Goal: Information Seeking & Learning: Compare options

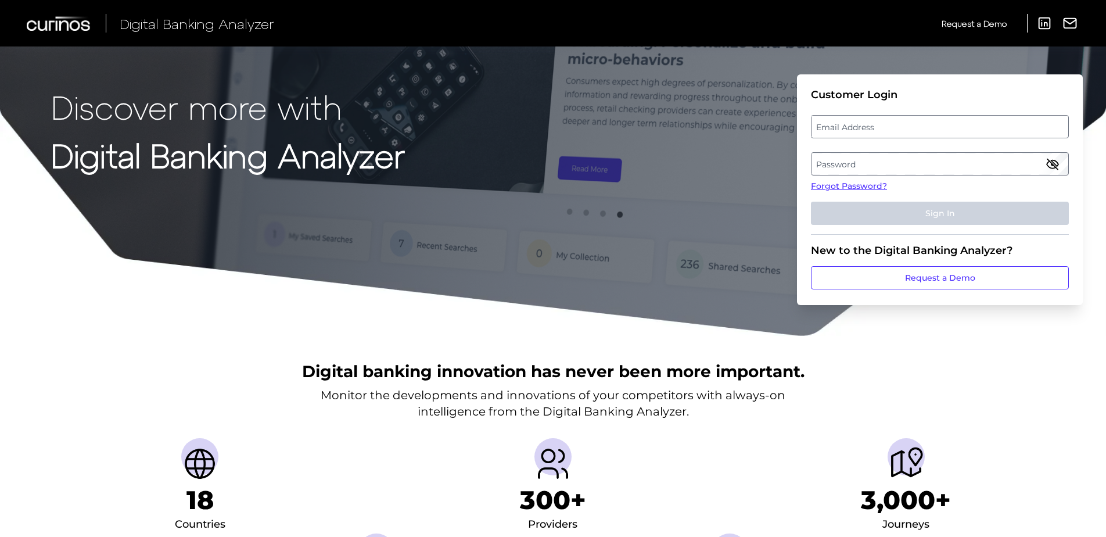
click at [957, 126] on label "Email Address" at bounding box center [940, 126] width 256 height 21
click at [957, 126] on input "email" at bounding box center [940, 126] width 258 height 23
type input "[PERSON_NAME][EMAIL_ADDRESS][PERSON_NAME][DOMAIN_NAME]"
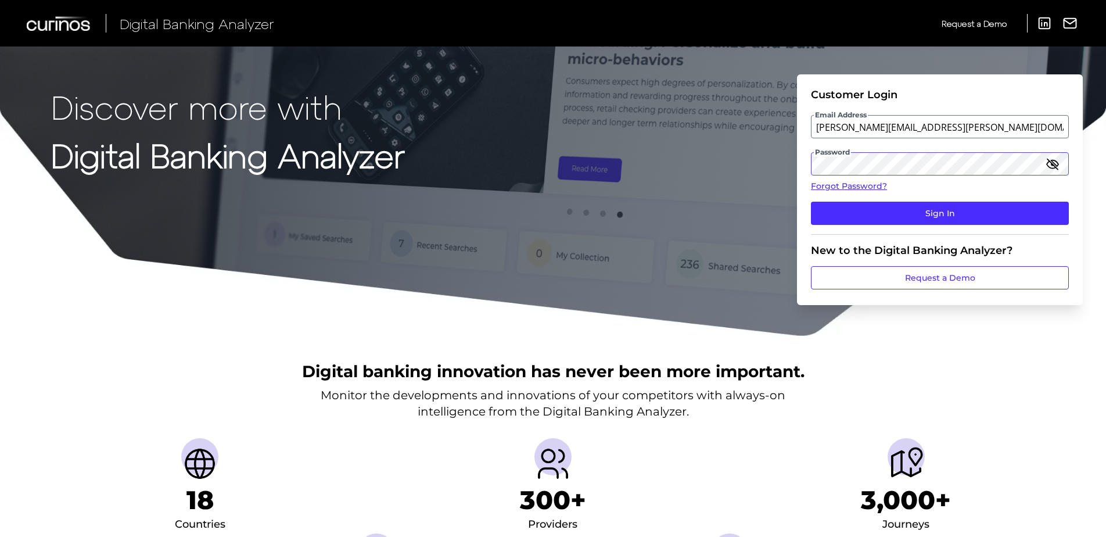
click at [811, 202] on button "Sign In" at bounding box center [940, 213] width 258 height 23
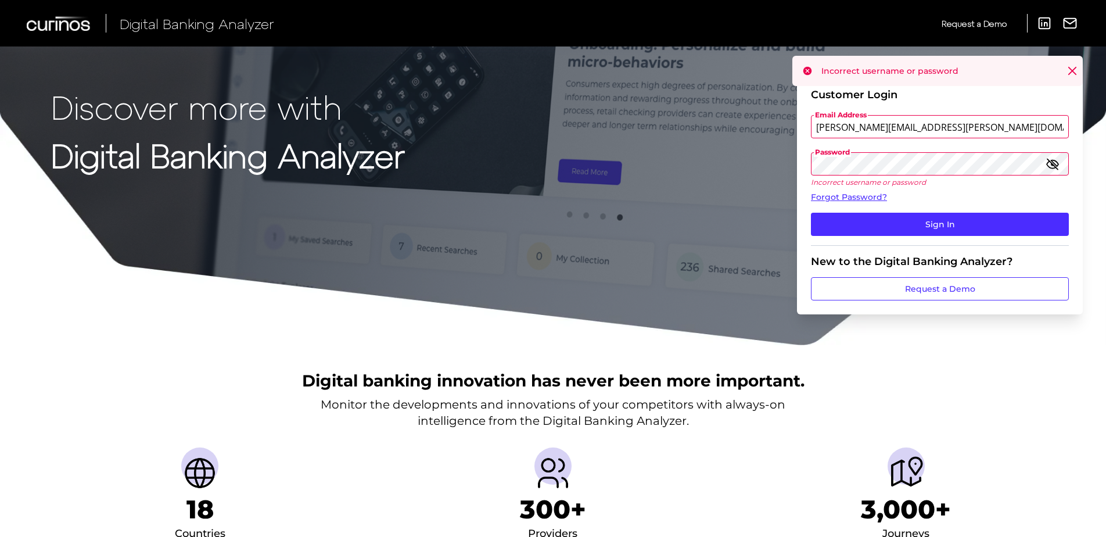
click at [1053, 170] on icon "button" at bounding box center [1053, 164] width 14 height 14
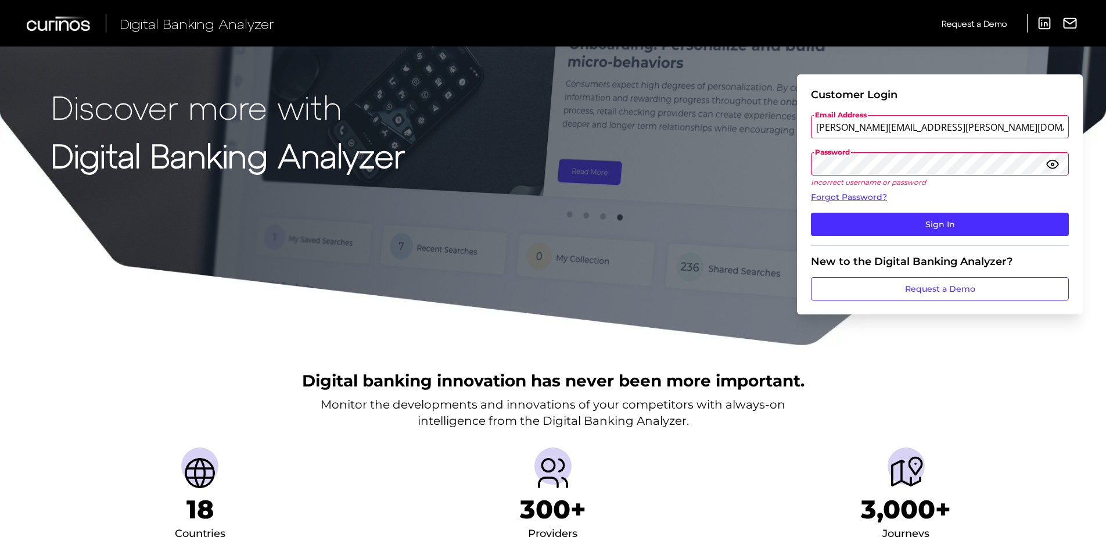
click at [811, 213] on button "Sign In" at bounding box center [940, 224] width 258 height 23
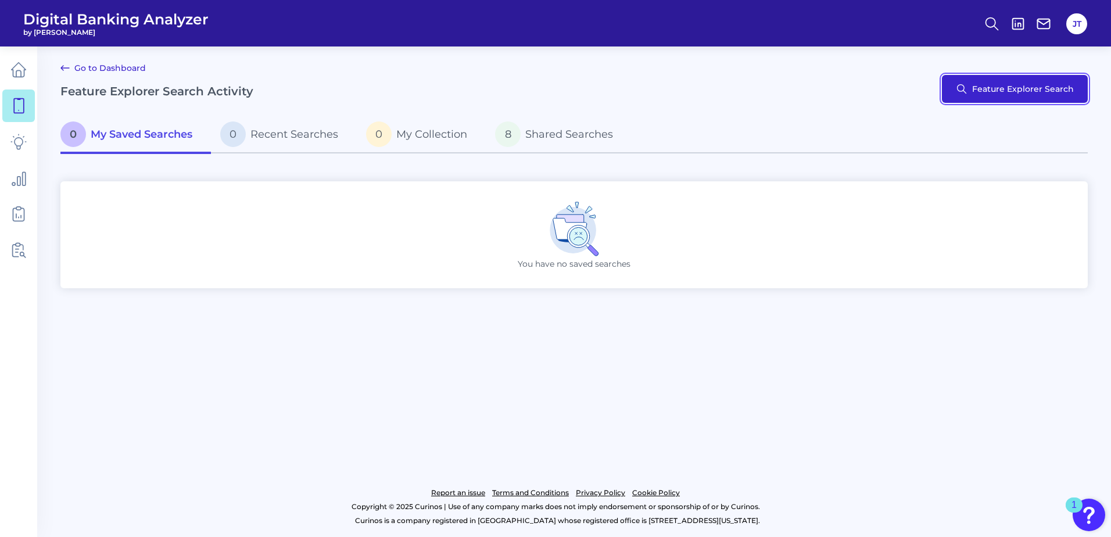
click at [1002, 95] on button "Feature Explorer Search" at bounding box center [1015, 89] width 146 height 28
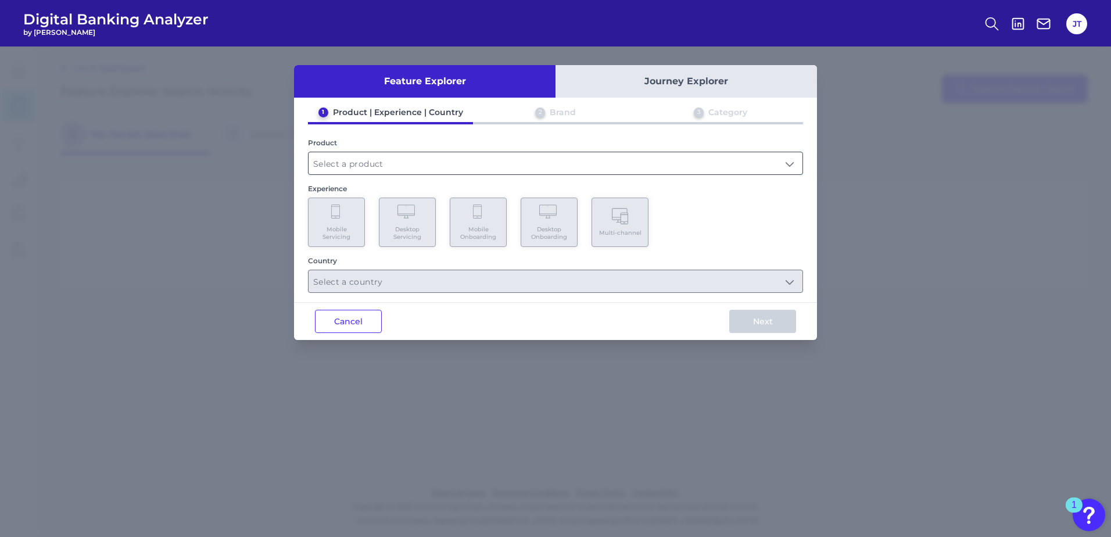
click at [383, 163] on input "text" at bounding box center [556, 163] width 494 height 22
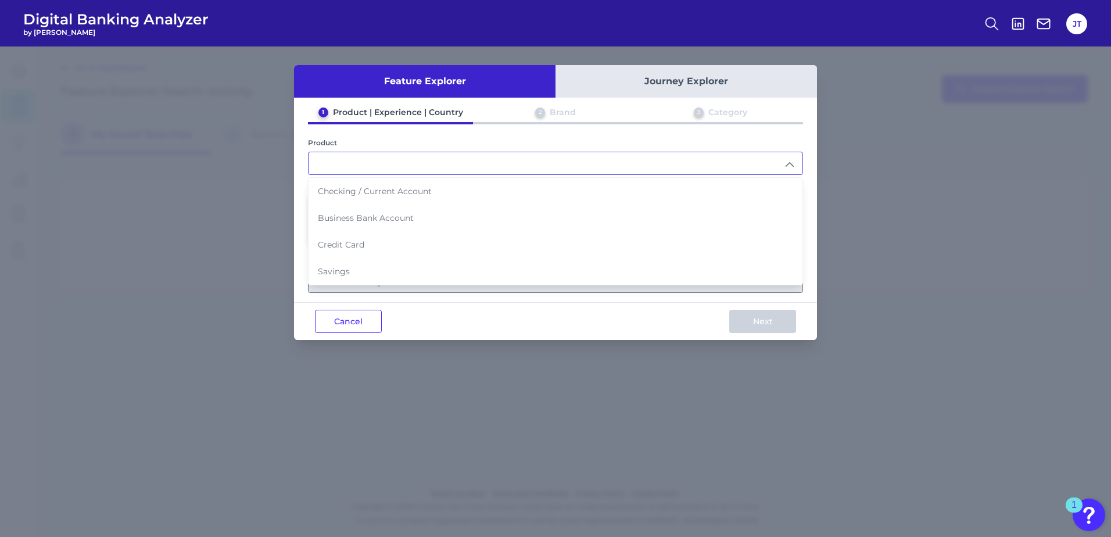
click at [377, 163] on input "text" at bounding box center [556, 163] width 494 height 22
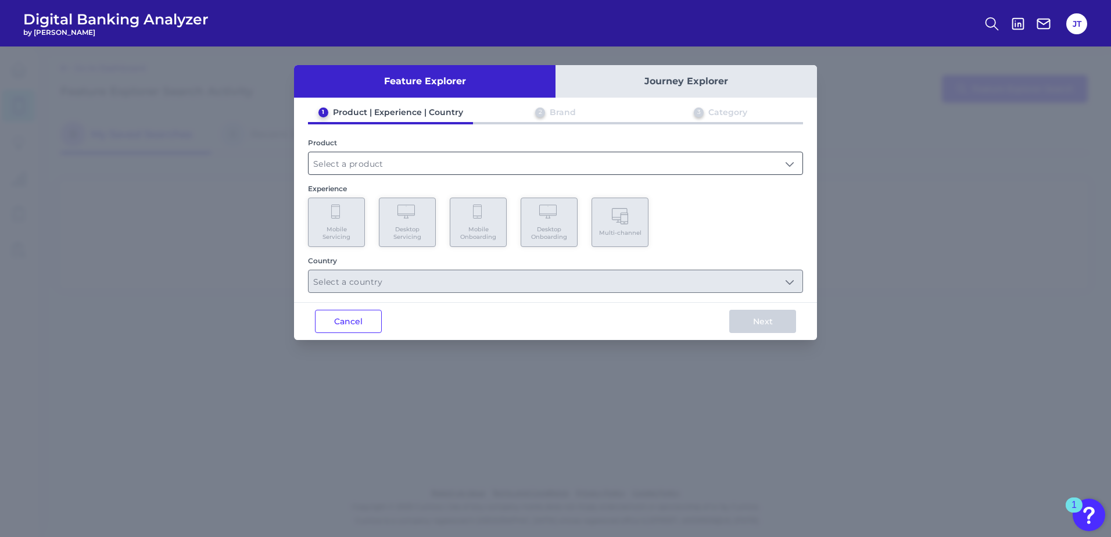
click at [333, 164] on input "text" at bounding box center [556, 163] width 494 height 22
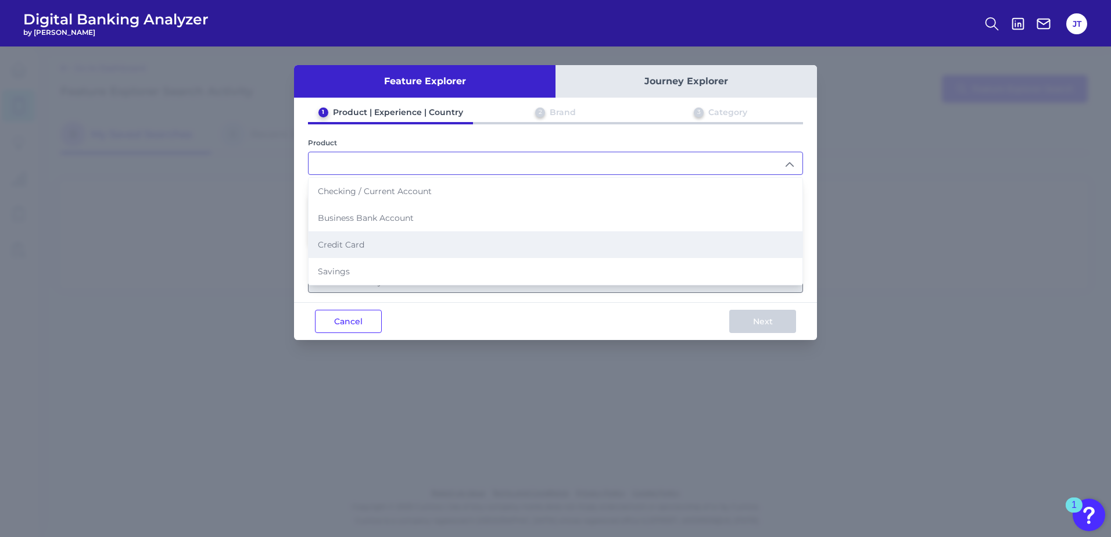
click at [354, 242] on span "Credit Card" at bounding box center [341, 244] width 46 height 10
type input "Credit Card"
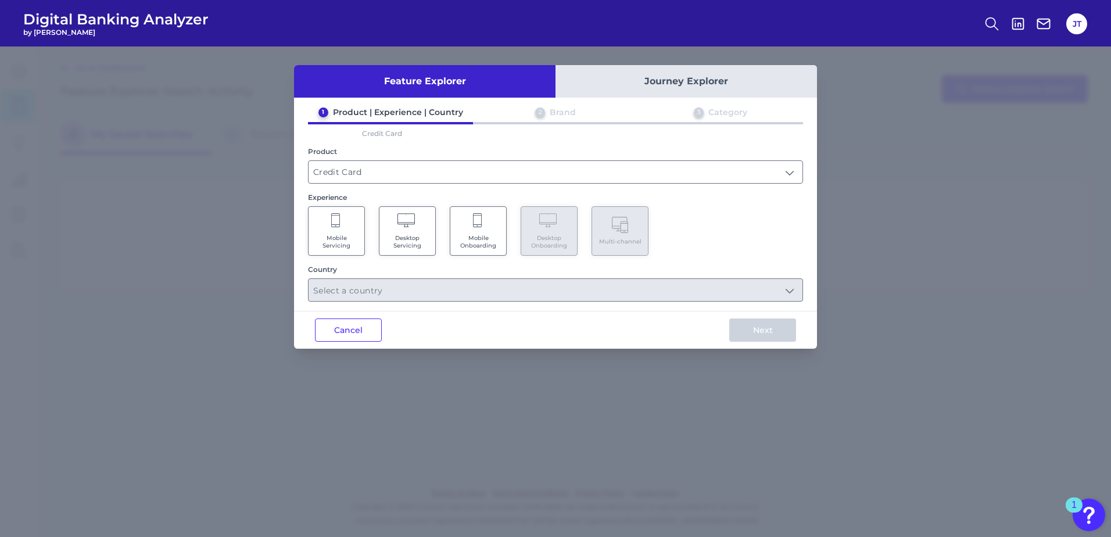
click at [475, 225] on icon at bounding box center [478, 221] width 10 height 16
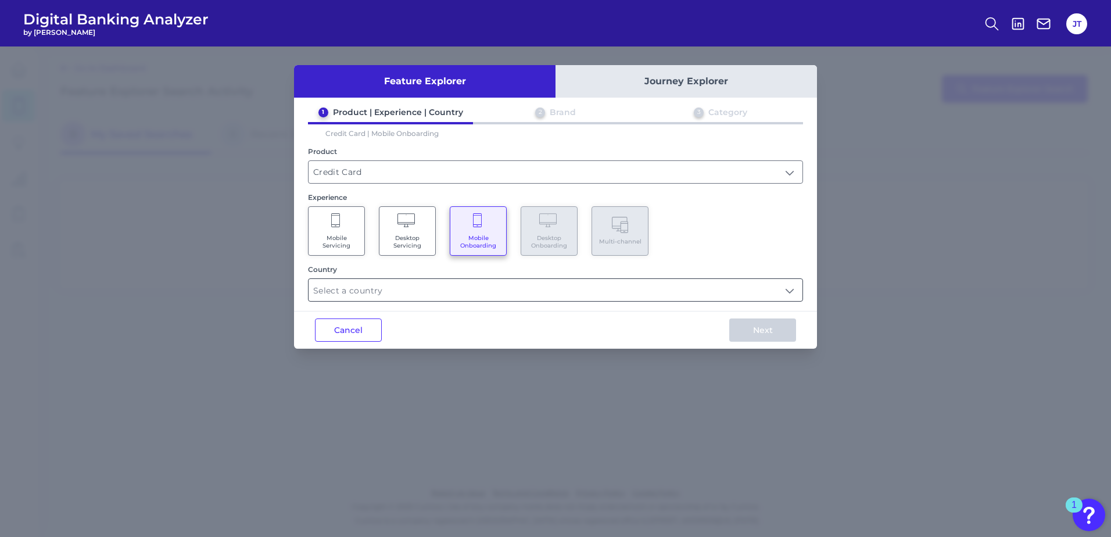
click at [452, 291] on input "text" at bounding box center [556, 290] width 494 height 22
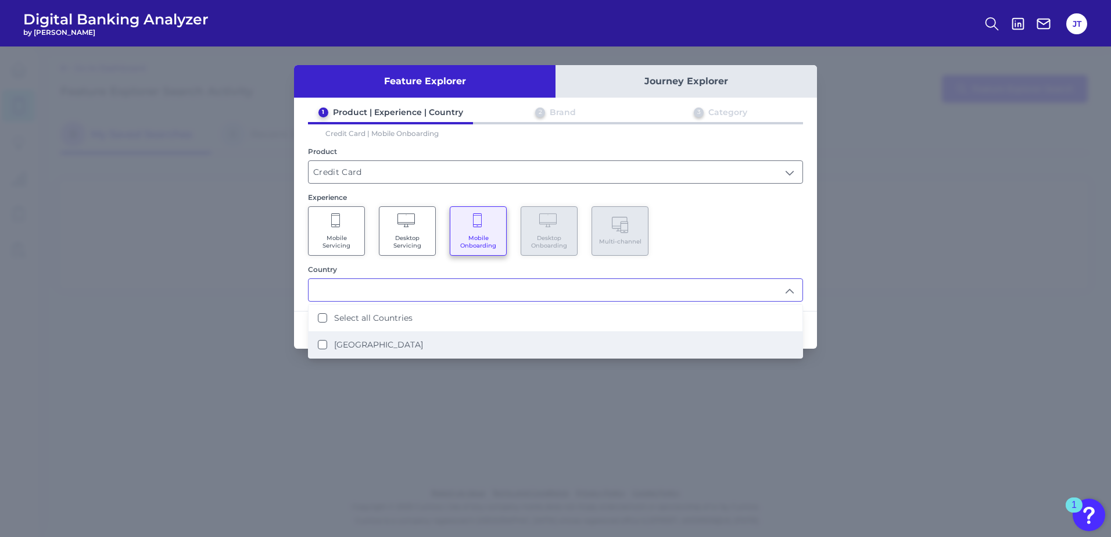
click at [320, 347] on Kingdom "United Kingdom" at bounding box center [322, 344] width 9 height 9
type input "Select all Countries"
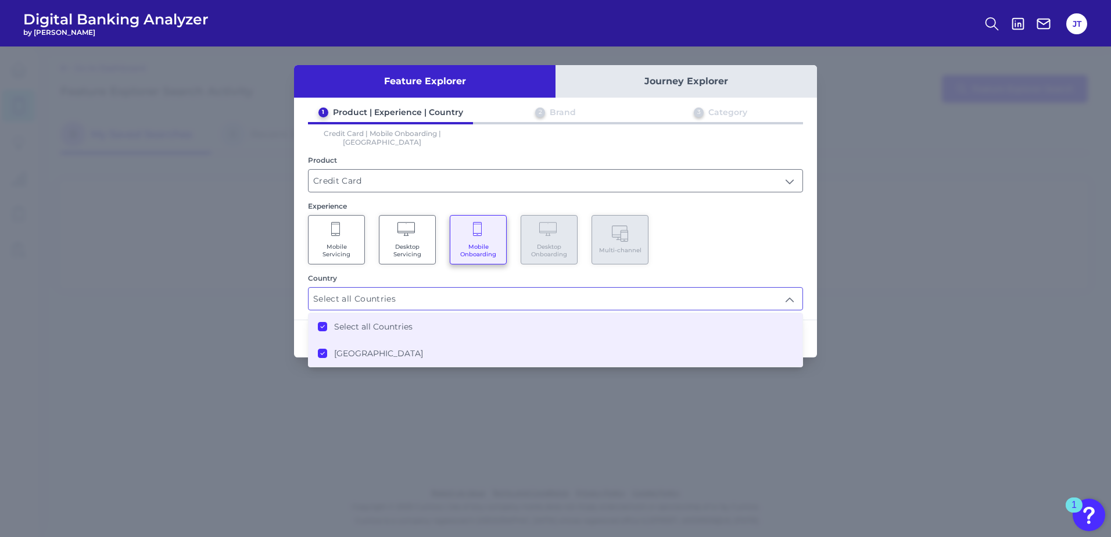
click at [705, 243] on div "Mobile Servicing Desktop Servicing Mobile Onboarding Desktop Onboarding Multi-c…" at bounding box center [555, 239] width 495 height 49
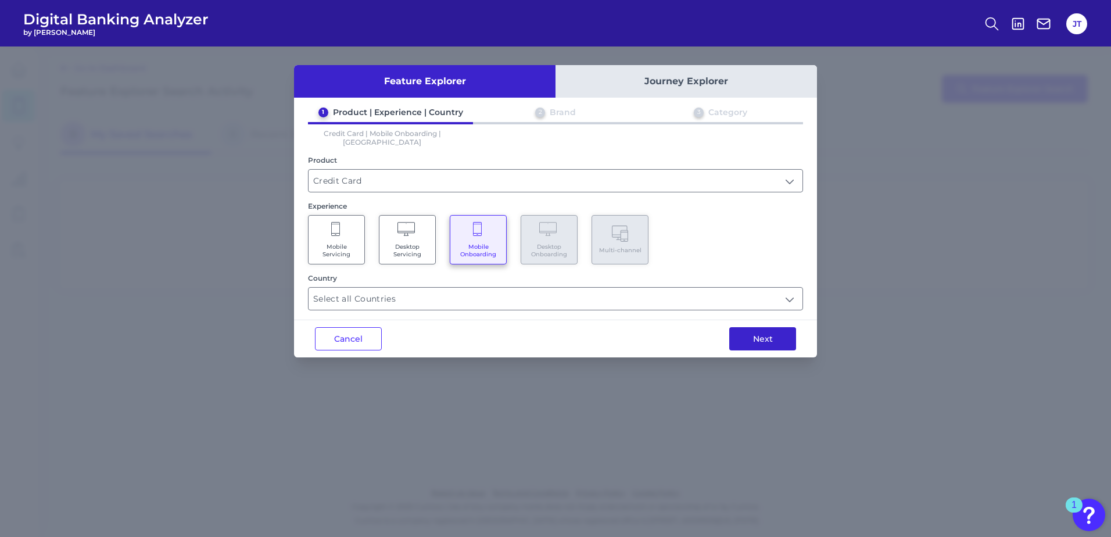
click at [770, 327] on button "Next" at bounding box center [762, 338] width 67 height 23
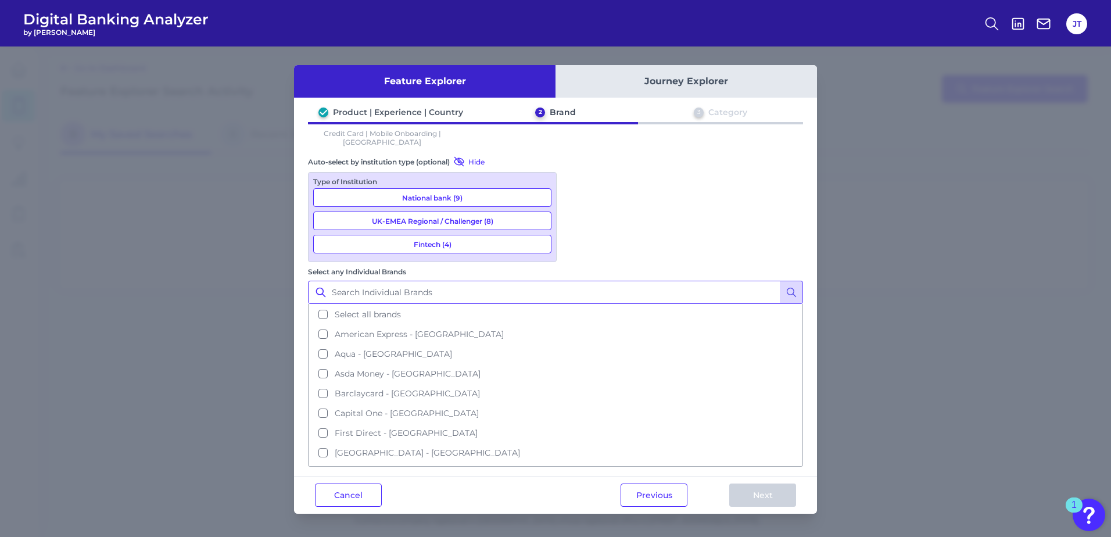
click at [626, 281] on input "Select any Individual Brands" at bounding box center [555, 292] width 495 height 23
type input "san"
click at [798, 281] on button at bounding box center [791, 292] width 23 height 23
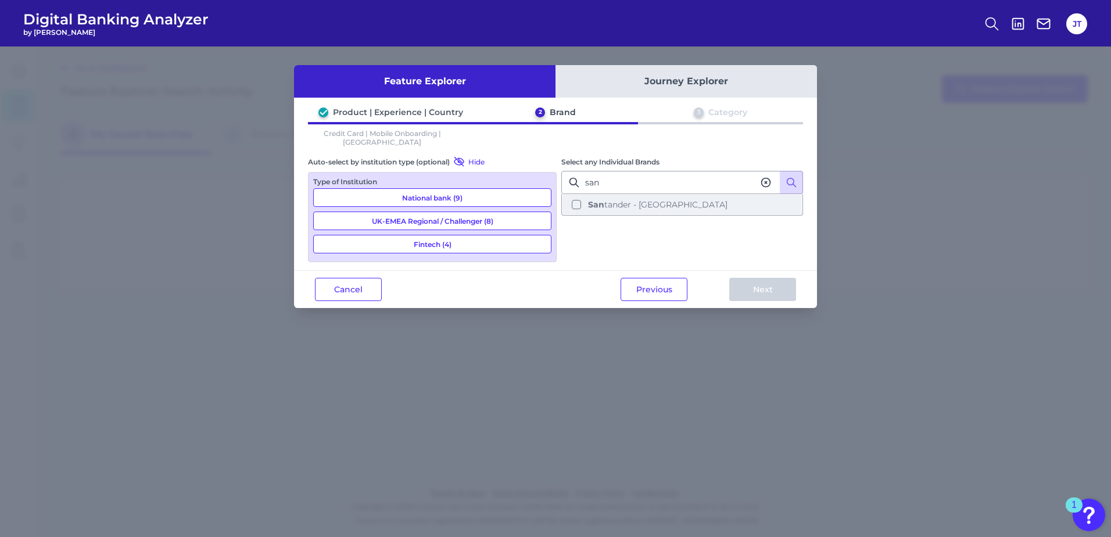
click at [574, 197] on button "San tander - UK" at bounding box center [681, 205] width 239 height 20
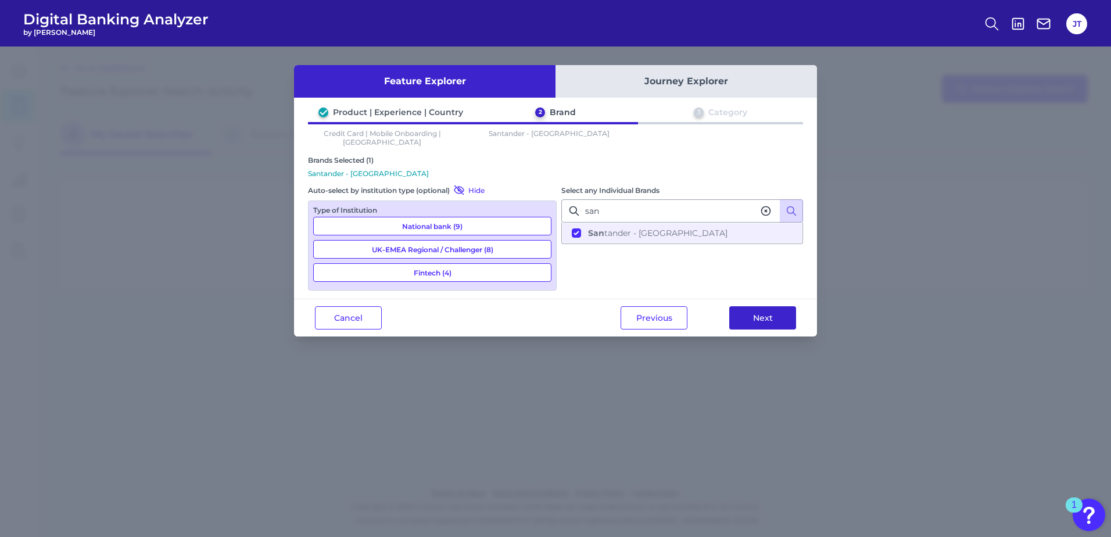
click at [764, 319] on button "Next" at bounding box center [762, 317] width 67 height 23
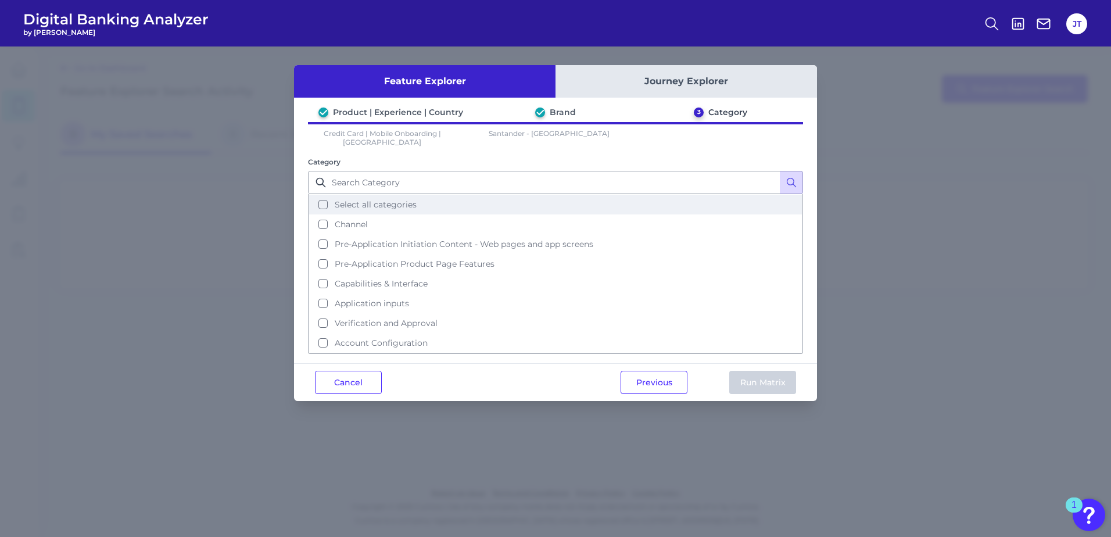
click at [324, 198] on button "Select all categories" at bounding box center [555, 205] width 493 height 20
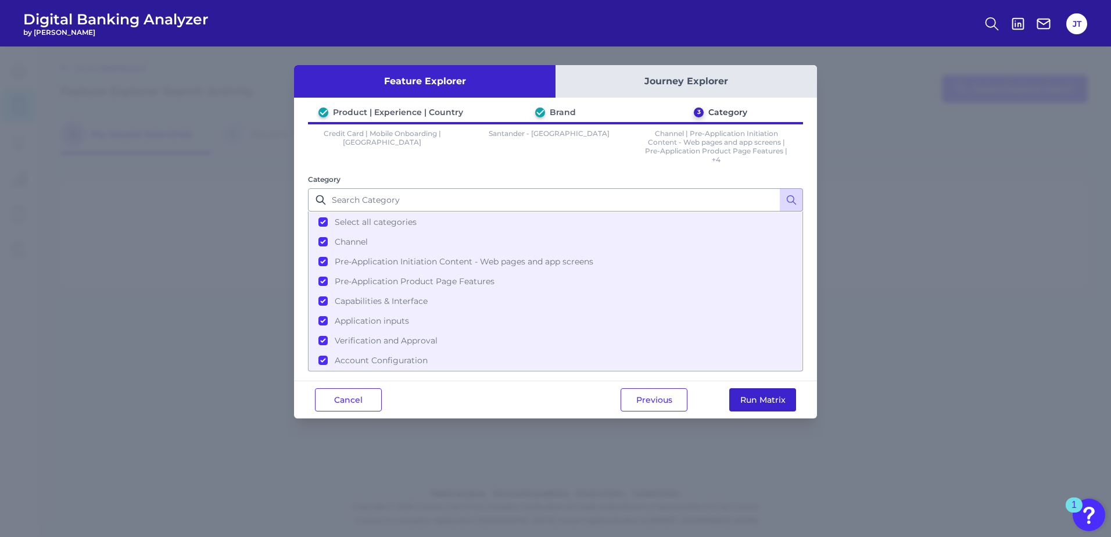
click at [780, 399] on button "Run Matrix" at bounding box center [762, 399] width 67 height 23
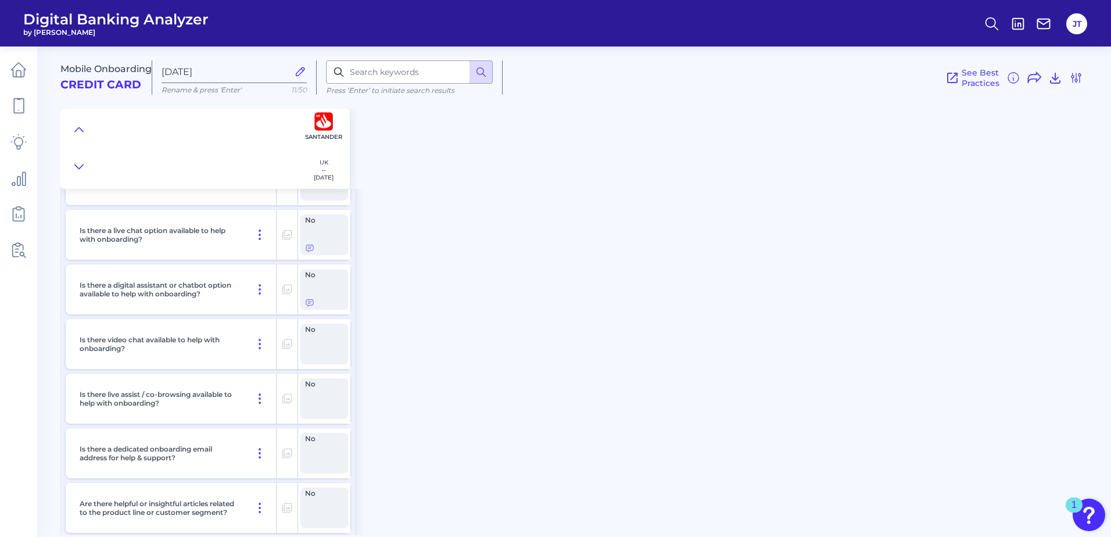
scroll to position [1104, 0]
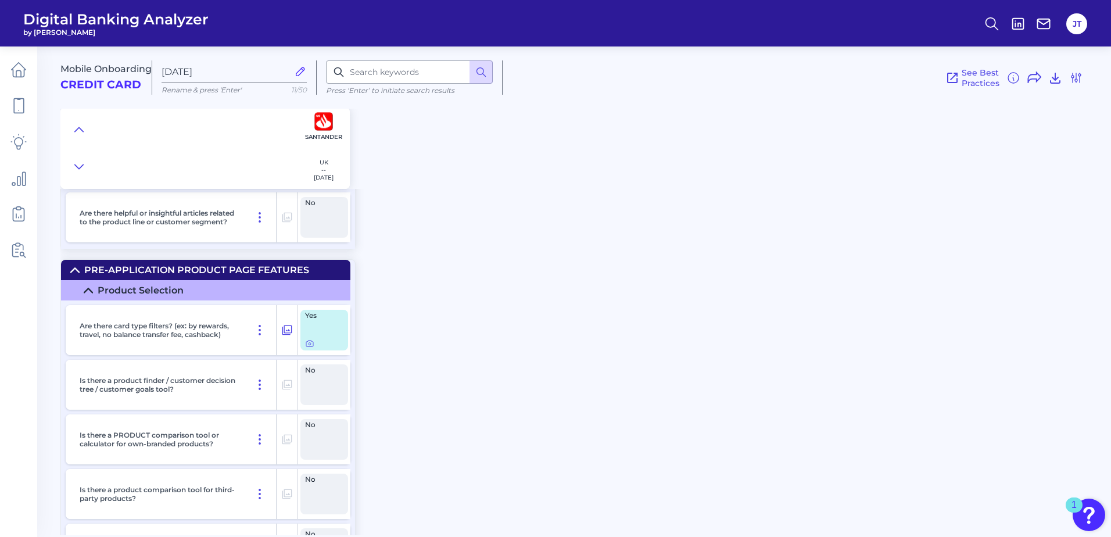
click at [146, 338] on p "Are there card type filters? (ex: by rewards, travel, no balance transfer fee, …" at bounding box center [159, 329] width 159 height 17
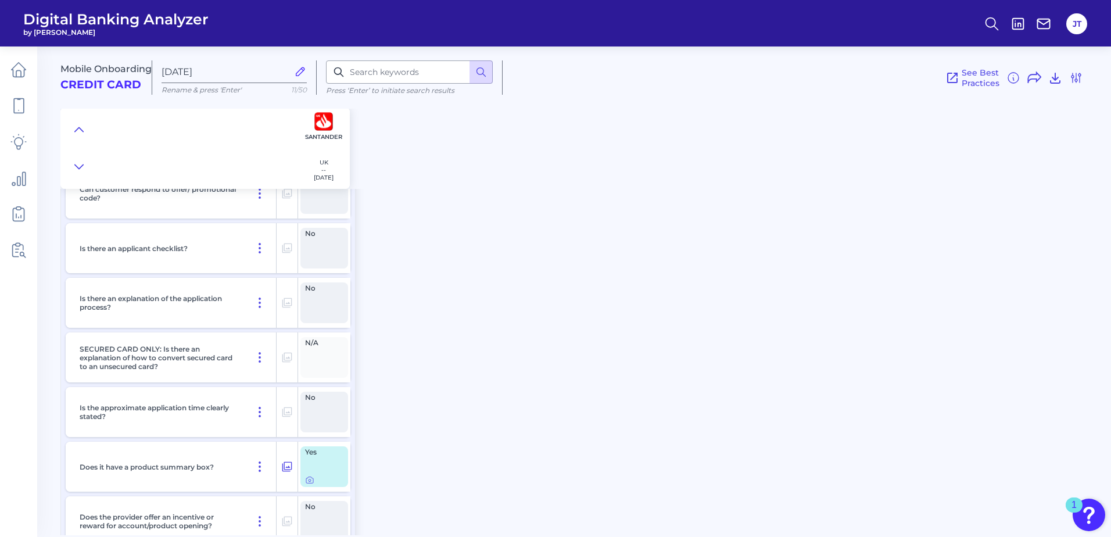
scroll to position [2034, 0]
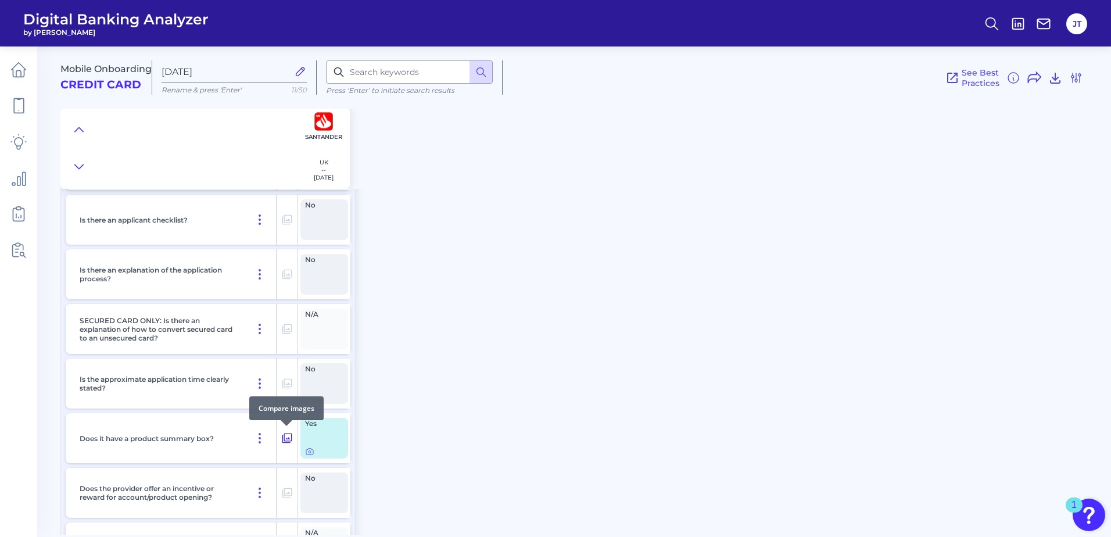
click at [289, 442] on icon at bounding box center [287, 438] width 12 height 14
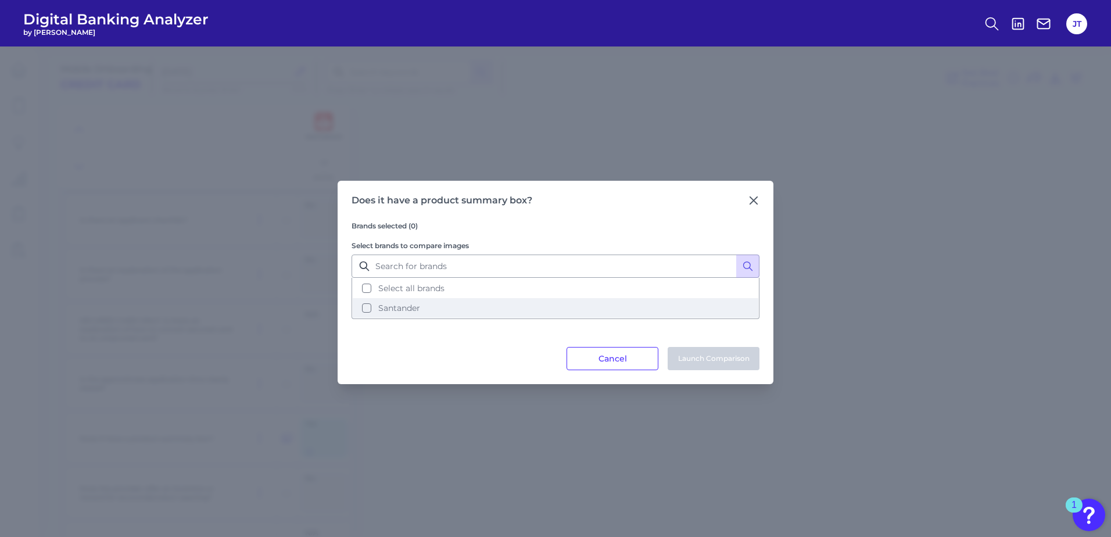
click at [367, 308] on button "Santander" at bounding box center [556, 308] width 406 height 20
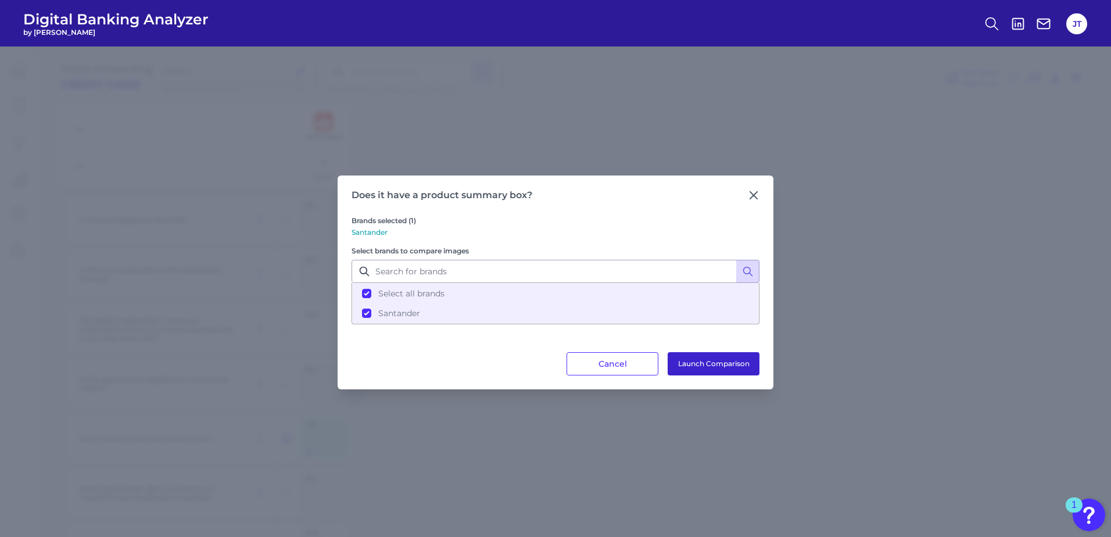
click at [713, 368] on button "Launch Comparison" at bounding box center [714, 363] width 92 height 23
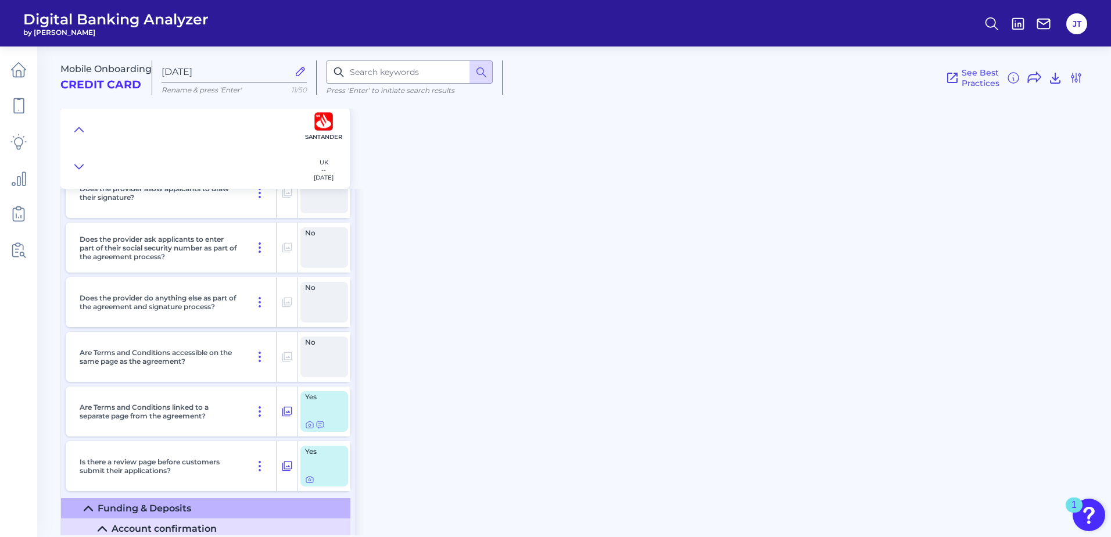
scroll to position [6623, 0]
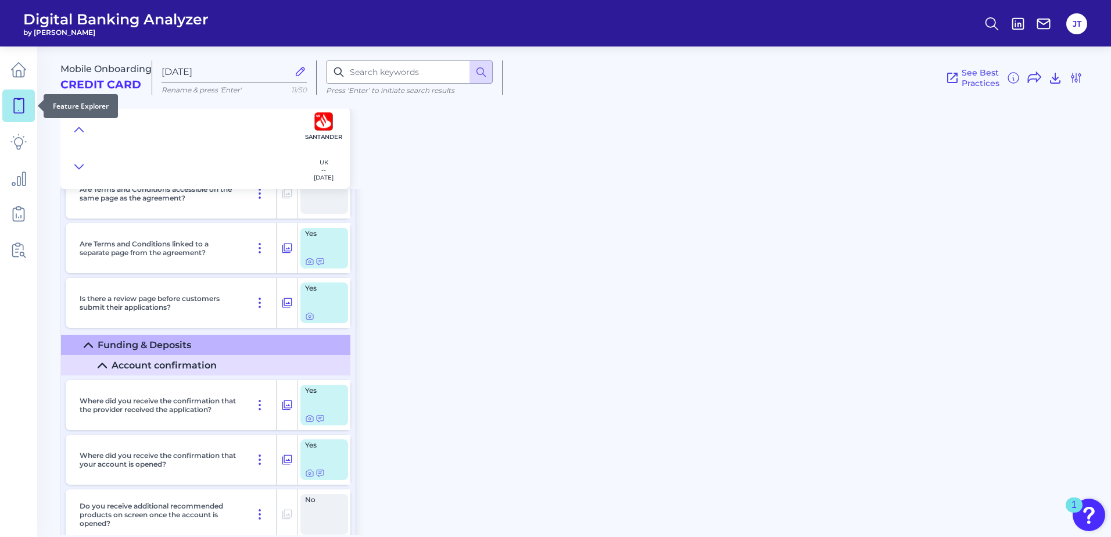
click at [17, 114] on link at bounding box center [18, 105] width 33 height 33
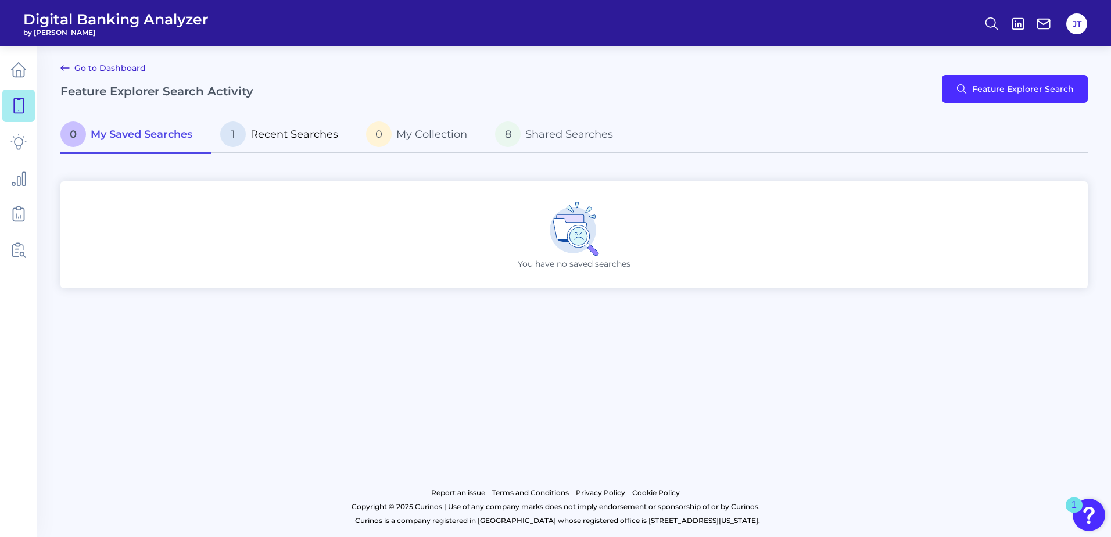
click at [265, 138] on span "Recent Searches" at bounding box center [294, 134] width 88 height 13
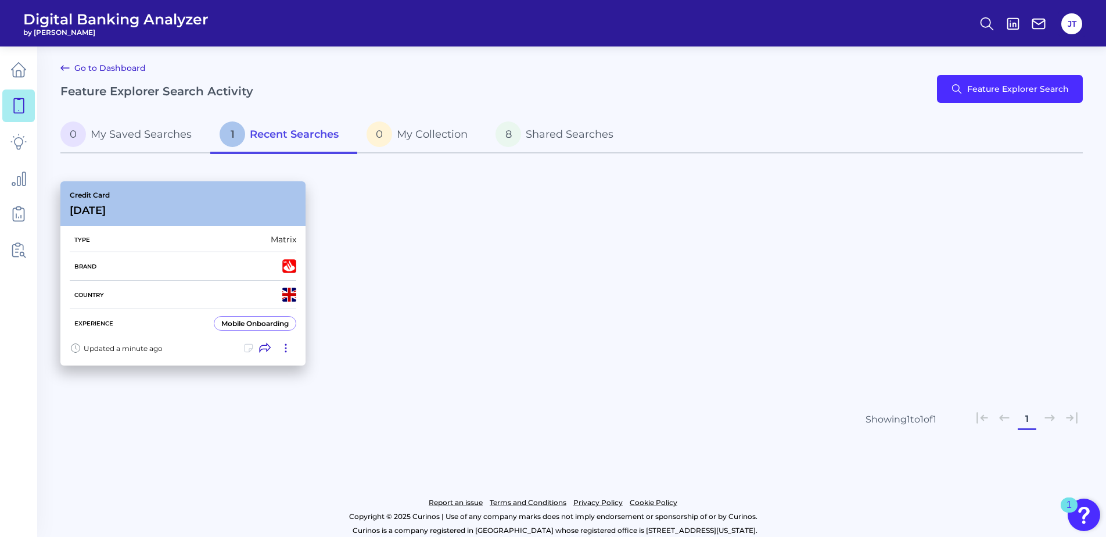
click at [182, 251] on div "Type Matrix" at bounding box center [183, 239] width 227 height 25
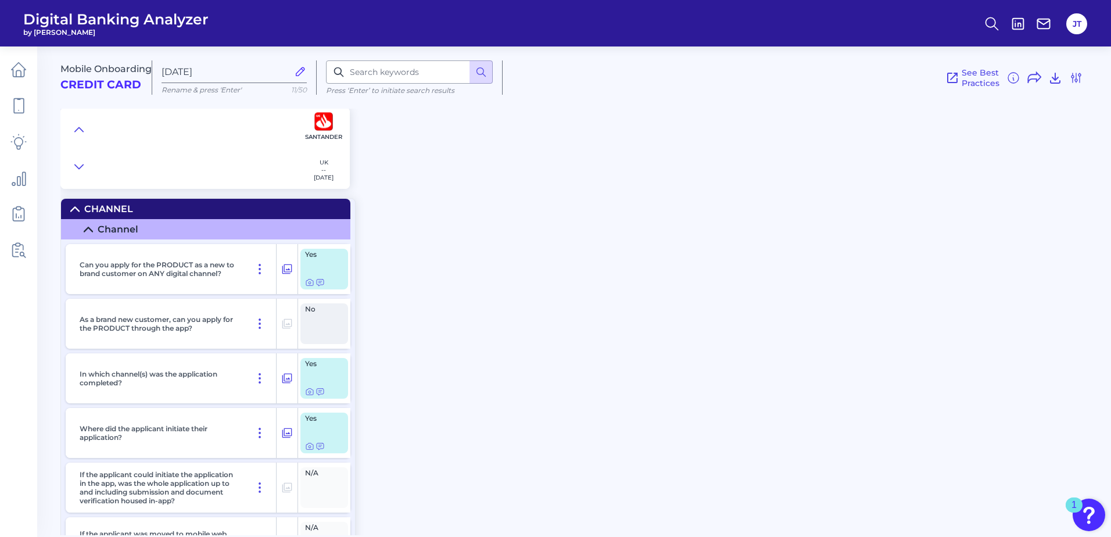
click at [228, 87] on p "Rename & press 'Enter'" at bounding box center [234, 89] width 145 height 9
click at [229, 70] on input "[DATE]" at bounding box center [225, 71] width 127 height 11
click at [487, 280] on div "Mobile Onboarding Credit Card Oct 09 2025 Rename & press 'Enter' 11/50 Press ‘E…" at bounding box center [585, 286] width 1050 height 497
click at [291, 263] on icon at bounding box center [287, 269] width 12 height 14
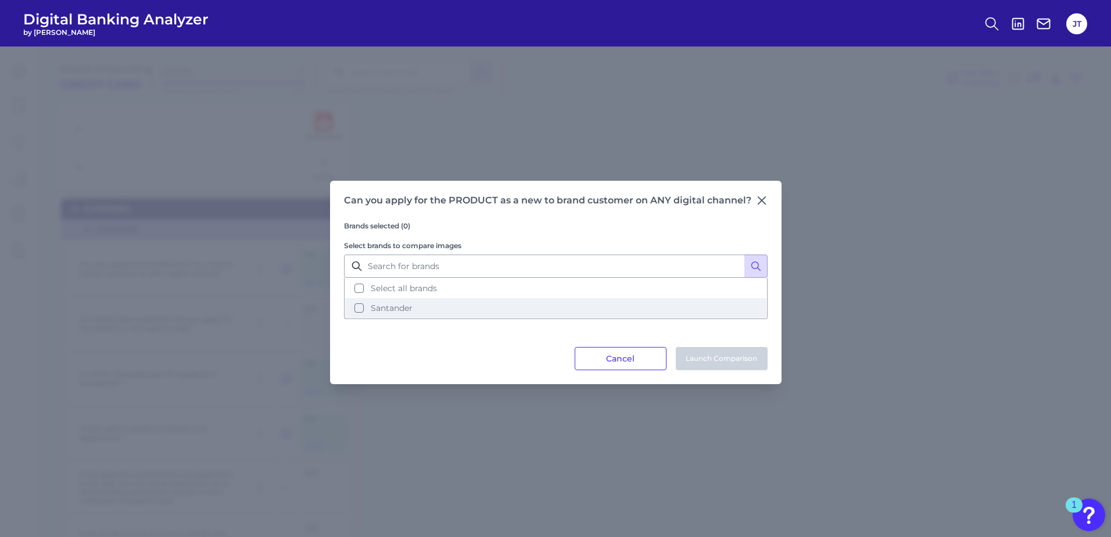
click at [361, 307] on button "Santander" at bounding box center [555, 308] width 421 height 20
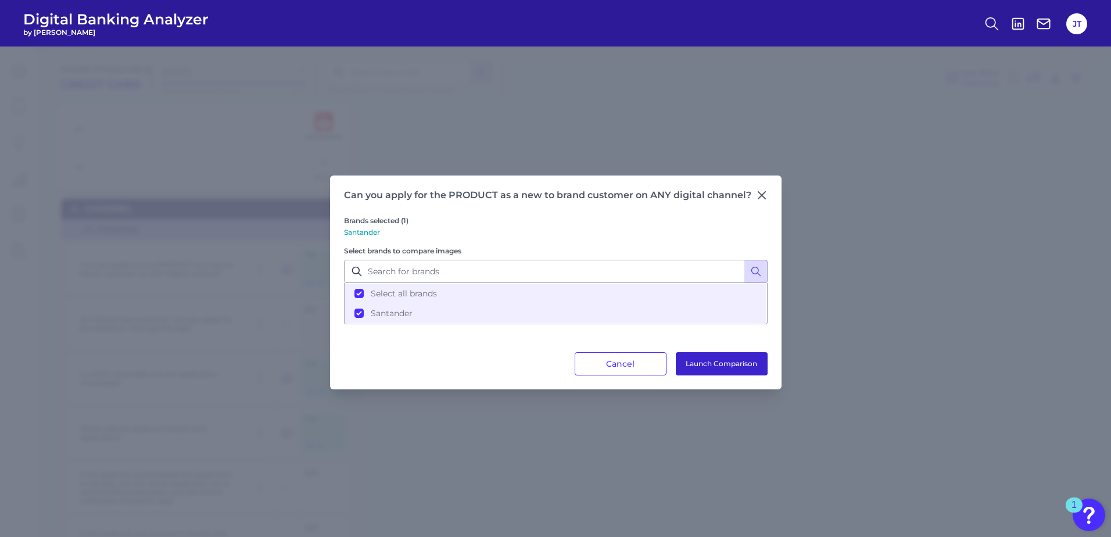
click at [747, 367] on button "Launch Comparison" at bounding box center [722, 363] width 92 height 23
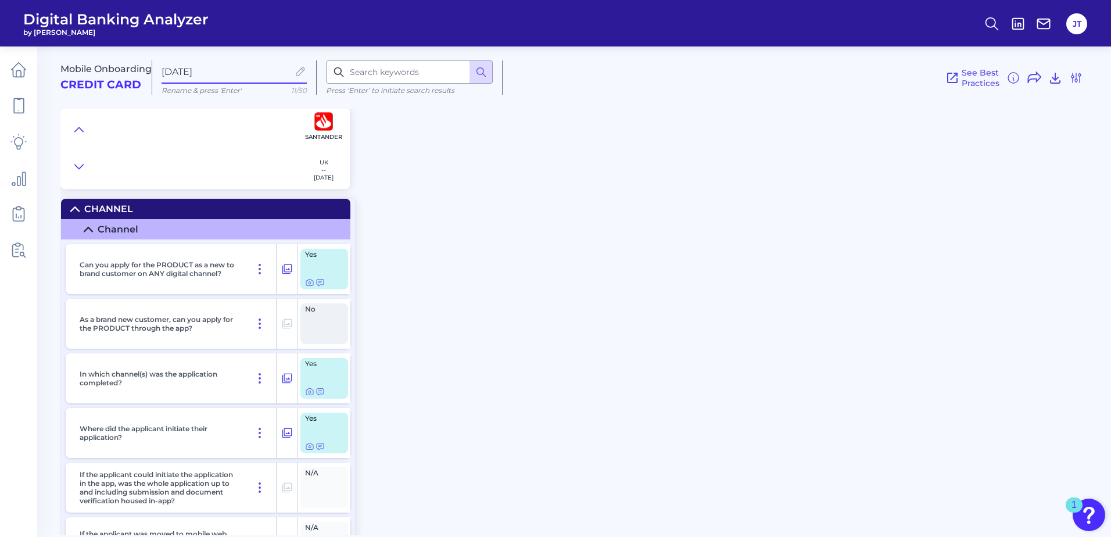
click at [88, 227] on icon at bounding box center [88, 229] width 8 height 4
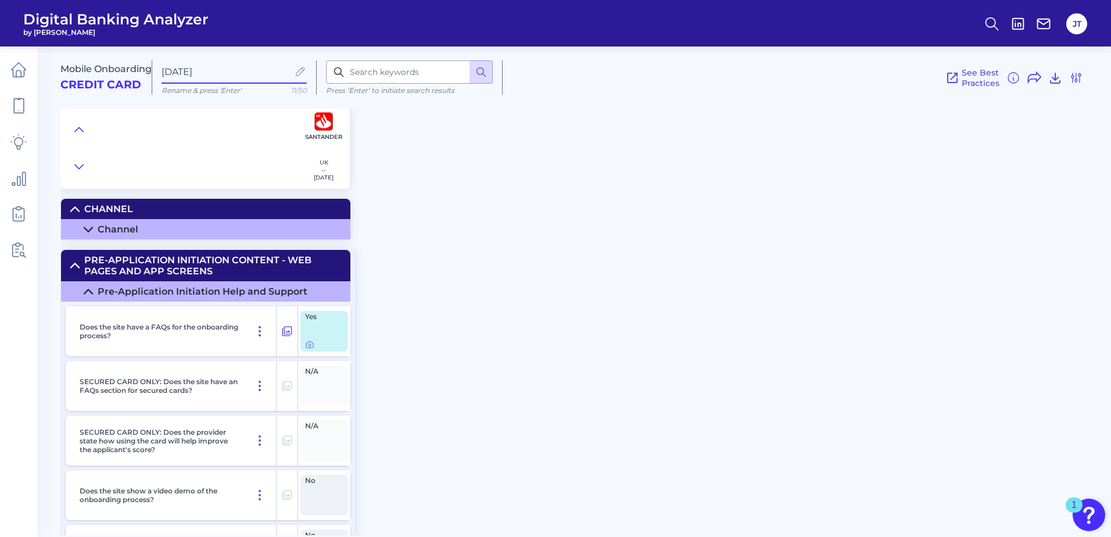
click at [88, 227] on icon at bounding box center [88, 229] width 9 height 9
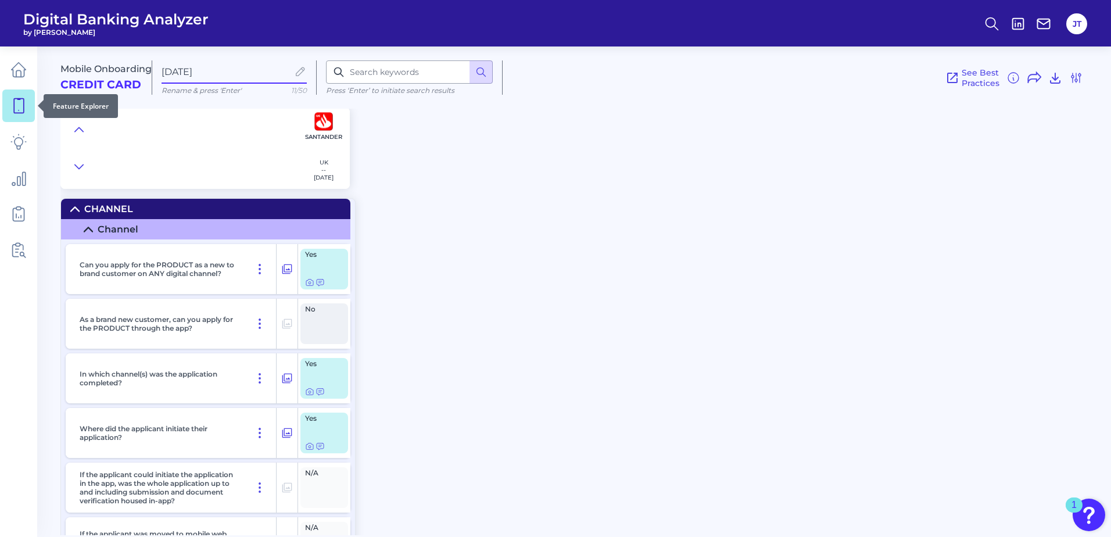
click at [24, 110] on icon at bounding box center [18, 106] width 16 height 16
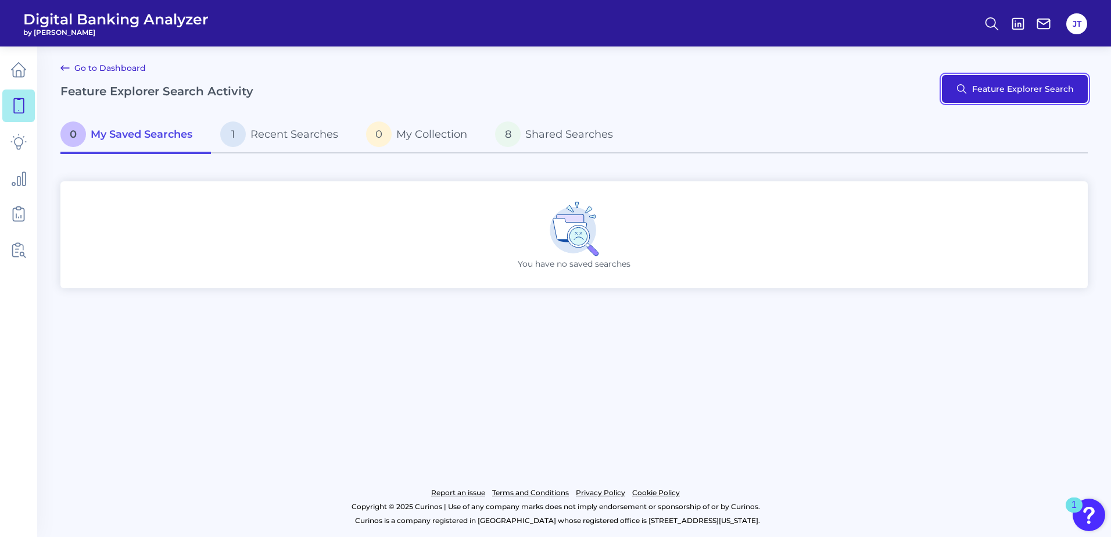
click at [969, 101] on button "Feature Explorer Search" at bounding box center [1015, 89] width 146 height 28
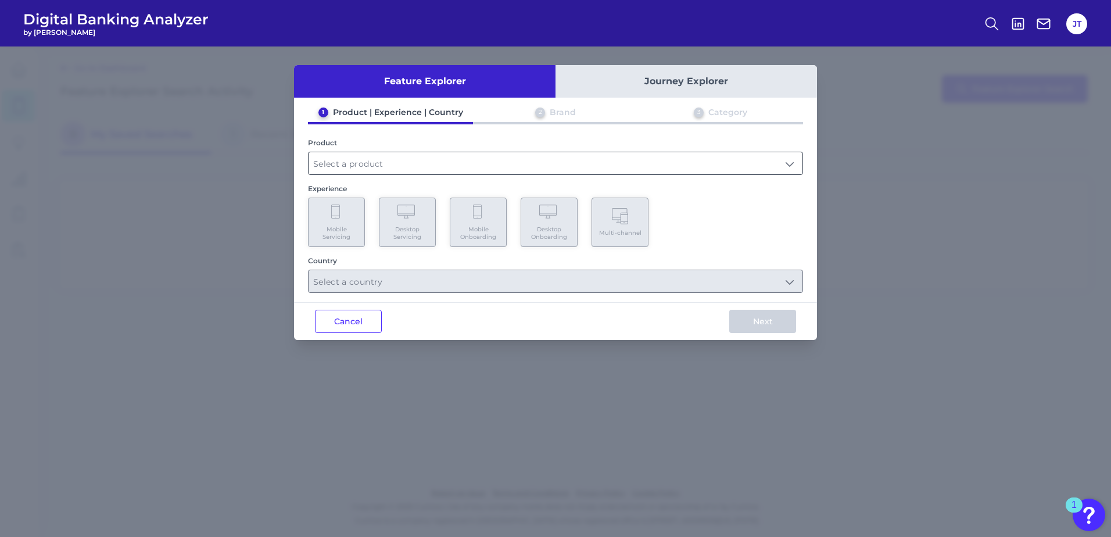
click at [352, 159] on input "text" at bounding box center [556, 163] width 494 height 22
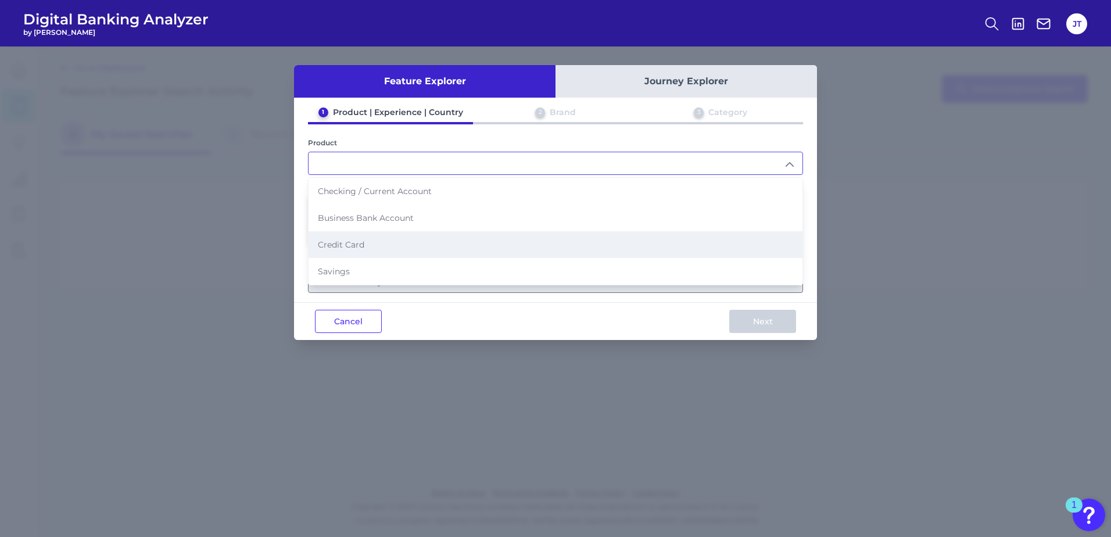
click at [354, 244] on span "Credit Card" at bounding box center [341, 244] width 46 height 10
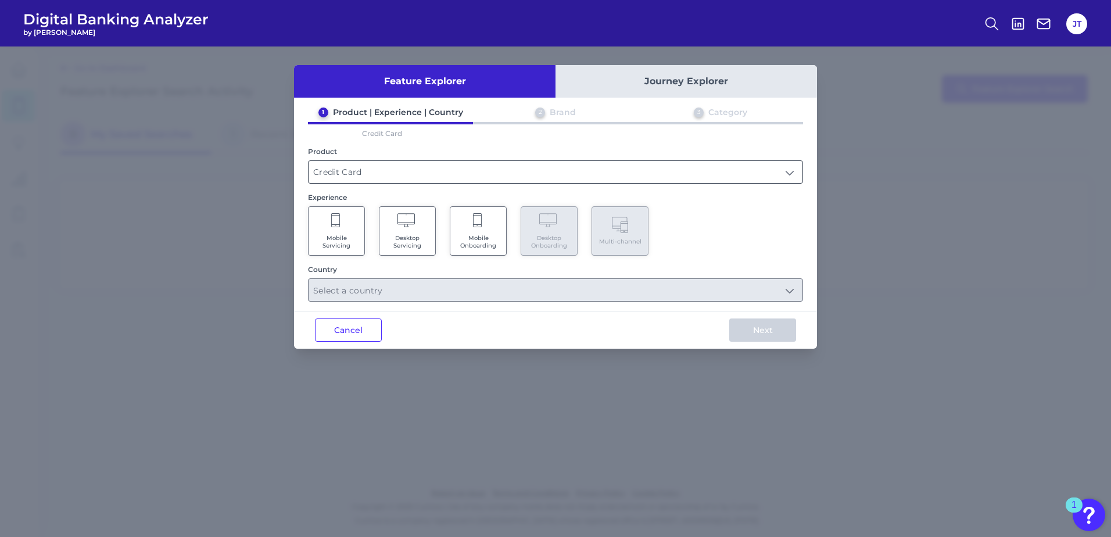
click at [385, 166] on input "Credit Card" at bounding box center [556, 172] width 494 height 22
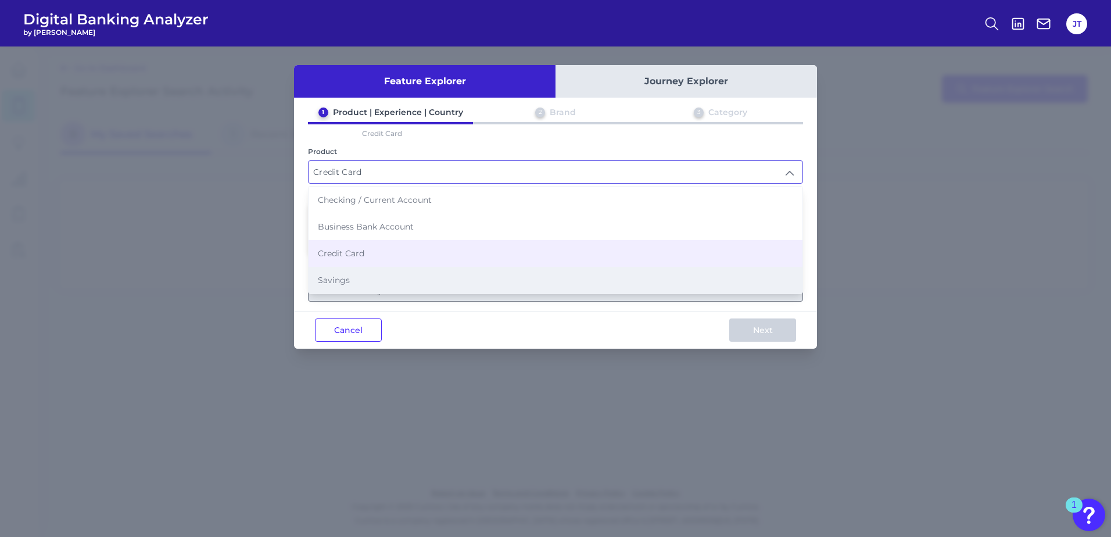
click at [364, 275] on li "Savings" at bounding box center [556, 280] width 494 height 27
type input "Savings"
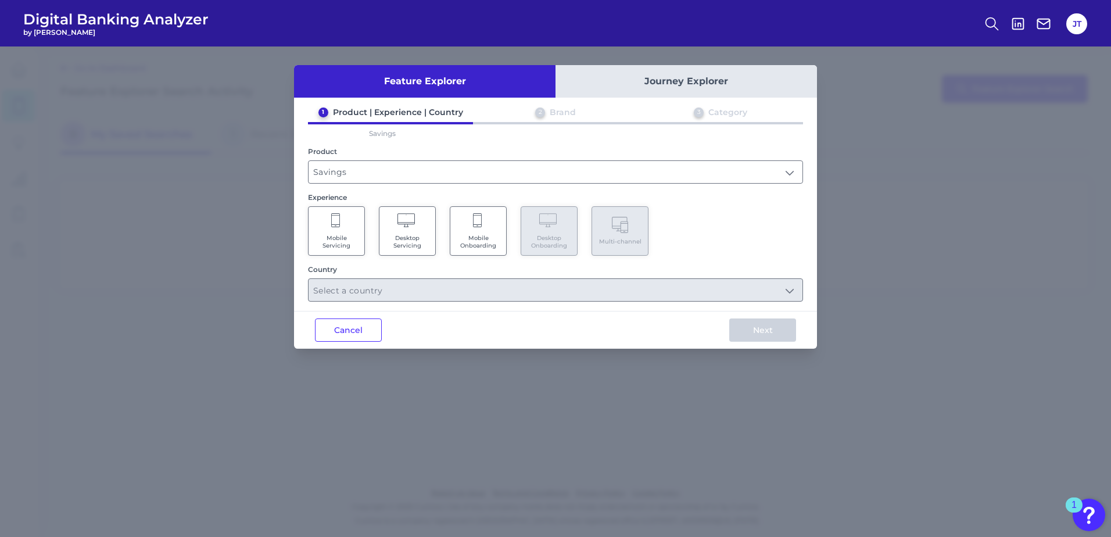
click at [465, 239] on span "Mobile Onboarding" at bounding box center [478, 241] width 44 height 15
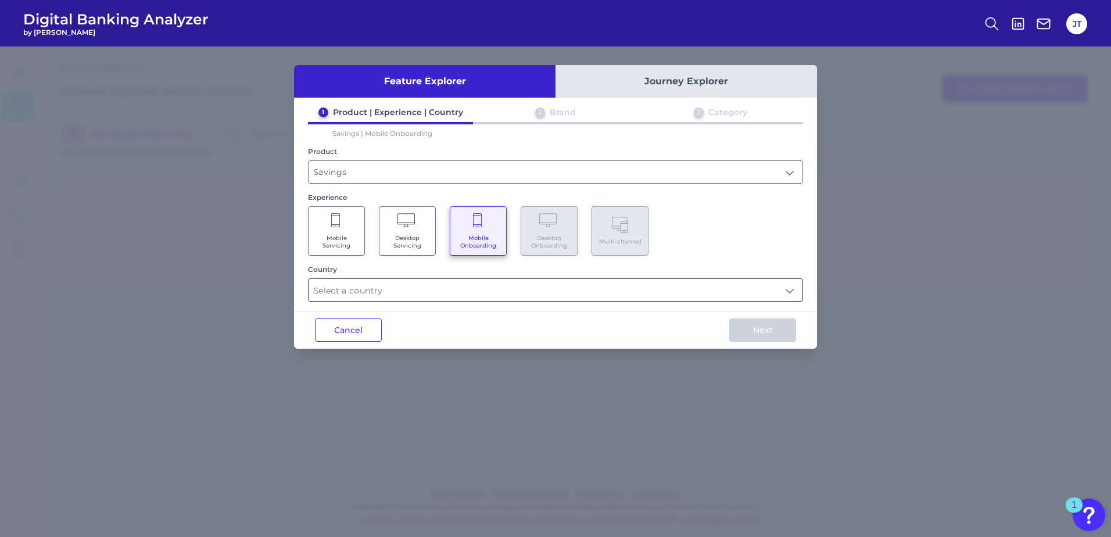
click at [432, 289] on input "text" at bounding box center [556, 290] width 494 height 22
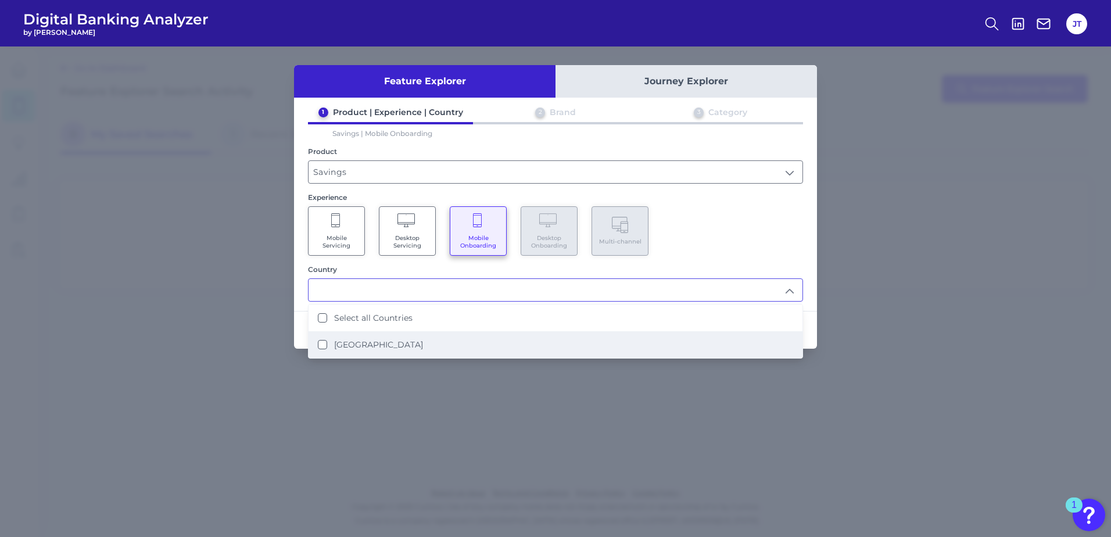
click at [326, 346] on Kingdom "[GEOGRAPHIC_DATA]" at bounding box center [322, 344] width 9 height 9
type input "Select all Countries"
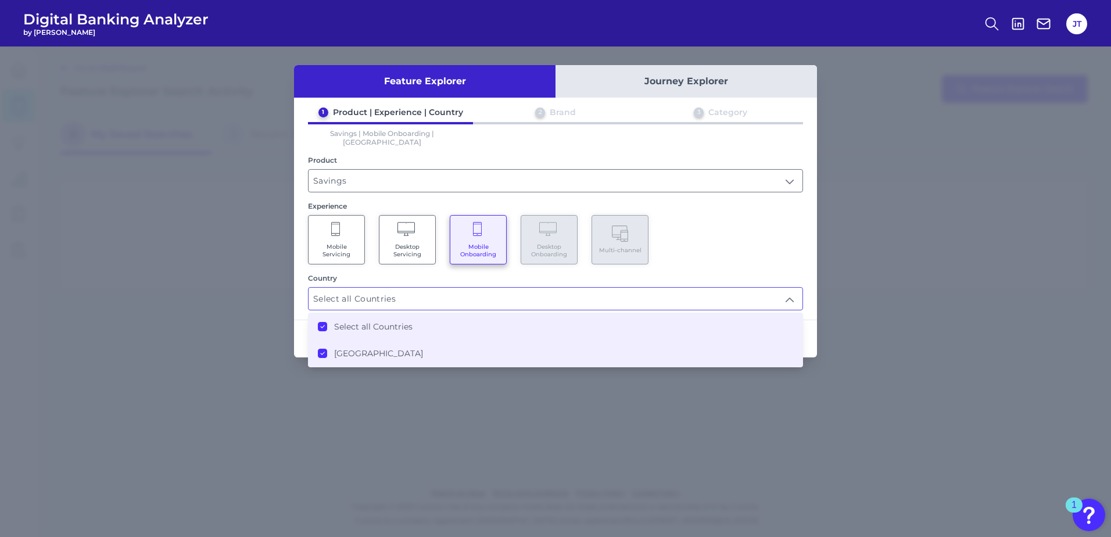
click at [745, 259] on div "1 Product | Experience | Country 2 Brand 3 Category Savings | Mobile Onboarding…" at bounding box center [555, 208] width 523 height 203
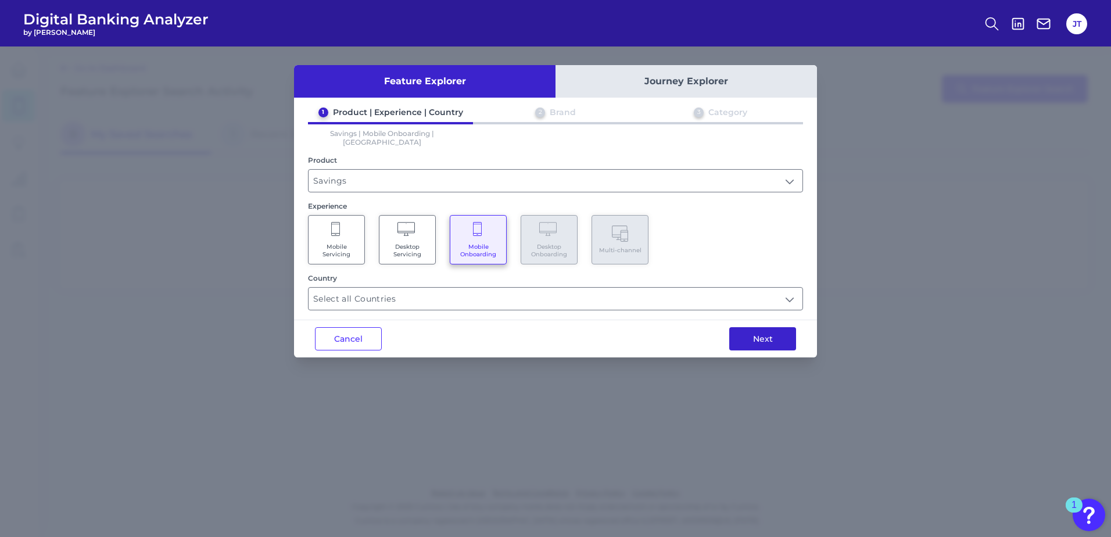
click at [764, 329] on button "Next" at bounding box center [762, 338] width 67 height 23
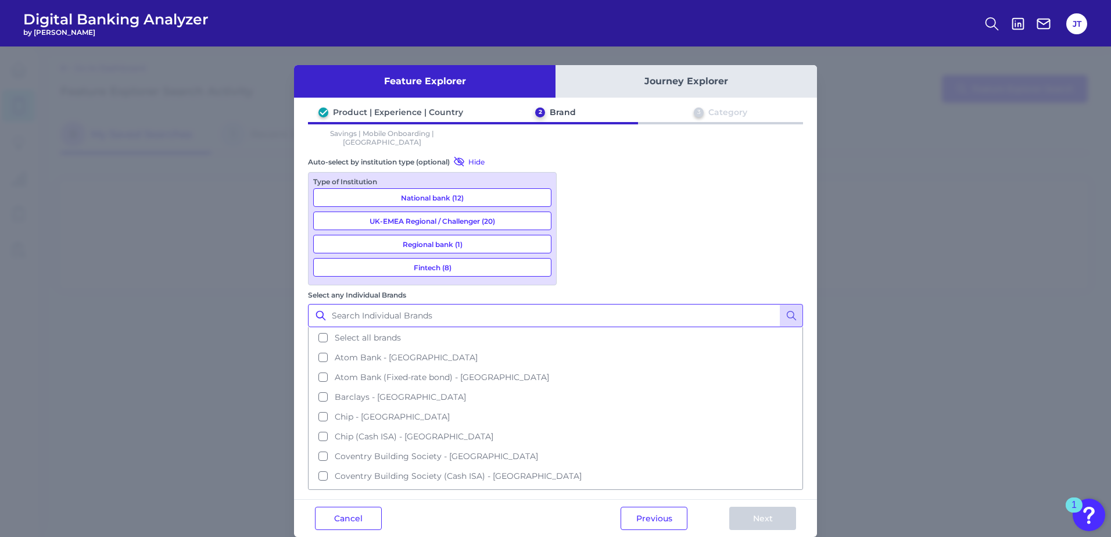
click at [409, 306] on input "Select any Individual Brands" at bounding box center [555, 315] width 495 height 23
type input "santa"
click at [795, 304] on button at bounding box center [791, 315] width 23 height 23
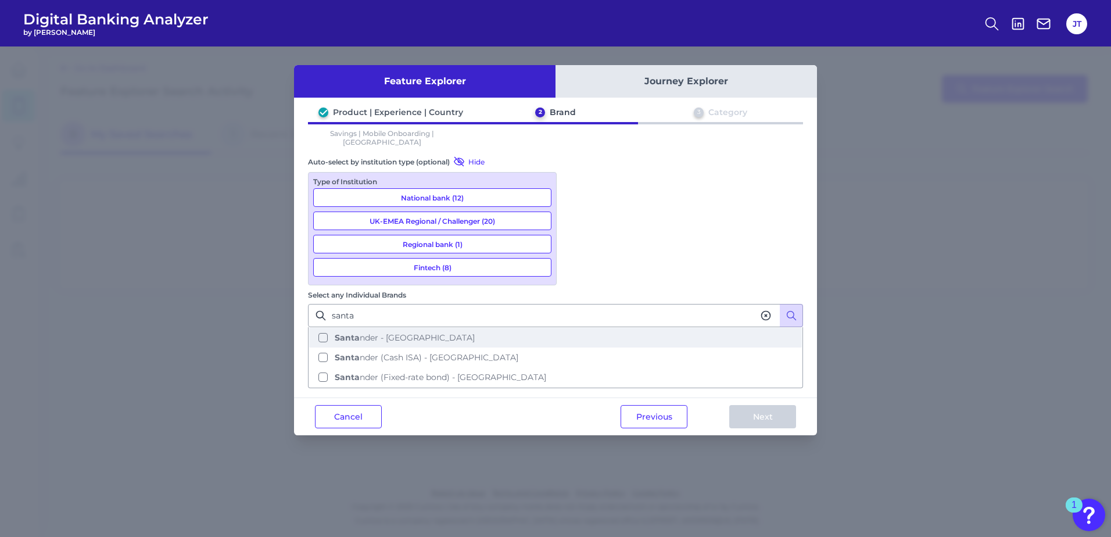
click at [575, 328] on button "Santa nder - UK" at bounding box center [555, 338] width 493 height 20
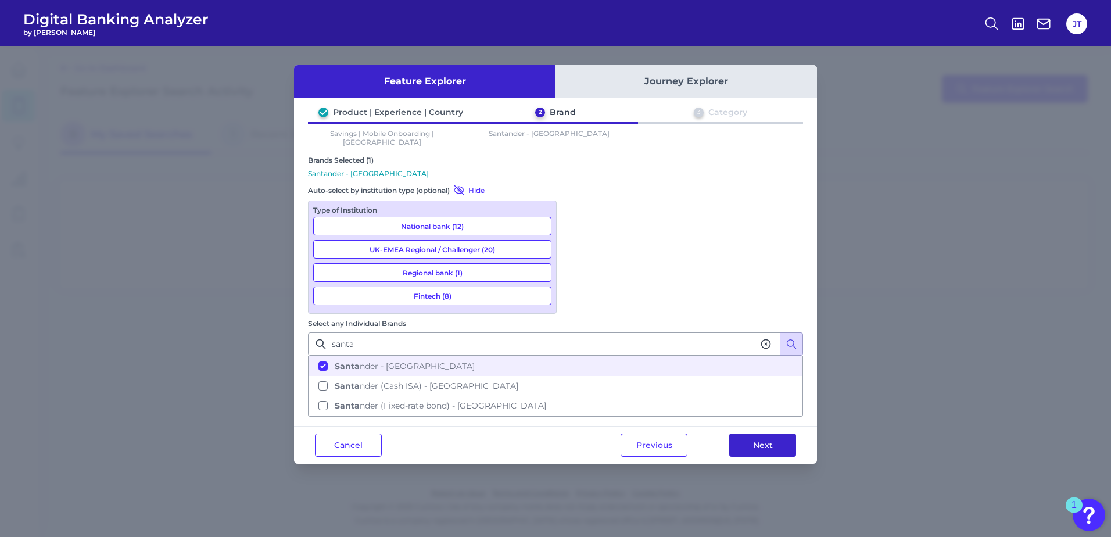
click at [759, 433] on button "Next" at bounding box center [762, 444] width 67 height 23
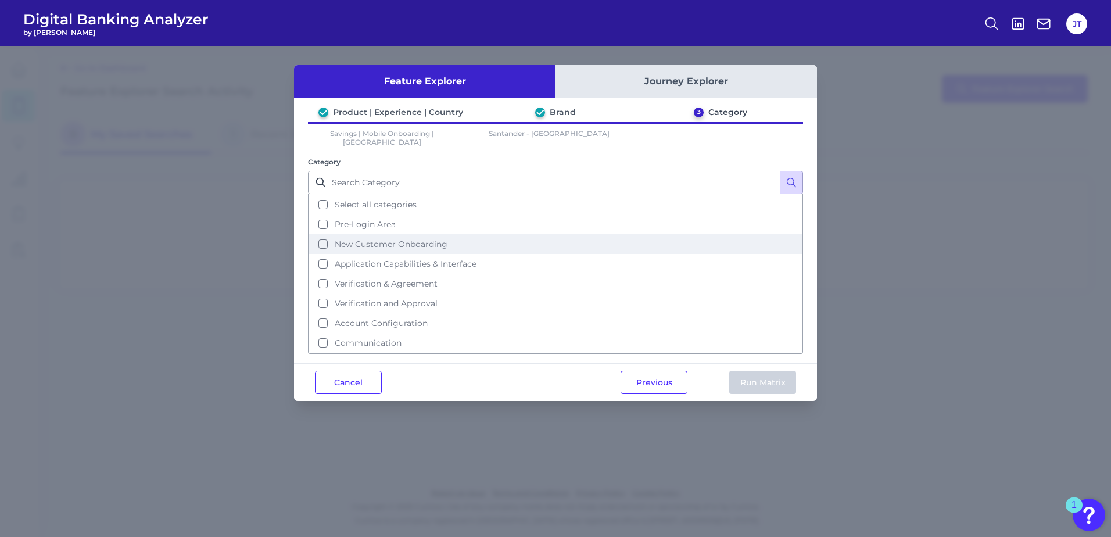
click at [320, 235] on button "New Customer Onboarding" at bounding box center [555, 244] width 493 height 20
click at [761, 374] on button "Run Matrix" at bounding box center [762, 382] width 67 height 23
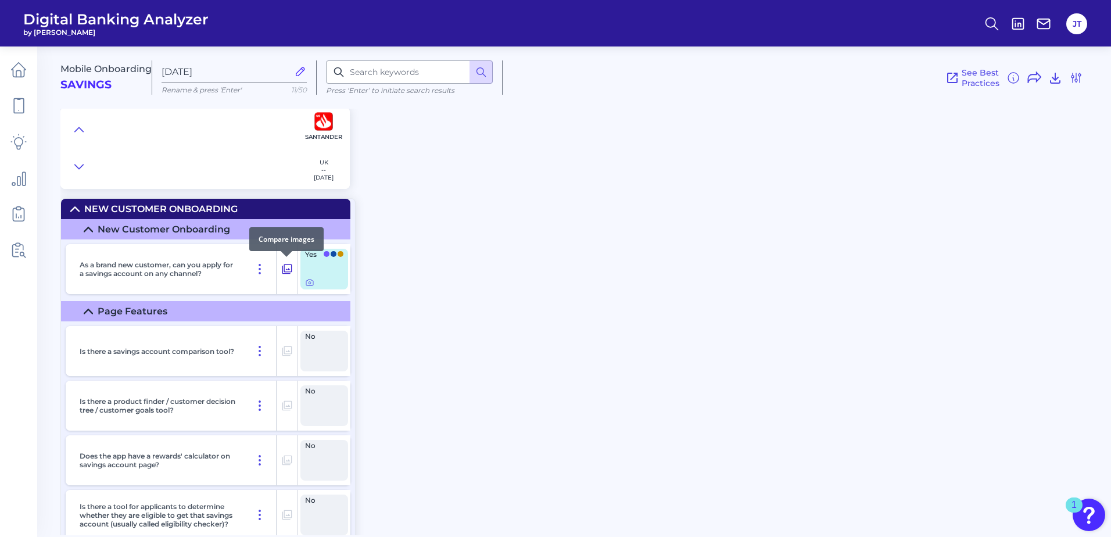
click at [285, 268] on icon at bounding box center [287, 269] width 12 height 14
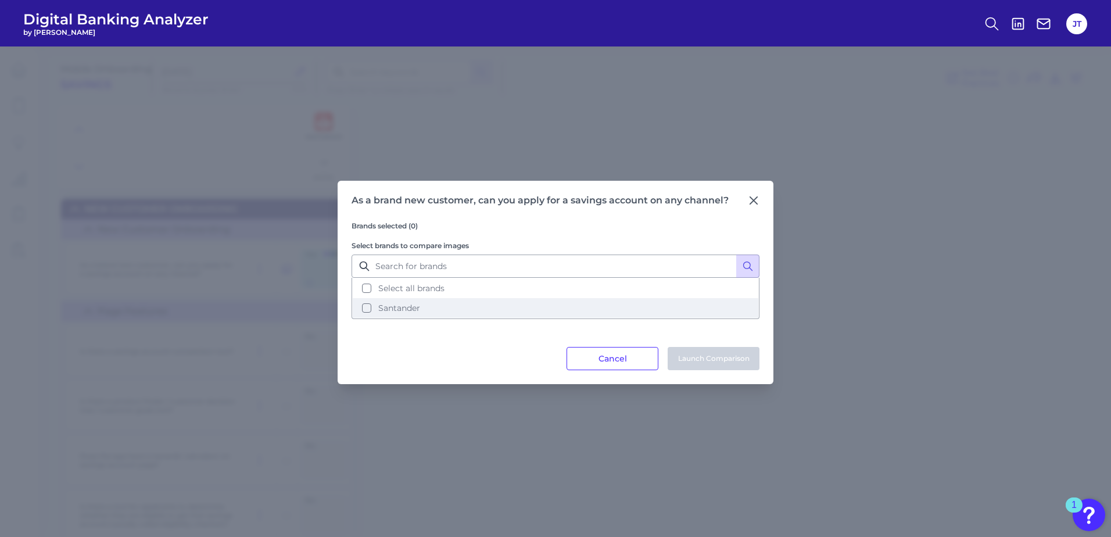
click at [367, 304] on button "Santander" at bounding box center [556, 308] width 406 height 20
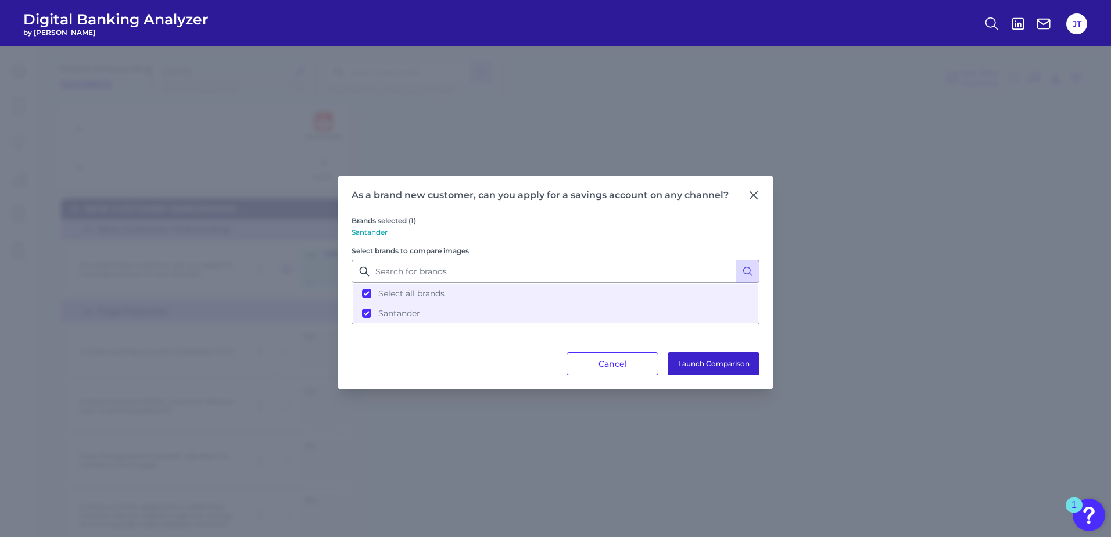
click at [730, 374] on button "Launch Comparison" at bounding box center [714, 363] width 92 height 23
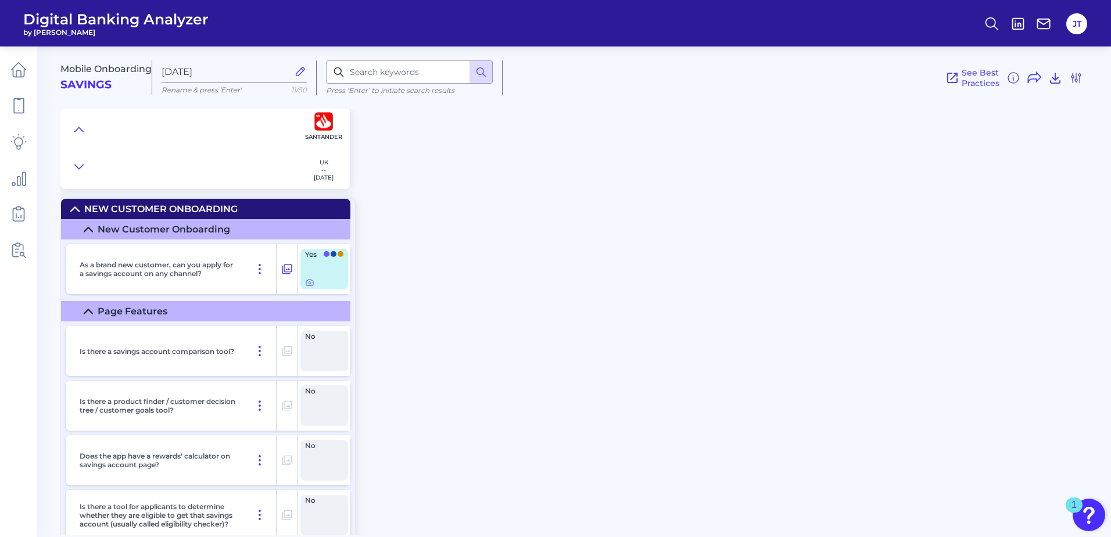
click at [75, 206] on icon at bounding box center [74, 209] width 9 height 9
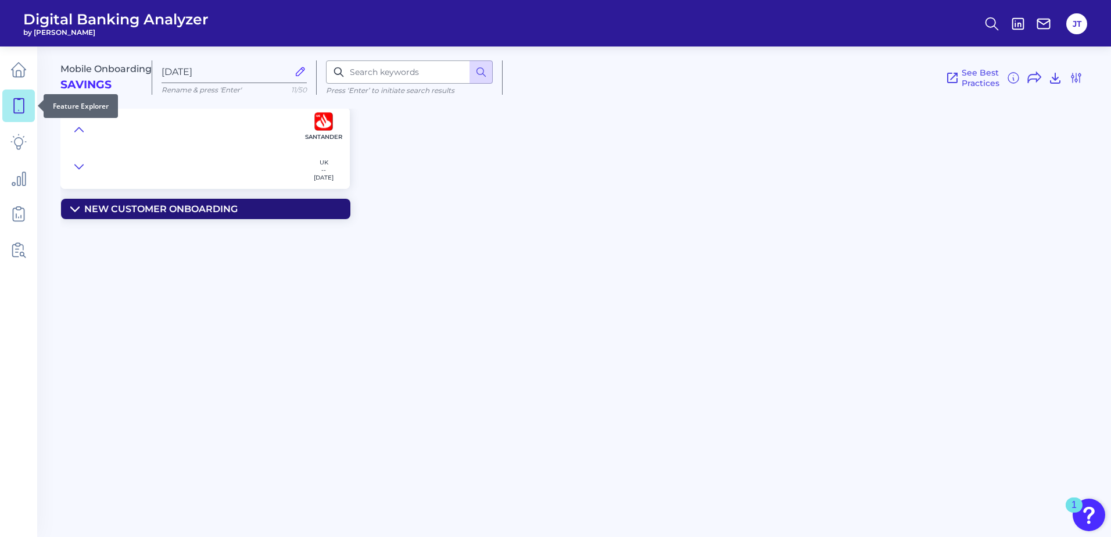
click at [24, 103] on icon at bounding box center [18, 106] width 16 height 16
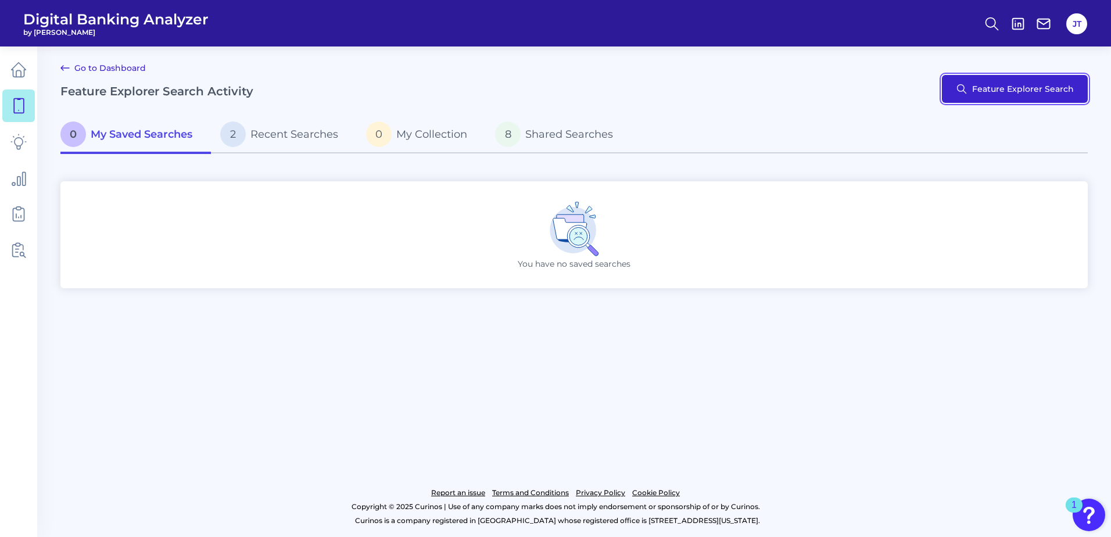
click at [988, 93] on button "Feature Explorer Search" at bounding box center [1015, 89] width 146 height 28
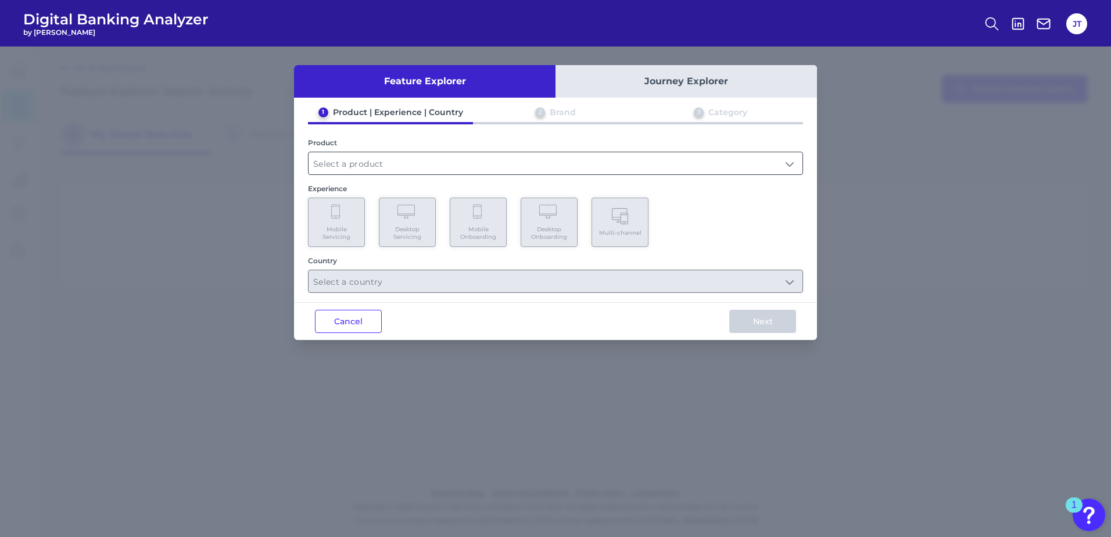
click at [365, 170] on input "text" at bounding box center [556, 163] width 494 height 22
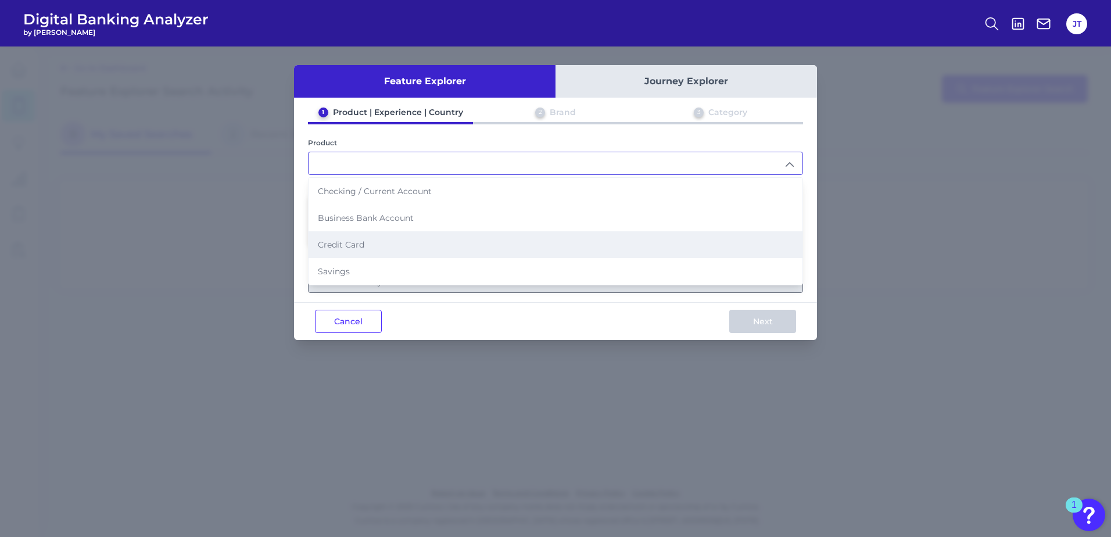
click at [354, 248] on span "Credit Card" at bounding box center [341, 244] width 46 height 10
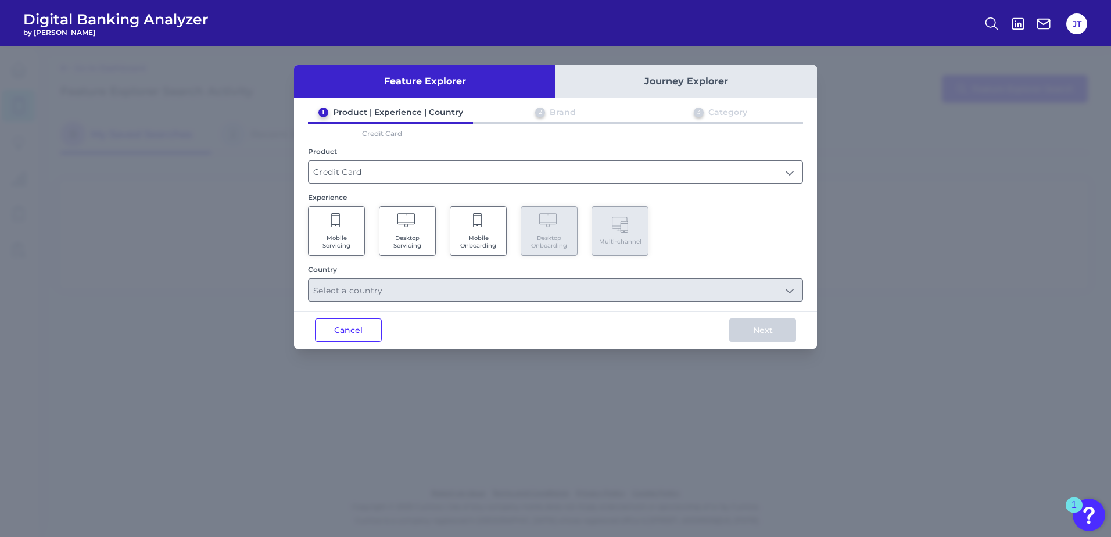
click at [473, 230] on Onboarding "Mobile Onboarding" at bounding box center [478, 230] width 57 height 49
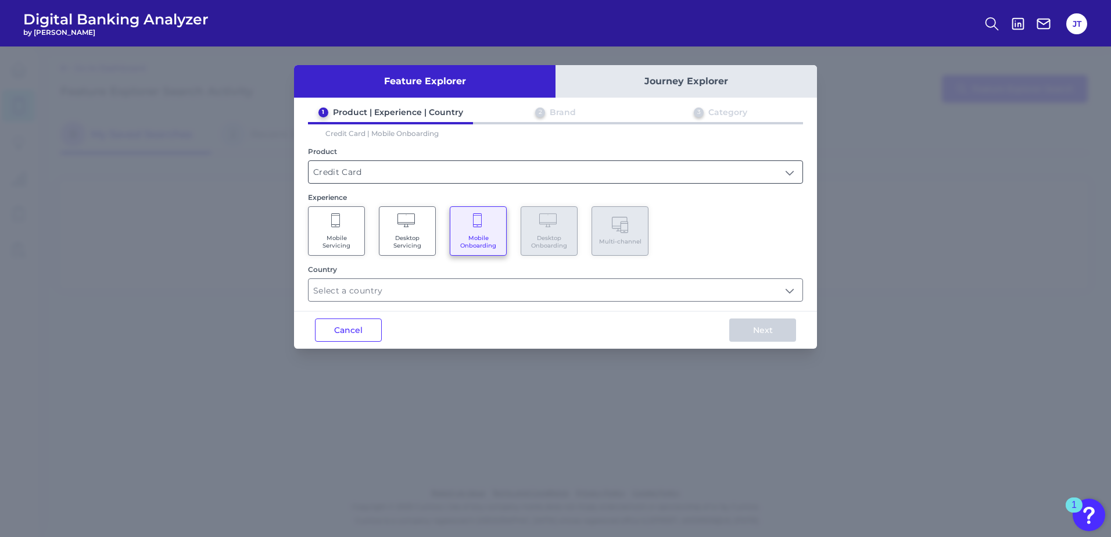
click at [417, 180] on input "Credit Card" at bounding box center [556, 172] width 494 height 22
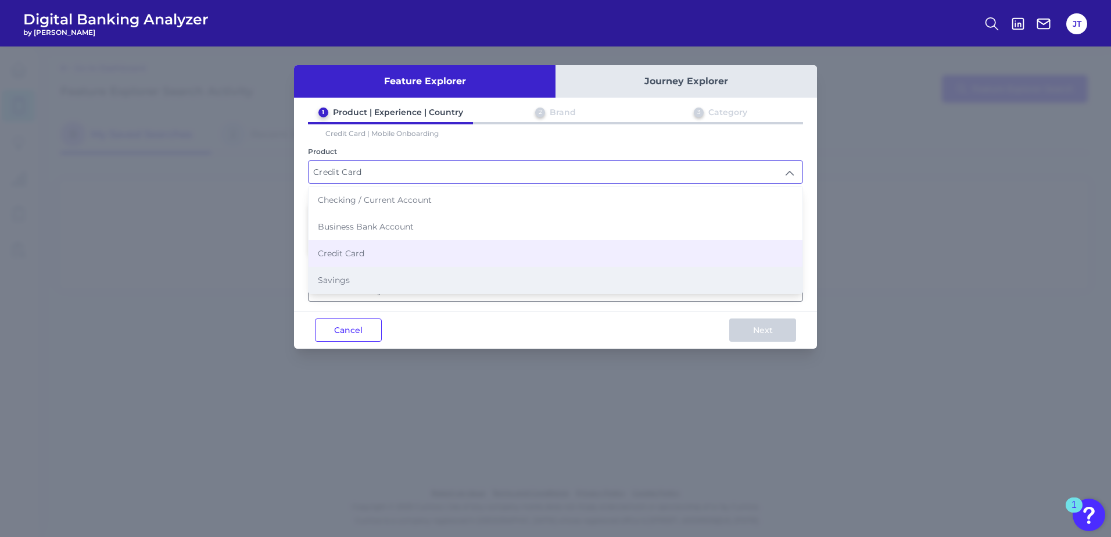
click at [386, 274] on li "Savings" at bounding box center [556, 280] width 494 height 27
type input "Savings"
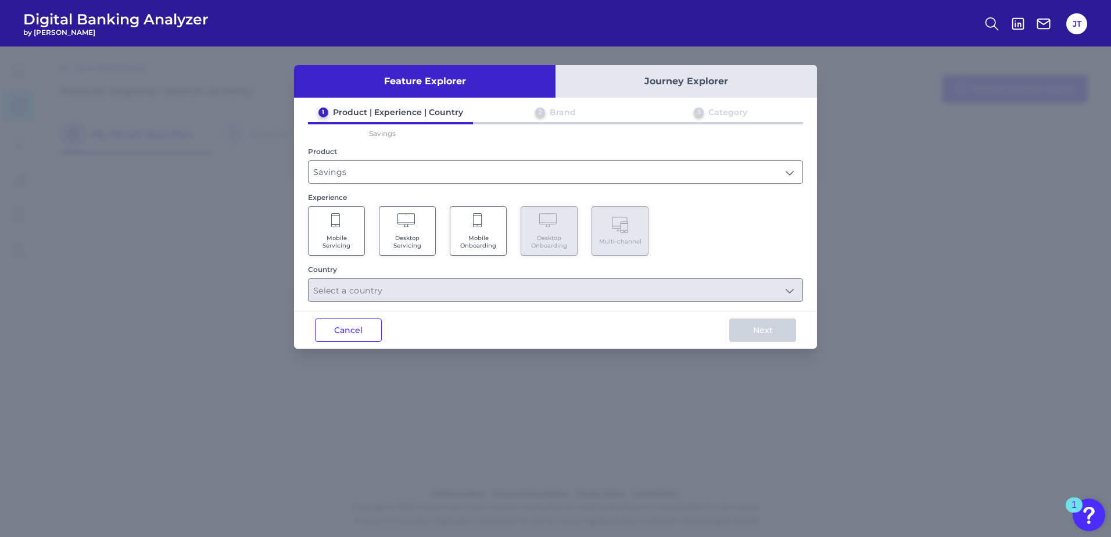
click at [491, 216] on Onboarding "Mobile Onboarding" at bounding box center [478, 230] width 57 height 49
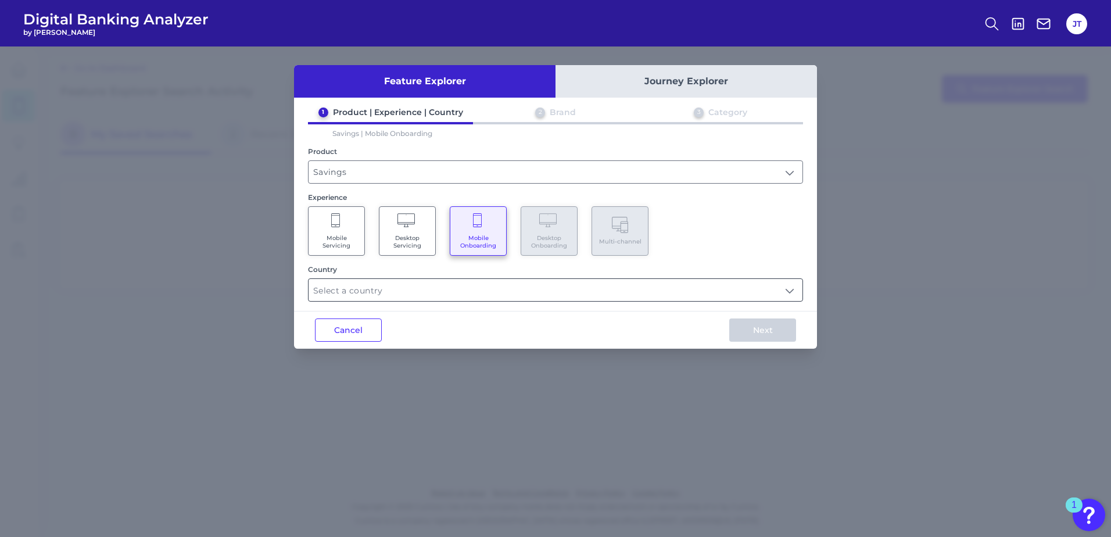
click at [436, 286] on input "text" at bounding box center [556, 290] width 494 height 22
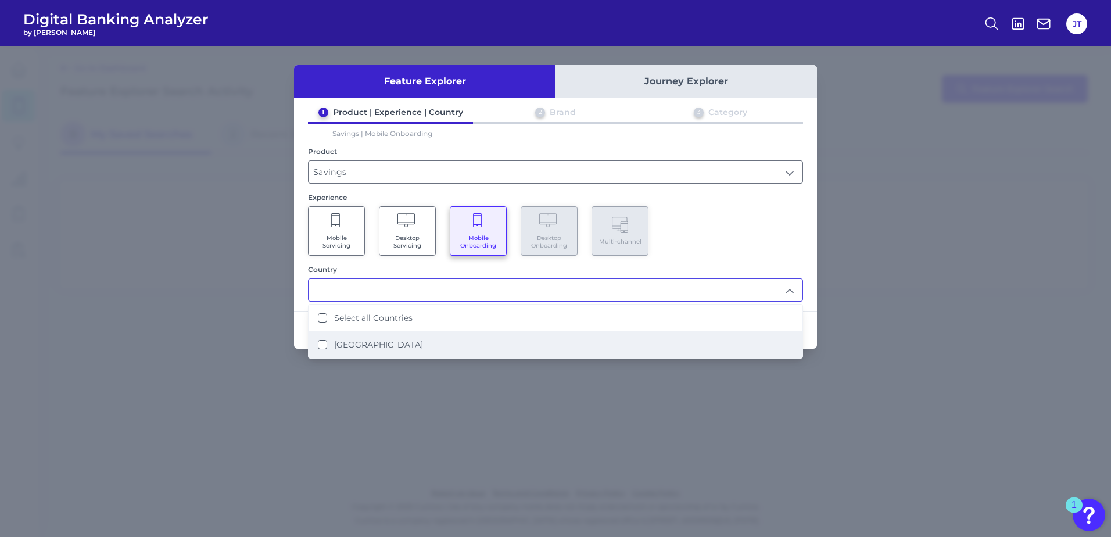
click at [328, 345] on div "[GEOGRAPHIC_DATA]" at bounding box center [370, 344] width 105 height 10
type input "Select all Countries"
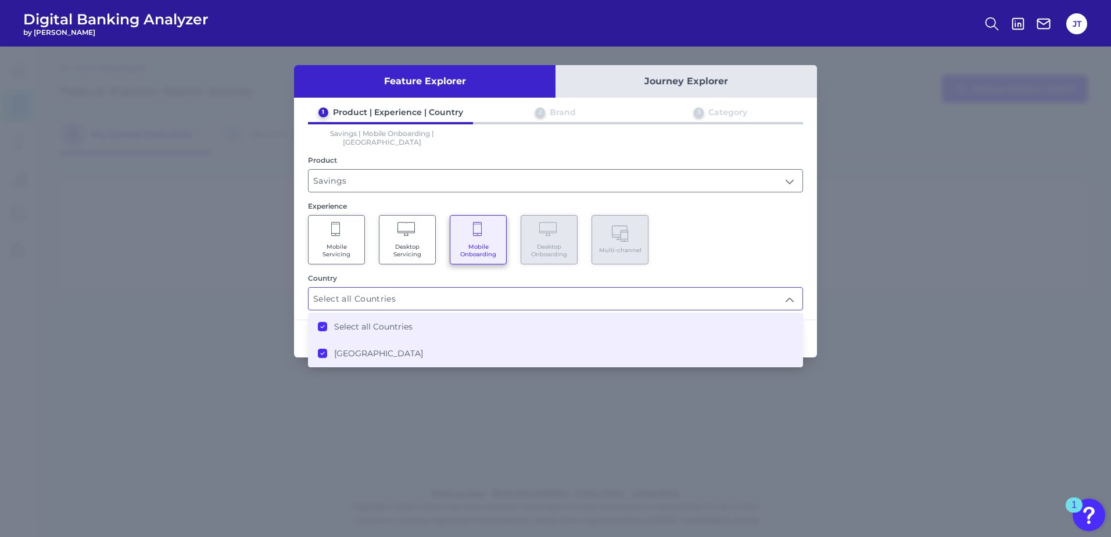
click at [780, 230] on div "Mobile Servicing Desktop Servicing Mobile Onboarding Desktop Onboarding Multi-c…" at bounding box center [555, 239] width 495 height 49
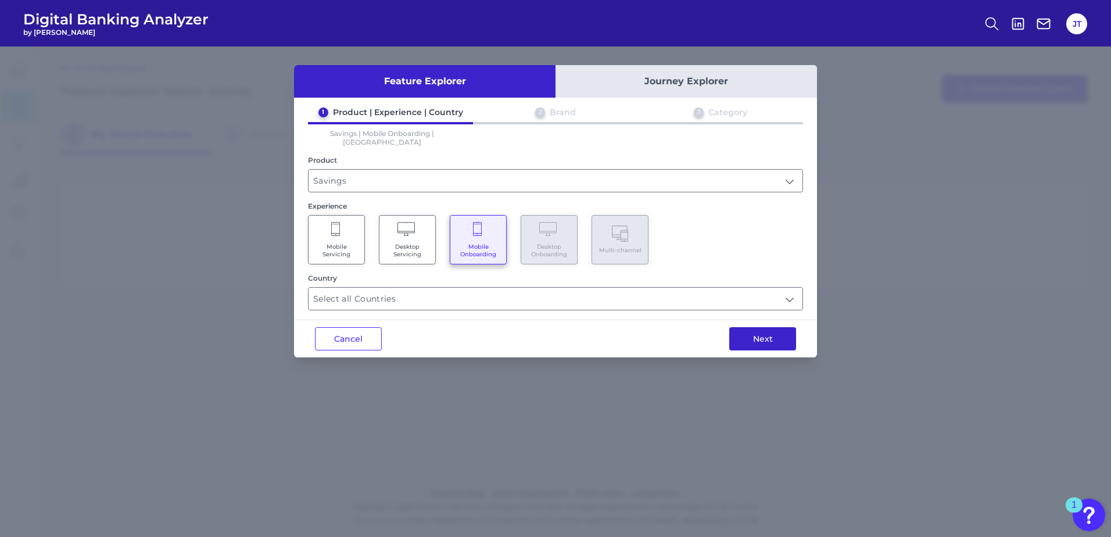
click at [773, 331] on button "Next" at bounding box center [762, 338] width 67 height 23
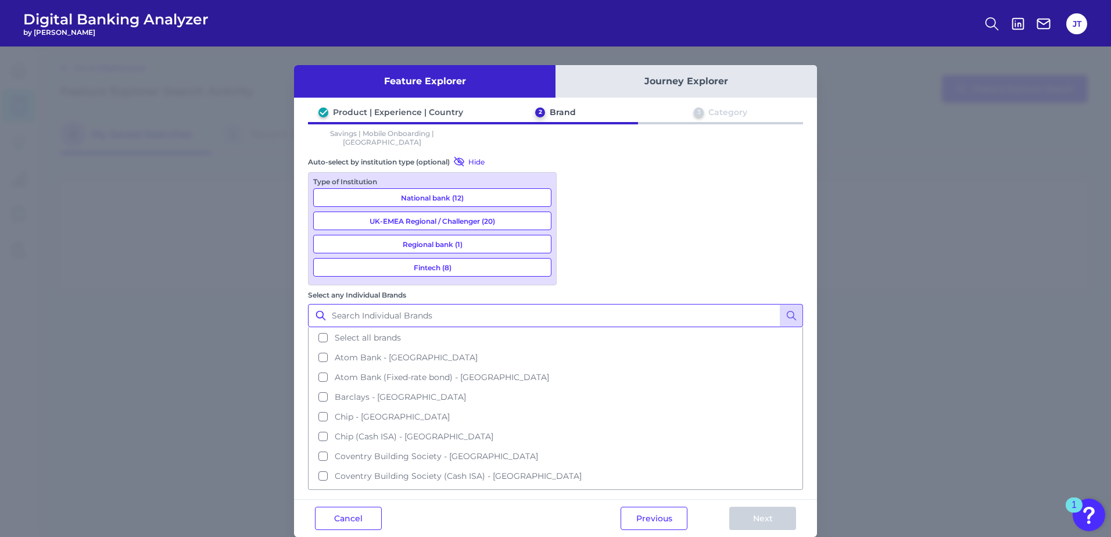
click at [450, 313] on input "Select any Individual Brands" at bounding box center [555, 315] width 495 height 23
click at [422, 190] on button "National bank (12)" at bounding box center [432, 197] width 238 height 19
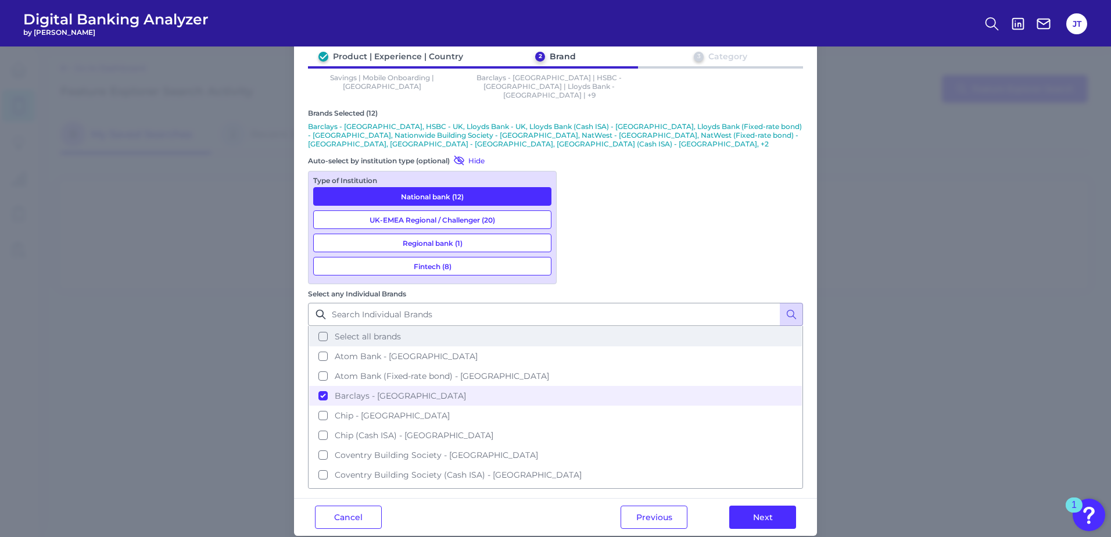
click at [322, 327] on button "Select all brands" at bounding box center [555, 337] width 493 height 20
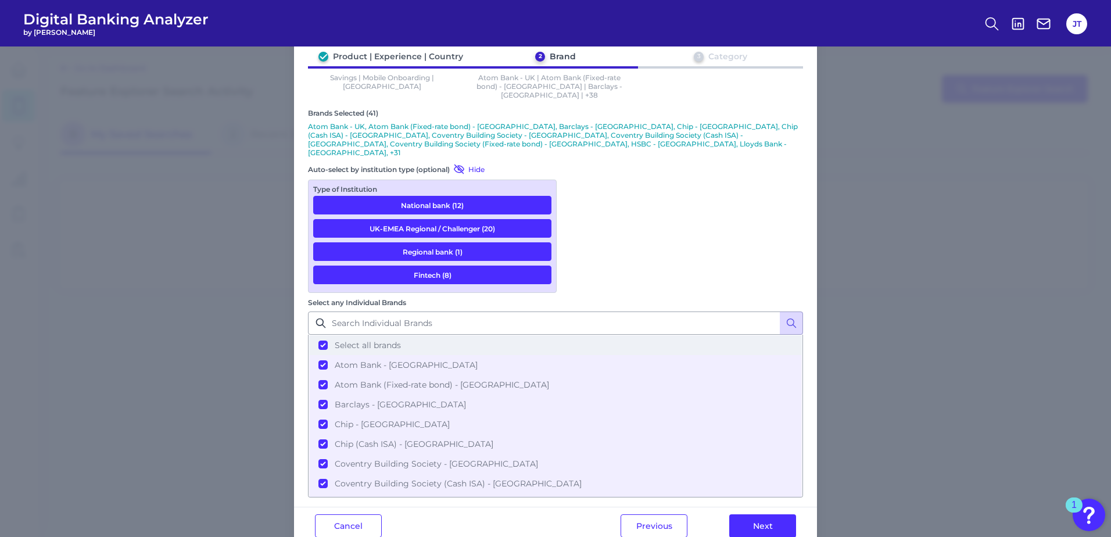
click at [322, 335] on button "Select all brands" at bounding box center [555, 345] width 493 height 20
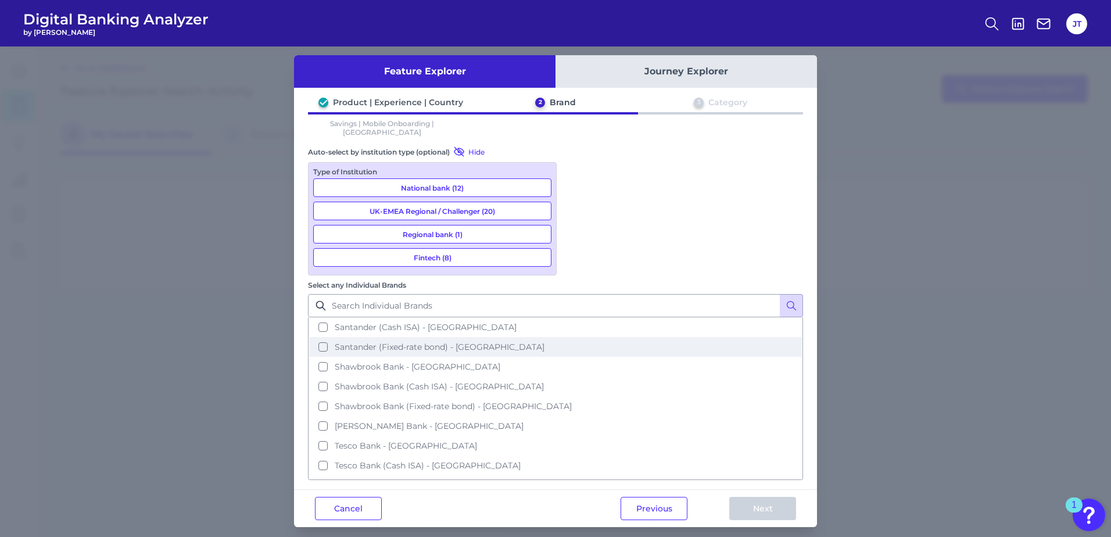
scroll to position [436, 0]
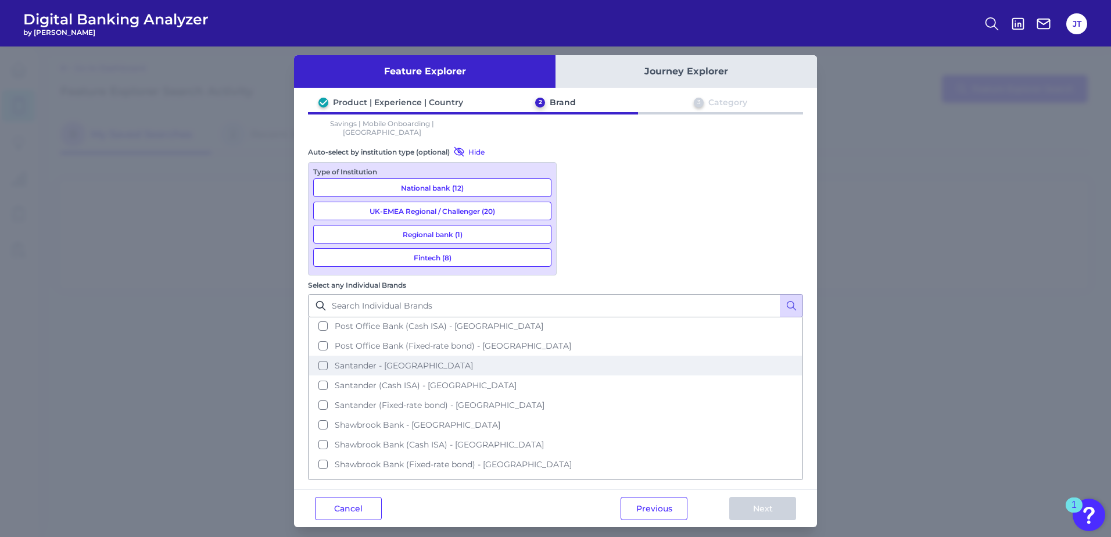
click at [316, 356] on button "Santander - [GEOGRAPHIC_DATA]" at bounding box center [555, 366] width 493 height 20
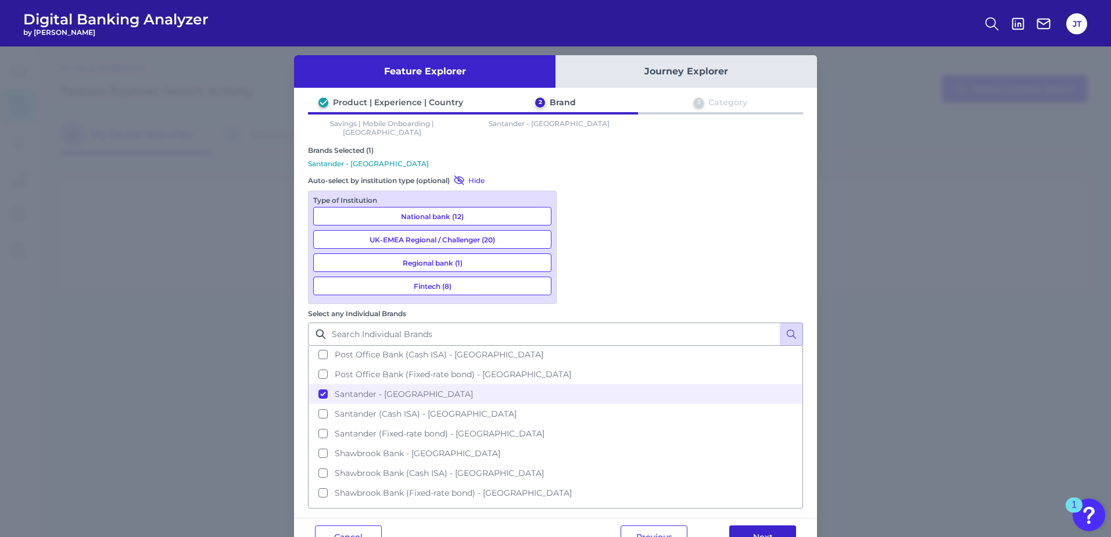
click at [756, 526] on button "Next" at bounding box center [762, 536] width 67 height 23
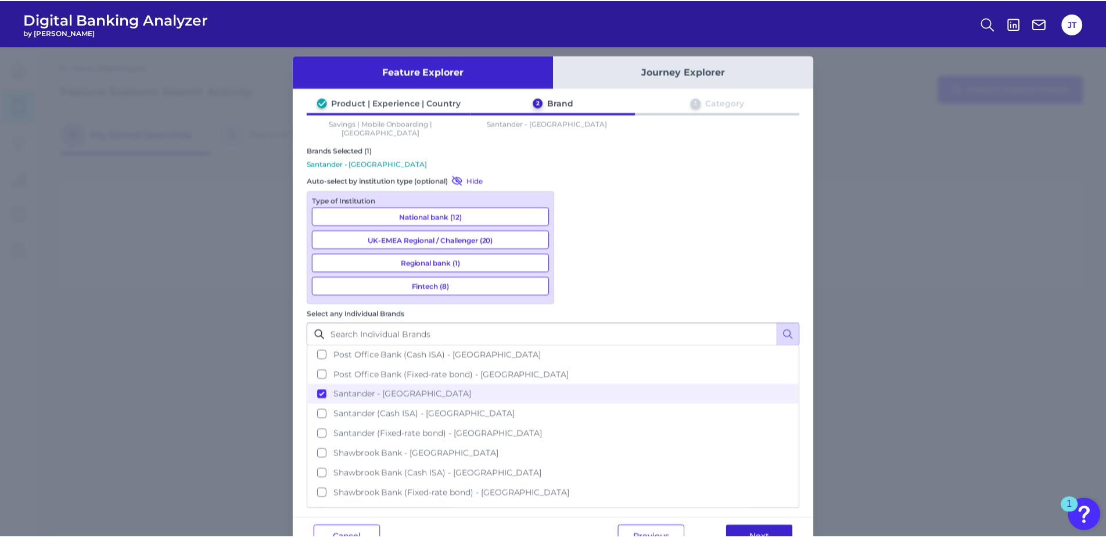
scroll to position [0, 0]
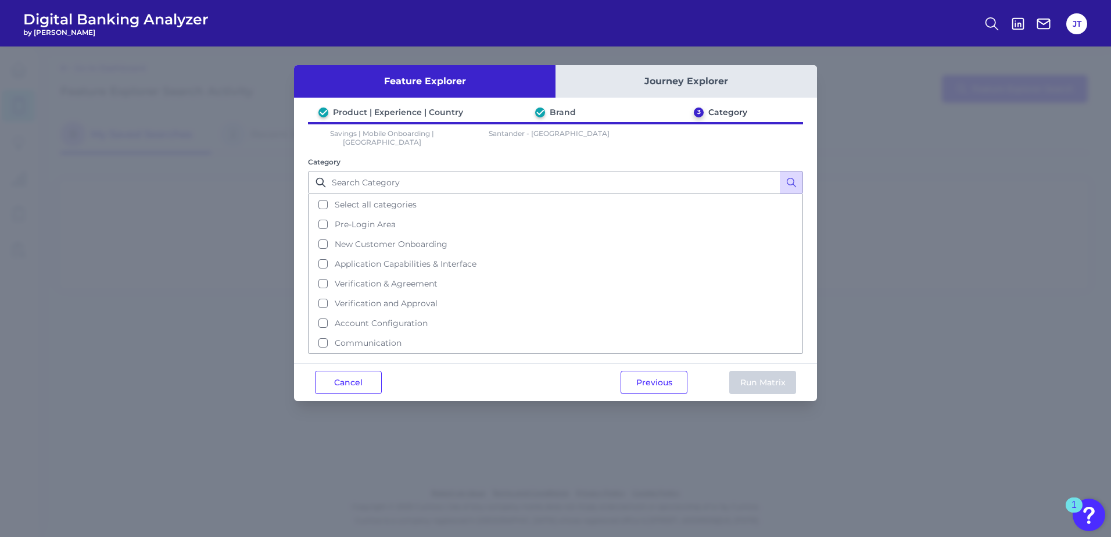
click at [646, 77] on button "Journey Explorer" at bounding box center [685, 81] width 261 height 33
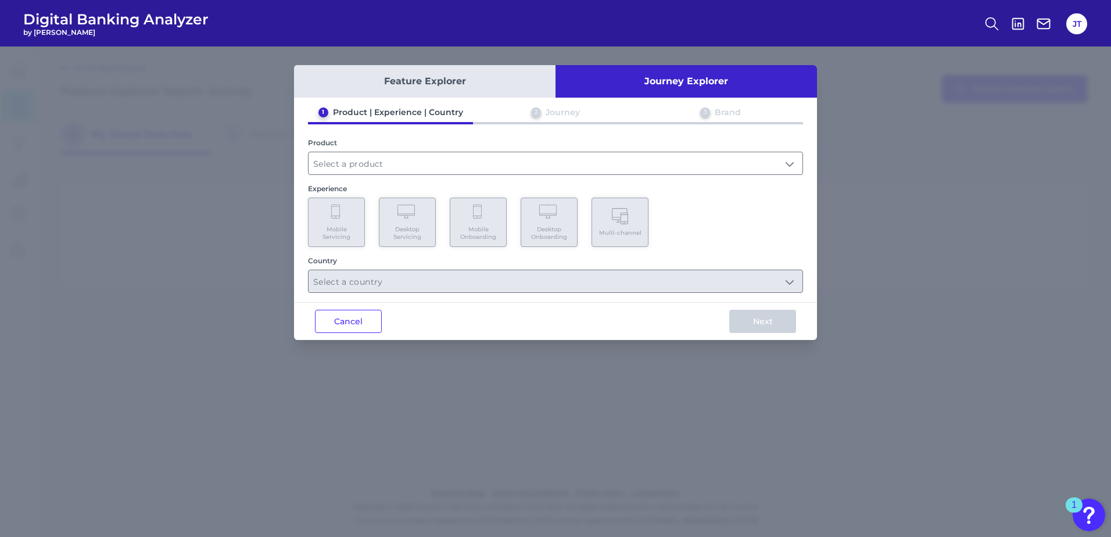
click at [434, 86] on button "Feature Explorer" at bounding box center [424, 81] width 261 height 33
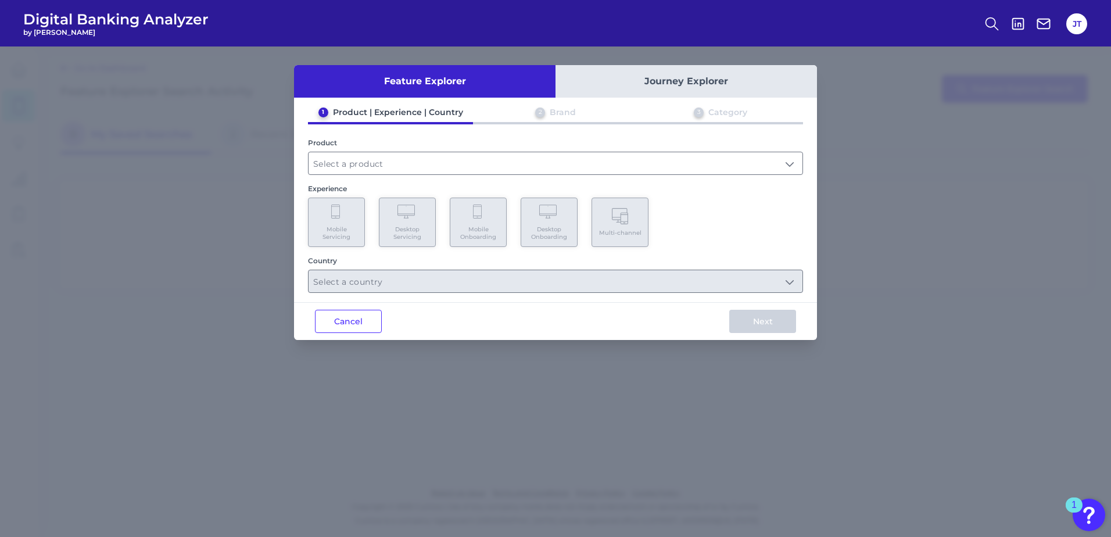
click at [608, 78] on button "Journey Explorer" at bounding box center [685, 81] width 261 height 33
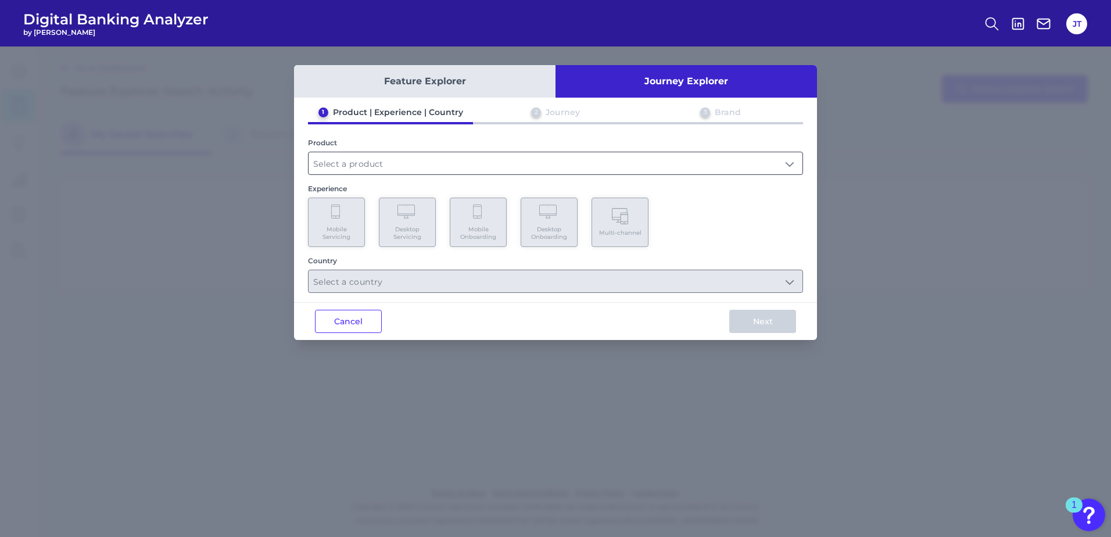
click at [560, 159] on input "text" at bounding box center [556, 163] width 494 height 22
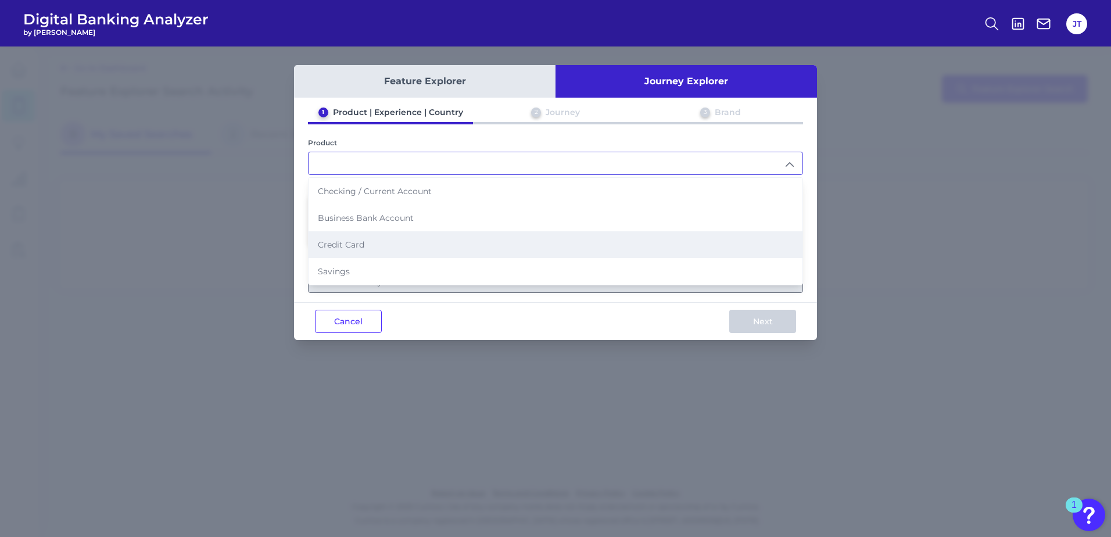
click at [489, 243] on li "Credit Card" at bounding box center [556, 244] width 494 height 27
type input "Credit Card"
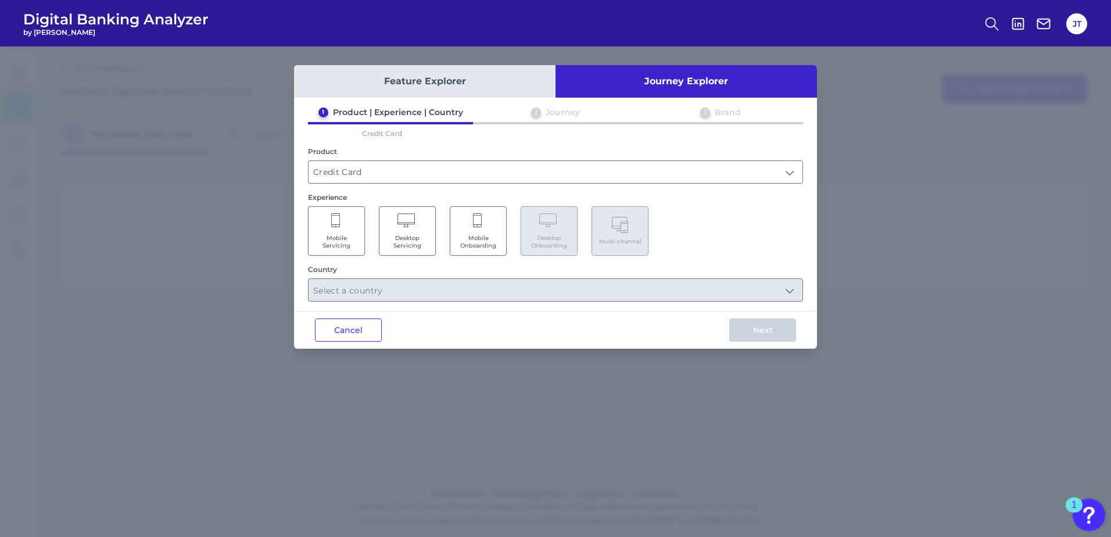
click at [486, 238] on span "Mobile Onboarding" at bounding box center [478, 241] width 44 height 15
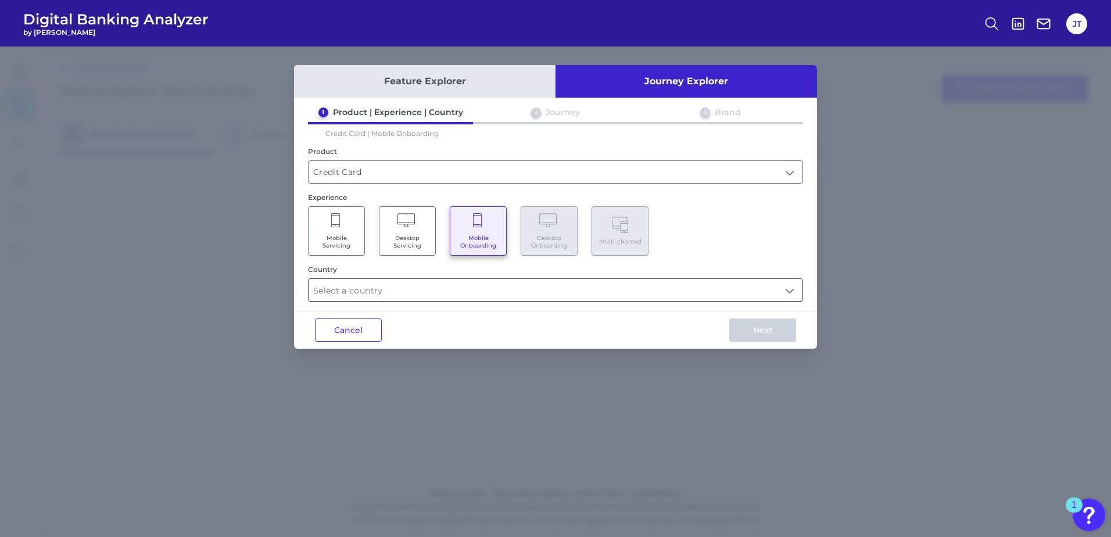
click at [474, 289] on input "text" at bounding box center [556, 290] width 494 height 22
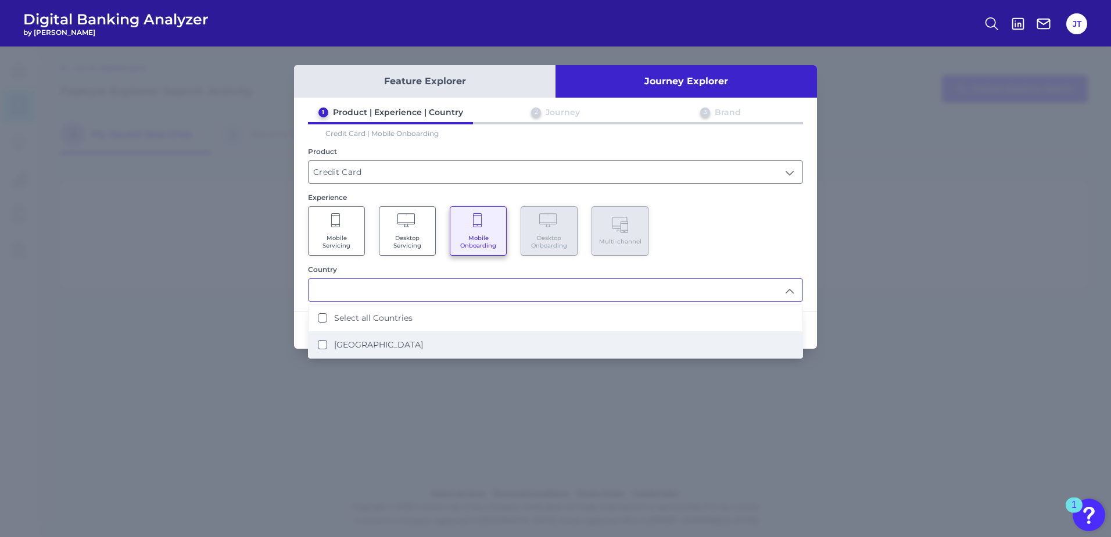
click at [337, 346] on label "[GEOGRAPHIC_DATA]" at bounding box center [378, 344] width 89 height 10
type input "Select all Countries"
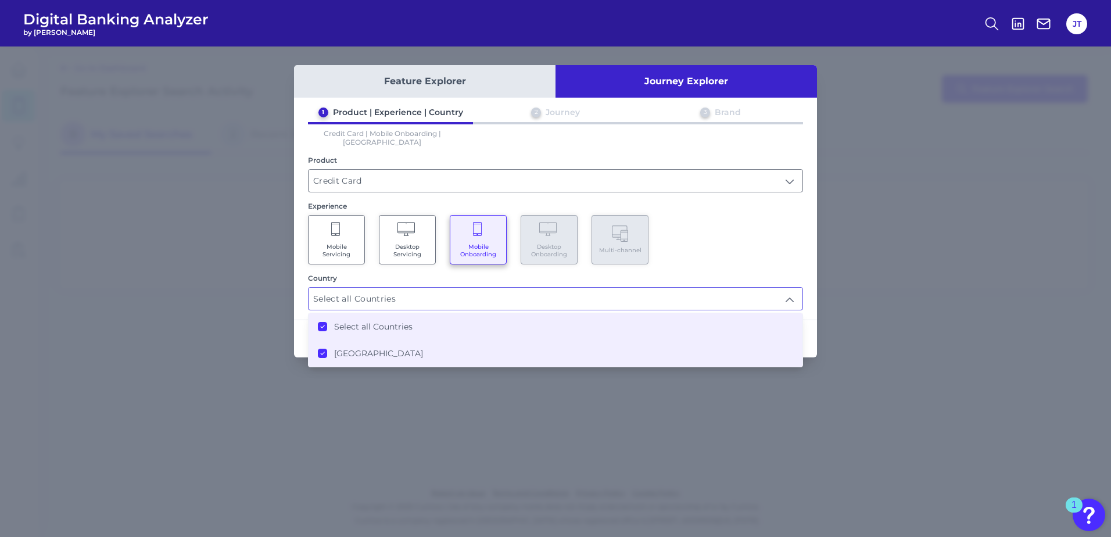
click at [773, 260] on div "1 Product | Experience | Country 2 Journey 3 Brand Credit Card | Mobile Onboard…" at bounding box center [555, 208] width 523 height 203
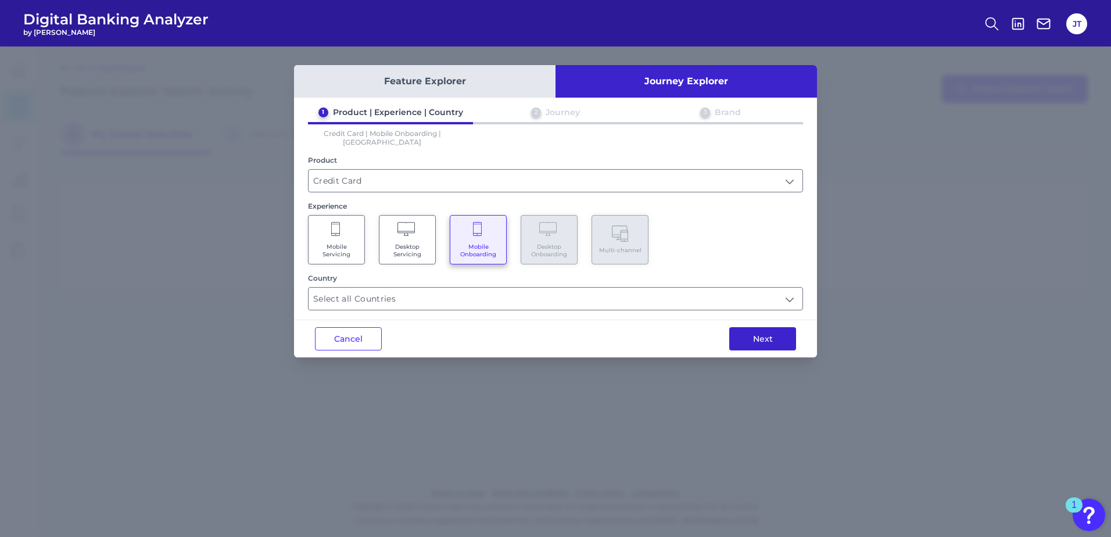
click at [781, 332] on button "Next" at bounding box center [762, 338] width 67 height 23
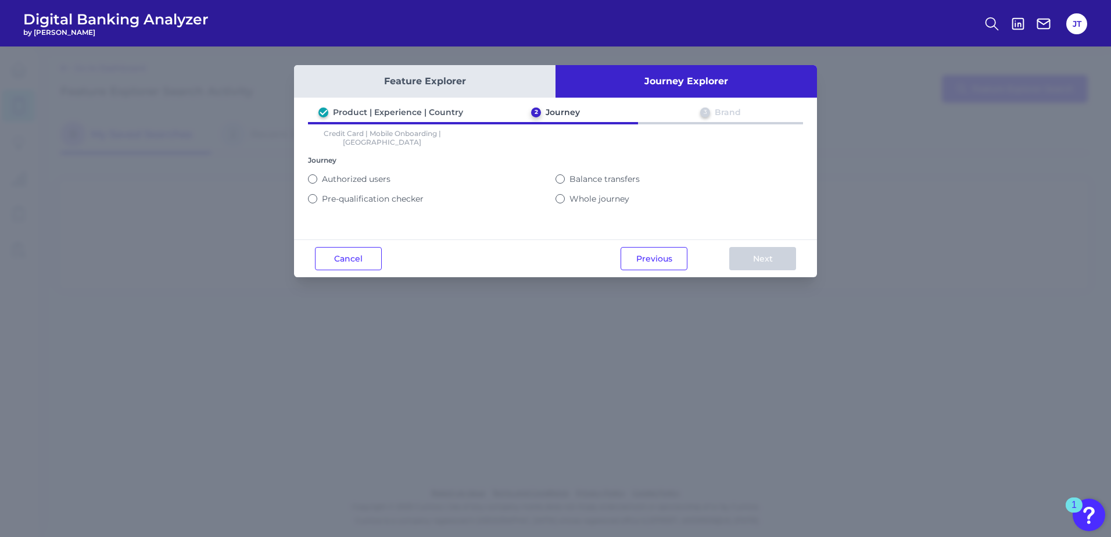
click at [562, 194] on button "Whole journey" at bounding box center [559, 198] width 9 height 9
click at [776, 259] on button "Next" at bounding box center [762, 258] width 67 height 23
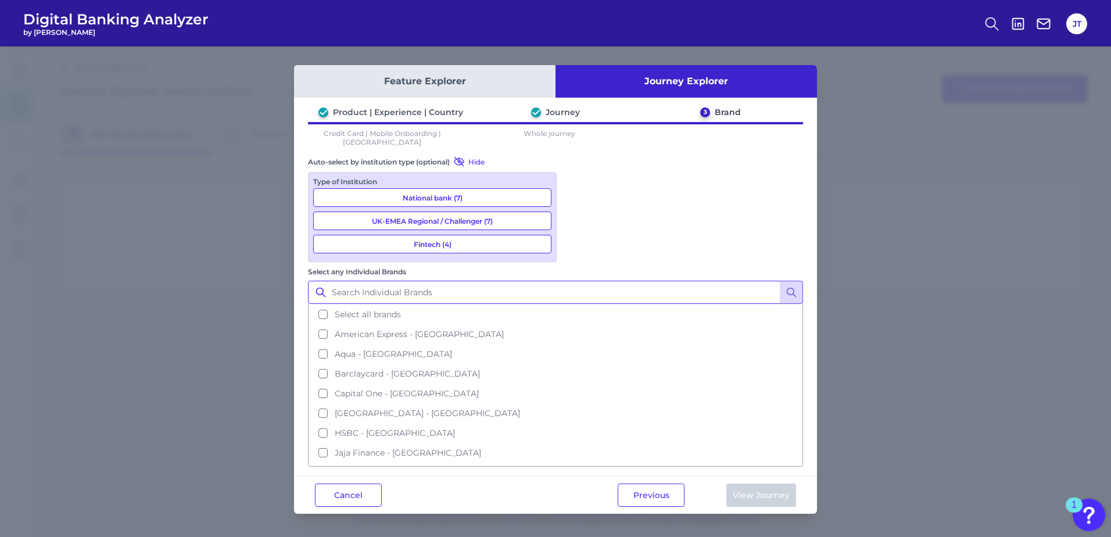
click at [675, 281] on input "Select any Individual Brands" at bounding box center [555, 292] width 495 height 23
type input "san"
click at [794, 286] on icon at bounding box center [792, 292] width 12 height 12
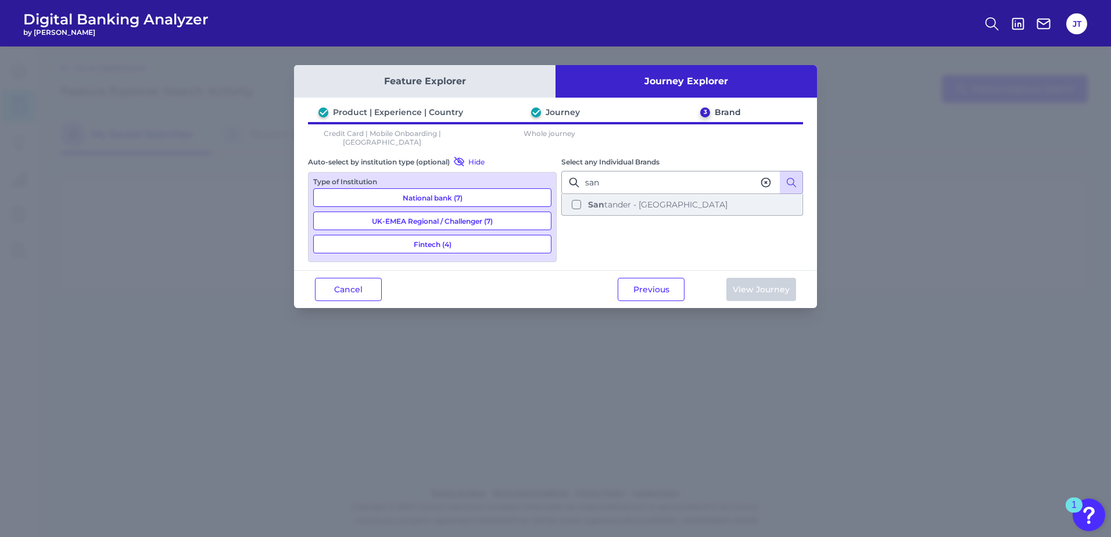
click at [577, 195] on button "San tander - UK" at bounding box center [681, 205] width 239 height 20
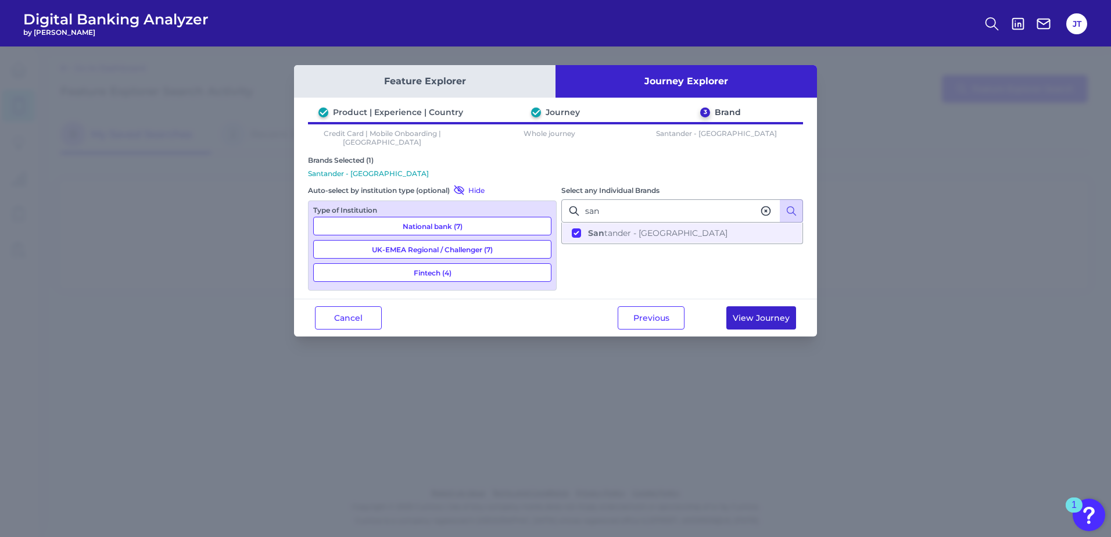
click at [743, 306] on button "View Journey" at bounding box center [761, 317] width 70 height 23
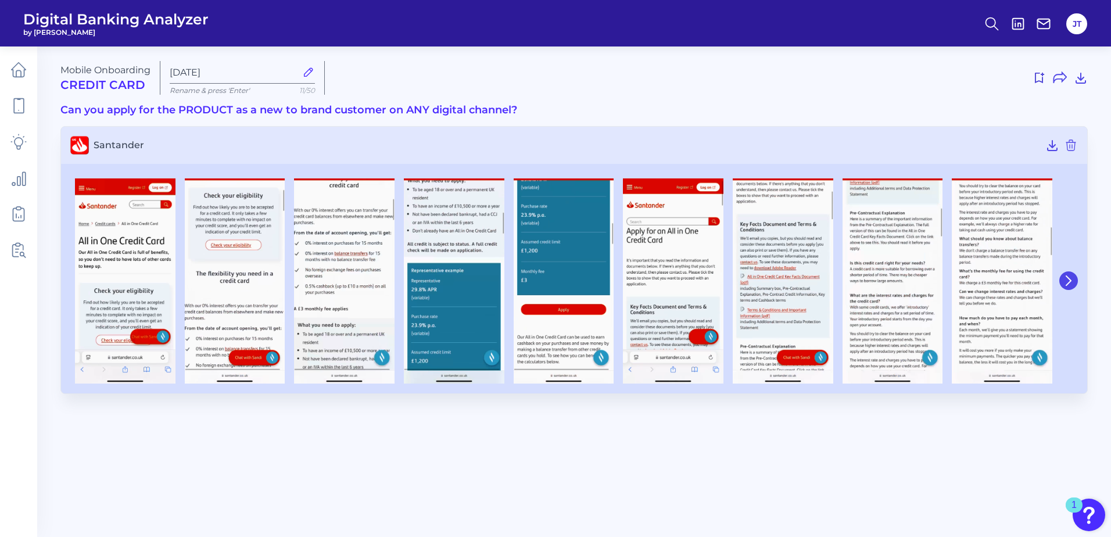
click at [1069, 284] on icon at bounding box center [1068, 280] width 10 height 10
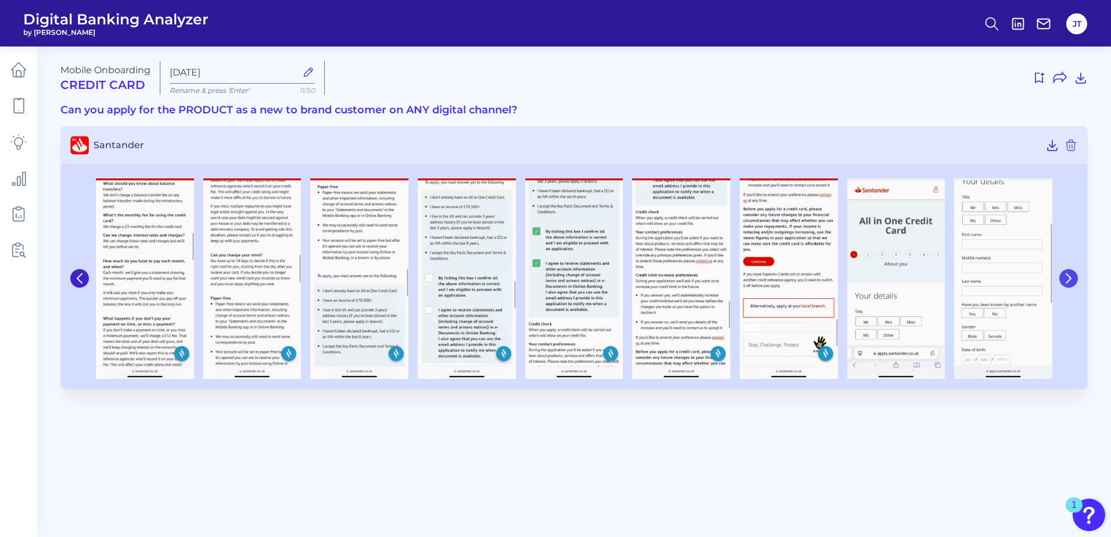
click at [1069, 284] on button at bounding box center [1068, 278] width 19 height 19
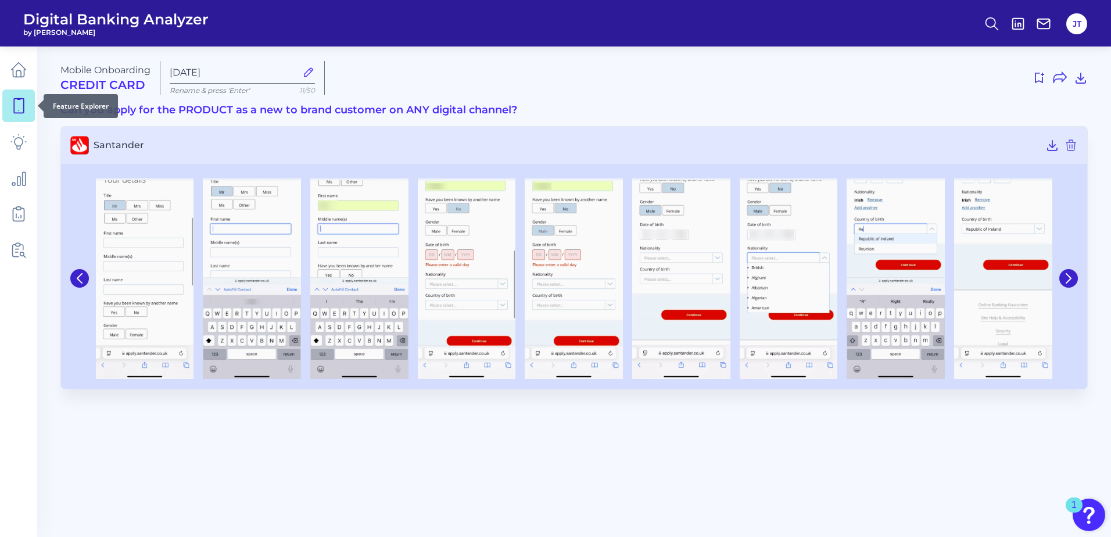
click at [27, 98] on link at bounding box center [18, 105] width 33 height 33
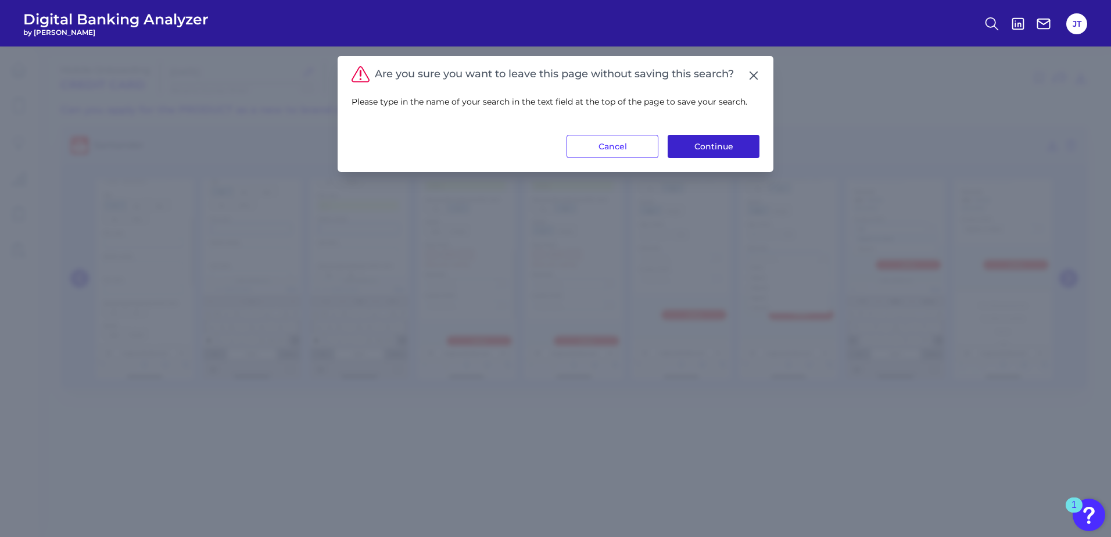
click at [704, 148] on button "Continue" at bounding box center [714, 146] width 92 height 23
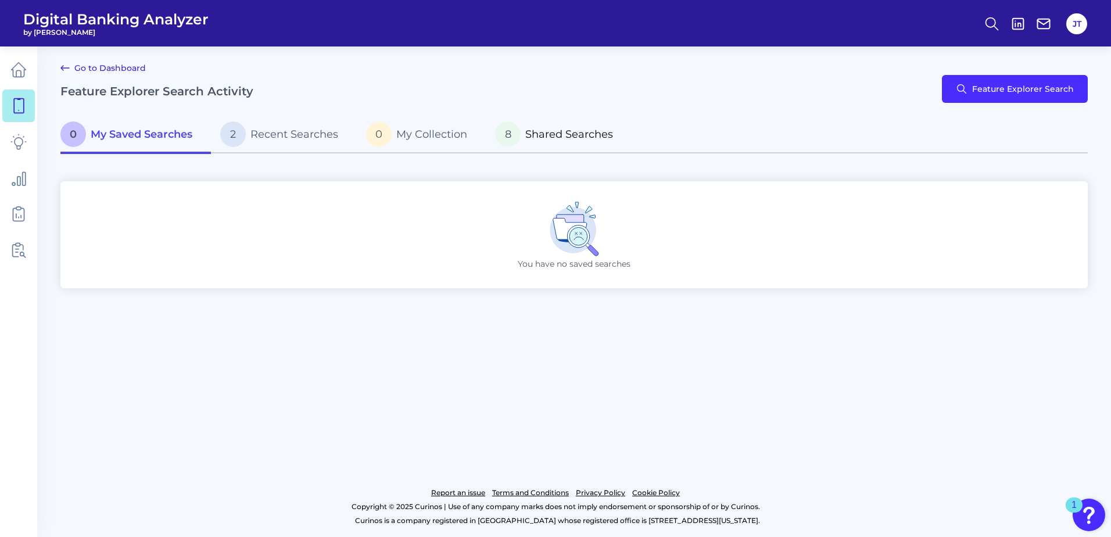
click at [525, 134] on p "8 Shared Searches" at bounding box center [554, 134] width 118 height 26
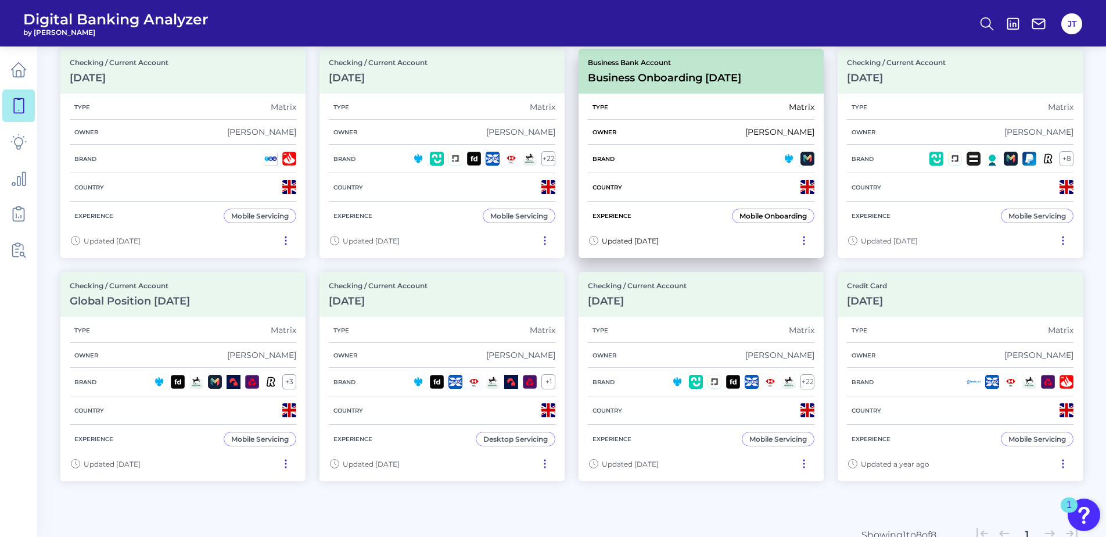
scroll to position [174, 0]
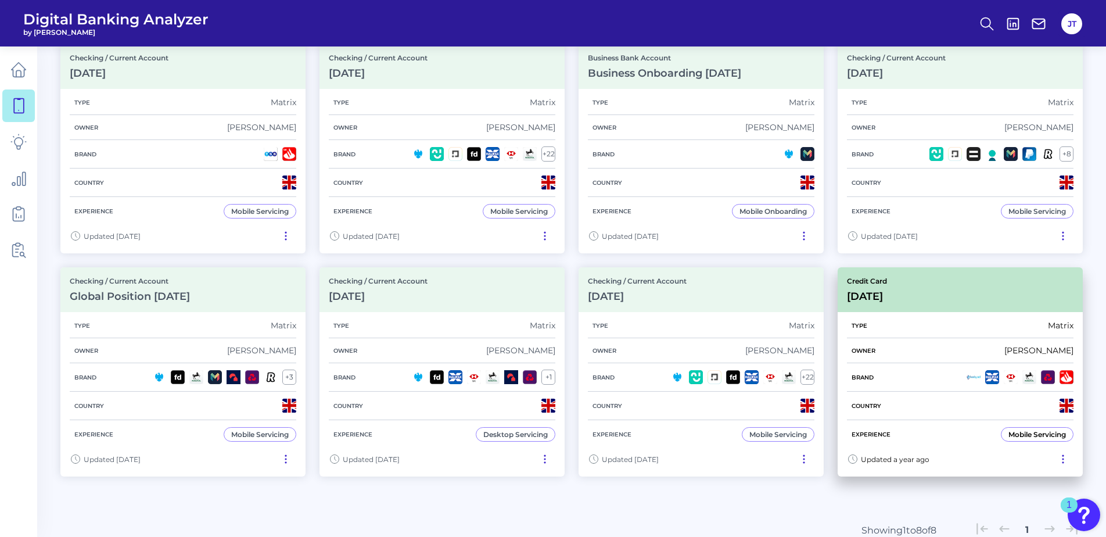
click at [934, 286] on div "Credit Card Nov 19 2024" at bounding box center [960, 289] width 245 height 45
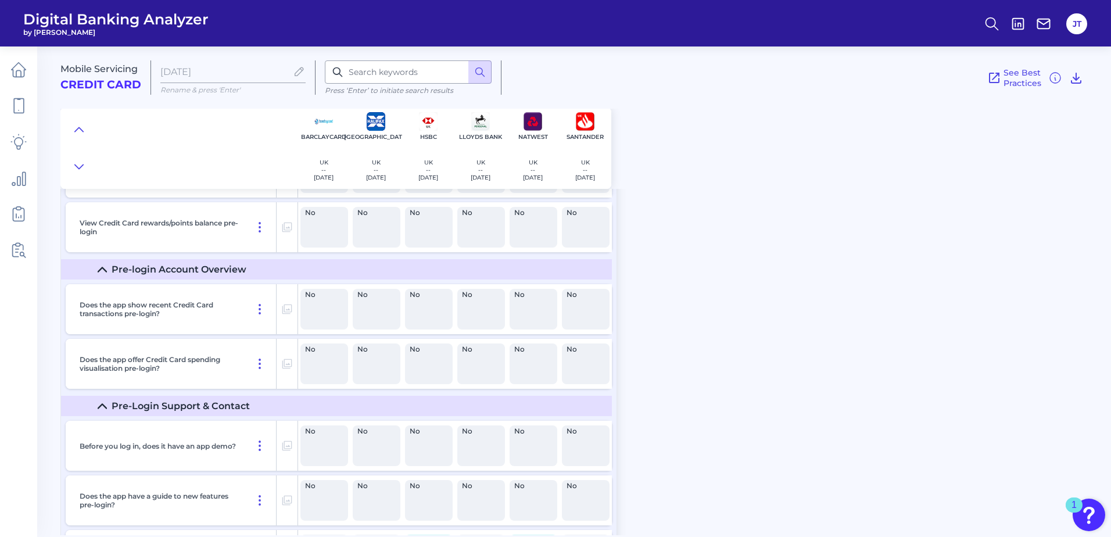
scroll to position [232, 0]
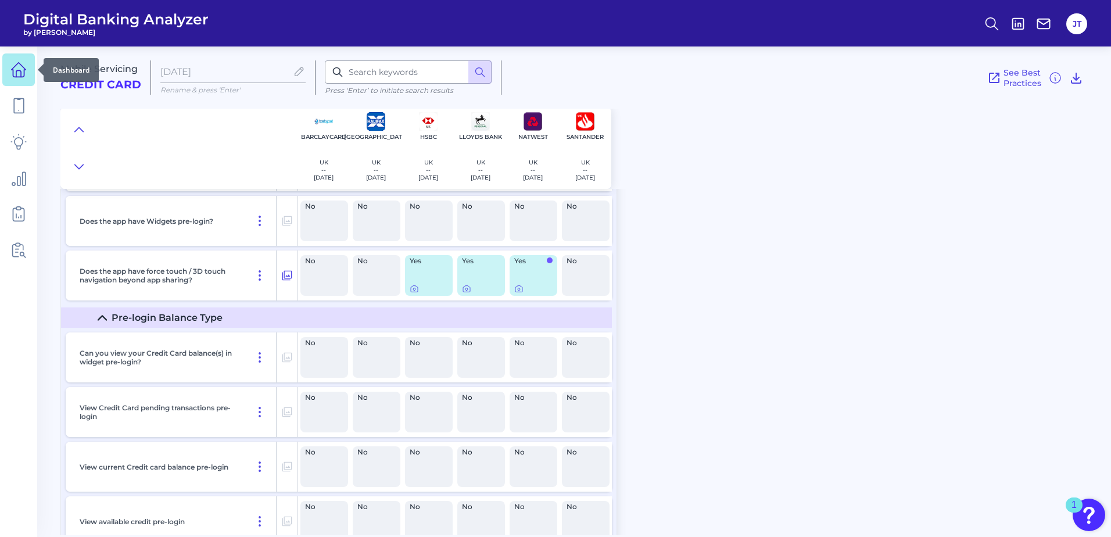
click at [13, 78] on link at bounding box center [18, 69] width 33 height 33
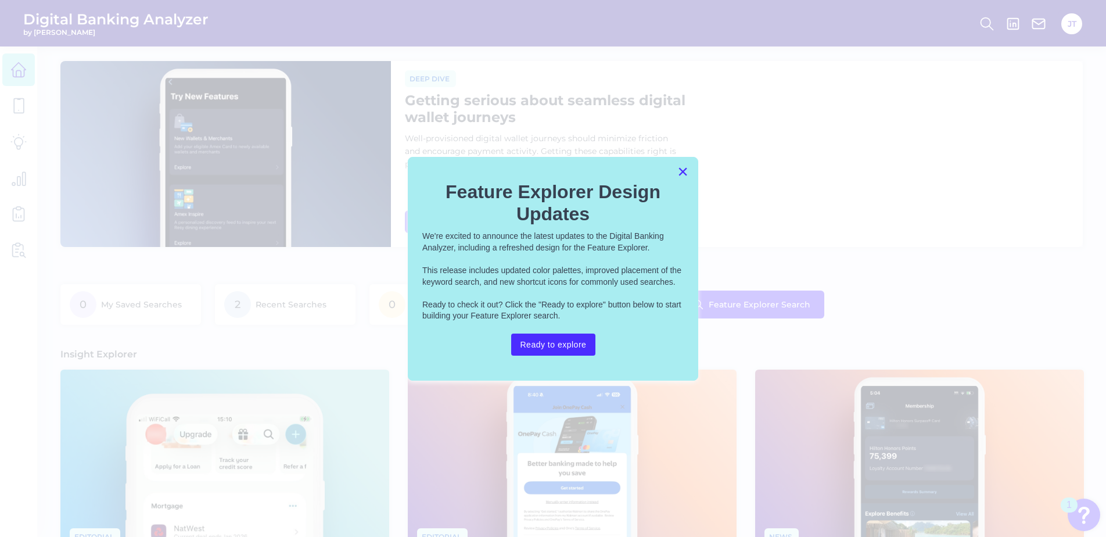
click at [683, 173] on button "×" at bounding box center [682, 171] width 11 height 19
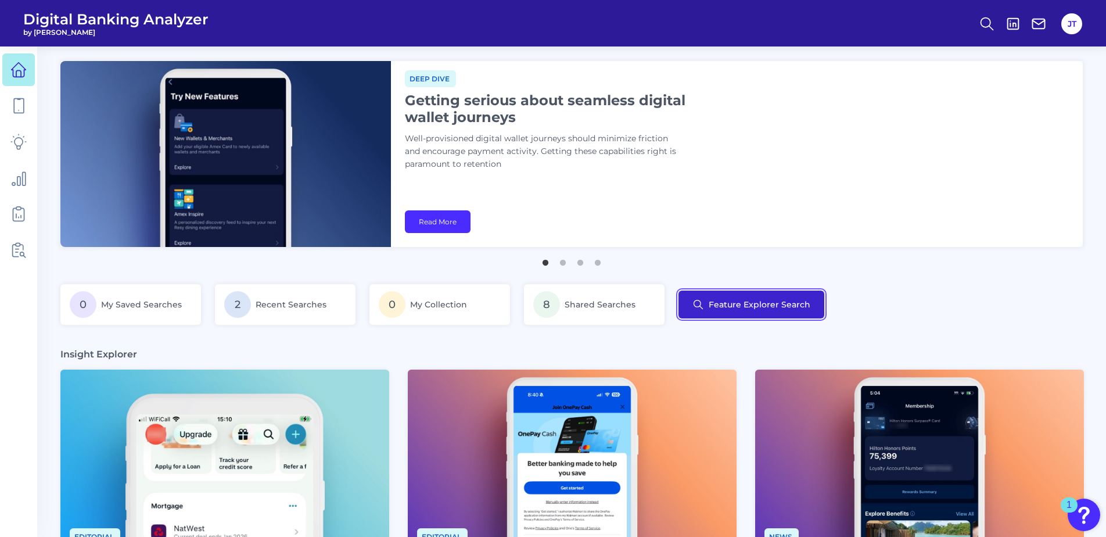
click at [773, 300] on button "Feature Explorer Search" at bounding box center [752, 305] width 146 height 28
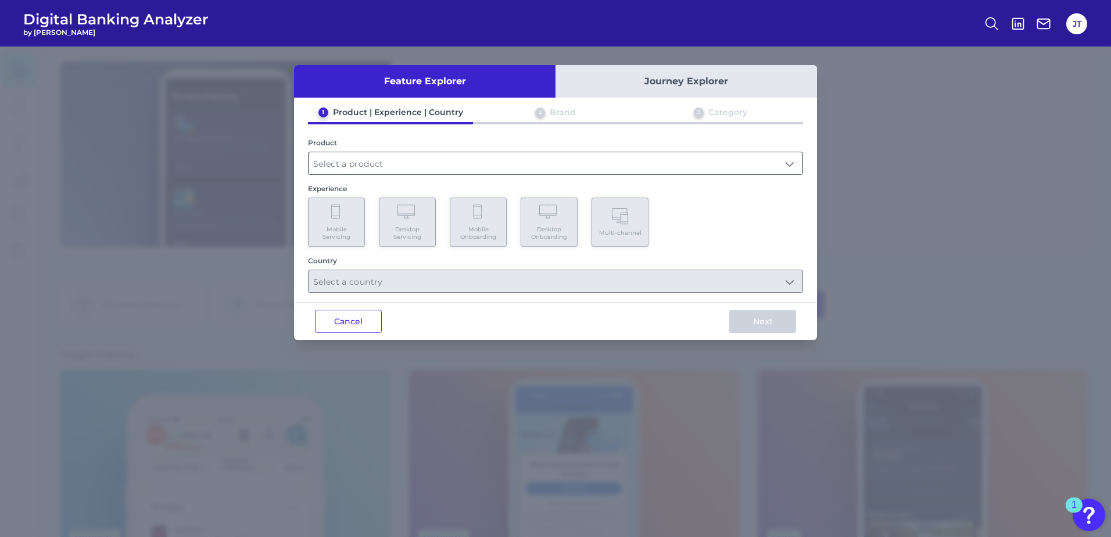
click at [346, 166] on input "text" at bounding box center [556, 163] width 494 height 22
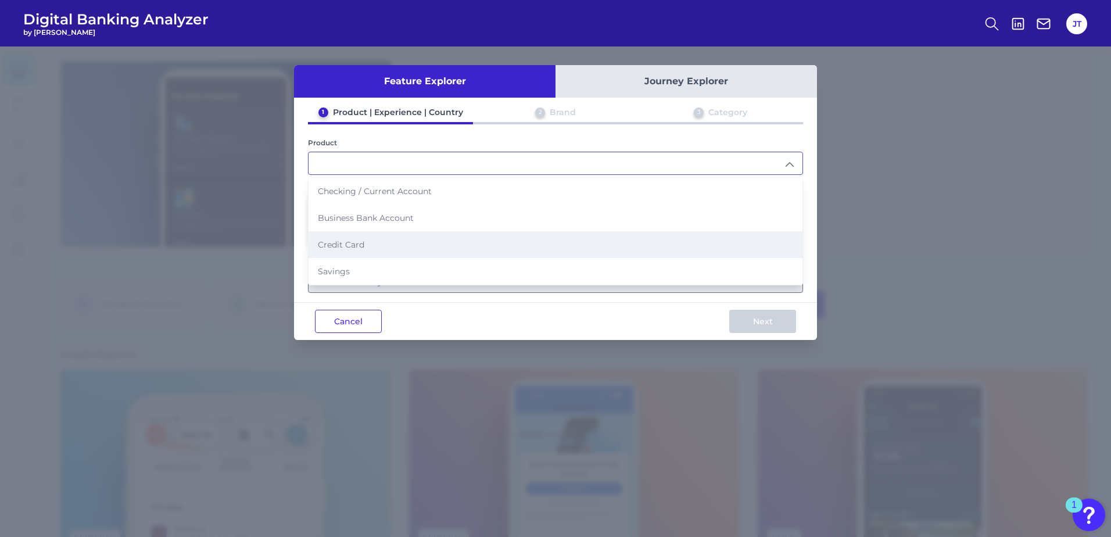
click at [348, 234] on li "Credit Card" at bounding box center [556, 244] width 494 height 27
type input "Credit Card"
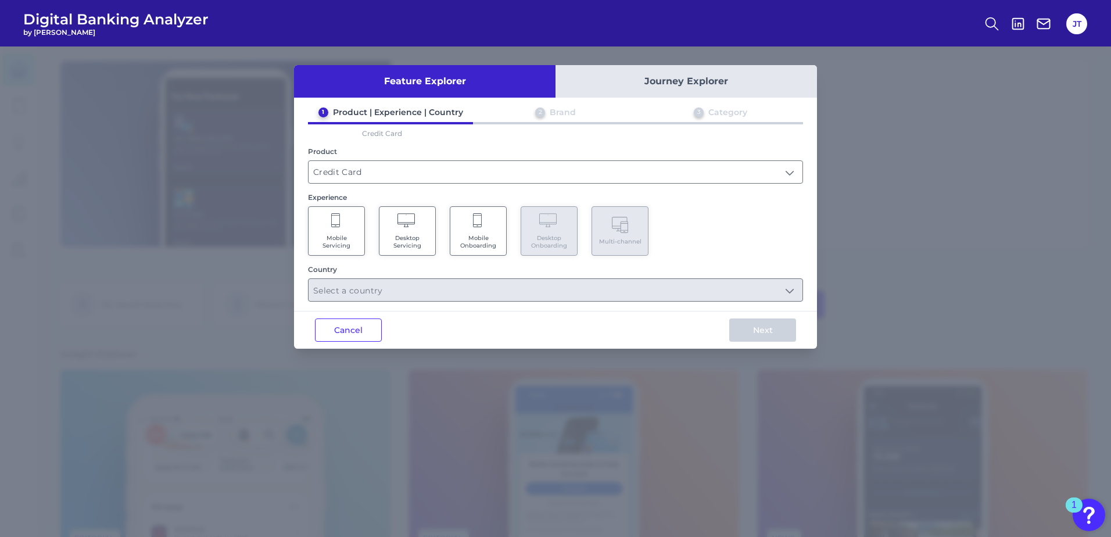
click at [487, 232] on Onboarding "Mobile Onboarding" at bounding box center [478, 230] width 57 height 49
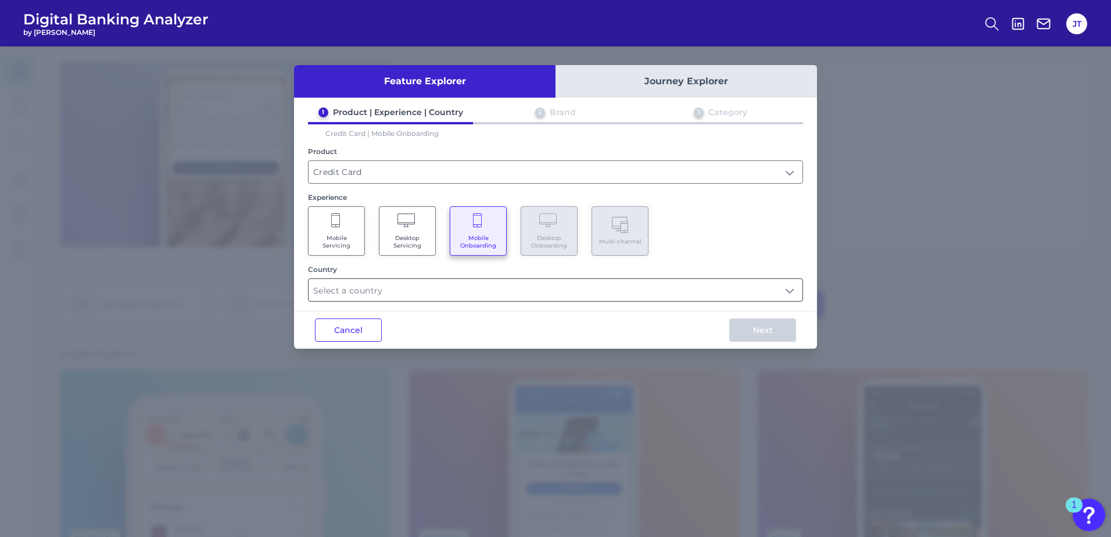
click at [466, 288] on input "text" at bounding box center [556, 290] width 494 height 22
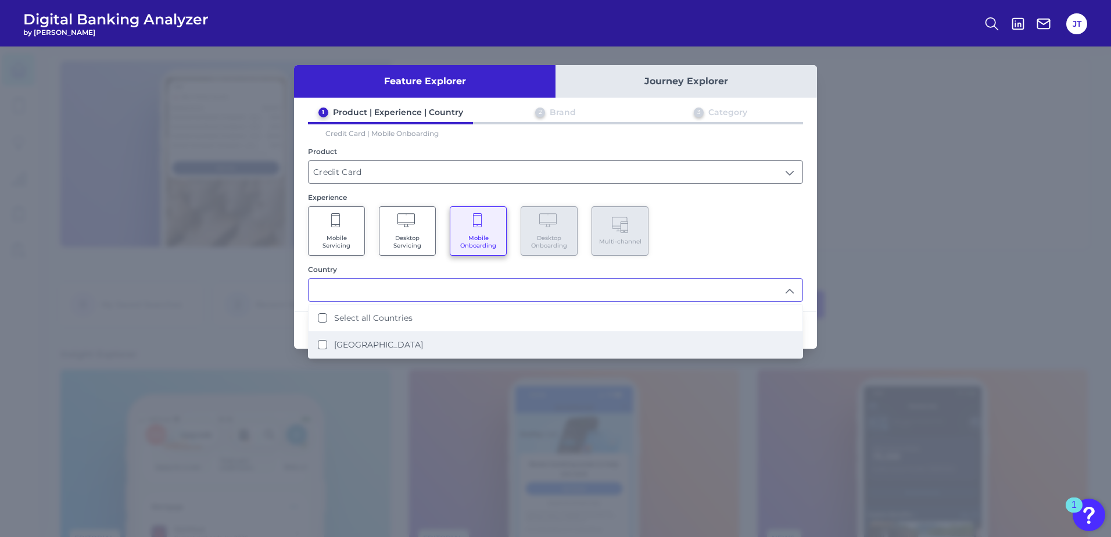
click at [328, 346] on div "[GEOGRAPHIC_DATA]" at bounding box center [370, 344] width 105 height 10
type input "Select all Countries"
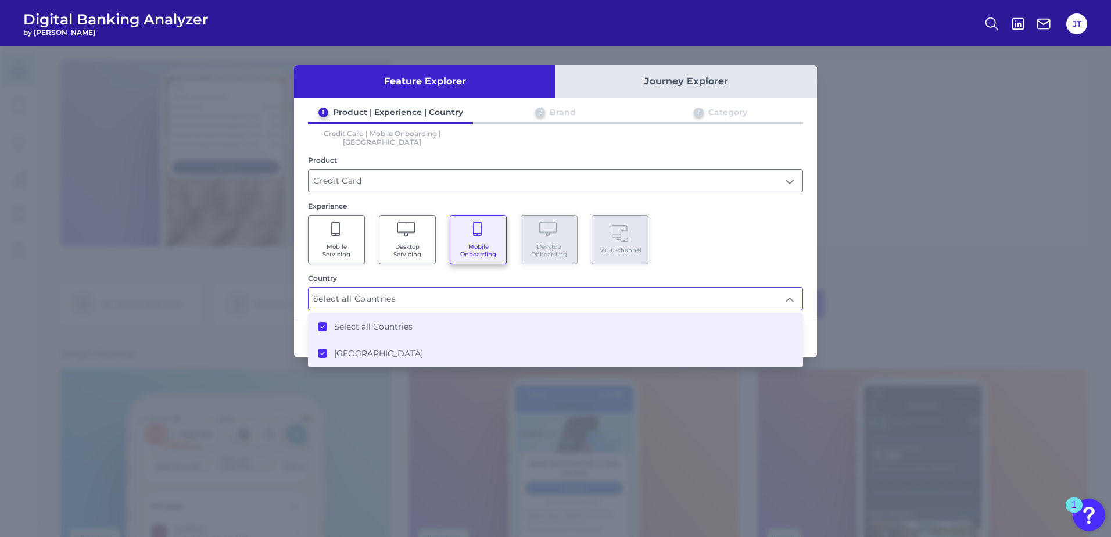
click at [726, 249] on div "Mobile Servicing Desktop Servicing Mobile Onboarding Desktop Onboarding Multi-c…" at bounding box center [555, 239] width 495 height 49
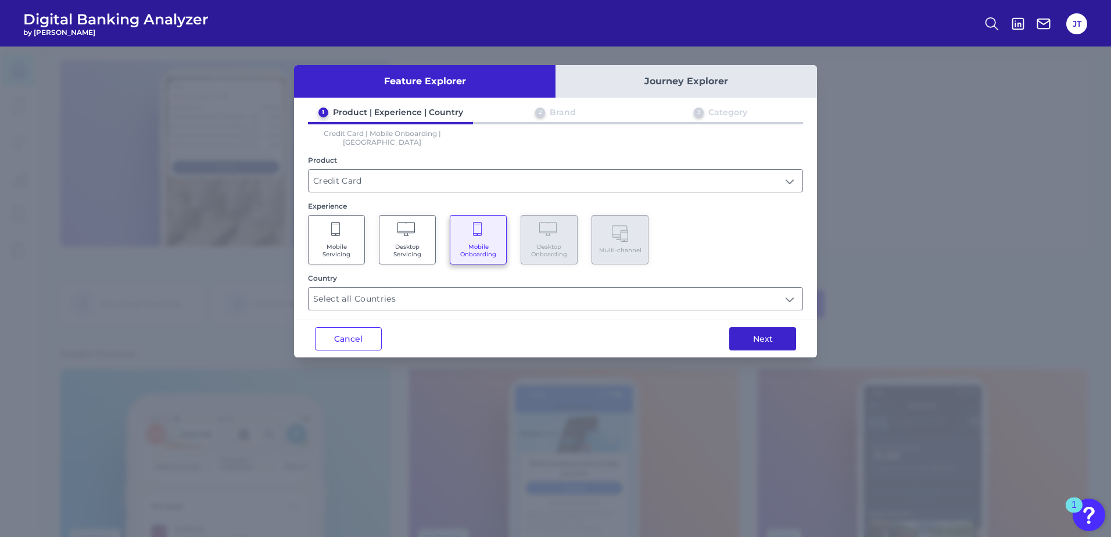
click at [771, 327] on button "Next" at bounding box center [762, 338] width 67 height 23
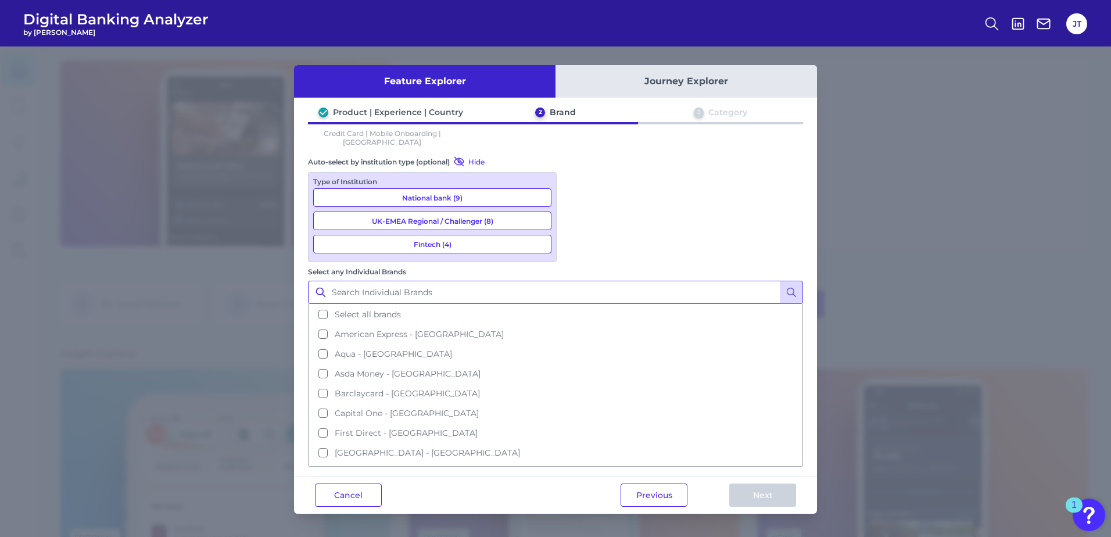
click at [645, 281] on input "Select any Individual Brands" at bounding box center [555, 292] width 495 height 23
type input "s"
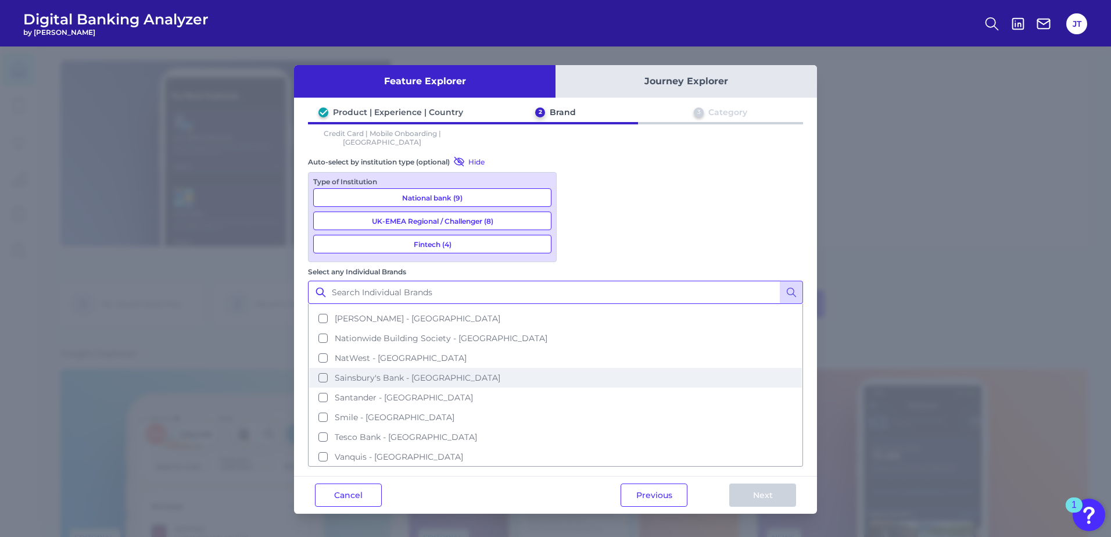
scroll to position [274, 0]
click at [579, 367] on button "Santander - [GEOGRAPHIC_DATA]" at bounding box center [555, 377] width 493 height 20
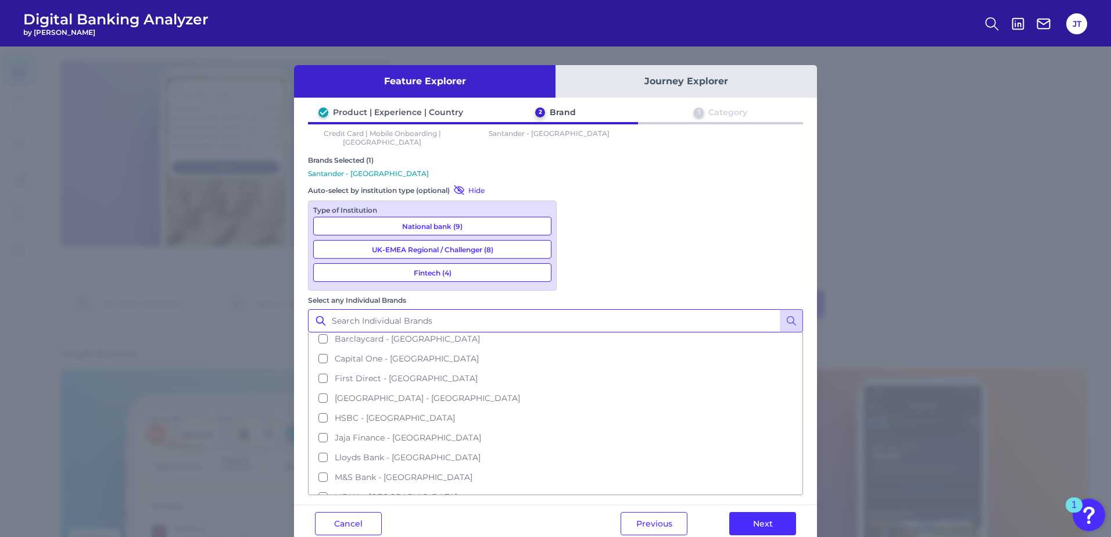
scroll to position [99, 0]
click at [580, 392] on button "HSBC - [GEOGRAPHIC_DATA]" at bounding box center [555, 402] width 493 height 20
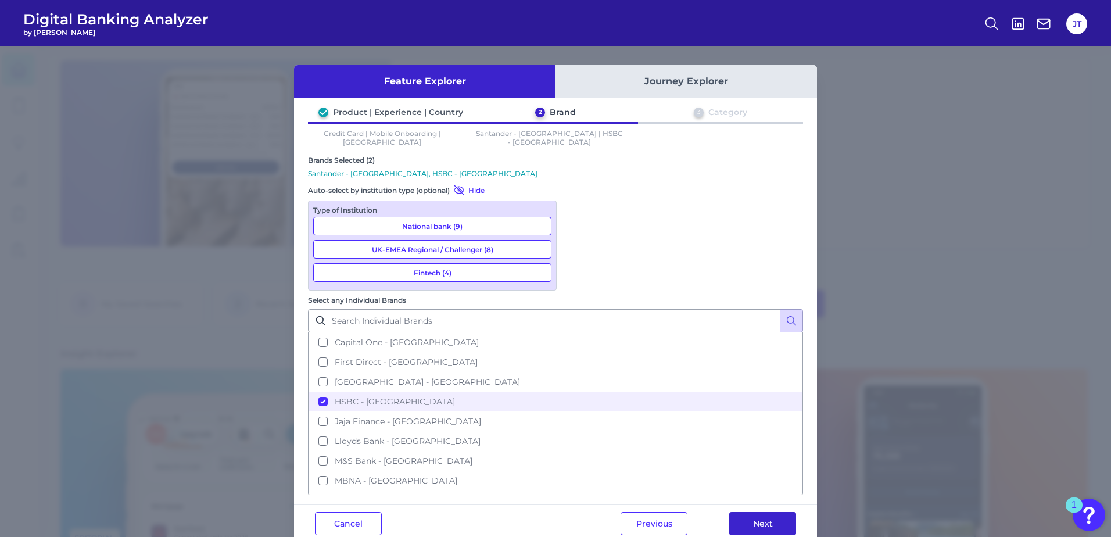
click at [739, 512] on button "Next" at bounding box center [762, 523] width 67 height 23
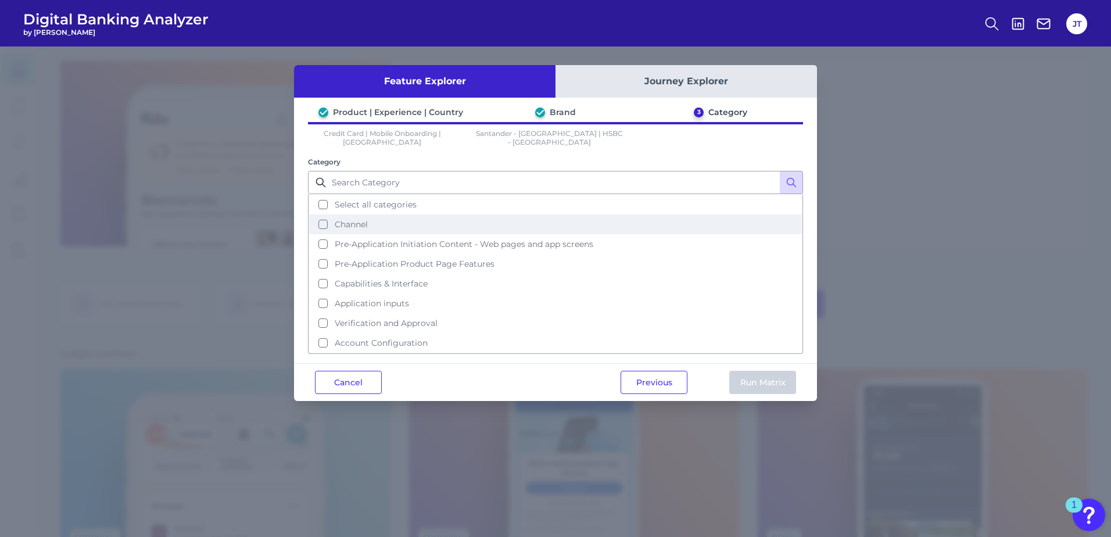
click at [320, 217] on button "Channel" at bounding box center [555, 224] width 493 height 20
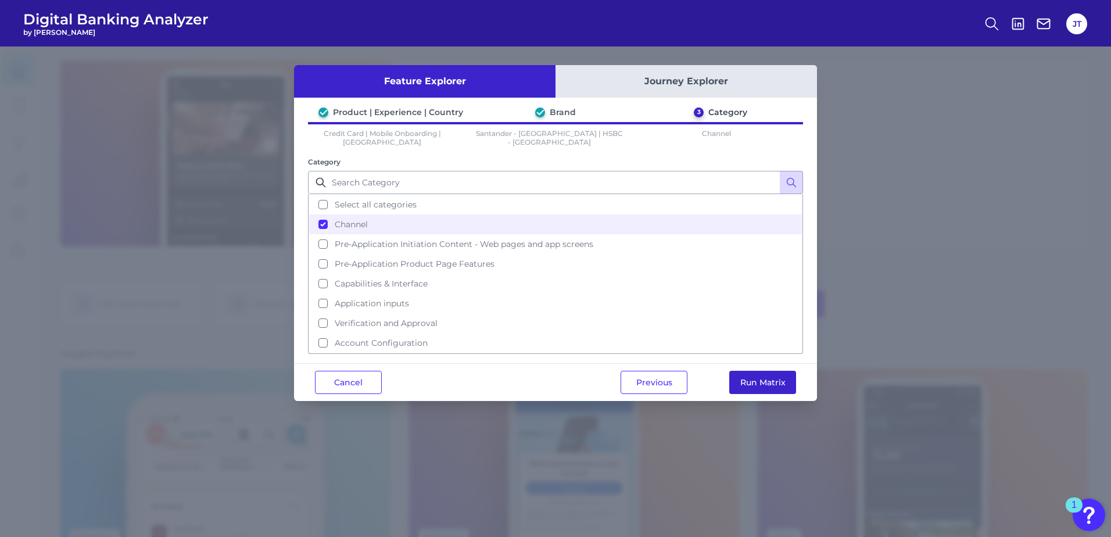
click at [754, 376] on button "Run Matrix" at bounding box center [762, 382] width 67 height 23
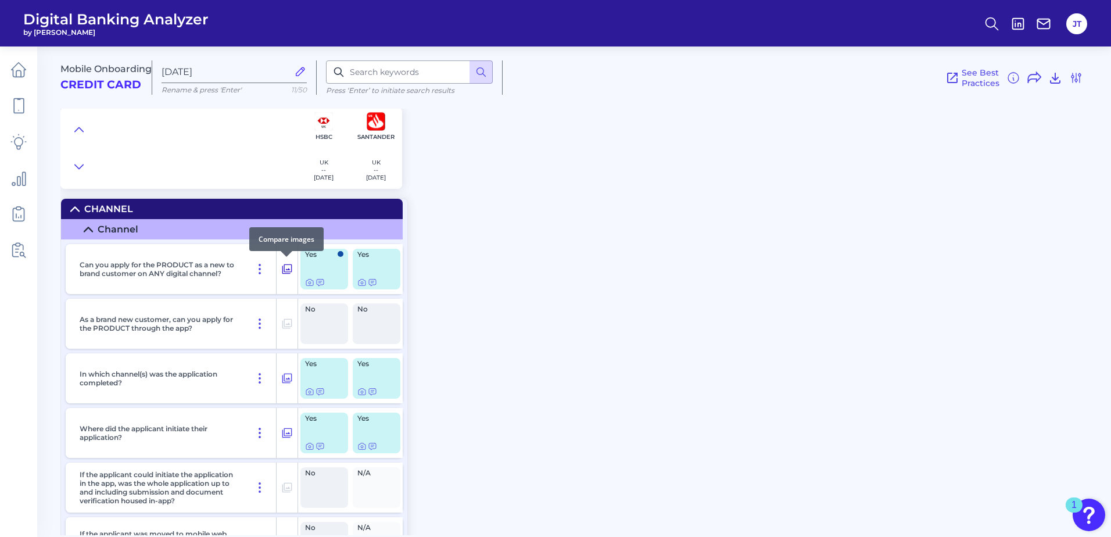
click at [284, 266] on icon at bounding box center [287, 269] width 12 height 14
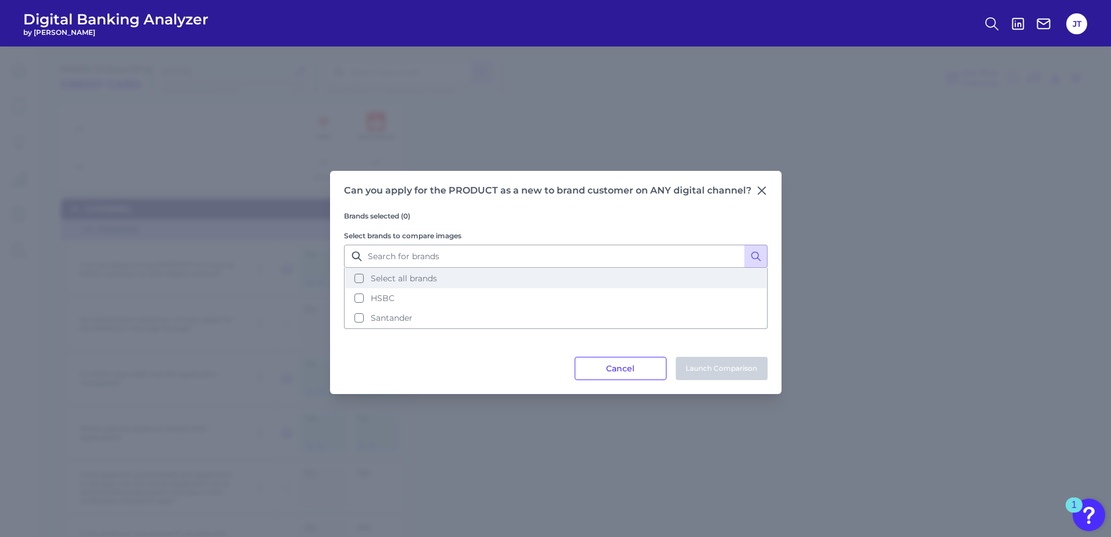
click at [359, 280] on button "Select all brands" at bounding box center [555, 278] width 421 height 20
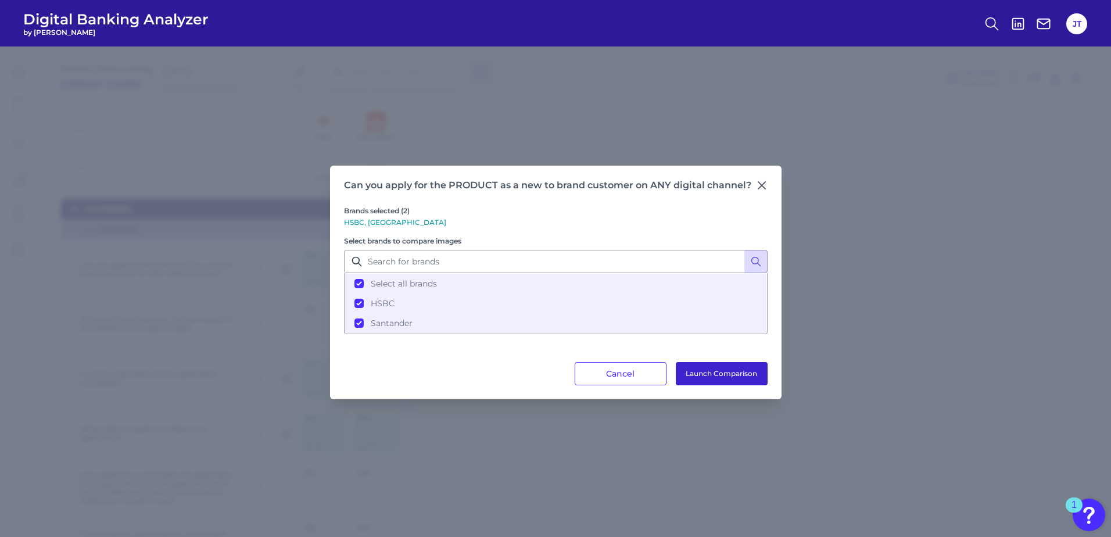
click at [728, 382] on button "Launch Comparison" at bounding box center [722, 373] width 92 height 23
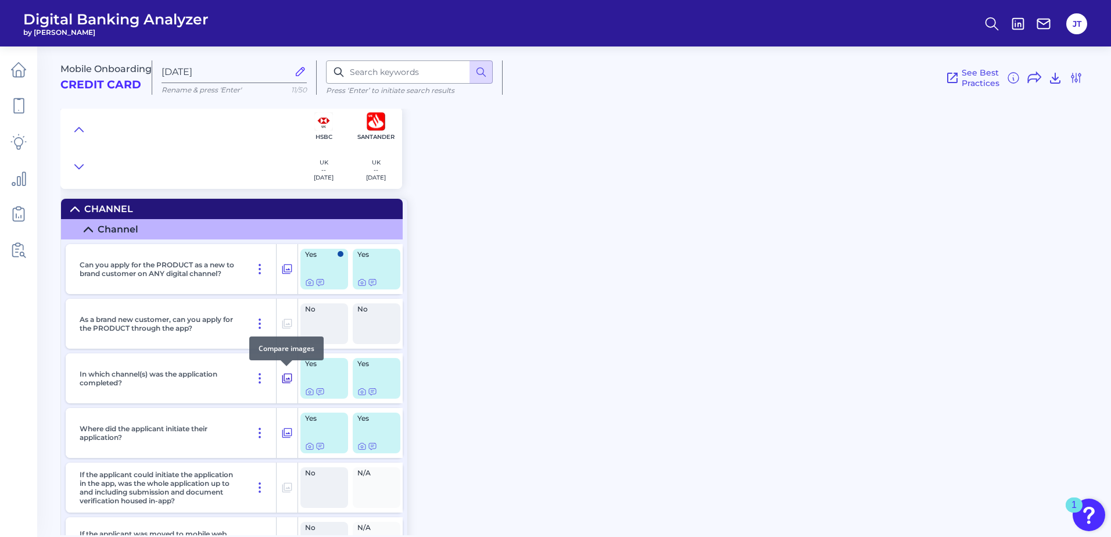
click at [290, 378] on icon at bounding box center [287, 378] width 12 height 14
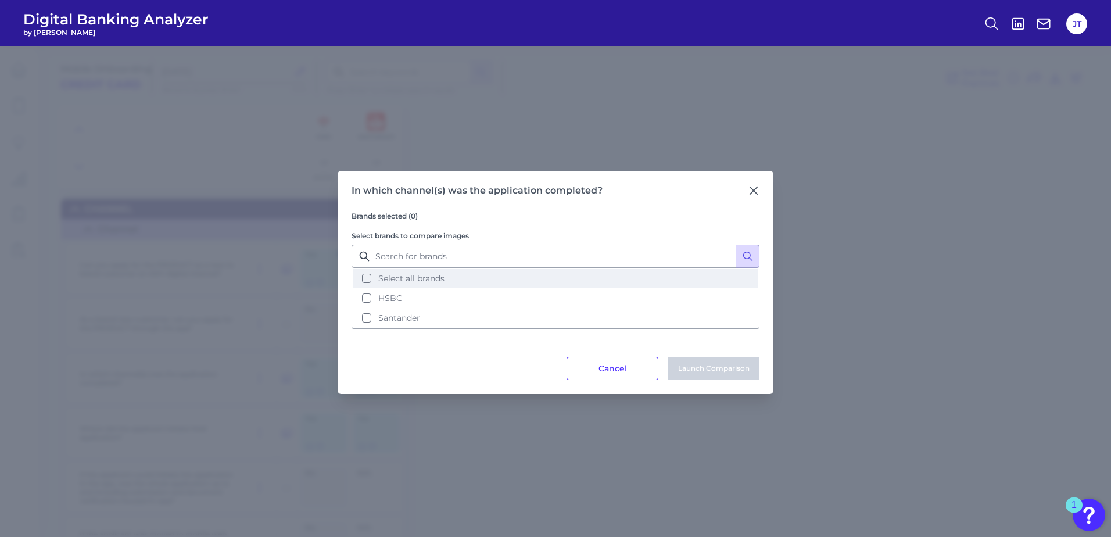
click at [371, 275] on button "Select all brands" at bounding box center [556, 278] width 406 height 20
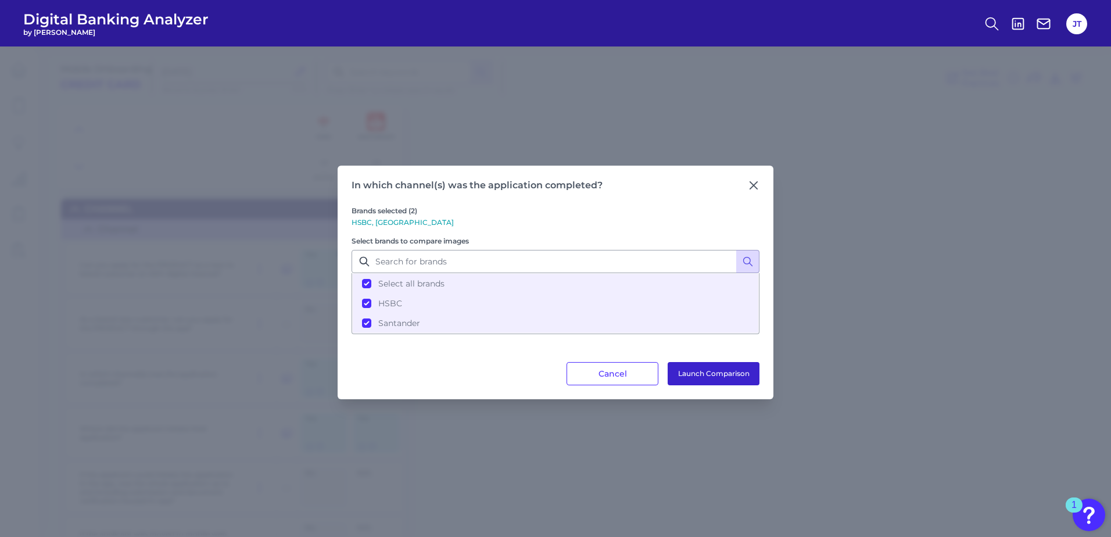
click at [726, 377] on button "Launch Comparison" at bounding box center [714, 373] width 92 height 23
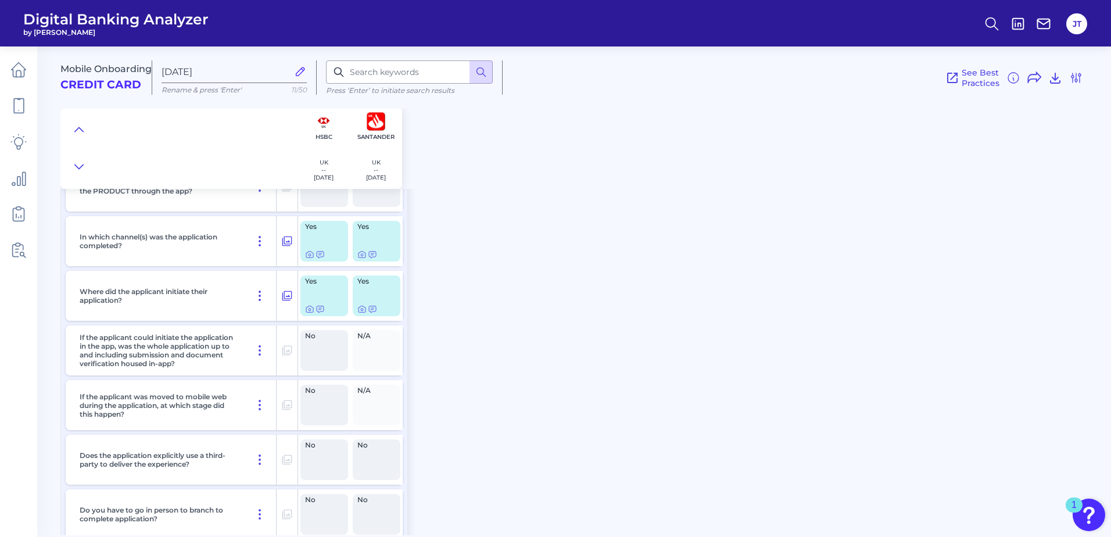
scroll to position [149, 0]
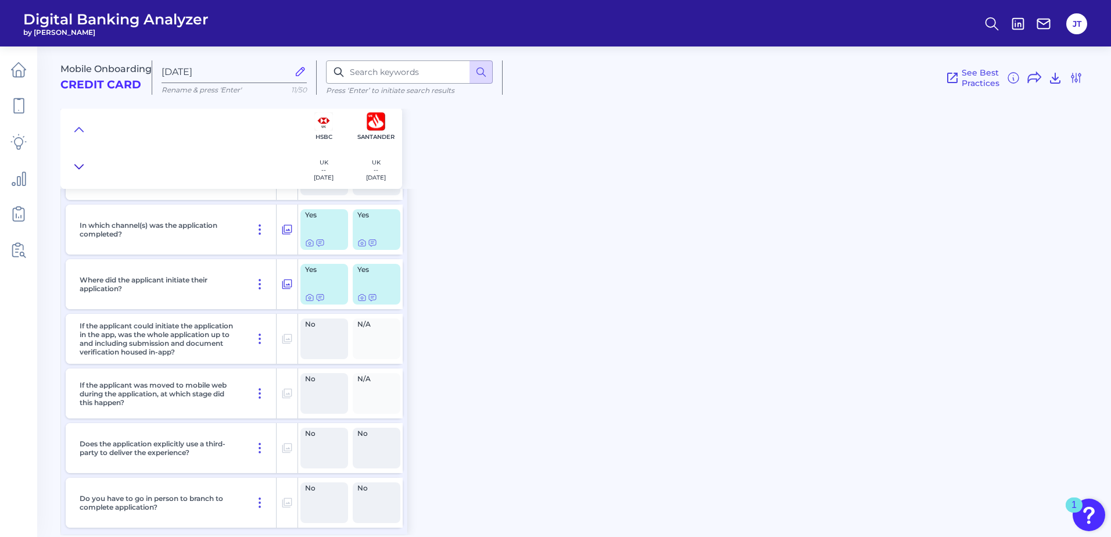
click at [78, 167] on icon at bounding box center [78, 167] width 9 height 12
click at [77, 129] on icon at bounding box center [79, 129] width 8 height 4
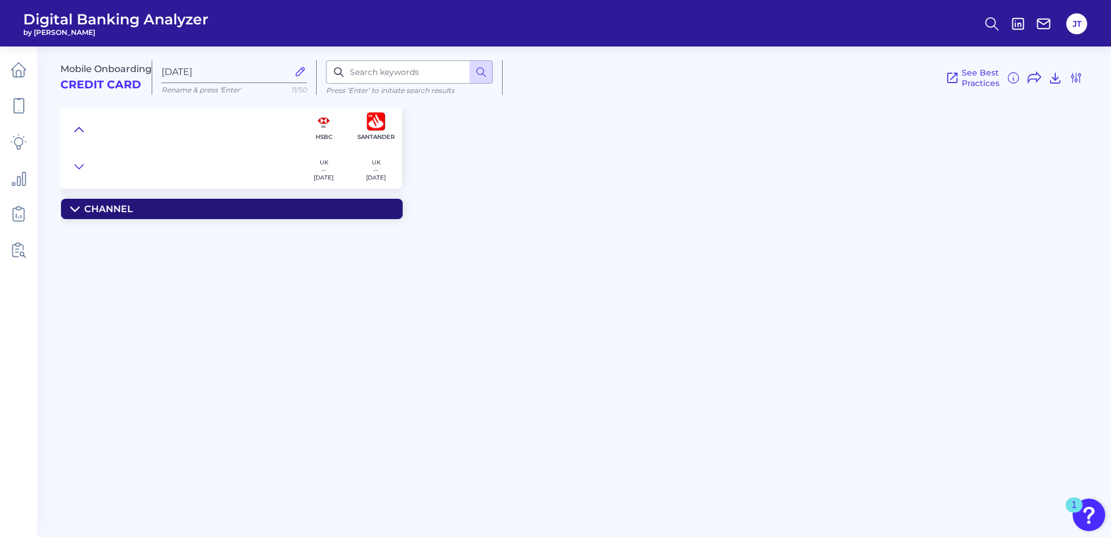
scroll to position [0, 0]
click at [77, 129] on icon at bounding box center [79, 129] width 8 height 4
click at [79, 166] on icon at bounding box center [78, 167] width 9 height 12
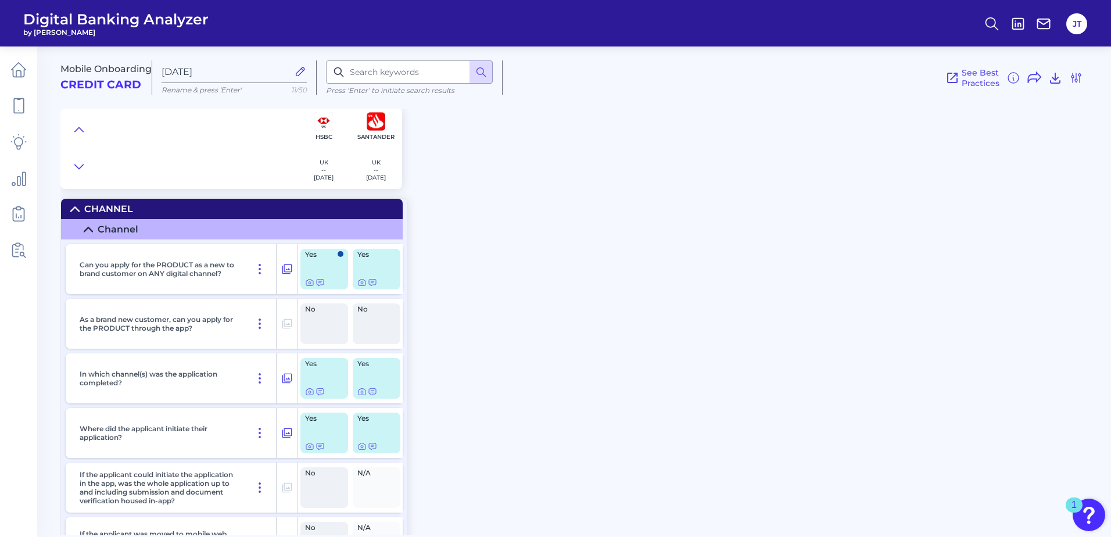
click at [87, 229] on icon at bounding box center [88, 229] width 9 height 9
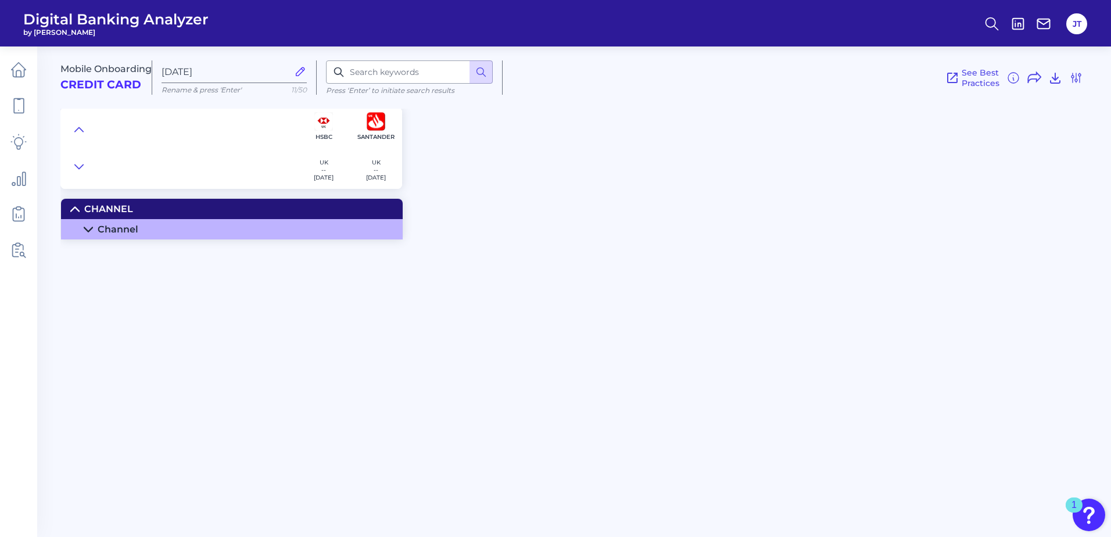
click at [87, 229] on icon at bounding box center [88, 229] width 8 height 4
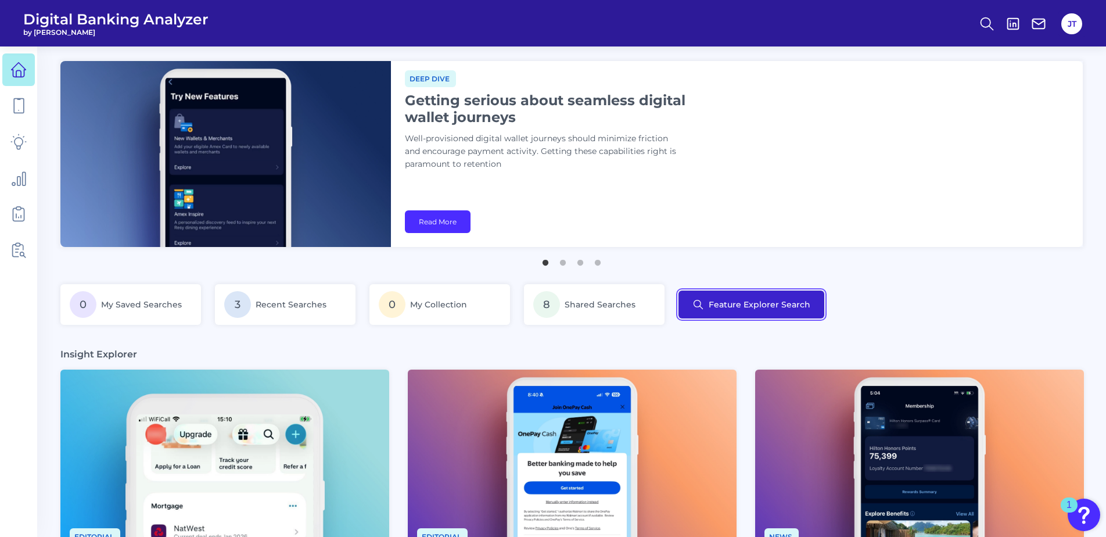
click at [731, 315] on button "Feature Explorer Search" at bounding box center [752, 305] width 146 height 28
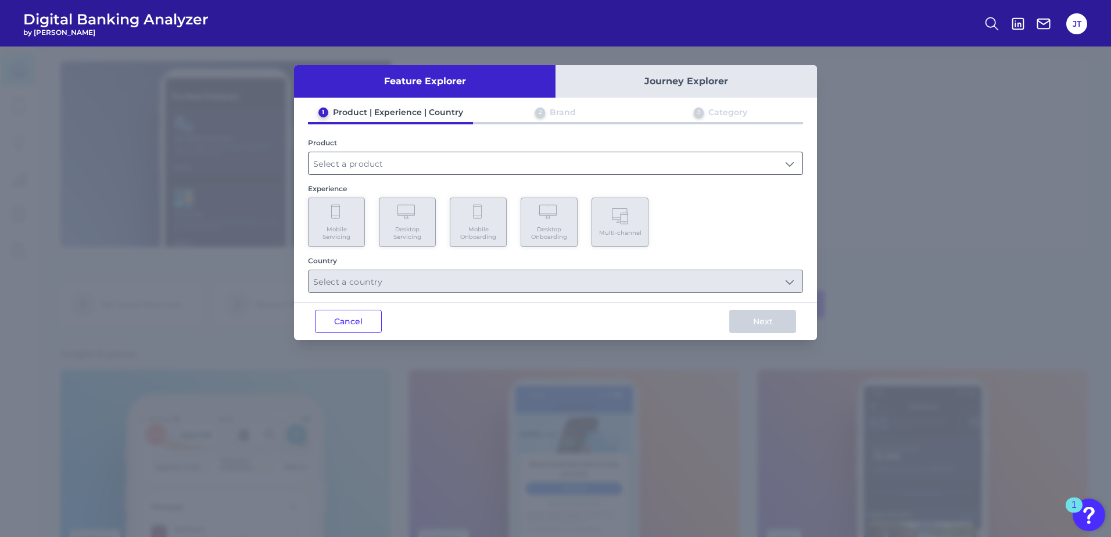
click at [413, 168] on input "text" at bounding box center [556, 163] width 494 height 22
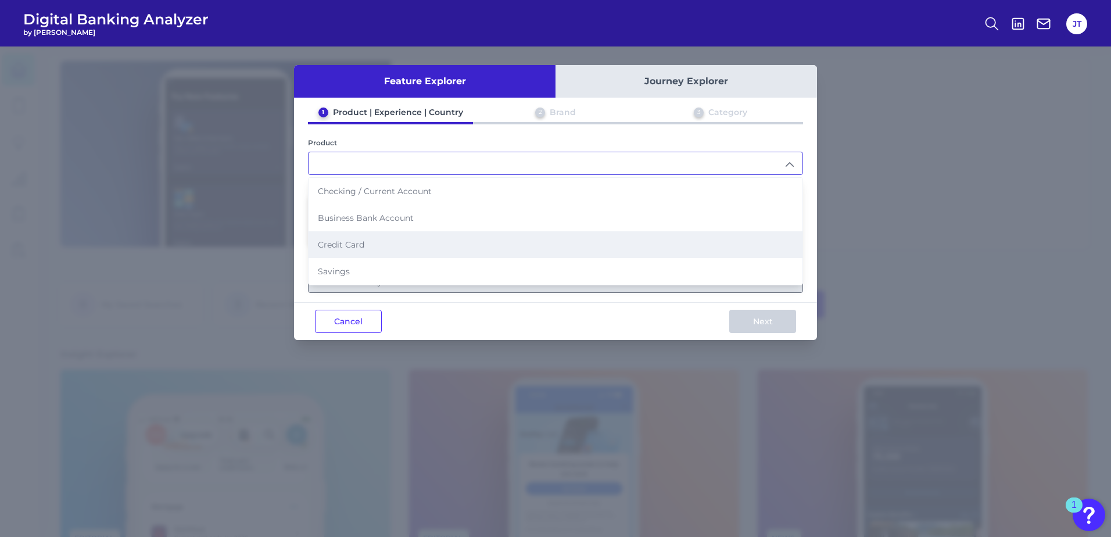
click at [408, 252] on li "Credit Card" at bounding box center [556, 244] width 494 height 27
type input "Credit Card"
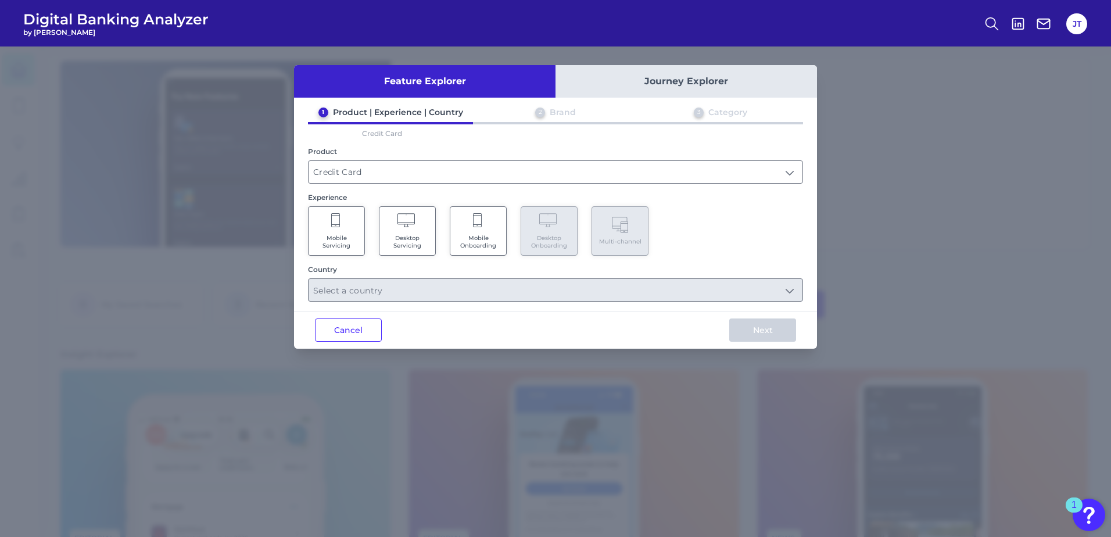
click at [480, 228] on icon at bounding box center [478, 221] width 10 height 16
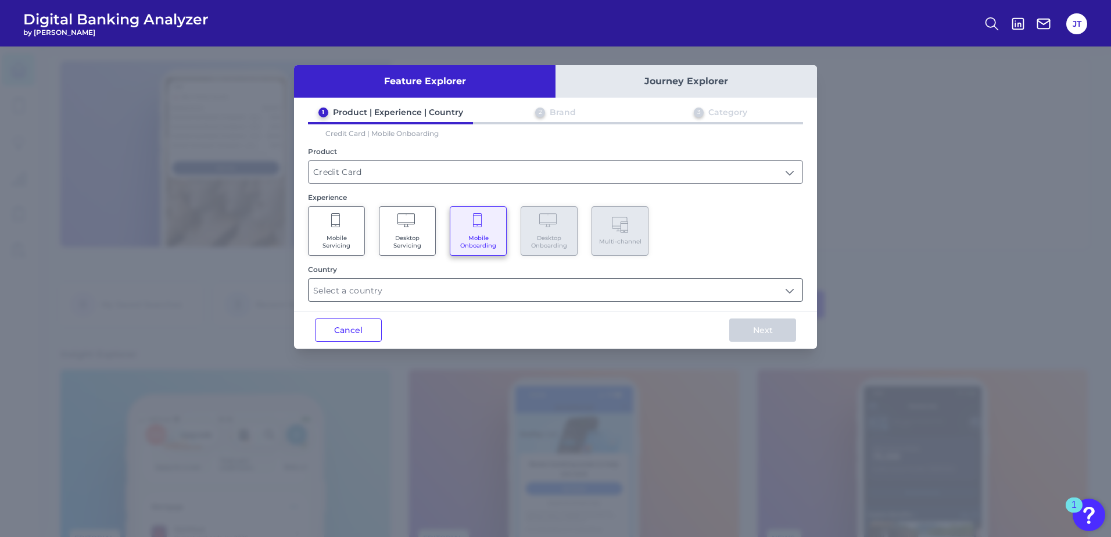
click at [439, 289] on input "text" at bounding box center [556, 290] width 494 height 22
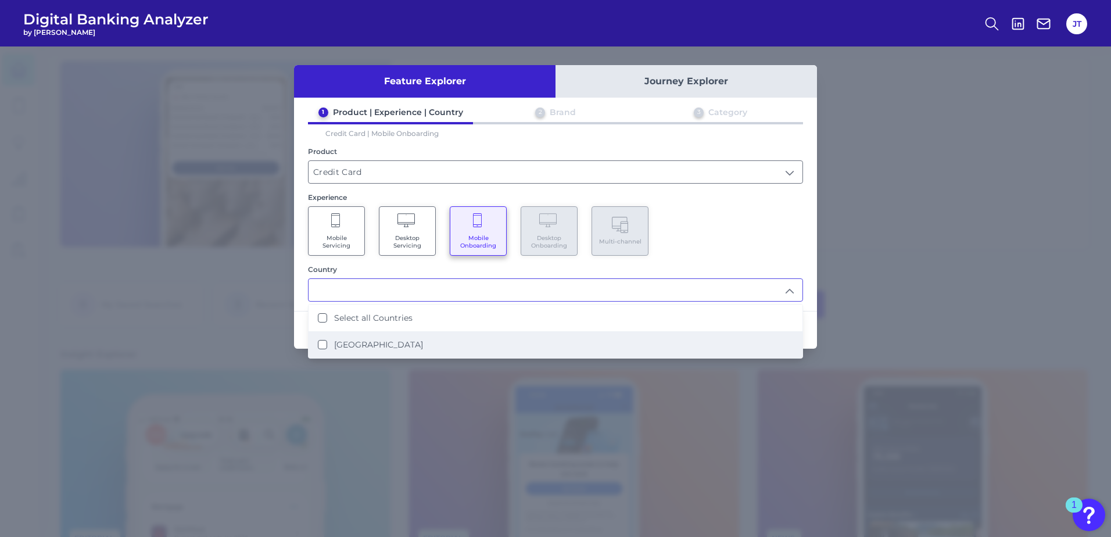
click at [321, 342] on Kingdom "[GEOGRAPHIC_DATA]" at bounding box center [322, 344] width 9 height 9
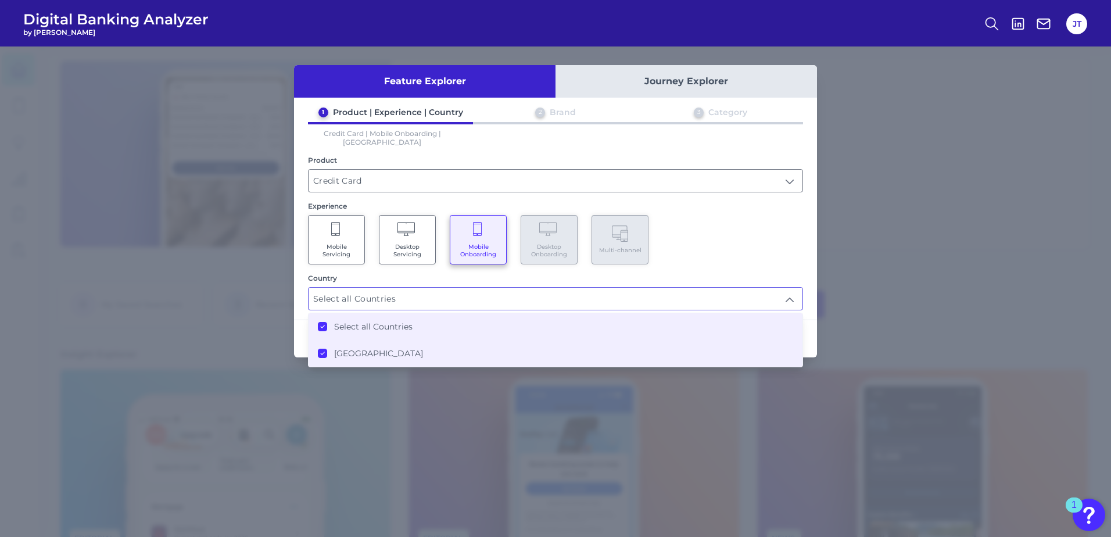
type input "Select all Countries"
click at [742, 255] on div "Mobile Servicing Desktop Servicing Mobile Onboarding Desktop Onboarding Multi-c…" at bounding box center [555, 239] width 495 height 49
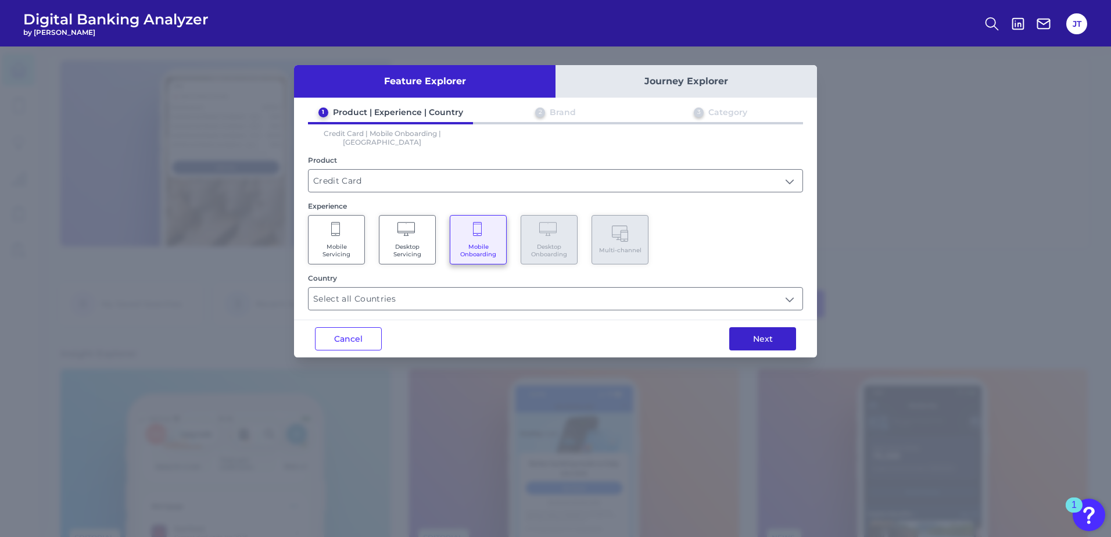
click at [765, 329] on button "Next" at bounding box center [762, 338] width 67 height 23
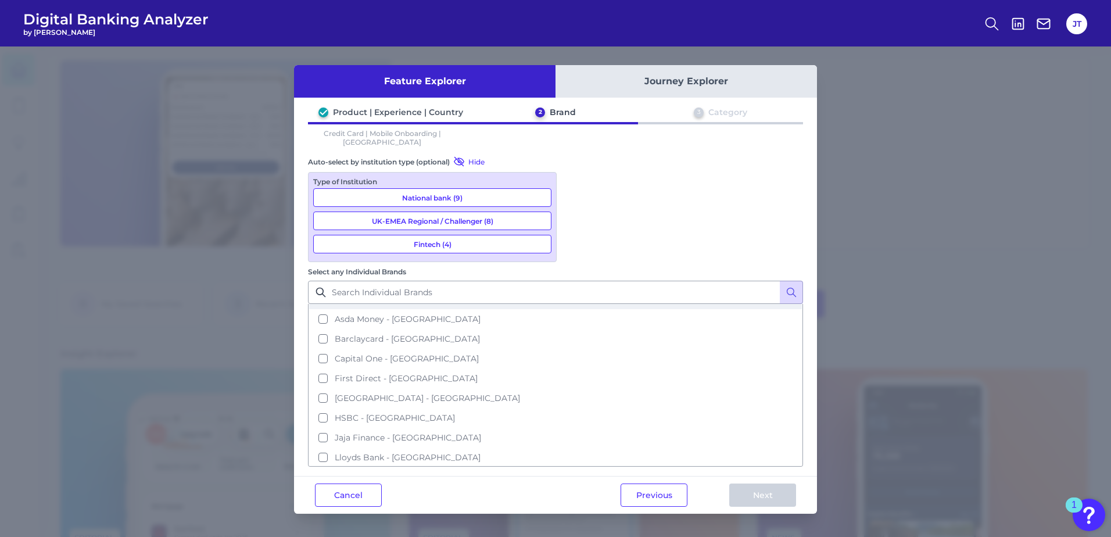
scroll to position [116, 0]
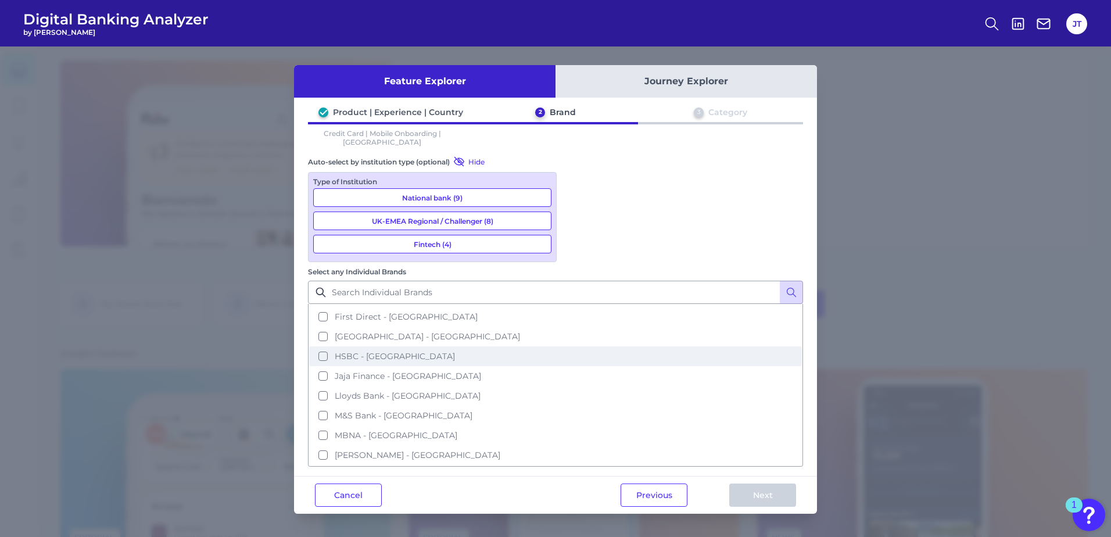
click at [573, 346] on button "HSBC - [GEOGRAPHIC_DATA]" at bounding box center [555, 356] width 493 height 20
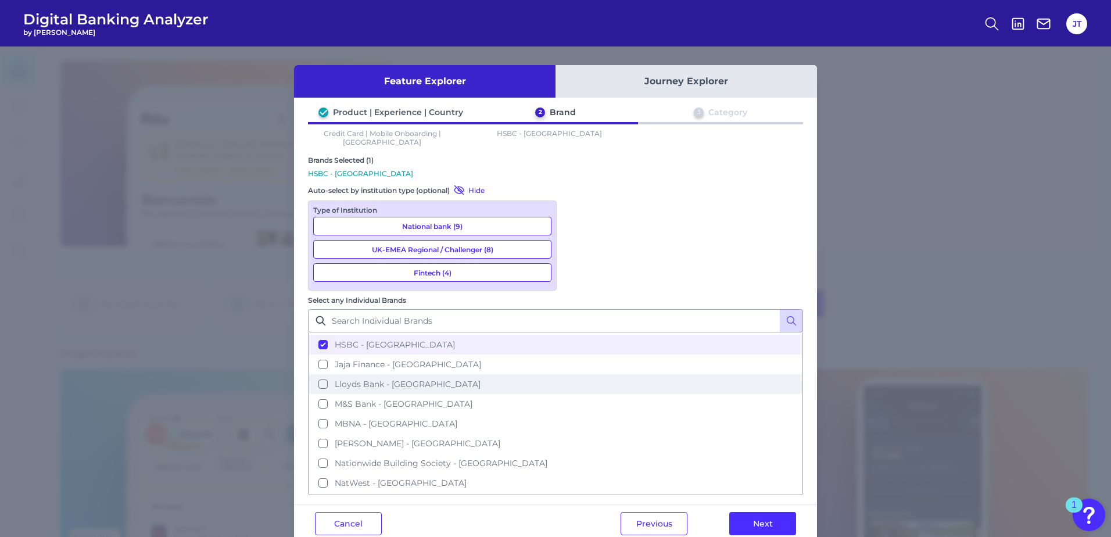
scroll to position [232, 0]
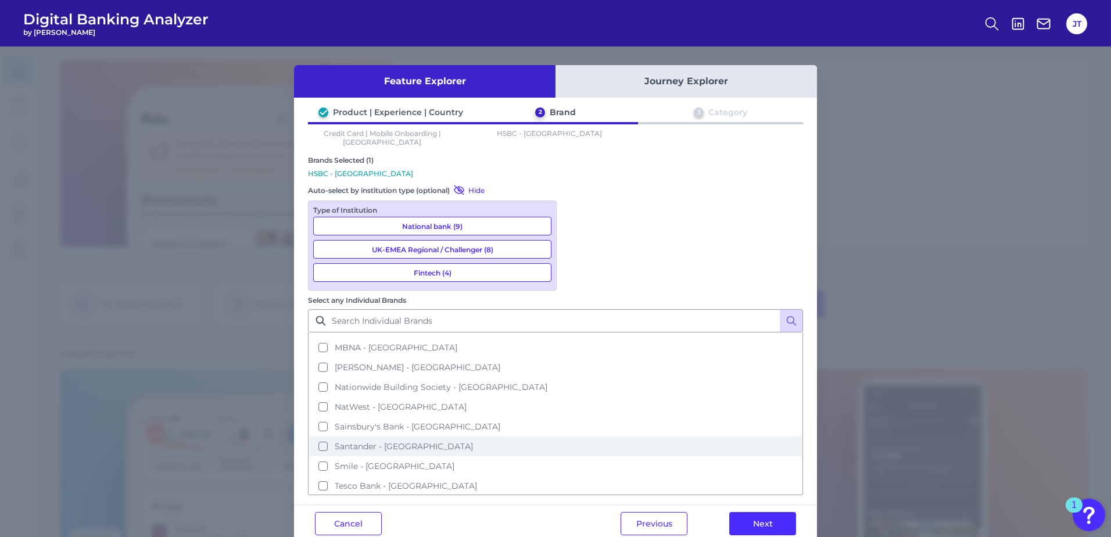
click at [573, 436] on button "Santander - [GEOGRAPHIC_DATA]" at bounding box center [555, 446] width 493 height 20
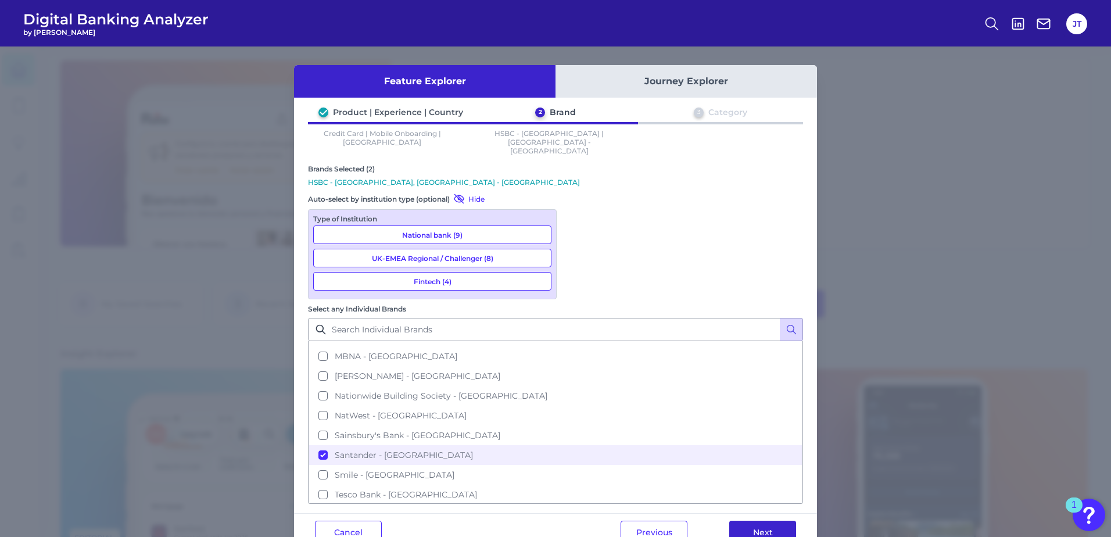
click at [749, 521] on button "Next" at bounding box center [762, 532] width 67 height 23
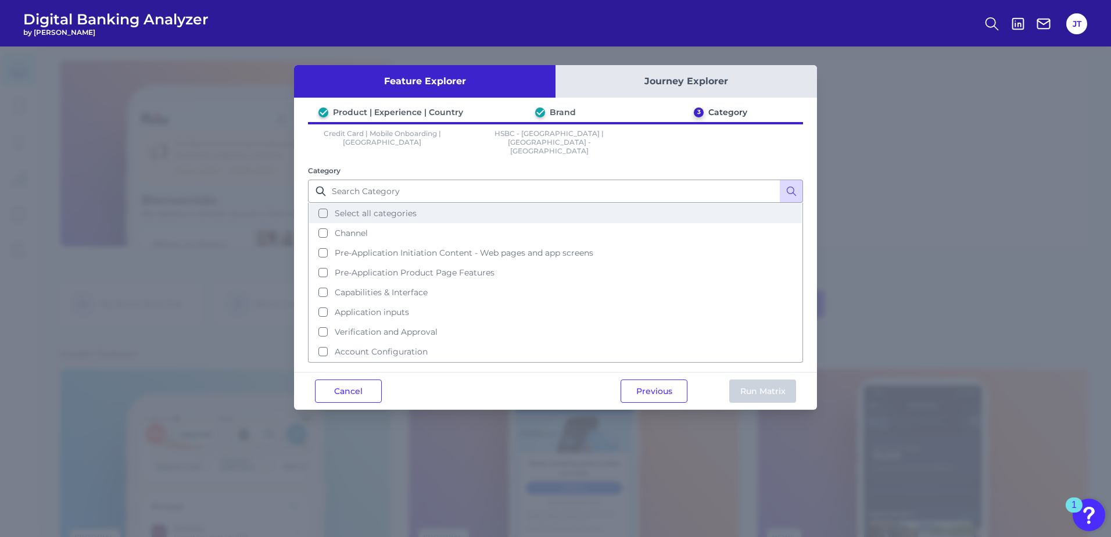
click at [328, 203] on button "Select all categories" at bounding box center [555, 213] width 493 height 20
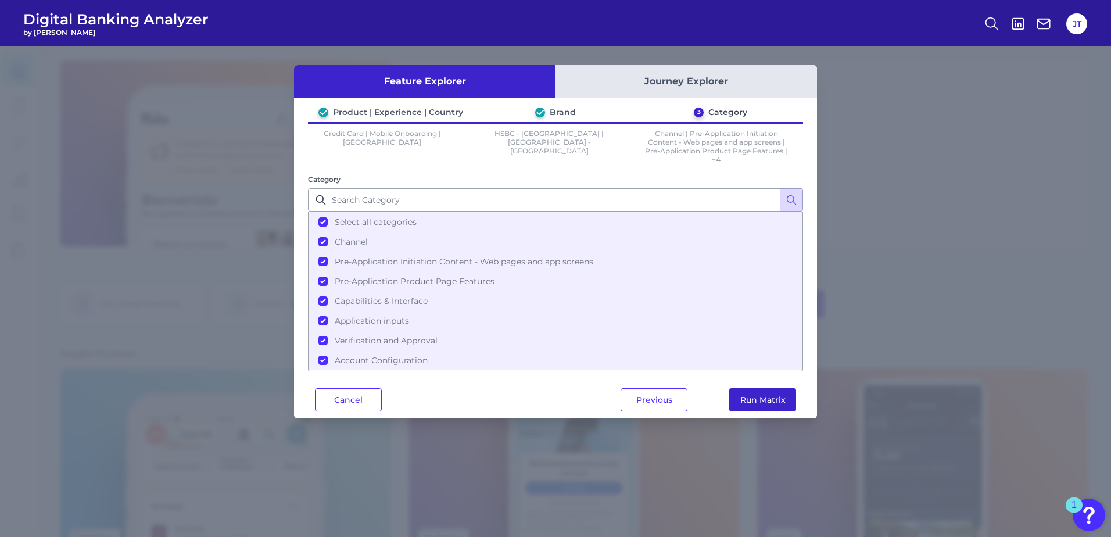
click at [748, 393] on button "Run Matrix" at bounding box center [762, 399] width 67 height 23
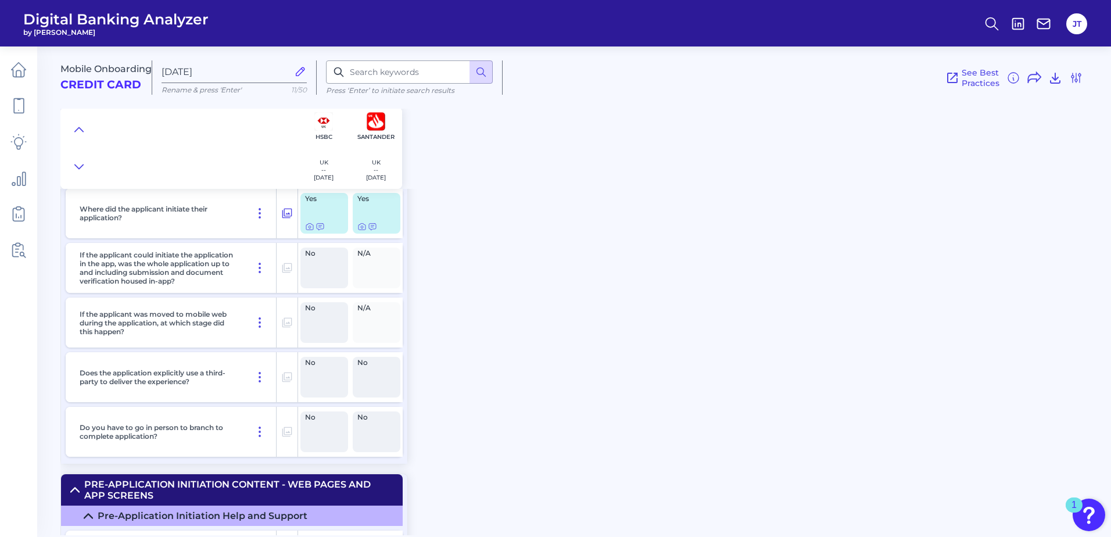
scroll to position [58, 0]
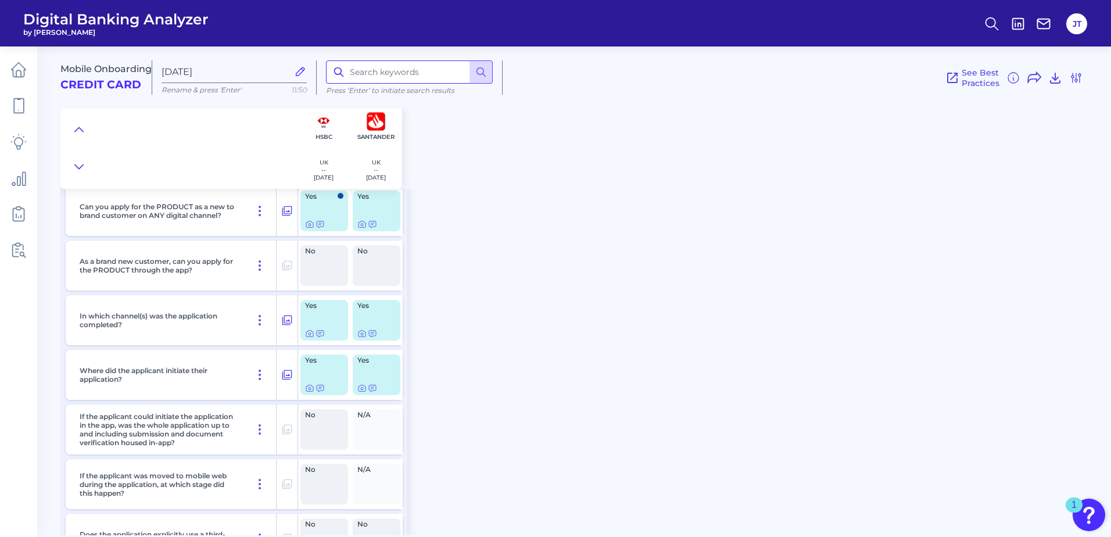
click at [395, 81] on input at bounding box center [409, 71] width 167 height 23
type input "existing"
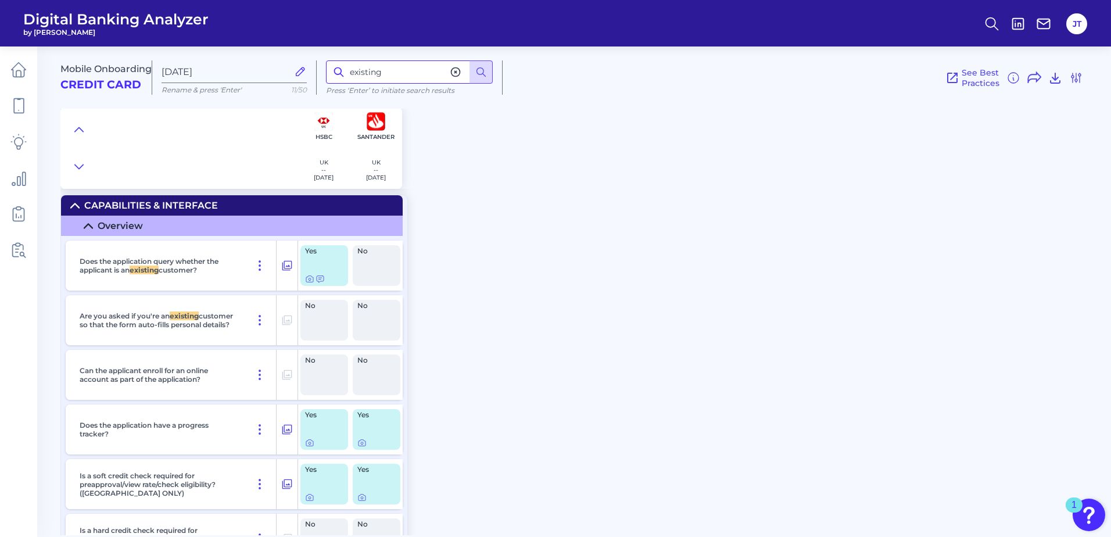
scroll to position [2407, 0]
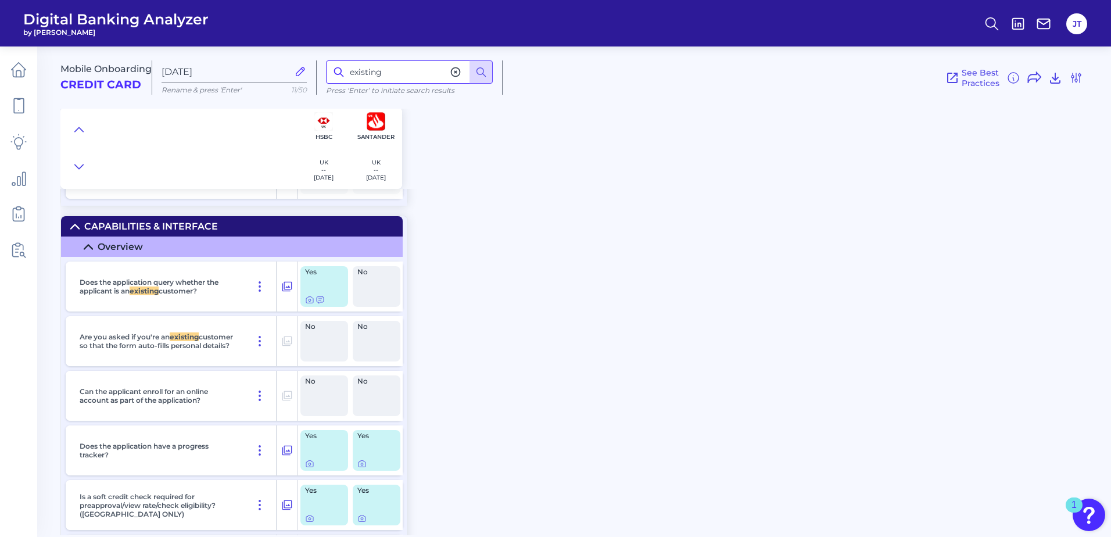
click at [410, 72] on input "existing" at bounding box center [409, 71] width 167 height 23
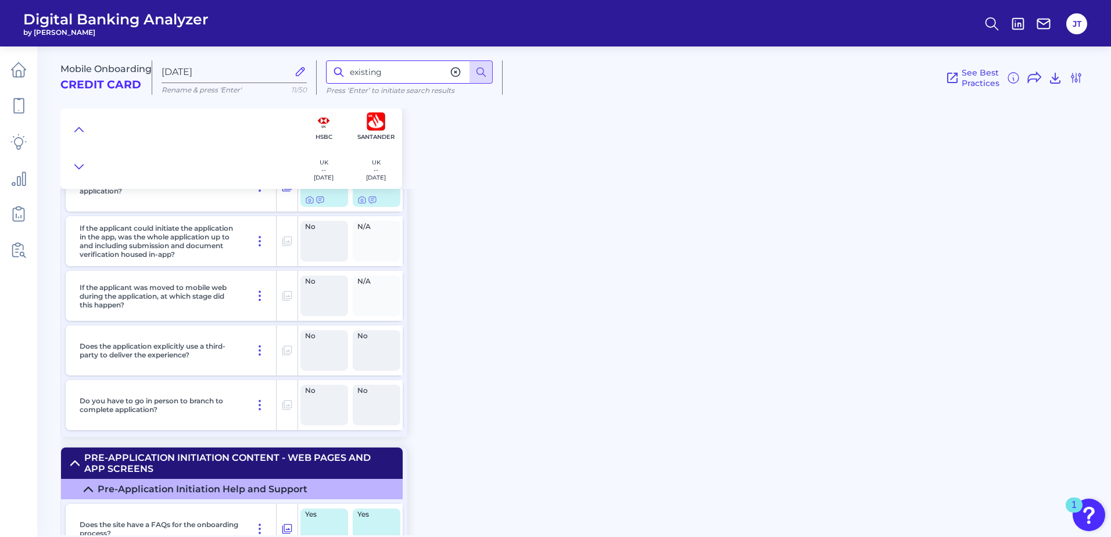
scroll to position [0, 0]
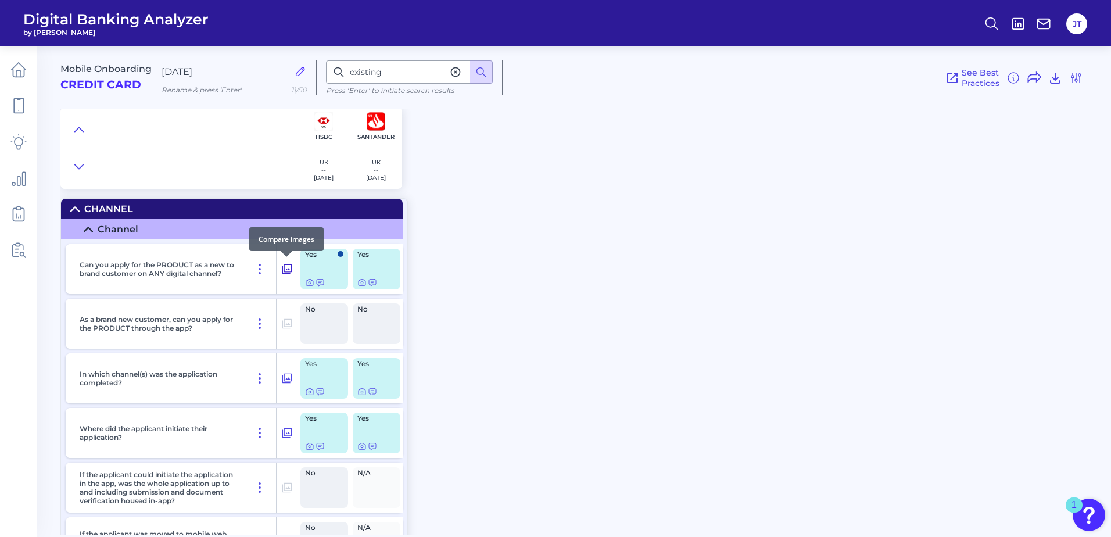
click at [291, 266] on icon at bounding box center [287, 269] width 12 height 14
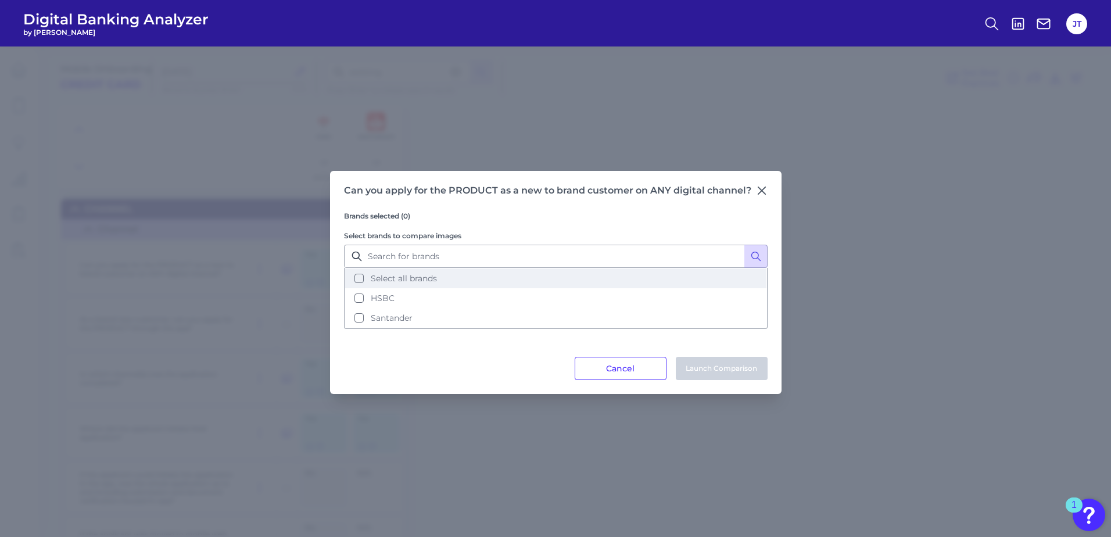
click at [354, 280] on button "Select all brands" at bounding box center [555, 278] width 421 height 20
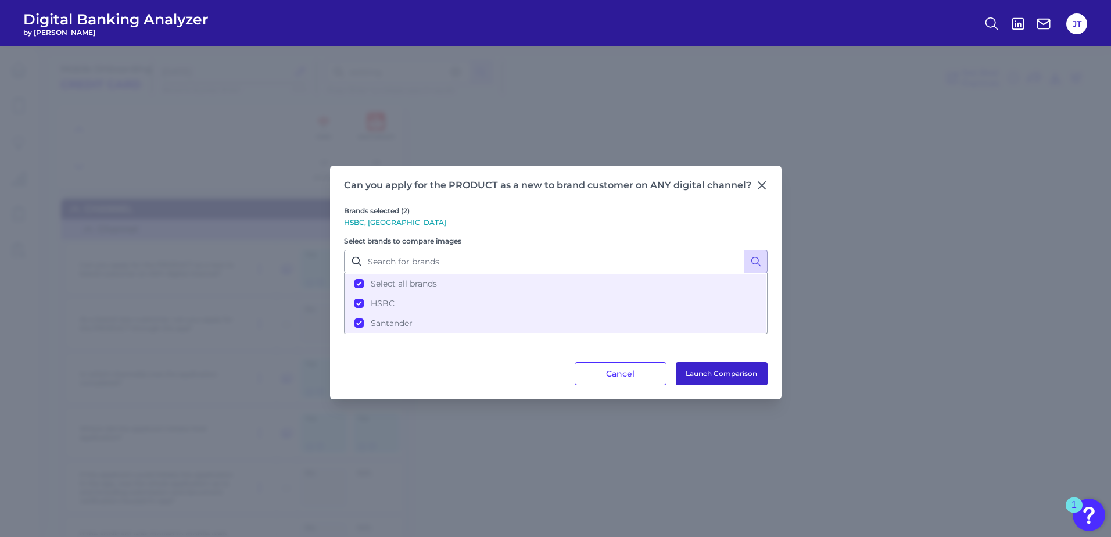
click at [714, 372] on button "Launch Comparison" at bounding box center [722, 373] width 92 height 23
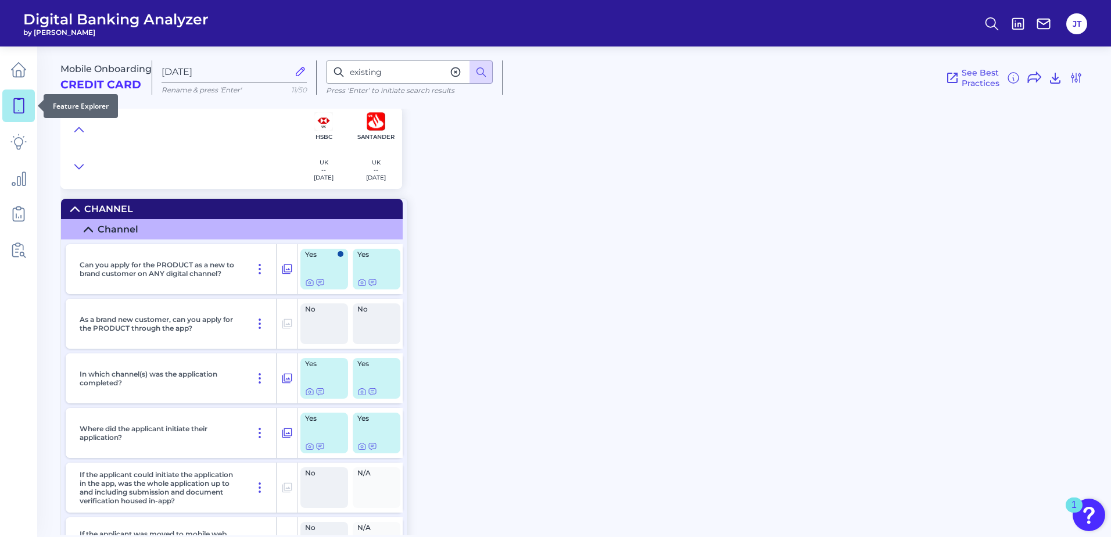
click at [20, 103] on icon at bounding box center [18, 106] width 16 height 16
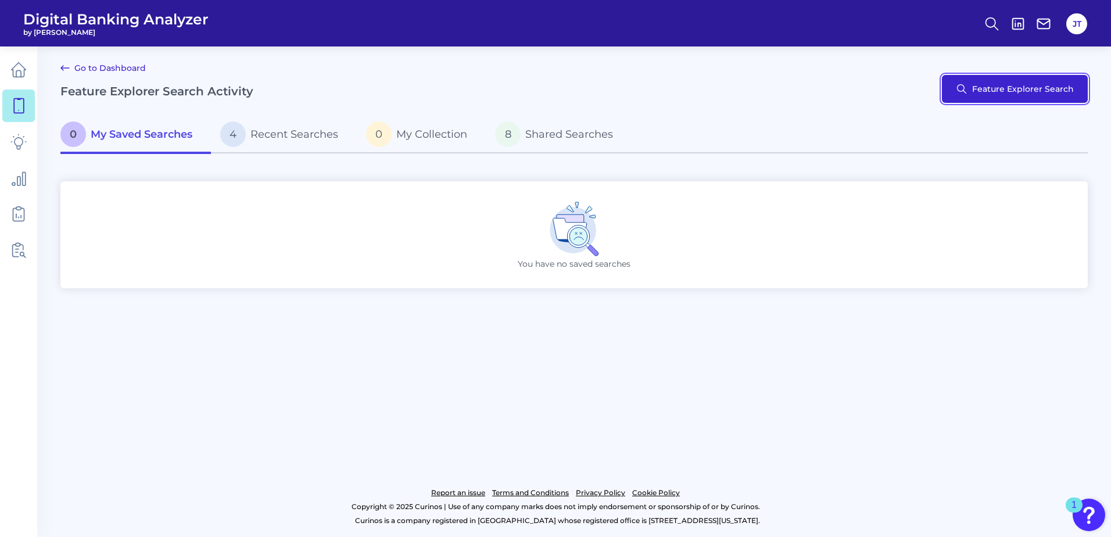
click at [970, 96] on button "Feature Explorer Search" at bounding box center [1015, 89] width 146 height 28
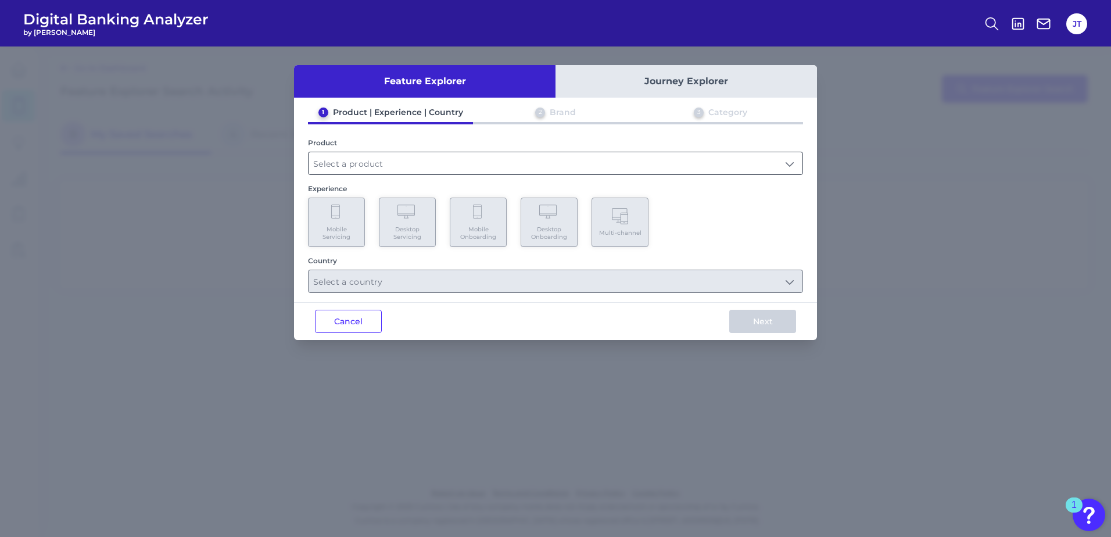
click at [357, 161] on input "text" at bounding box center [556, 163] width 494 height 22
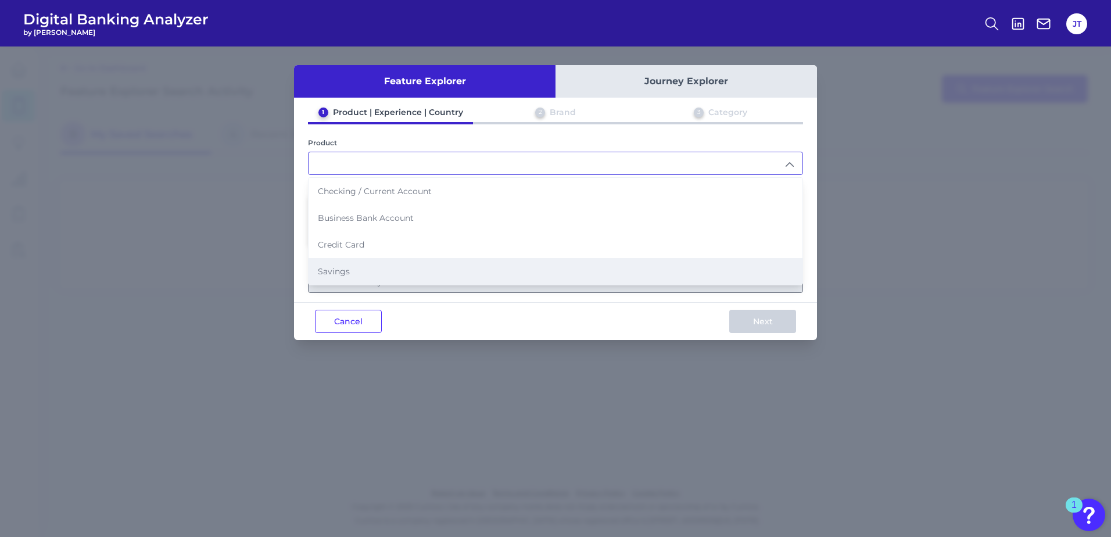
click at [356, 261] on li "Savings" at bounding box center [556, 271] width 494 height 27
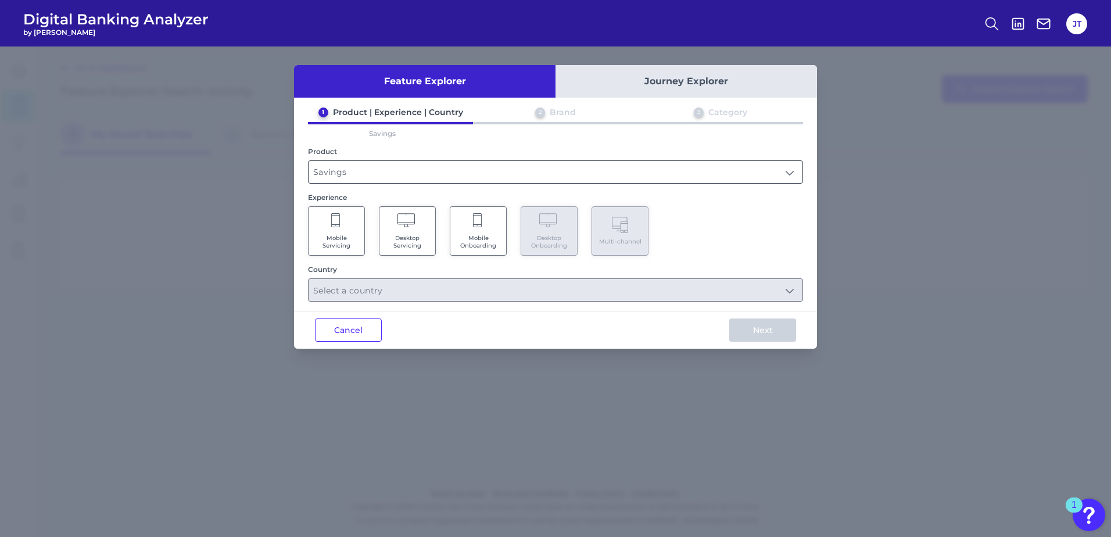
click at [509, 180] on input "Savings" at bounding box center [556, 172] width 494 height 22
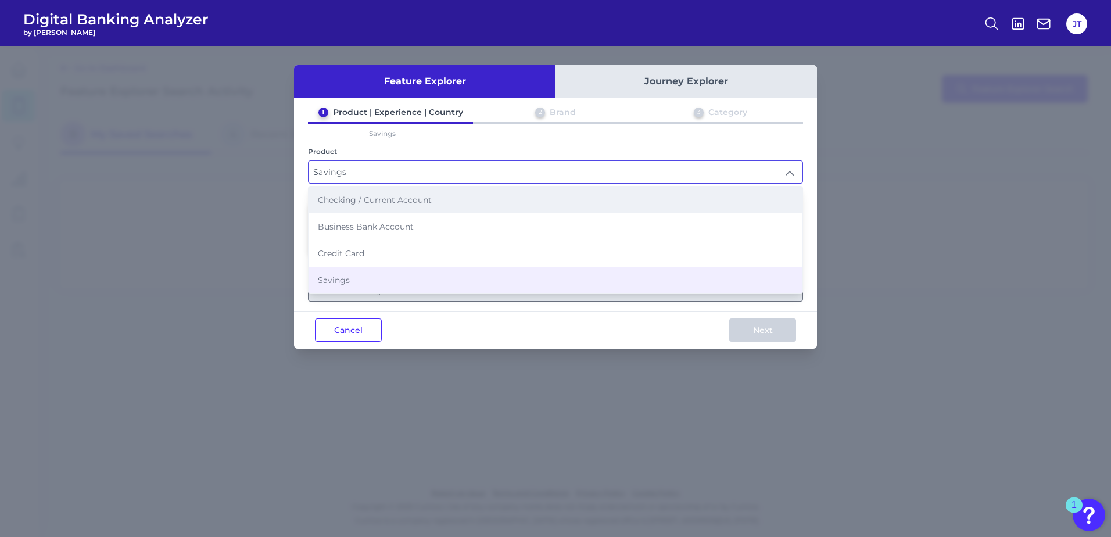
click at [500, 203] on li "Checking / Current Account" at bounding box center [556, 200] width 494 height 27
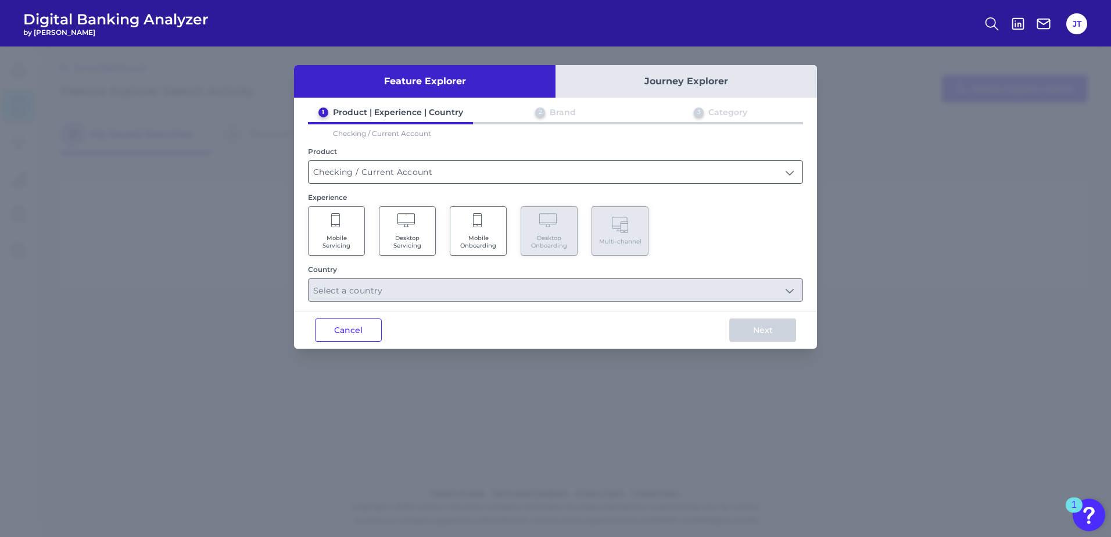
click at [474, 166] on input "Checking / Current Account" at bounding box center [556, 172] width 494 height 22
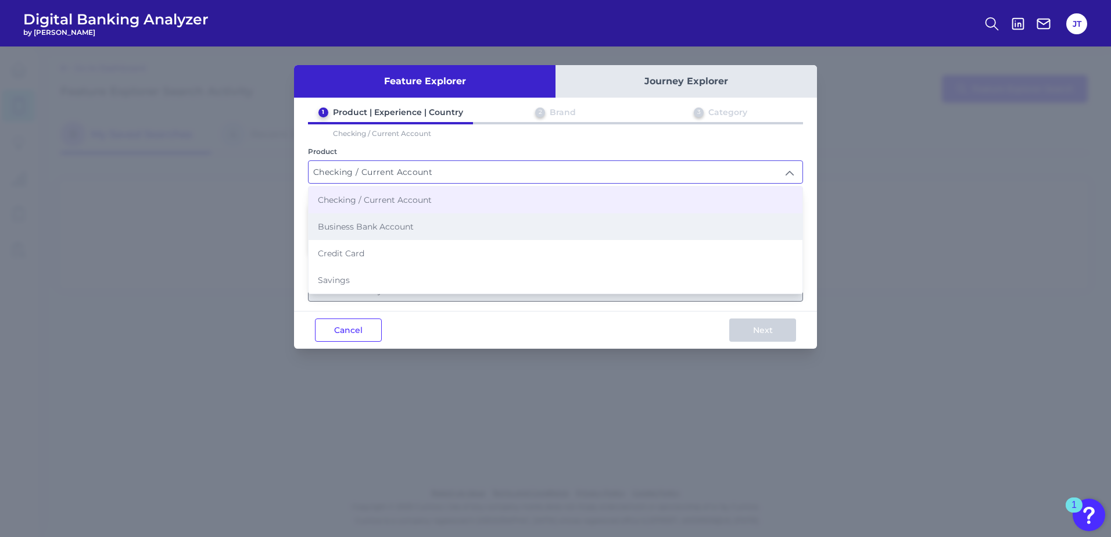
click at [459, 230] on li "Business Bank Account" at bounding box center [556, 226] width 494 height 27
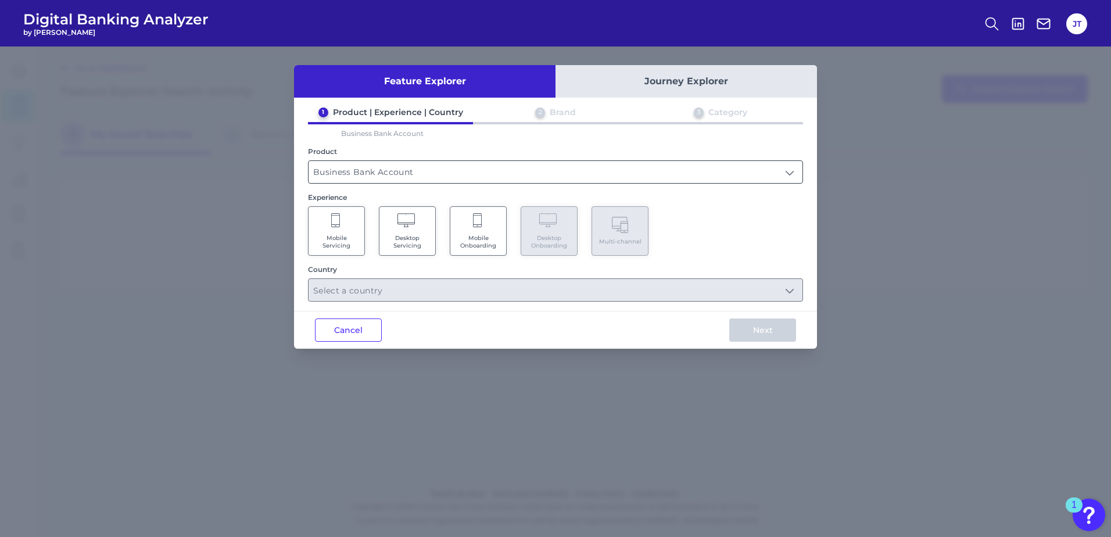
click at [424, 172] on input "Business Bank Account" at bounding box center [556, 172] width 494 height 22
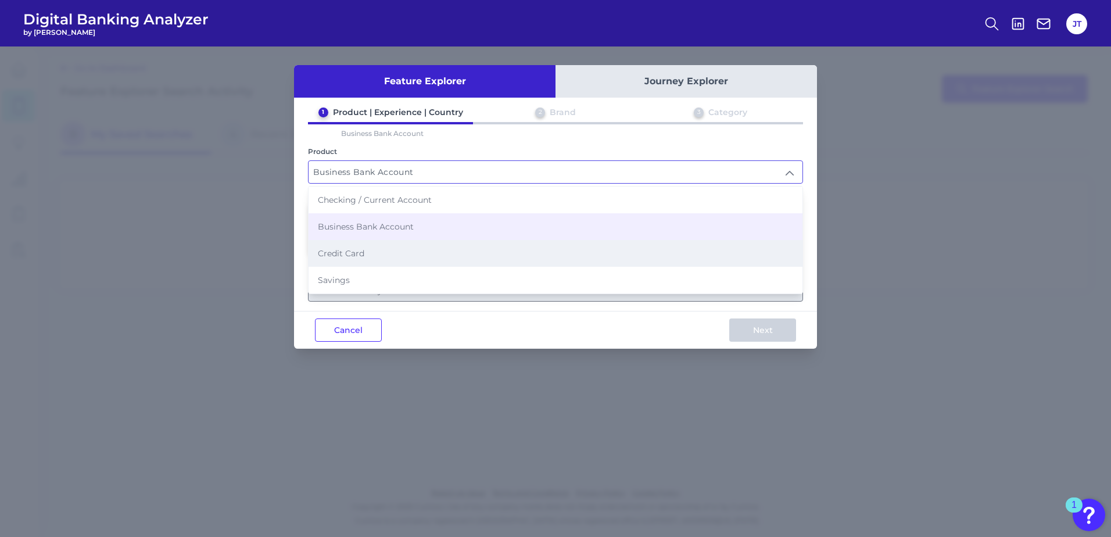
click at [411, 245] on li "Credit Card" at bounding box center [556, 253] width 494 height 27
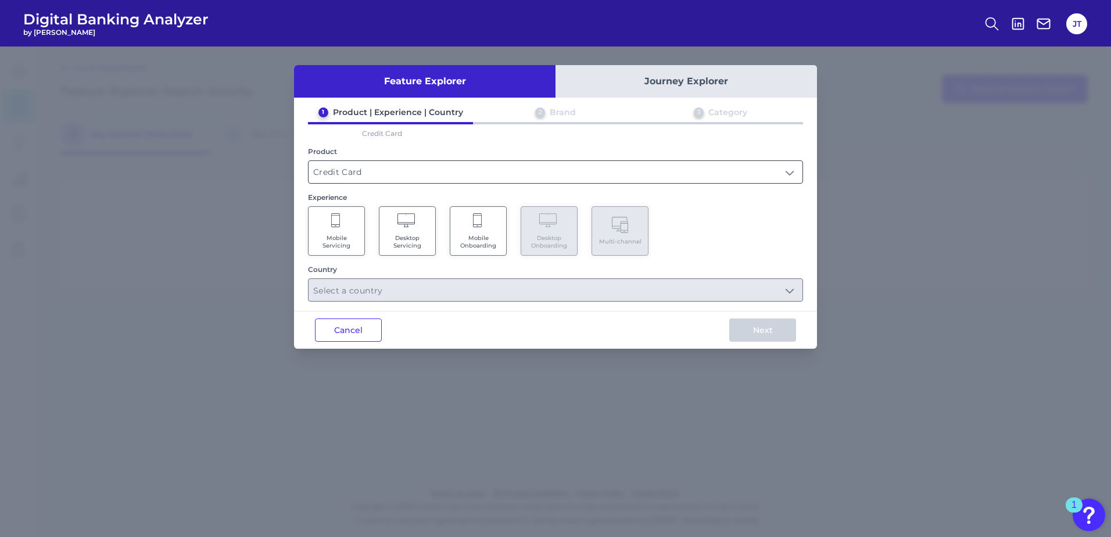
click at [434, 175] on input "Credit Card" at bounding box center [556, 172] width 494 height 22
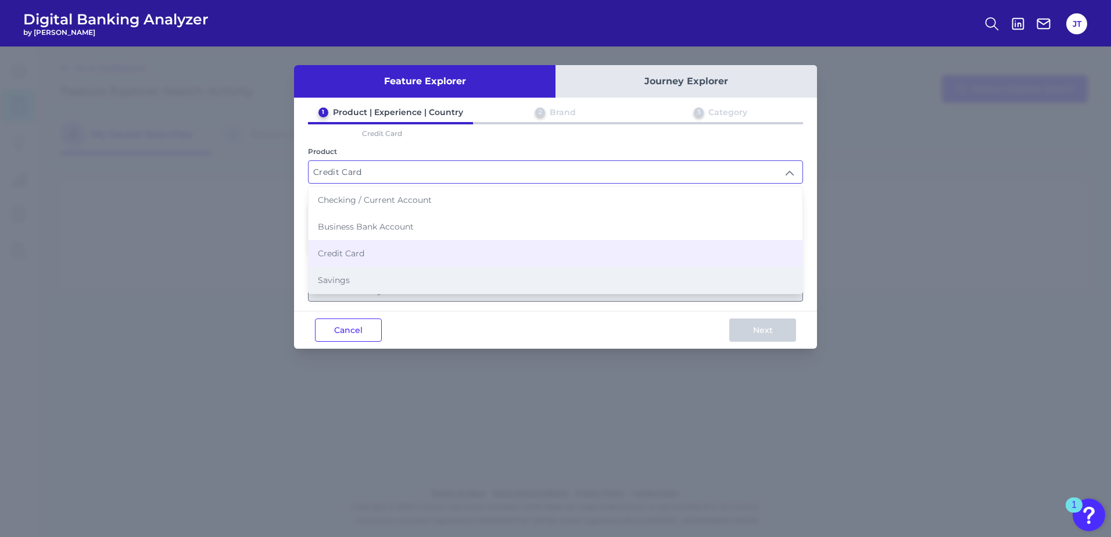
click at [408, 277] on li "Savings" at bounding box center [556, 280] width 494 height 27
type input "Savings"
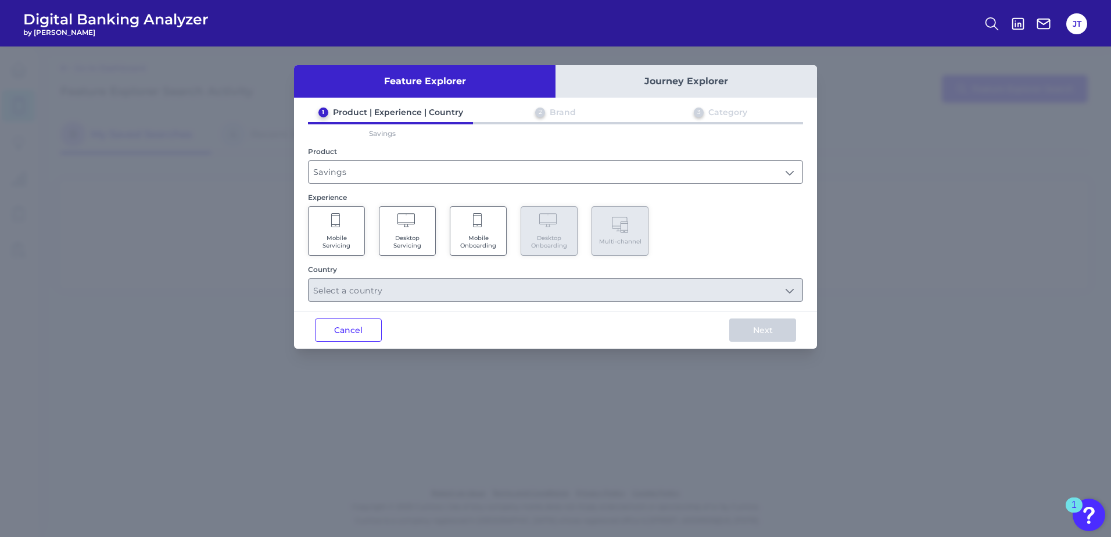
click at [487, 244] on span "Mobile Onboarding" at bounding box center [478, 241] width 44 height 15
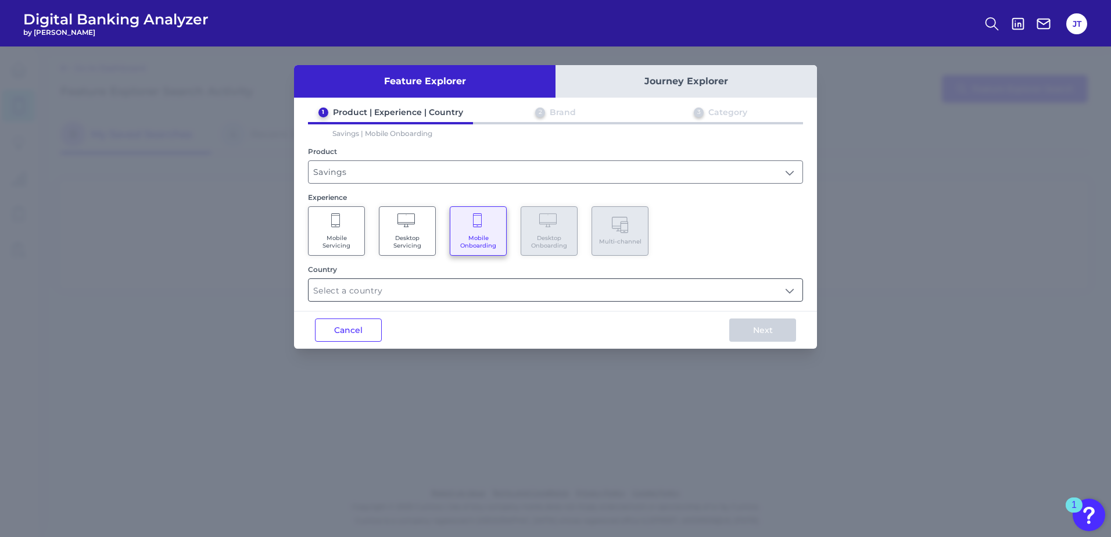
click at [471, 288] on input "text" at bounding box center [556, 290] width 494 height 22
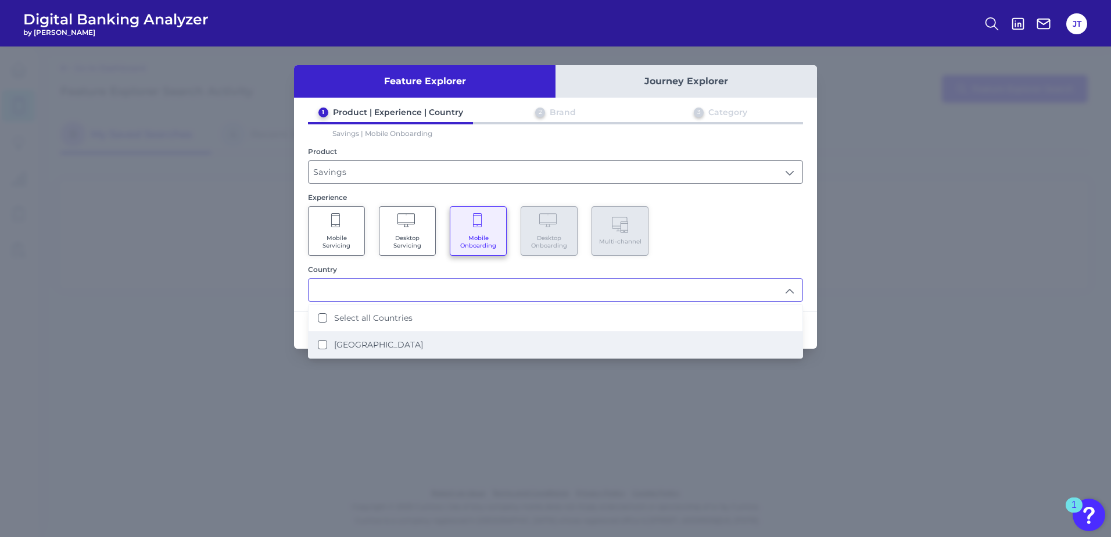
click at [374, 350] on li "[GEOGRAPHIC_DATA]" at bounding box center [556, 344] width 494 height 27
type input "Select all Countries"
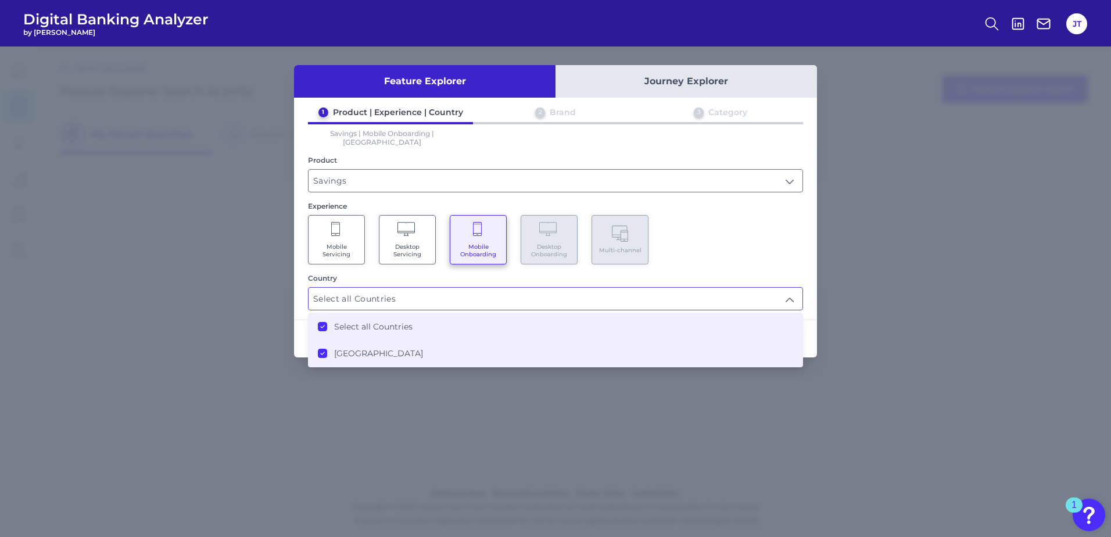
click at [741, 242] on div "Mobile Servicing Desktop Servicing Mobile Onboarding Desktop Onboarding Multi-c…" at bounding box center [555, 239] width 495 height 49
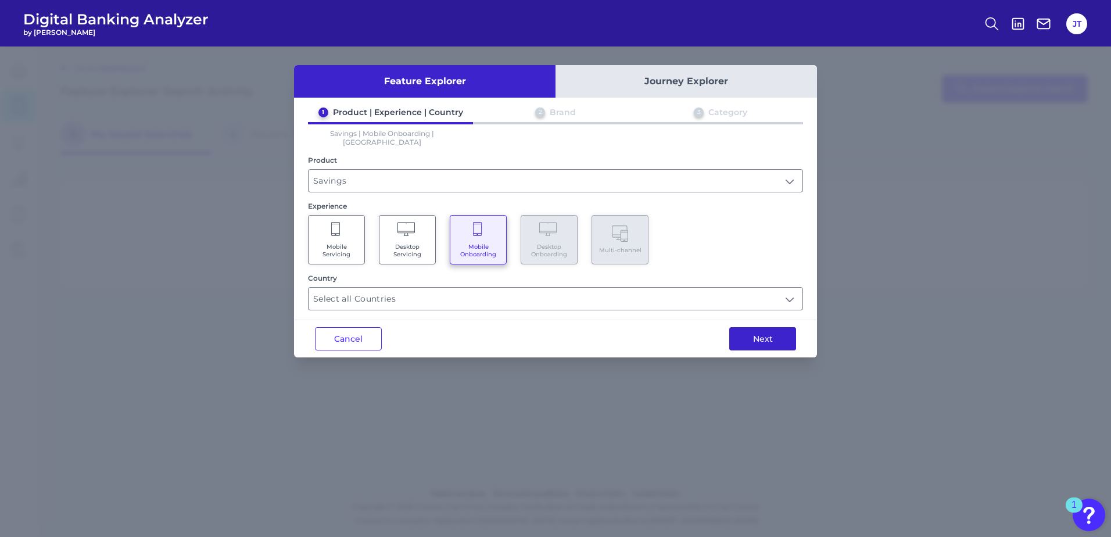
click at [755, 333] on button "Next" at bounding box center [762, 338] width 67 height 23
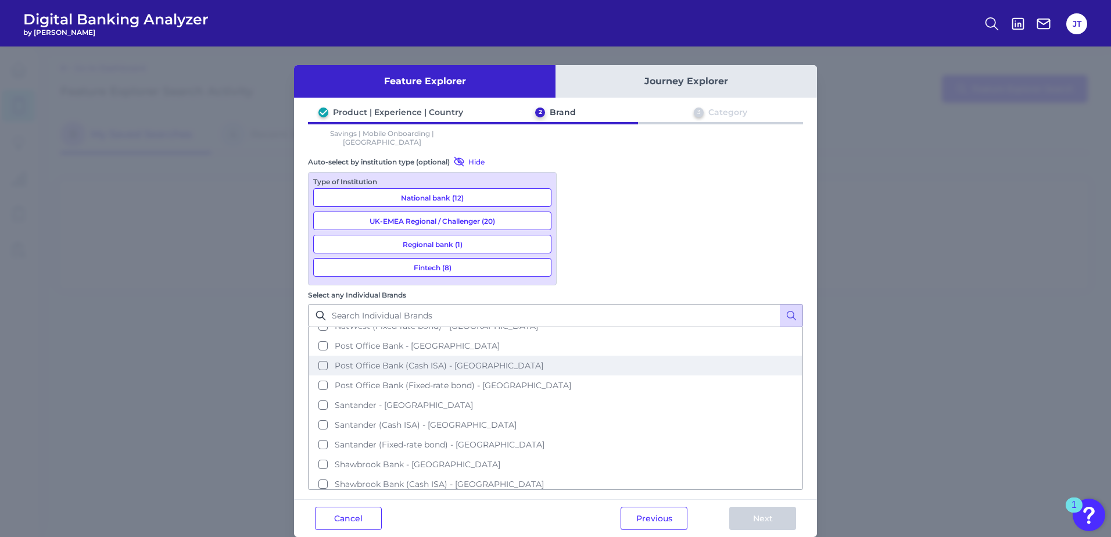
scroll to position [465, 0]
click at [318, 357] on button "Santander (Cash ISA) - UK" at bounding box center [555, 367] width 493 height 20
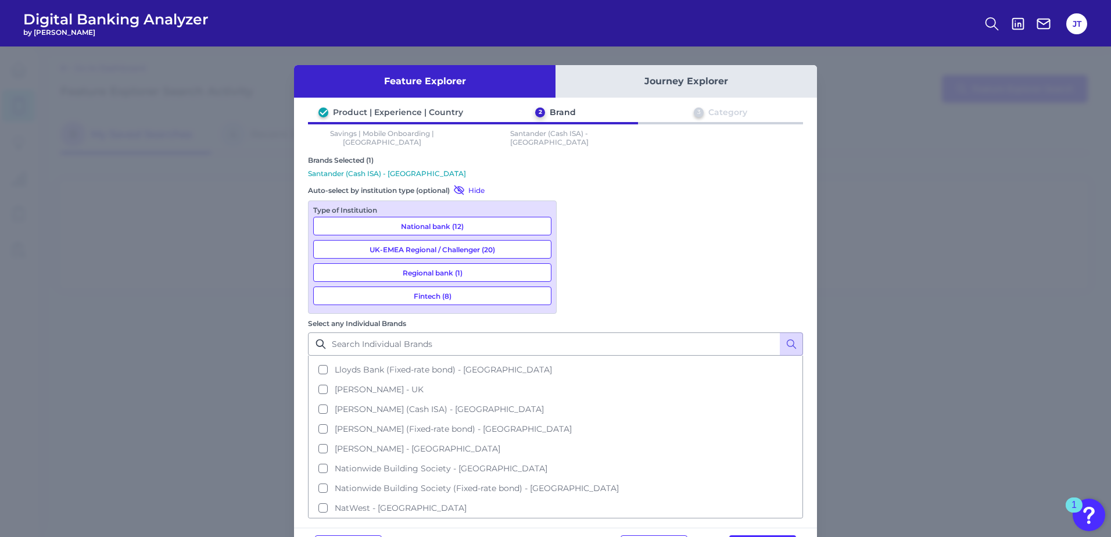
scroll to position [232, 0]
click at [350, 444] on span "[PERSON_NAME] - [GEOGRAPHIC_DATA]" at bounding box center [418, 449] width 166 height 10
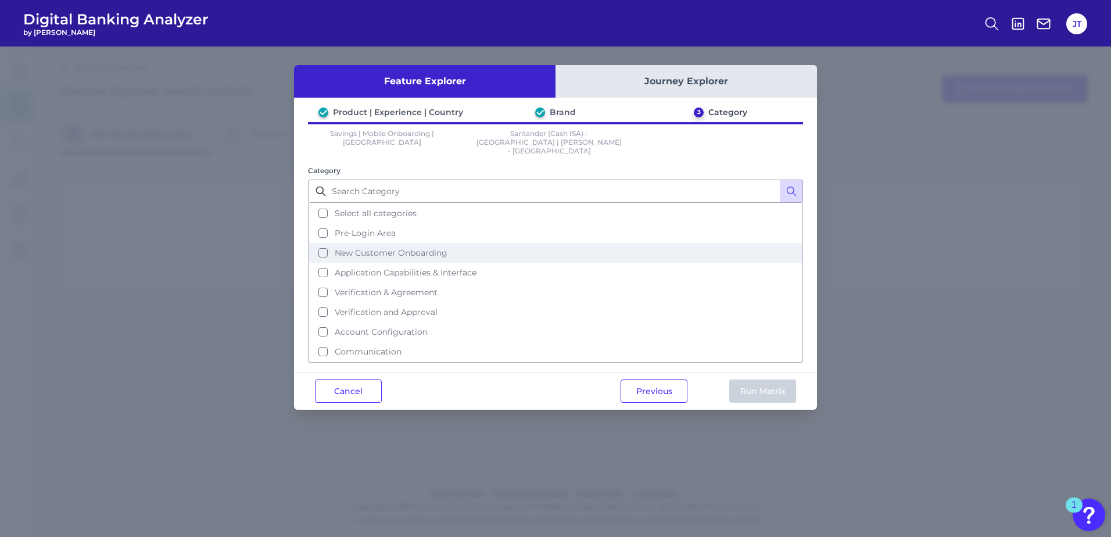
click at [322, 243] on button "New Customer Onboarding" at bounding box center [555, 253] width 493 height 20
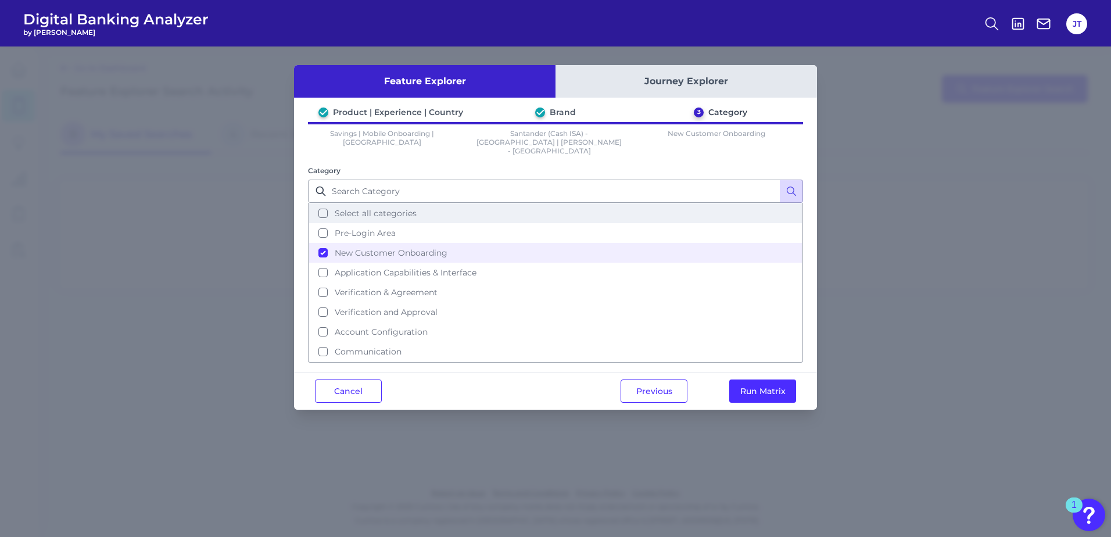
click at [324, 203] on button "Select all categories" at bounding box center [555, 213] width 493 height 20
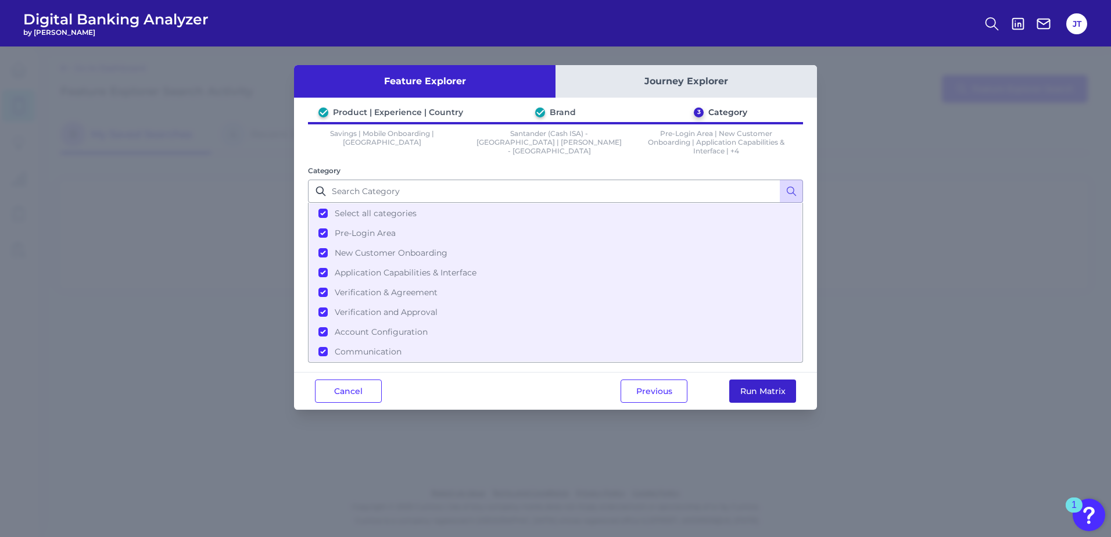
click at [745, 392] on button "Run Matrix" at bounding box center [762, 390] width 67 height 23
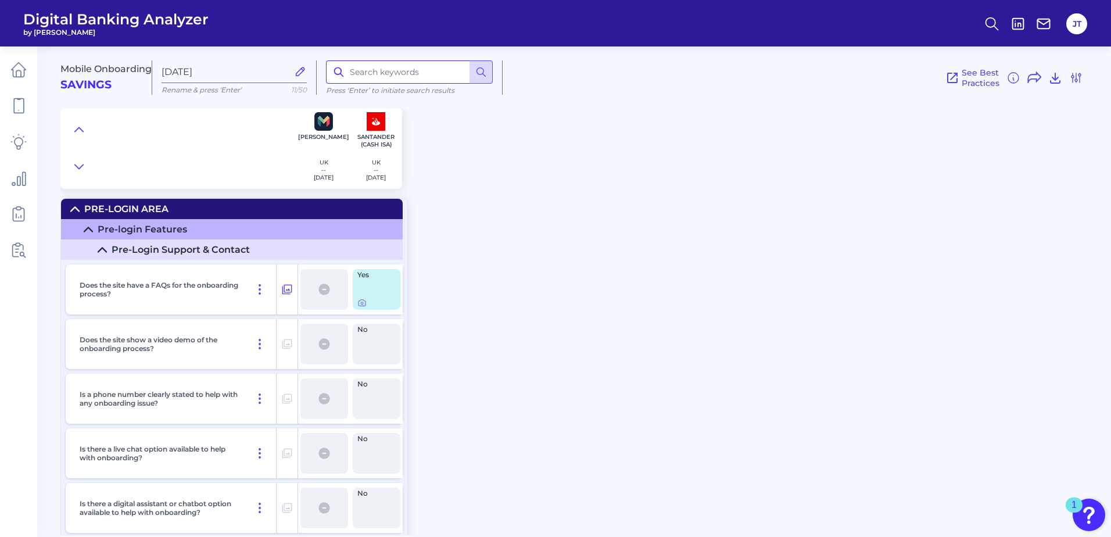
click at [401, 71] on input at bounding box center [409, 71] width 167 height 23
type input "existing"
click at [107, 248] on summary "Pre-Login Support & Contact" at bounding box center [232, 249] width 342 height 20
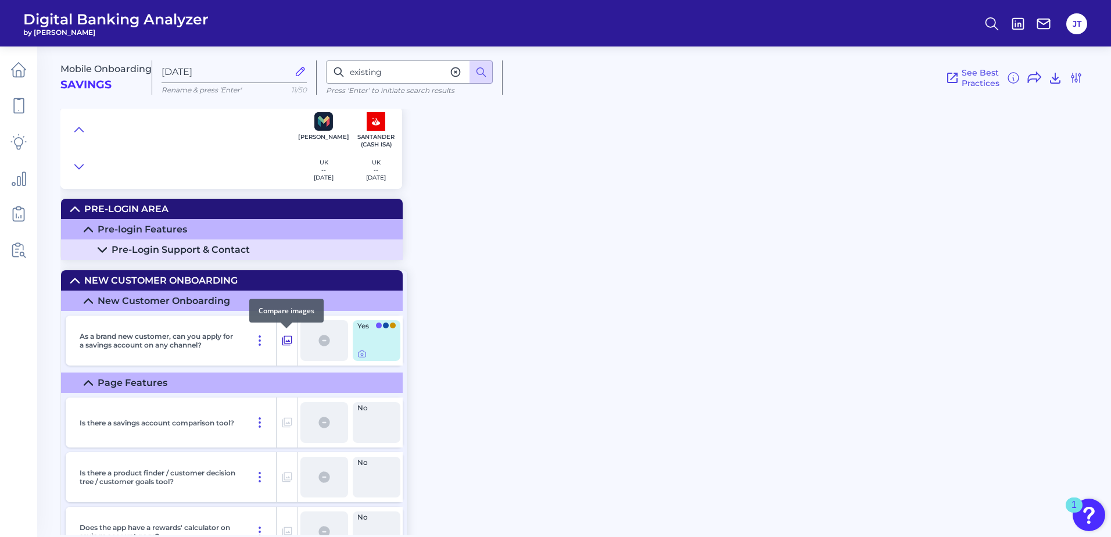
click at [284, 343] on icon at bounding box center [287, 341] width 10 height 10
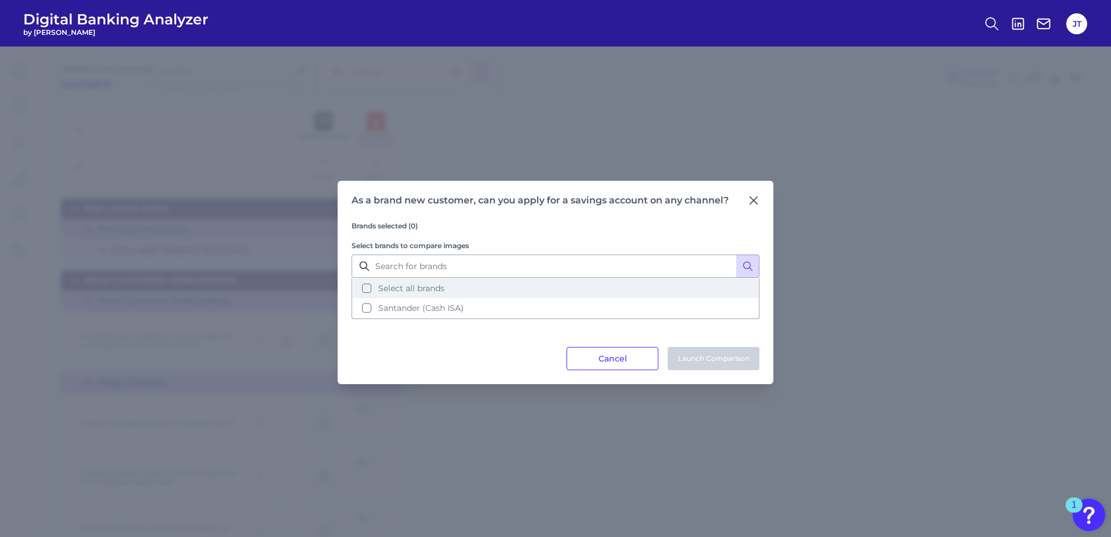
click at [364, 286] on button "Select all brands" at bounding box center [556, 288] width 406 height 20
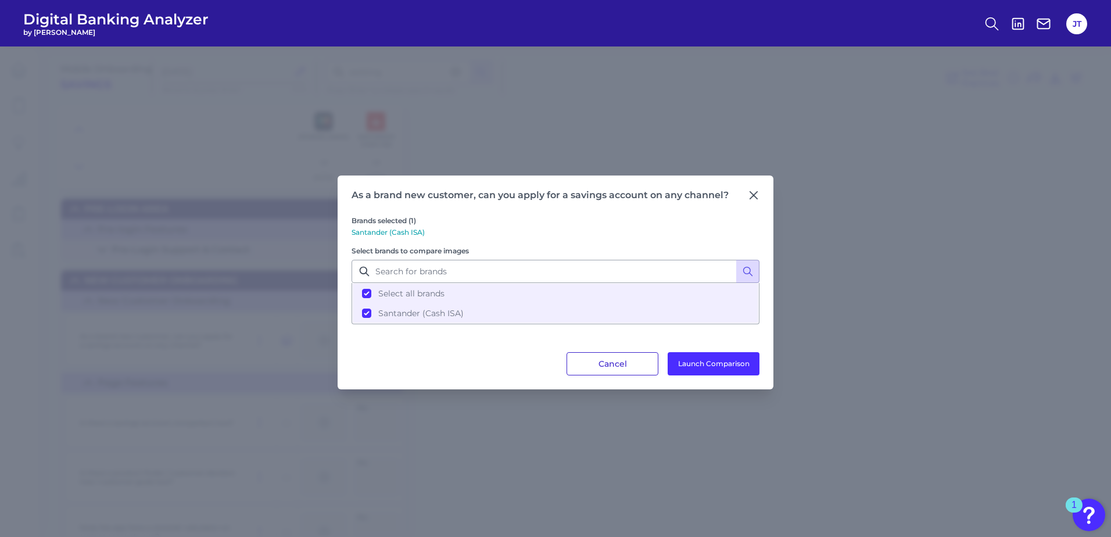
click at [608, 371] on button "Cancel" at bounding box center [612, 363] width 92 height 23
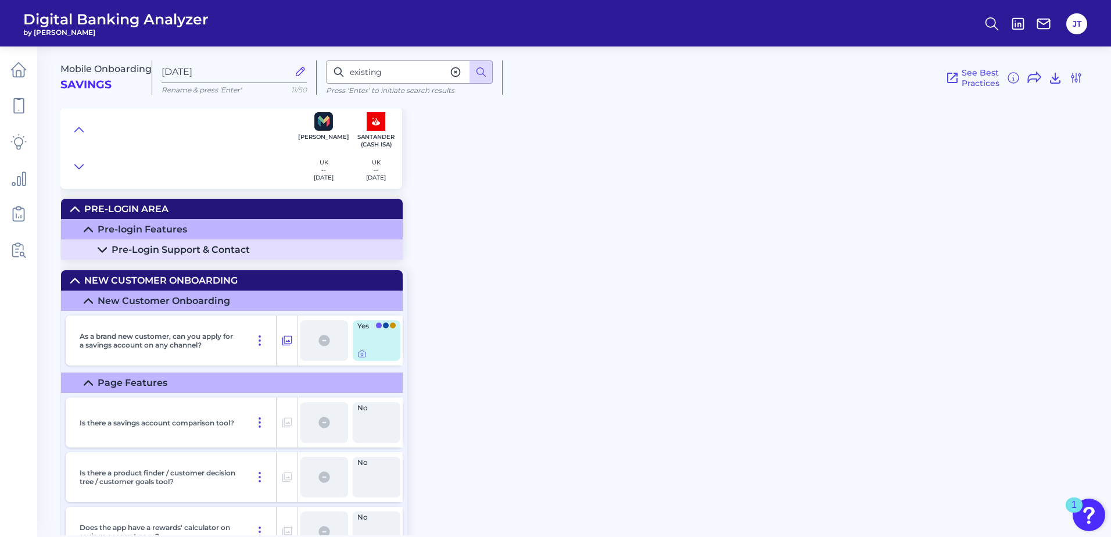
click at [501, 290] on div "Mobile Onboarding Savings Oct 09 2025 Rename & press 'Enter' 11/50 existing Pre…" at bounding box center [585, 286] width 1050 height 497
click at [25, 113] on icon at bounding box center [18, 106] width 16 height 16
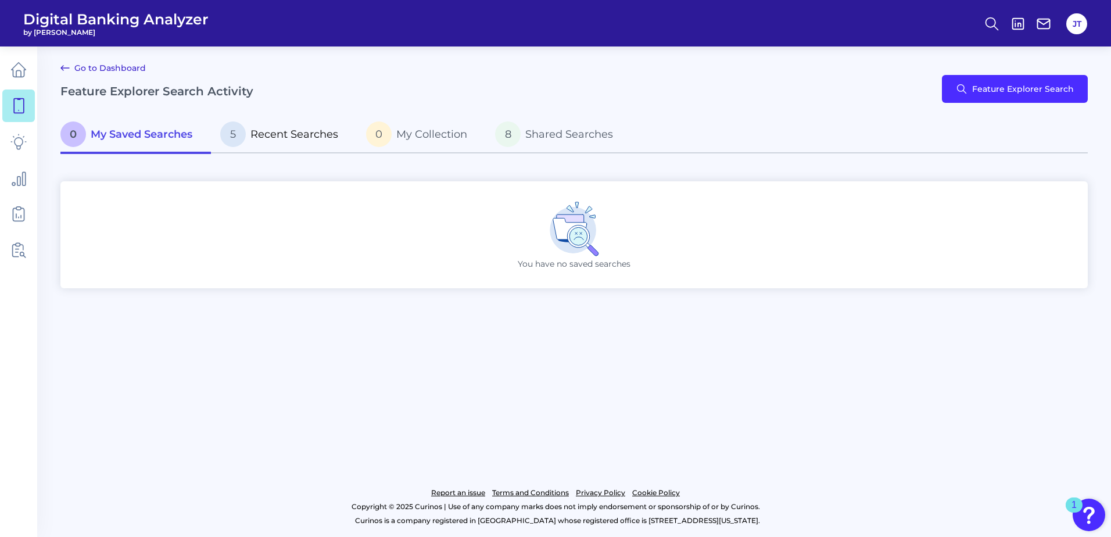
click at [254, 126] on p "5 Recent Searches" at bounding box center [279, 134] width 118 height 26
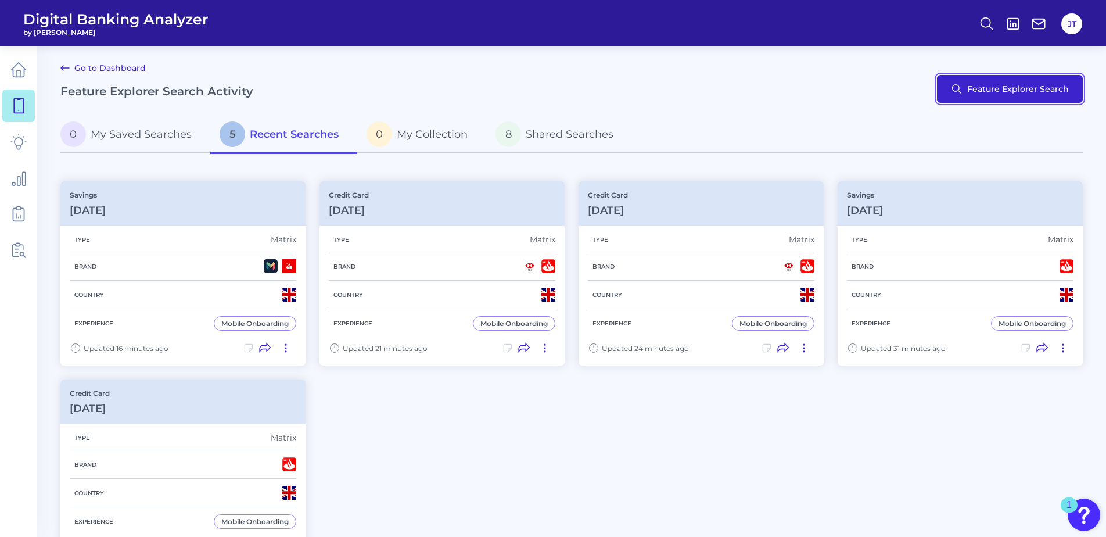
click at [992, 90] on button "Feature Explorer Search" at bounding box center [1010, 89] width 146 height 28
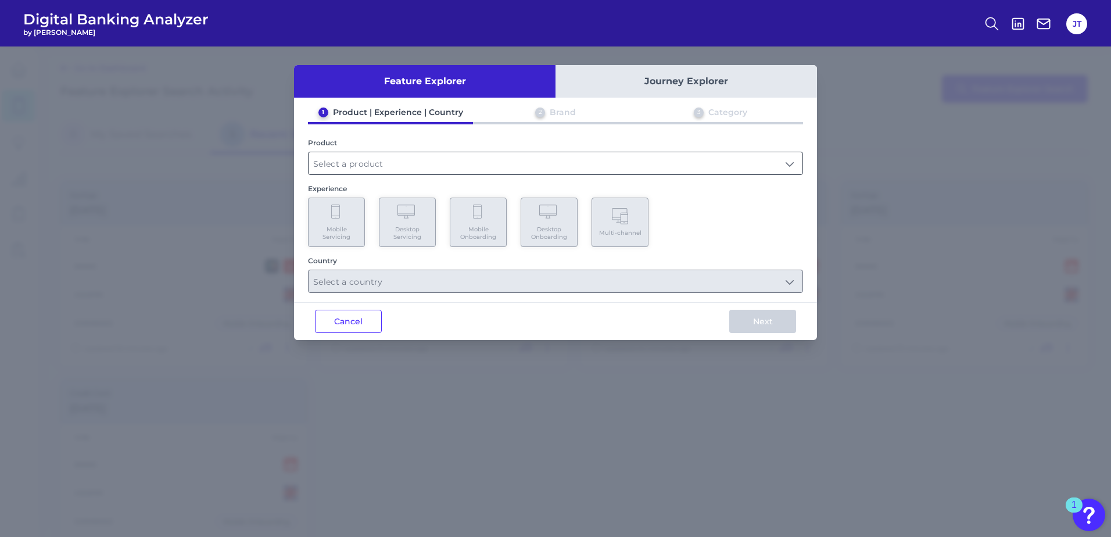
click at [367, 164] on input "text" at bounding box center [556, 163] width 494 height 22
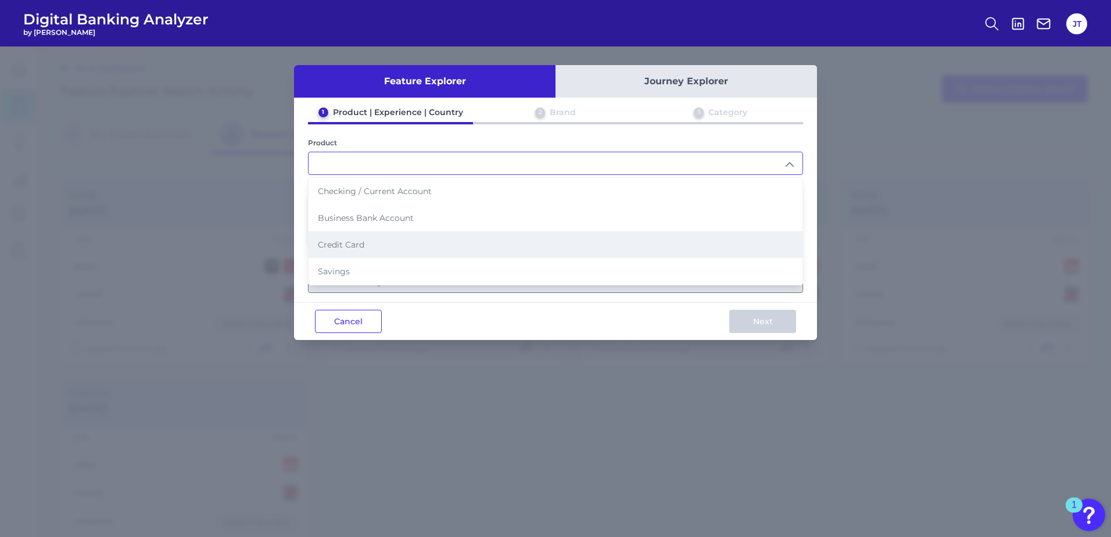
click at [360, 238] on li "Credit Card" at bounding box center [556, 244] width 494 height 27
type input "Credit Card"
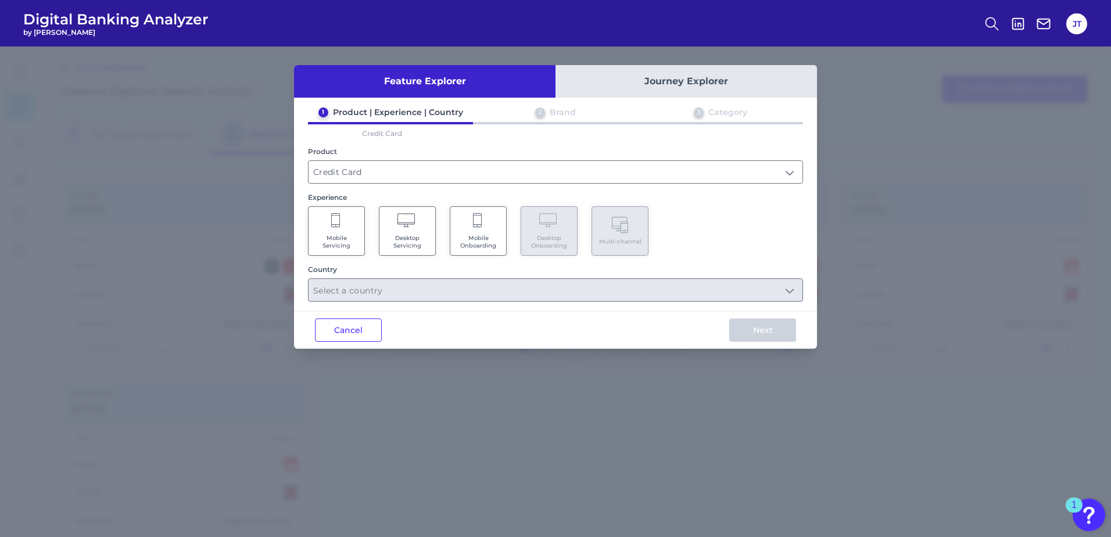
click at [482, 243] on span "Mobile Onboarding" at bounding box center [478, 241] width 44 height 15
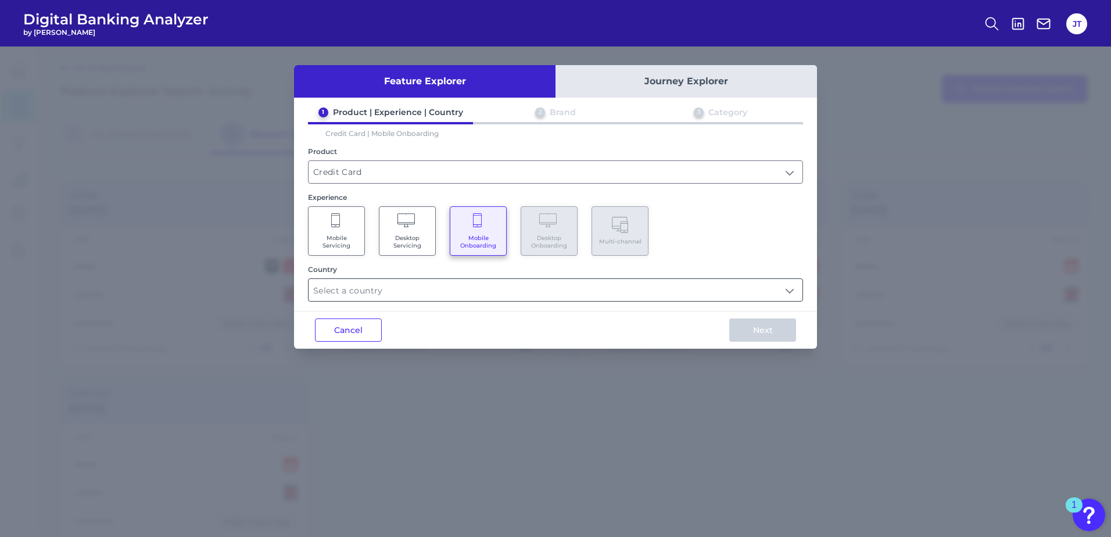
click at [462, 288] on input "text" at bounding box center [556, 290] width 494 height 22
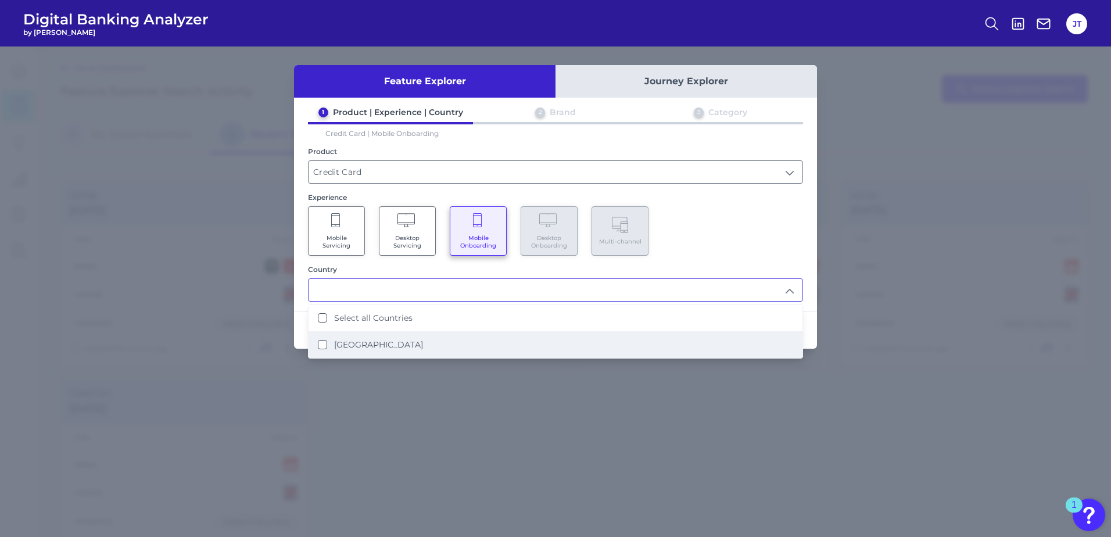
click at [348, 350] on li "[GEOGRAPHIC_DATA]" at bounding box center [556, 344] width 494 height 27
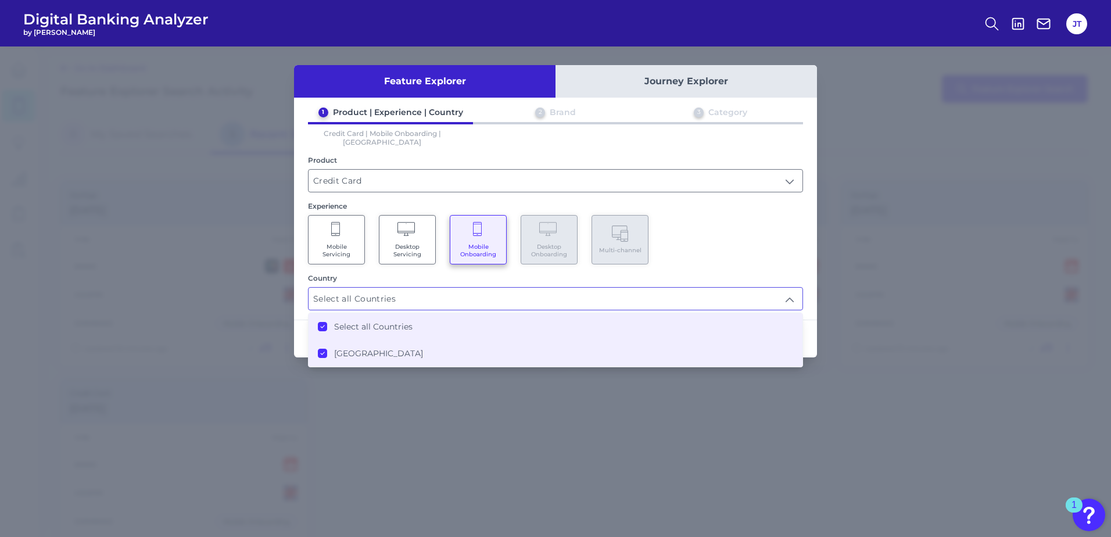
type input "Select all Countries"
click at [779, 243] on div "Mobile Servicing Desktop Servicing Mobile Onboarding Desktop Onboarding Multi-c…" at bounding box center [555, 239] width 495 height 49
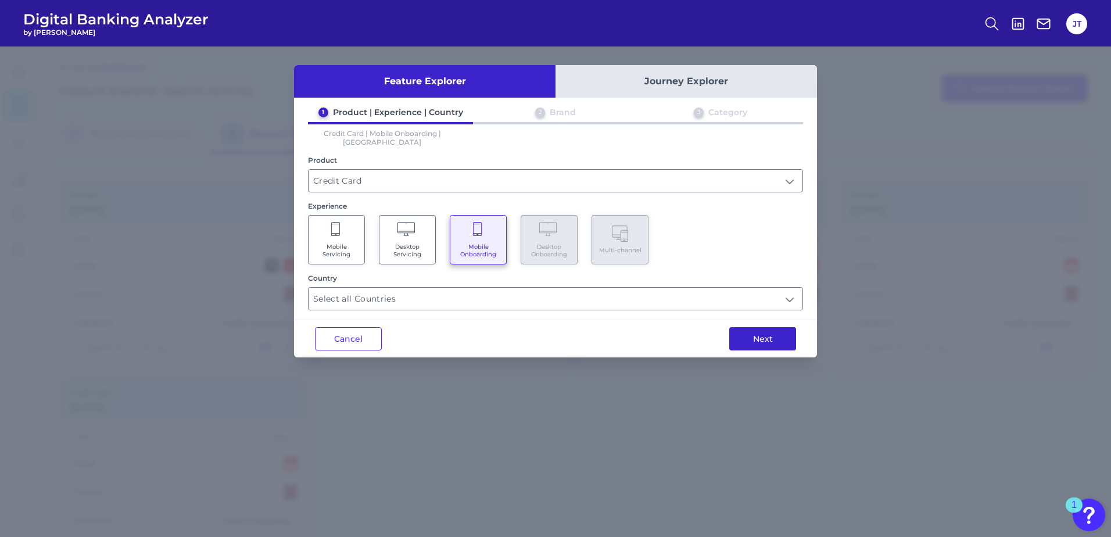
click at [780, 332] on button "Next" at bounding box center [762, 338] width 67 height 23
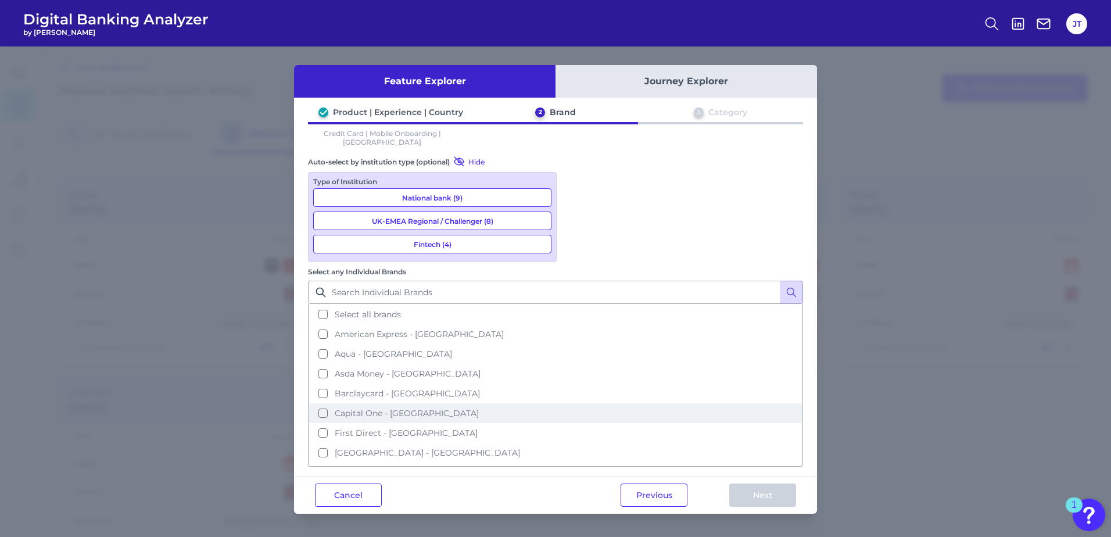
scroll to position [58, 0]
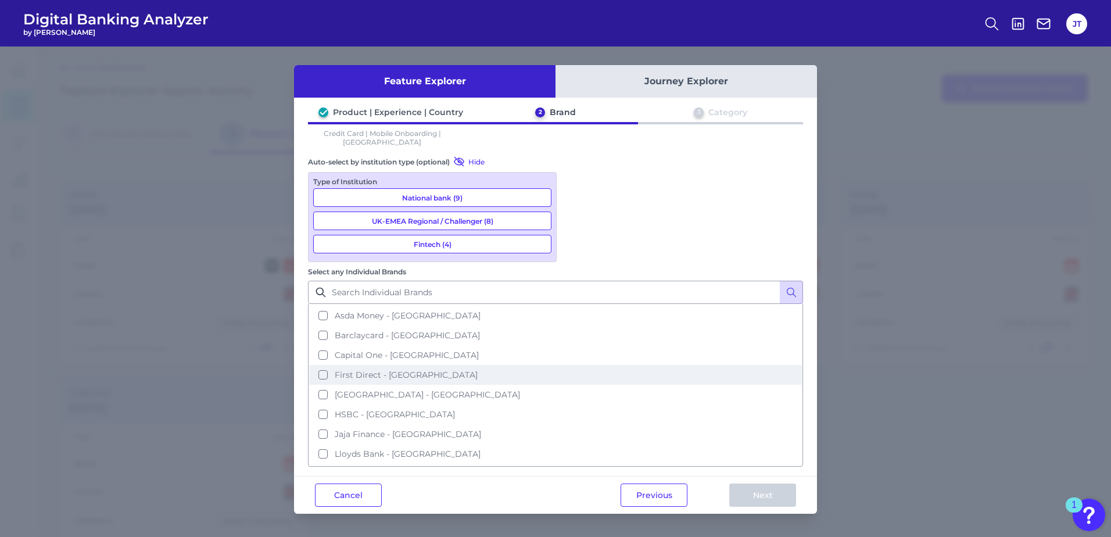
click at [573, 365] on button "First Direct - UK" at bounding box center [555, 375] width 493 height 20
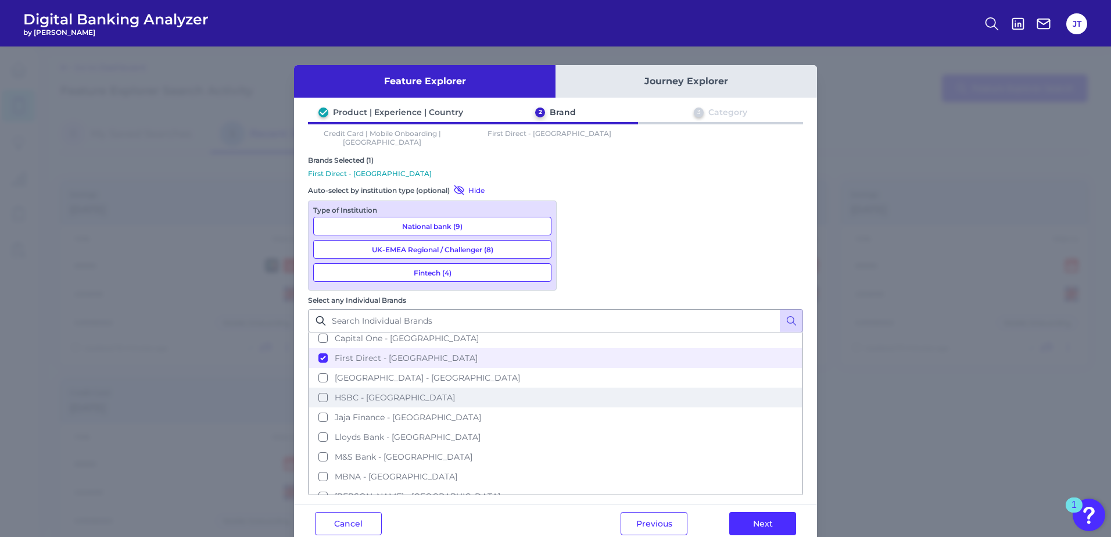
scroll to position [116, 0]
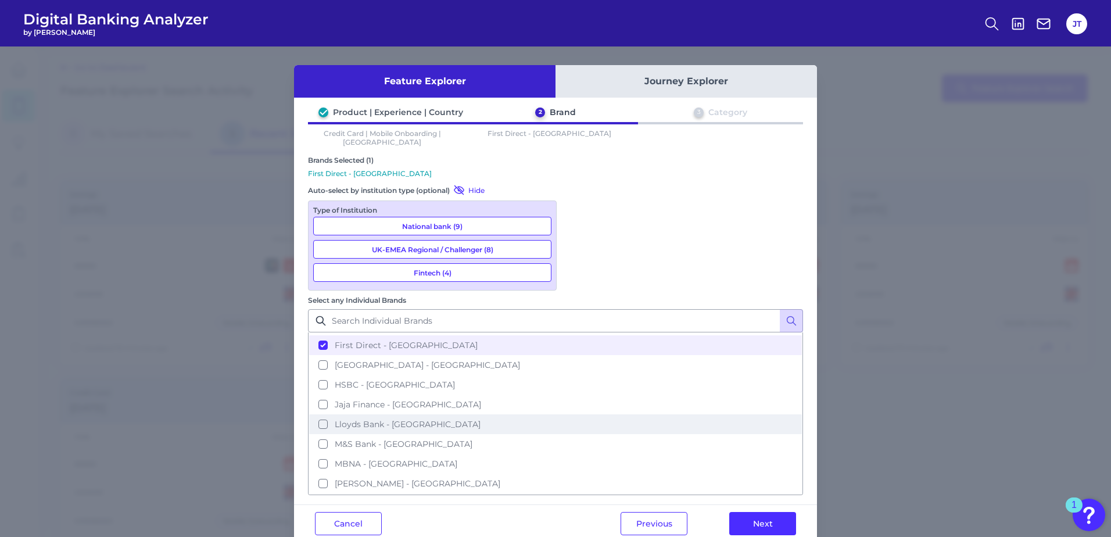
click at [579, 414] on button "Lloyds Bank - [GEOGRAPHIC_DATA]" at bounding box center [555, 424] width 493 height 20
click at [752, 512] on button "Next" at bounding box center [762, 523] width 67 height 23
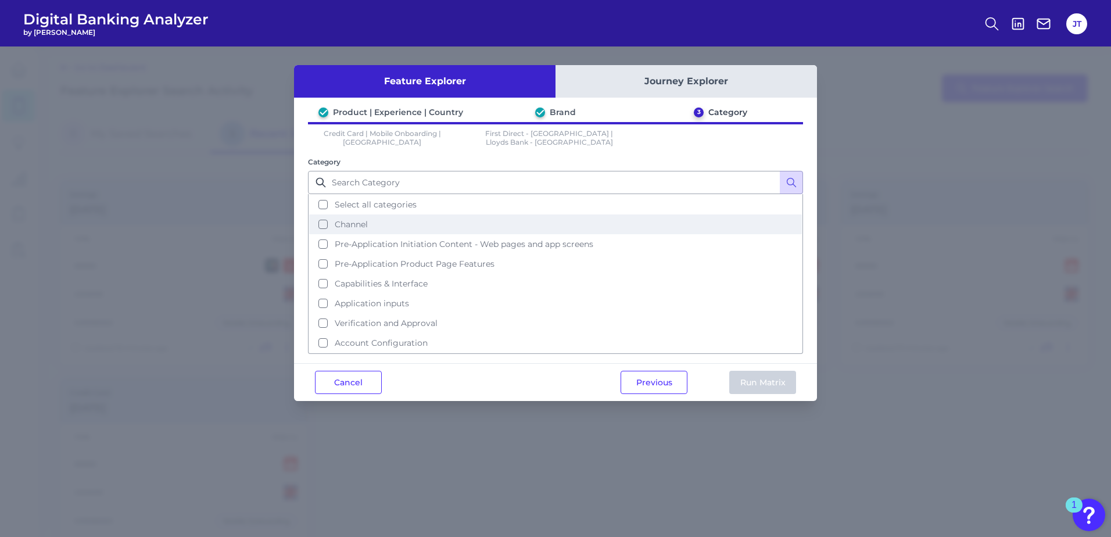
click at [324, 214] on button "Channel" at bounding box center [555, 224] width 493 height 20
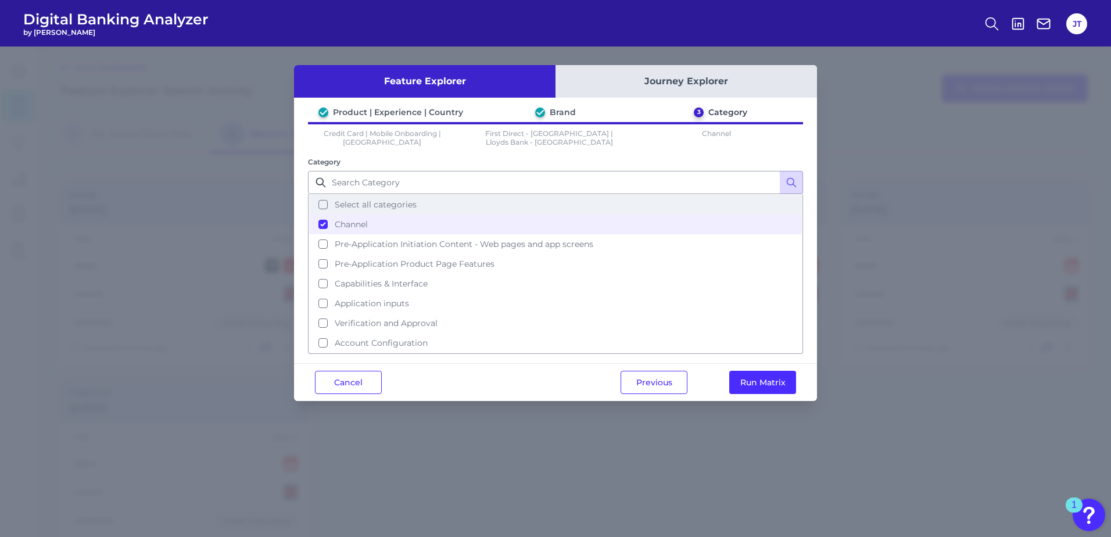
click at [321, 196] on button "Select all categories" at bounding box center [555, 205] width 493 height 20
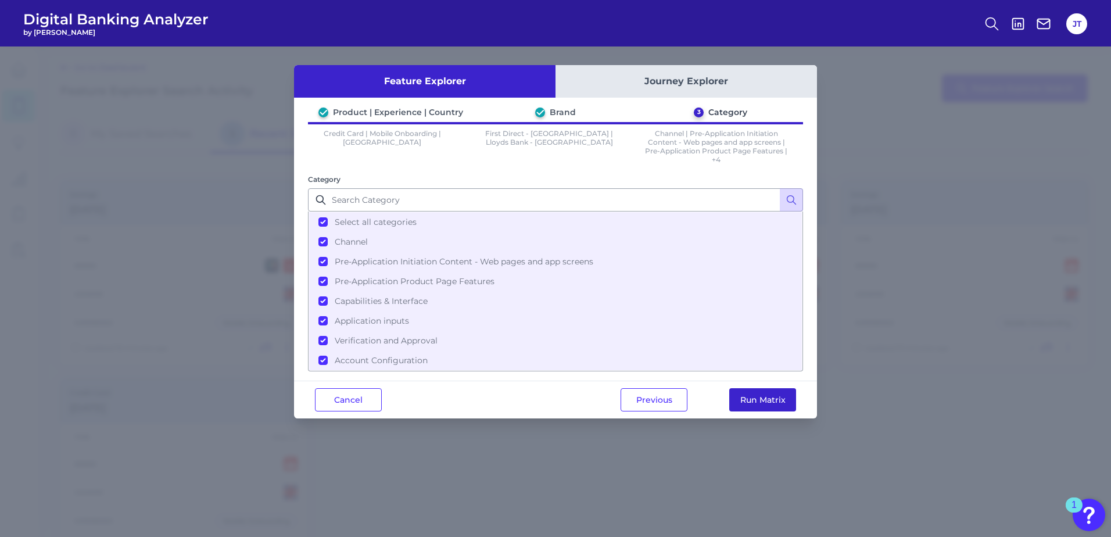
click at [762, 402] on button "Run Matrix" at bounding box center [762, 399] width 67 height 23
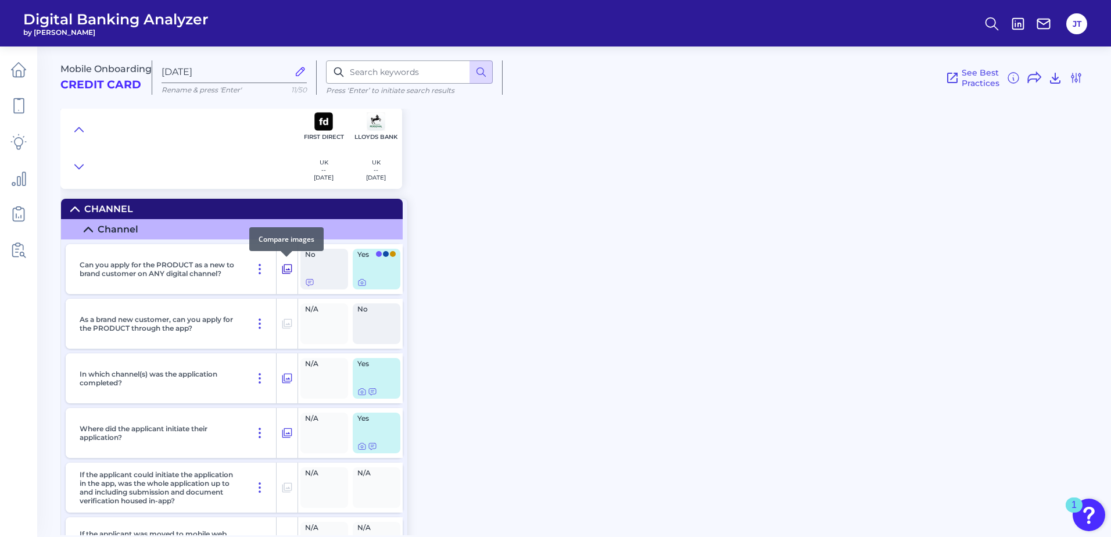
click at [285, 269] on icon at bounding box center [287, 269] width 12 height 14
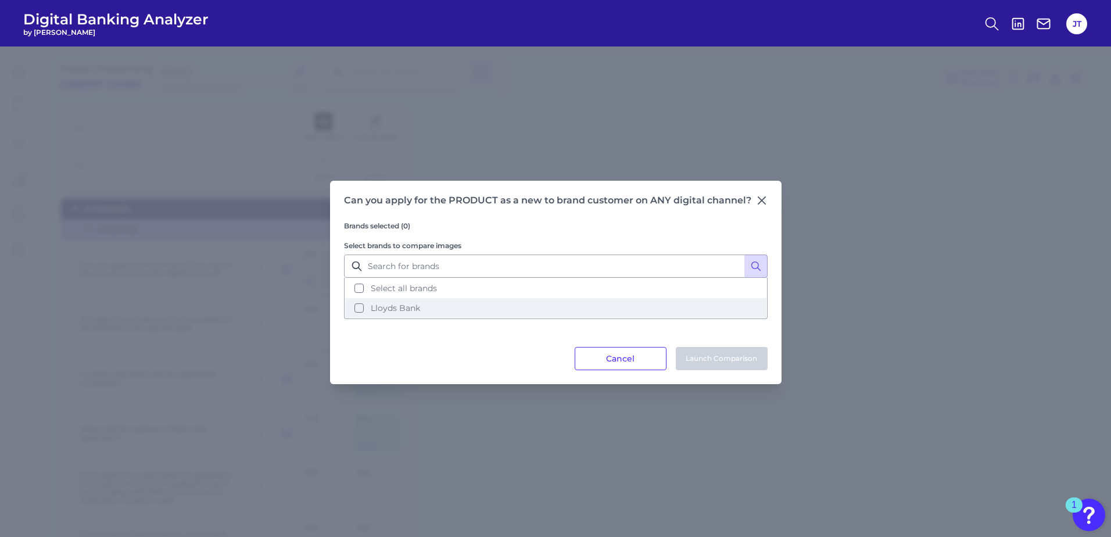
click at [360, 305] on button "Lloyds Bank" at bounding box center [555, 308] width 421 height 20
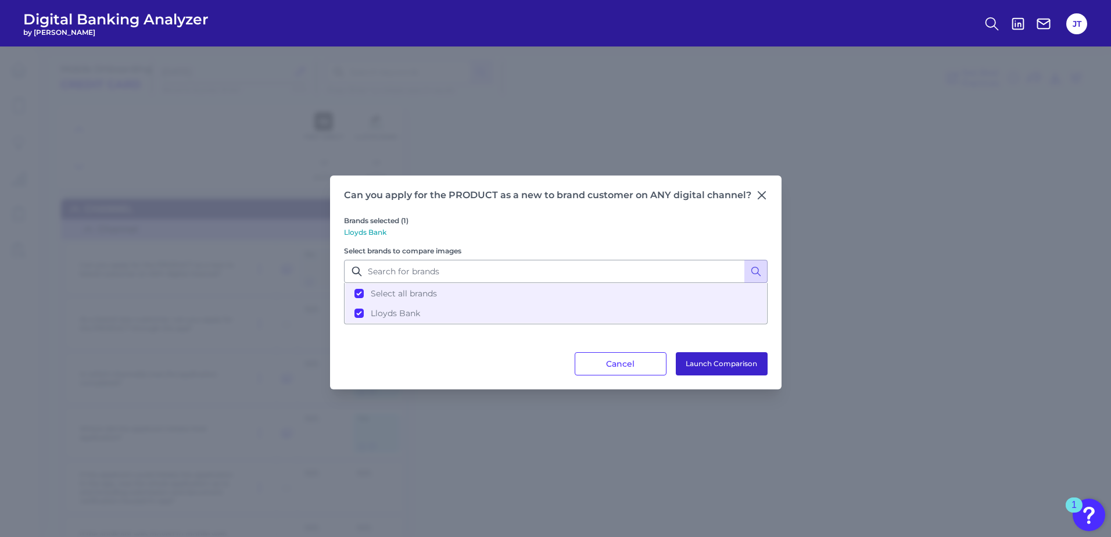
click at [729, 362] on button "Launch Comparison" at bounding box center [722, 363] width 92 height 23
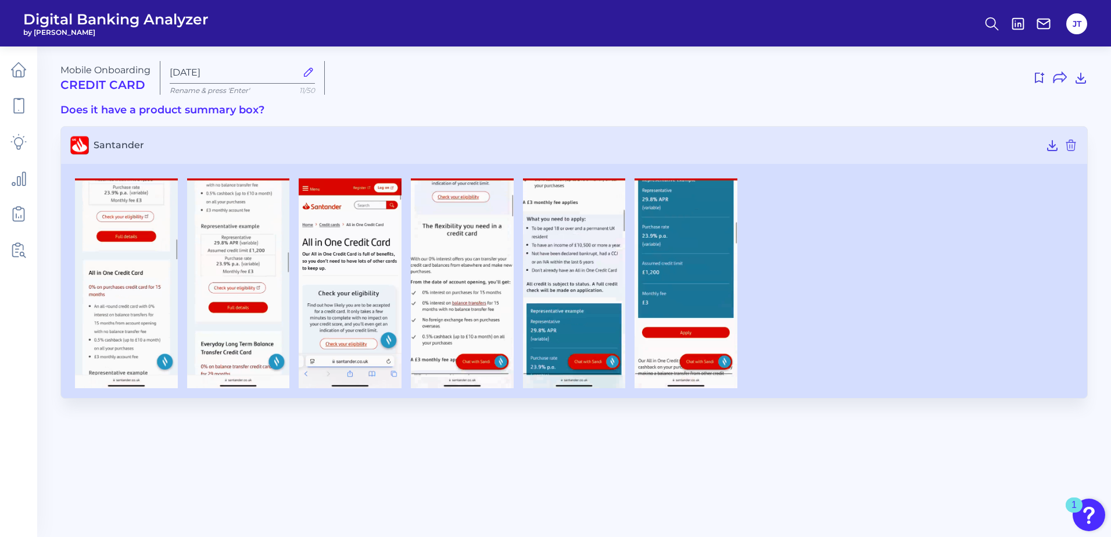
click at [616, 456] on main "Mobile Onboarding Credit Card Oct 09 2025 Rename & press 'Enter' 11/50 Does it …" at bounding box center [555, 268] width 1111 height 537
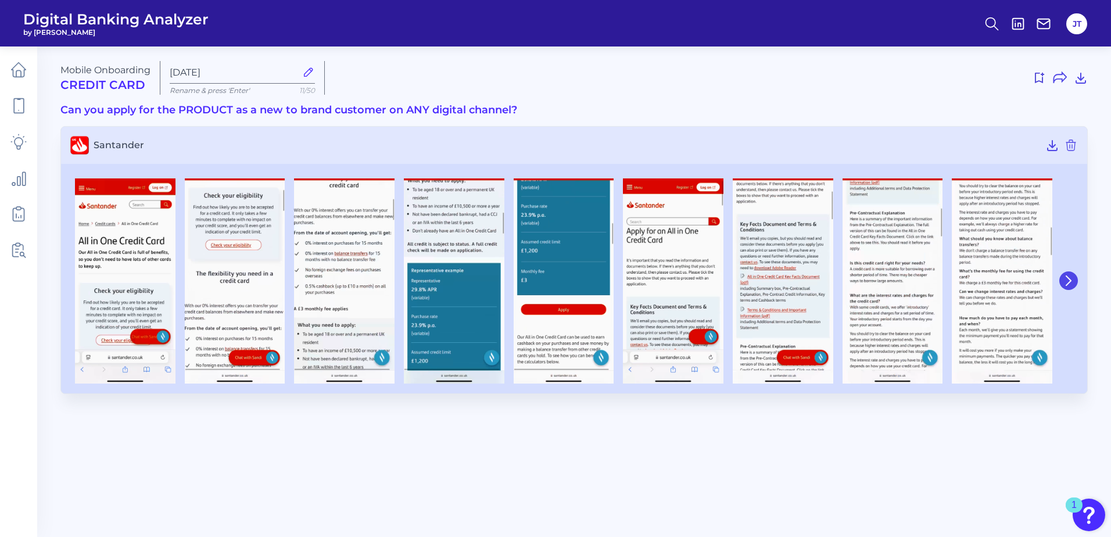
click at [1073, 286] on button at bounding box center [1068, 280] width 19 height 19
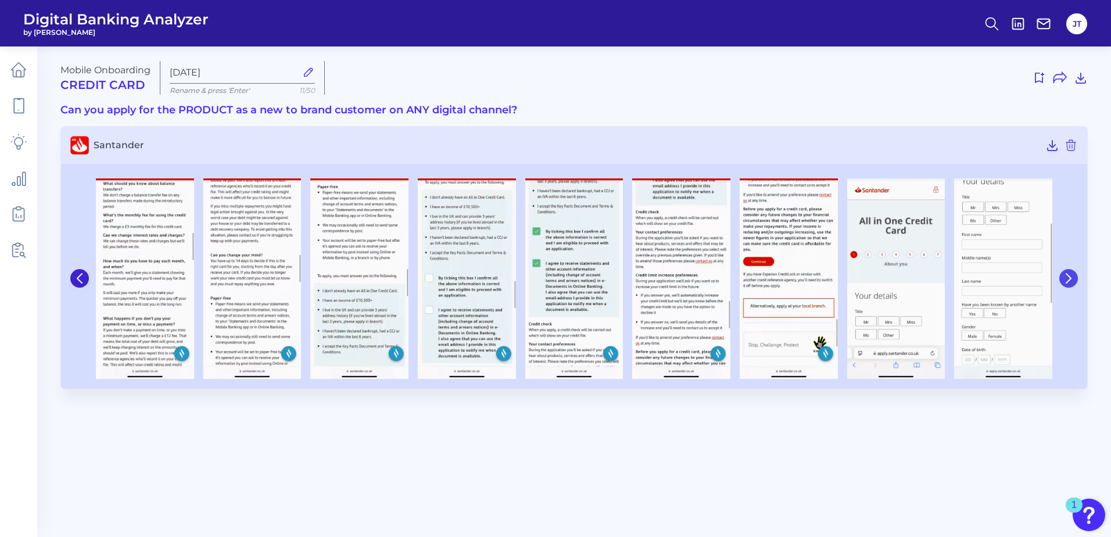
click at [1073, 286] on button at bounding box center [1068, 278] width 19 height 19
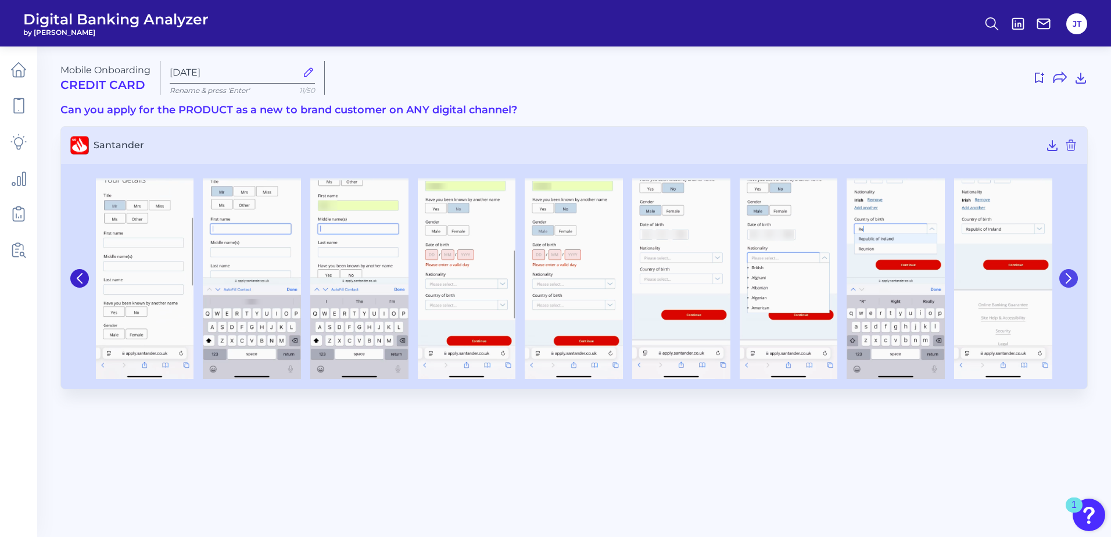
click at [1073, 286] on button at bounding box center [1068, 278] width 19 height 19
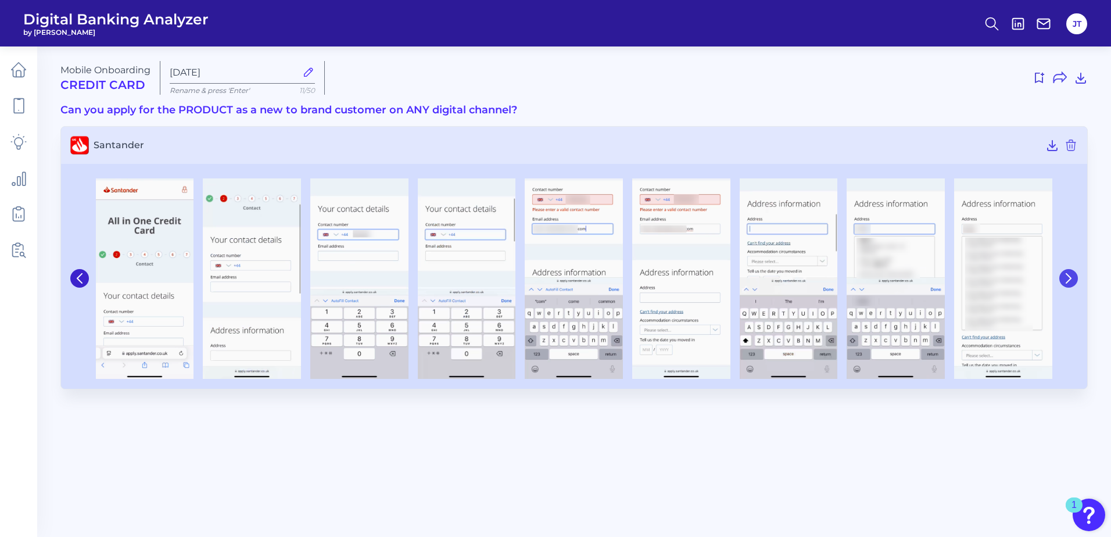
click at [1073, 286] on button at bounding box center [1068, 278] width 19 height 19
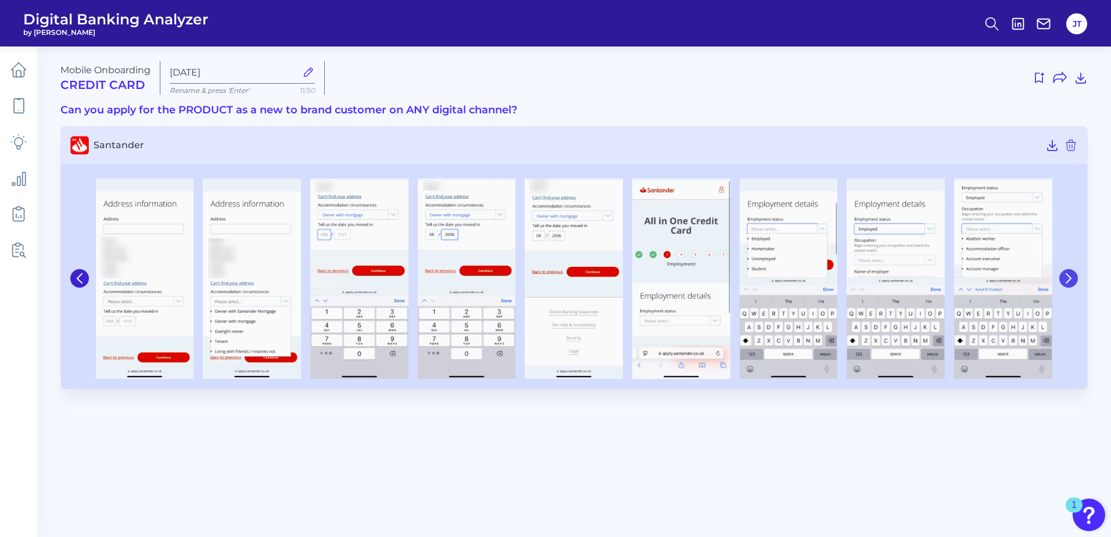
click at [1073, 286] on button at bounding box center [1068, 278] width 19 height 19
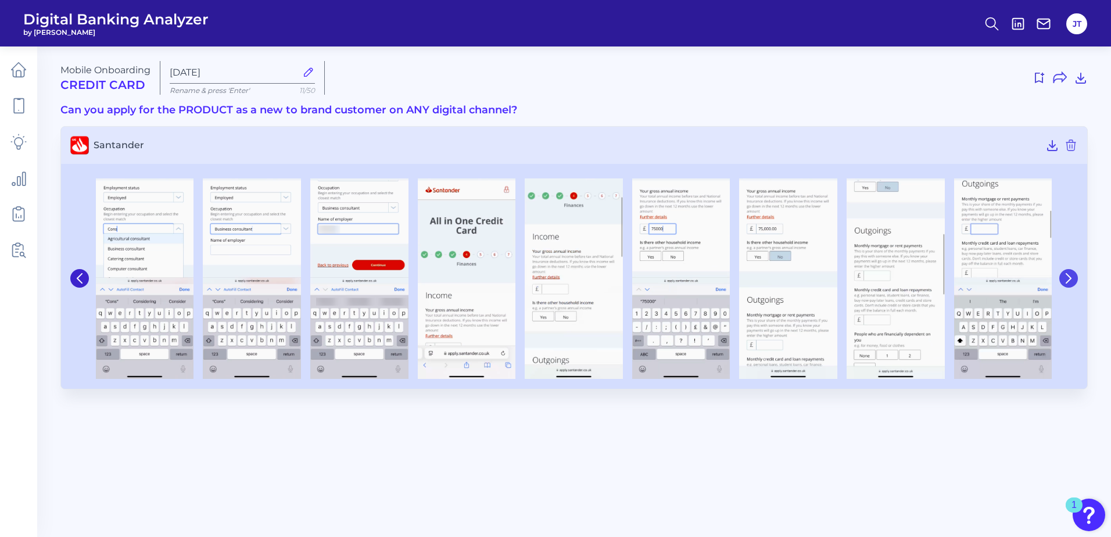
click at [1073, 286] on button at bounding box center [1068, 278] width 19 height 19
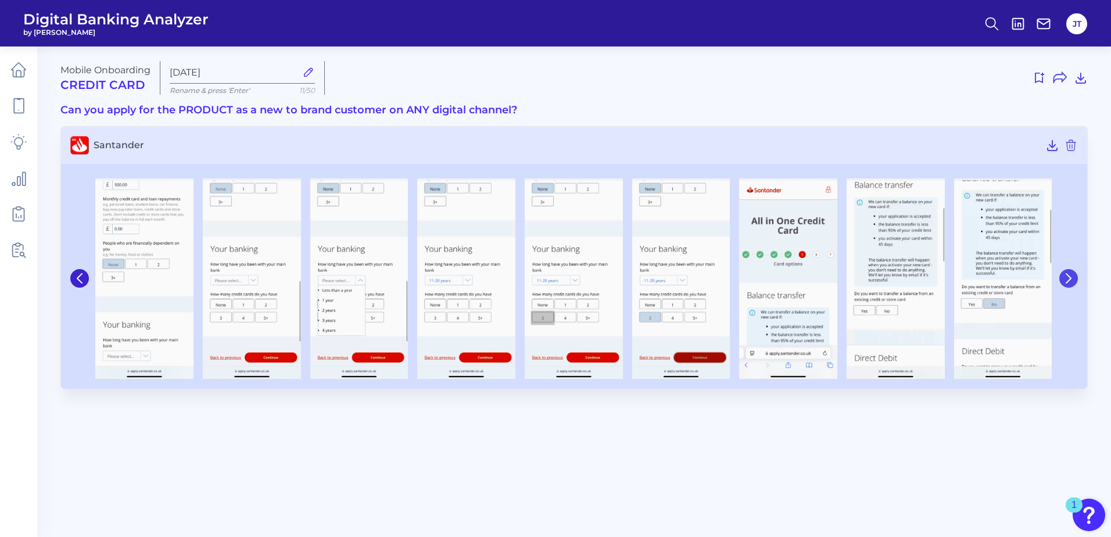
click at [1073, 286] on button at bounding box center [1068, 278] width 19 height 19
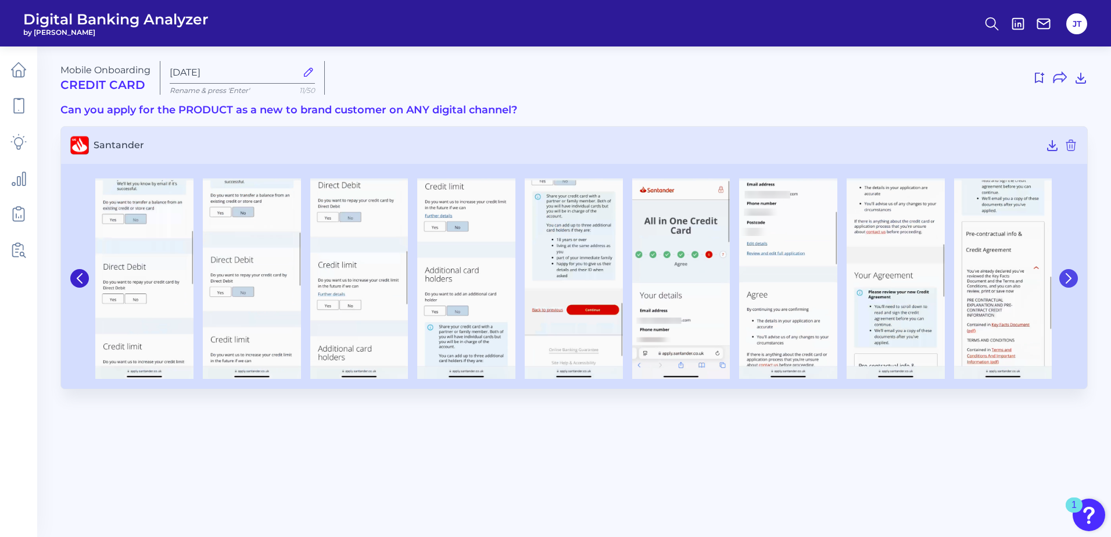
click at [1073, 286] on button at bounding box center [1068, 278] width 19 height 19
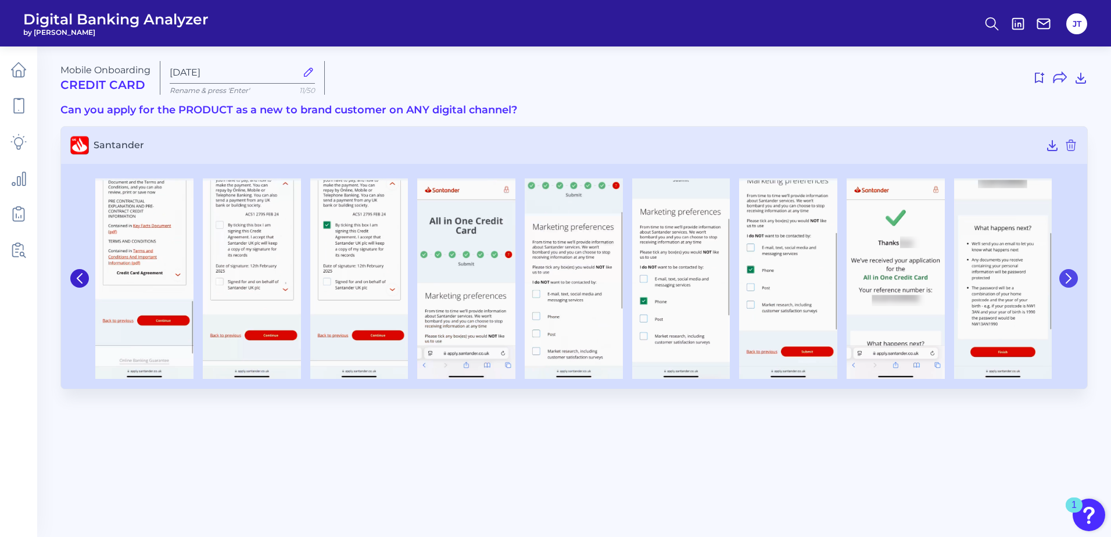
click at [1073, 286] on button at bounding box center [1068, 278] width 19 height 19
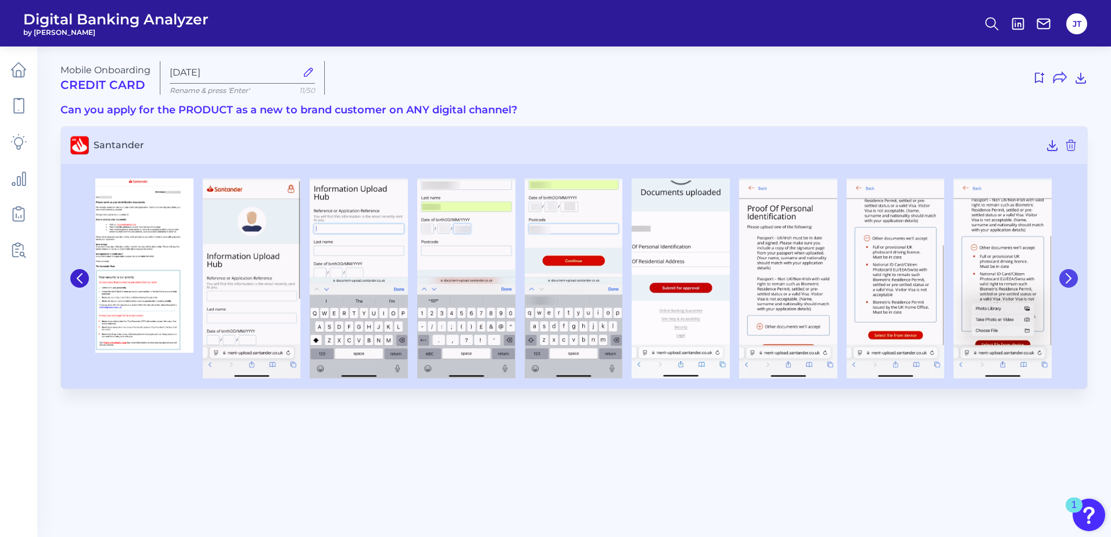
click at [1073, 286] on button at bounding box center [1068, 278] width 19 height 19
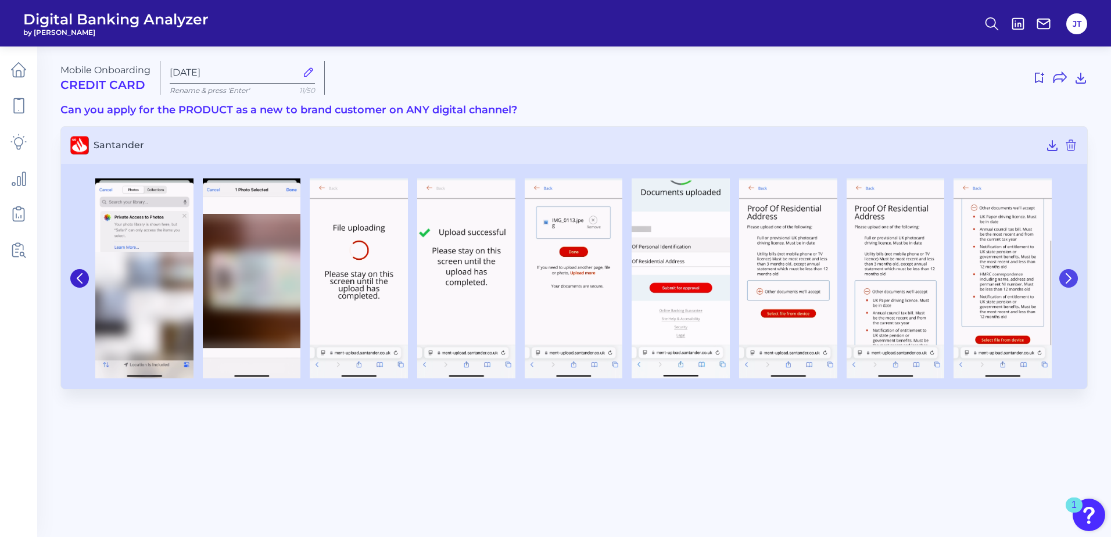
click at [1069, 281] on icon at bounding box center [1068, 278] width 10 height 10
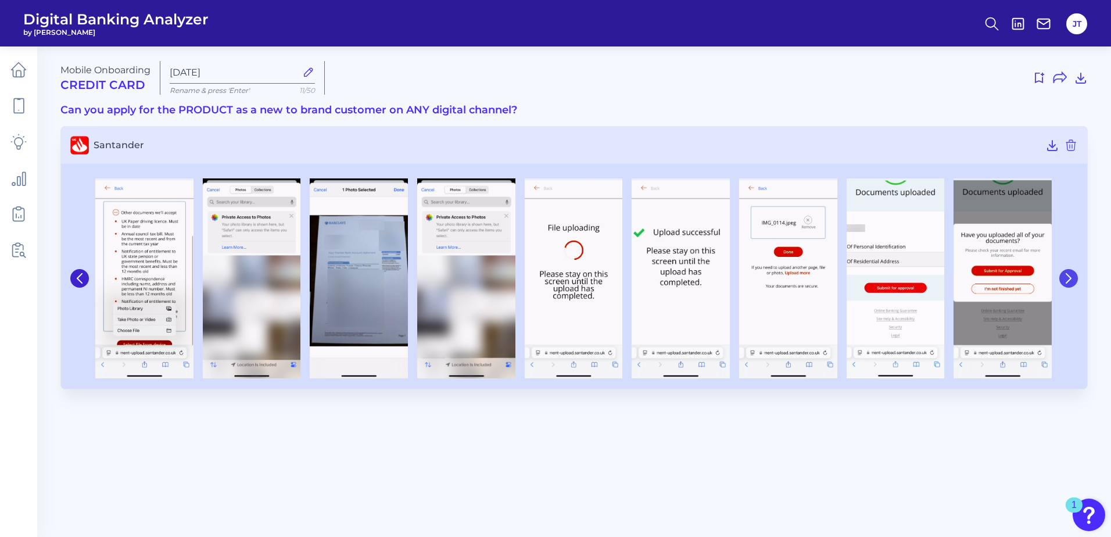
click at [1069, 281] on icon at bounding box center [1068, 278] width 10 height 10
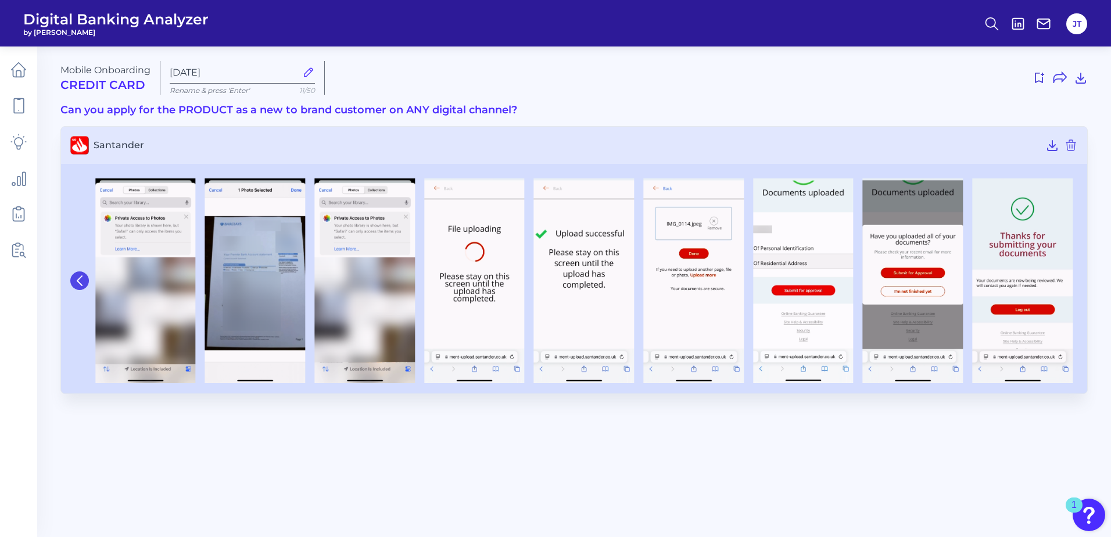
click at [74, 279] on icon at bounding box center [79, 280] width 10 height 10
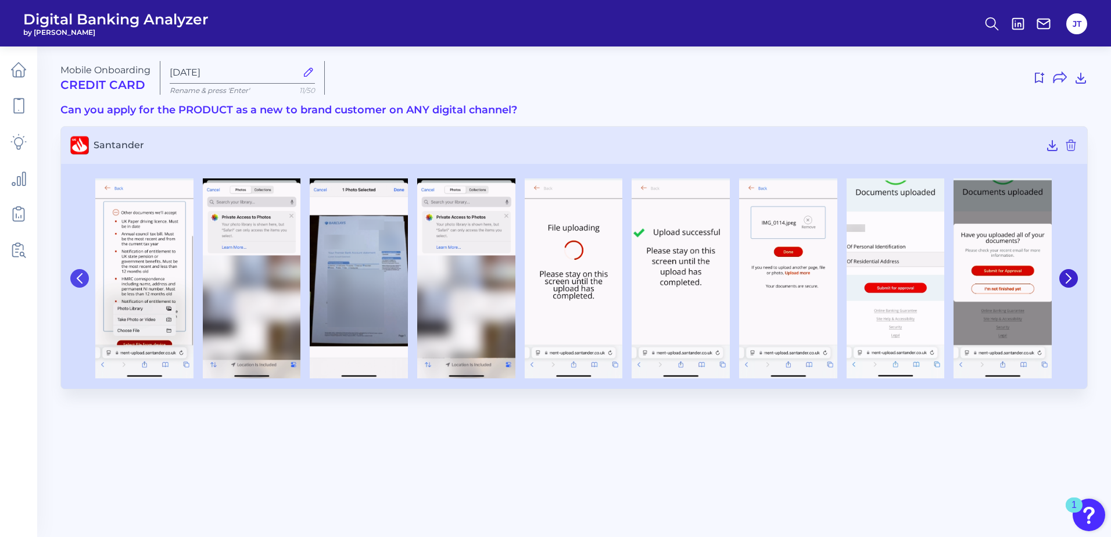
click at [74, 279] on icon at bounding box center [79, 278] width 10 height 10
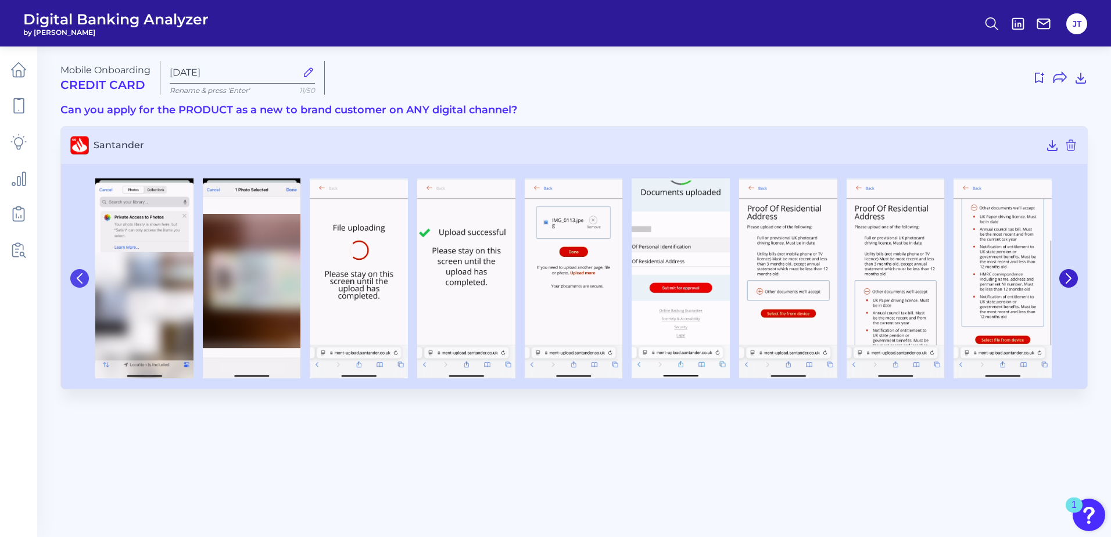
click at [74, 279] on icon at bounding box center [79, 278] width 10 height 10
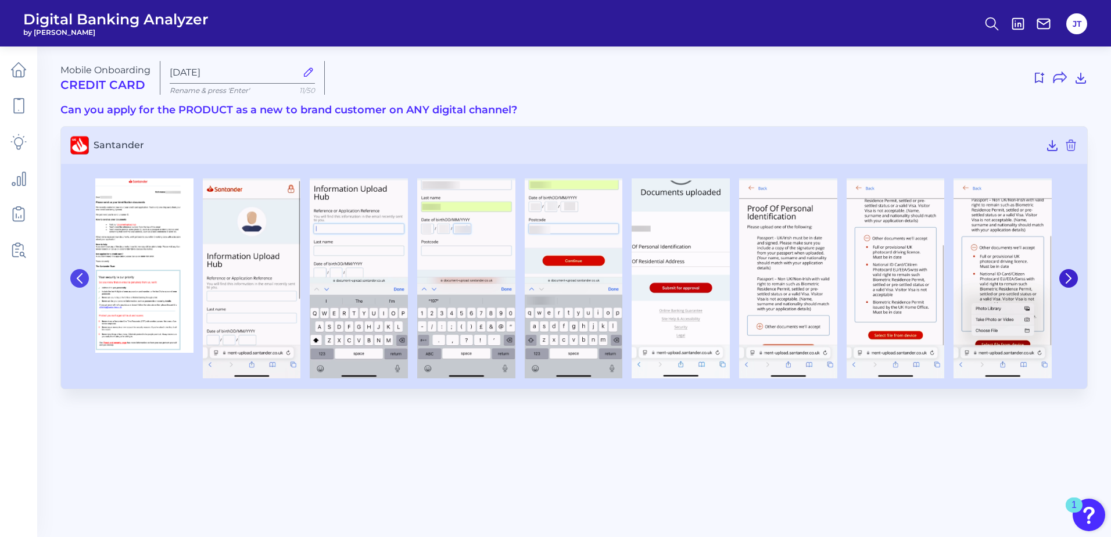
click at [74, 279] on icon at bounding box center [79, 278] width 10 height 10
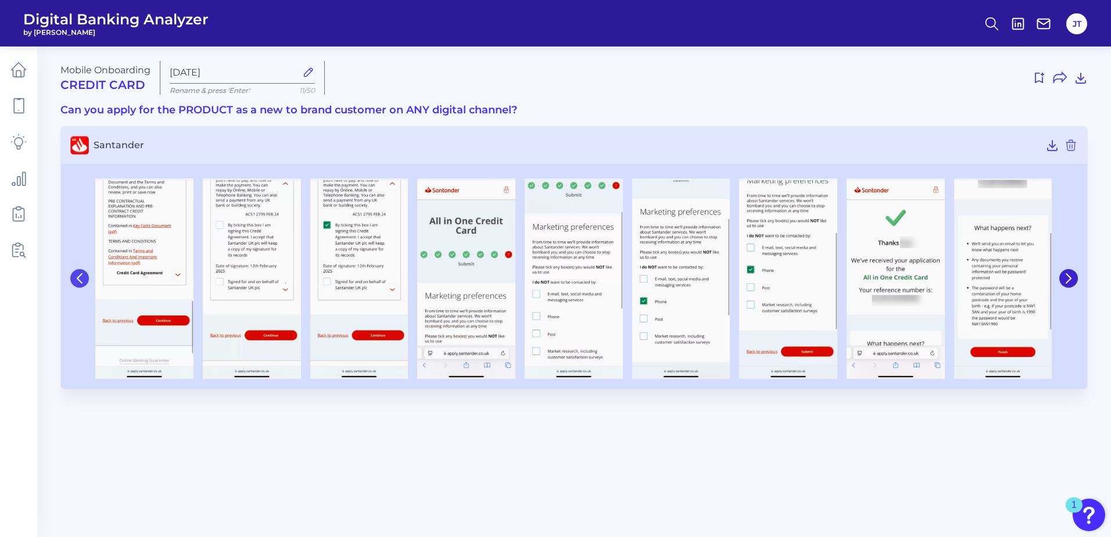
click at [74, 279] on icon at bounding box center [79, 278] width 10 height 10
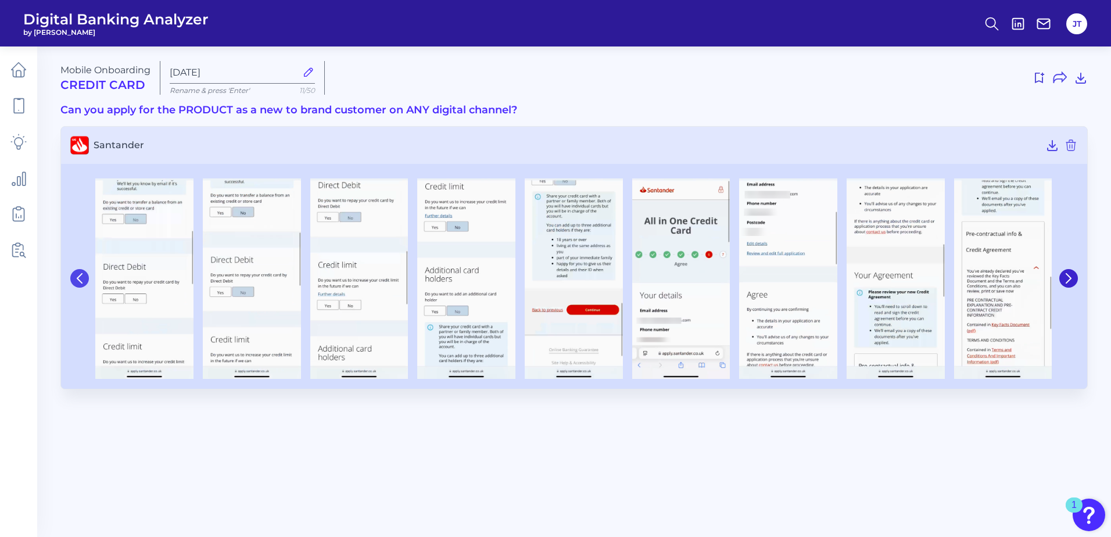
click at [74, 279] on icon at bounding box center [79, 278] width 10 height 10
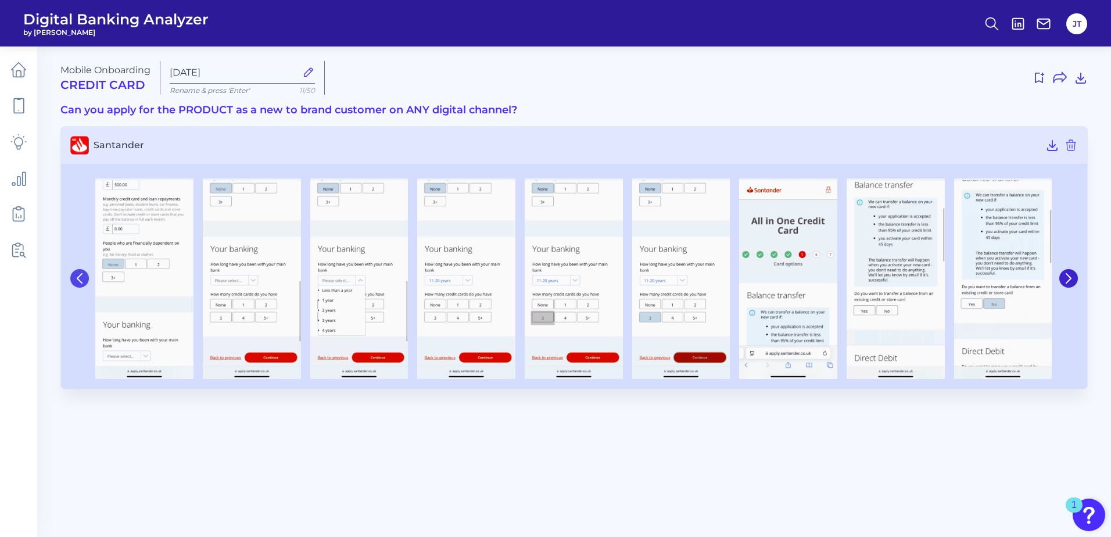
click at [74, 279] on icon at bounding box center [79, 278] width 10 height 10
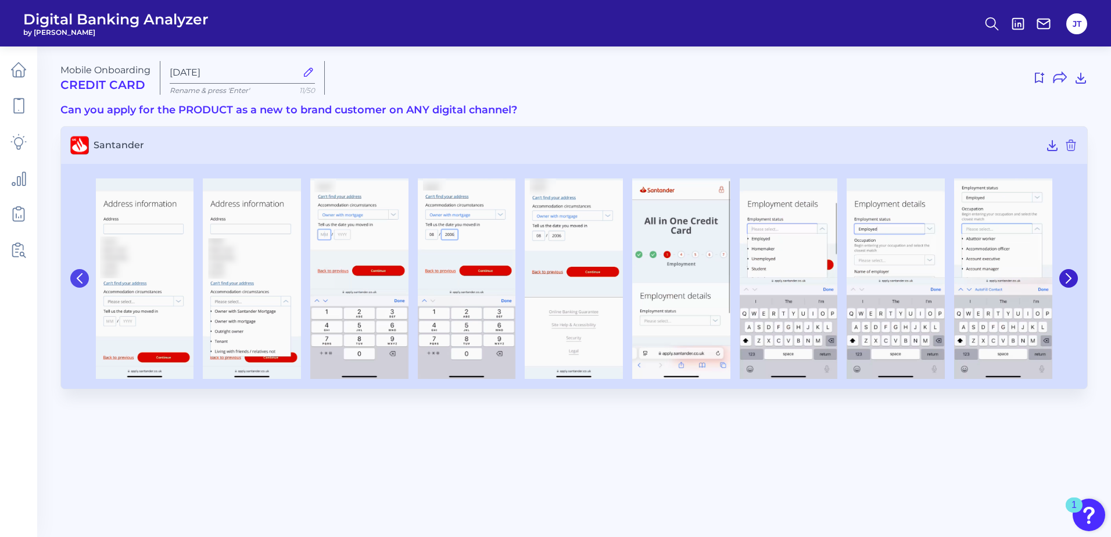
click at [74, 279] on icon at bounding box center [79, 278] width 10 height 10
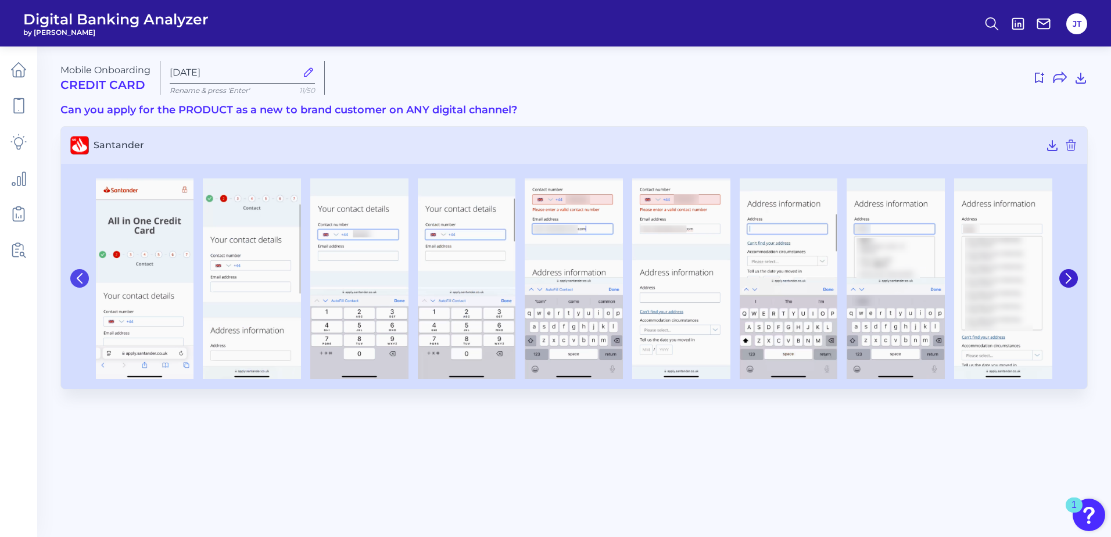
click at [74, 279] on icon at bounding box center [79, 278] width 10 height 10
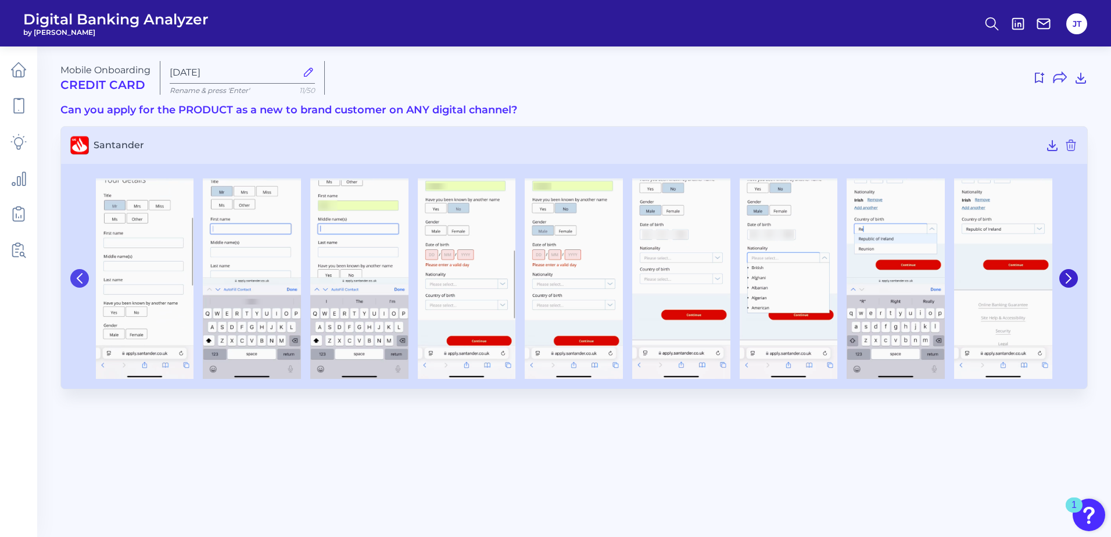
click at [74, 279] on icon at bounding box center [79, 278] width 10 height 10
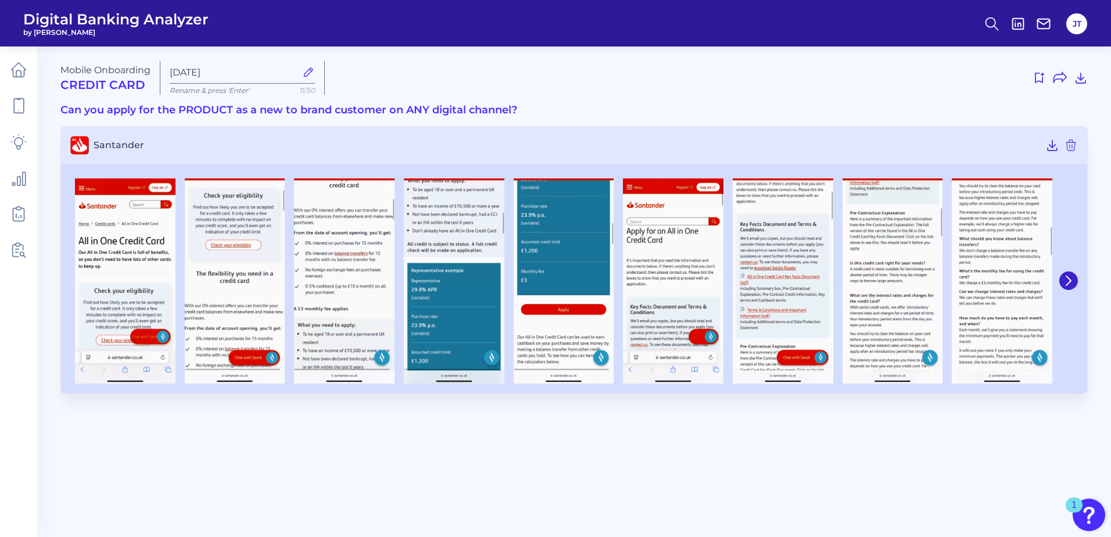
click at [74, 279] on div at bounding box center [125, 280] width 110 height 205
click at [1048, 144] on icon at bounding box center [1052, 145] width 14 height 14
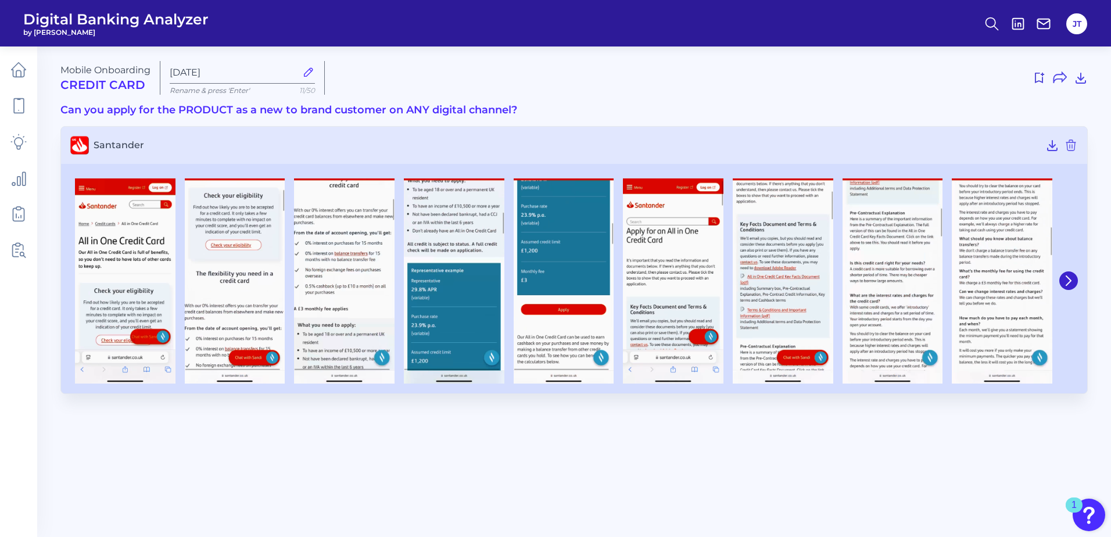
click at [961, 154] on h3 "Santander" at bounding box center [574, 145] width 1026 height 37
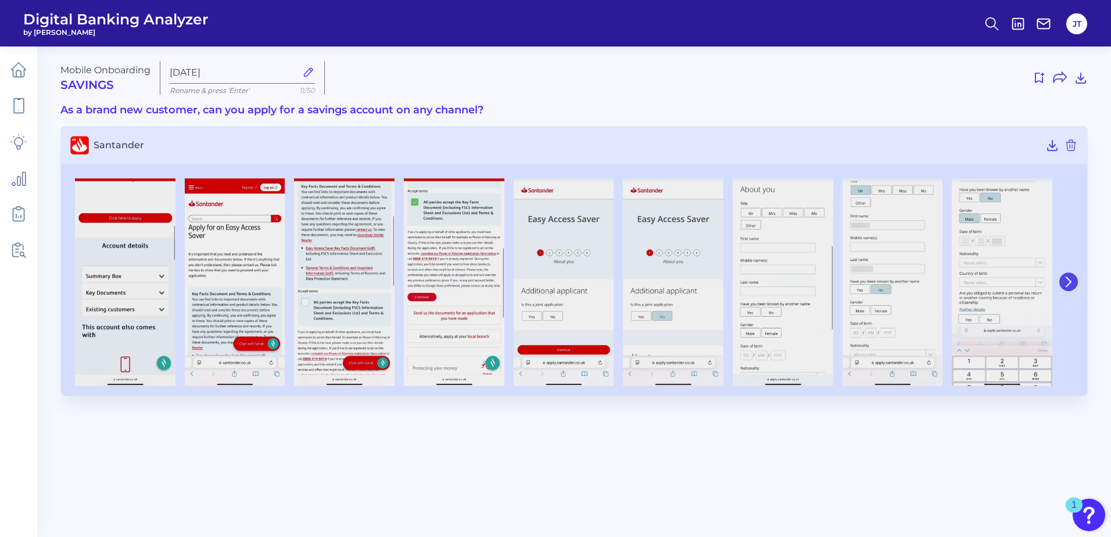
click at [1066, 286] on icon at bounding box center [1068, 281] width 5 height 9
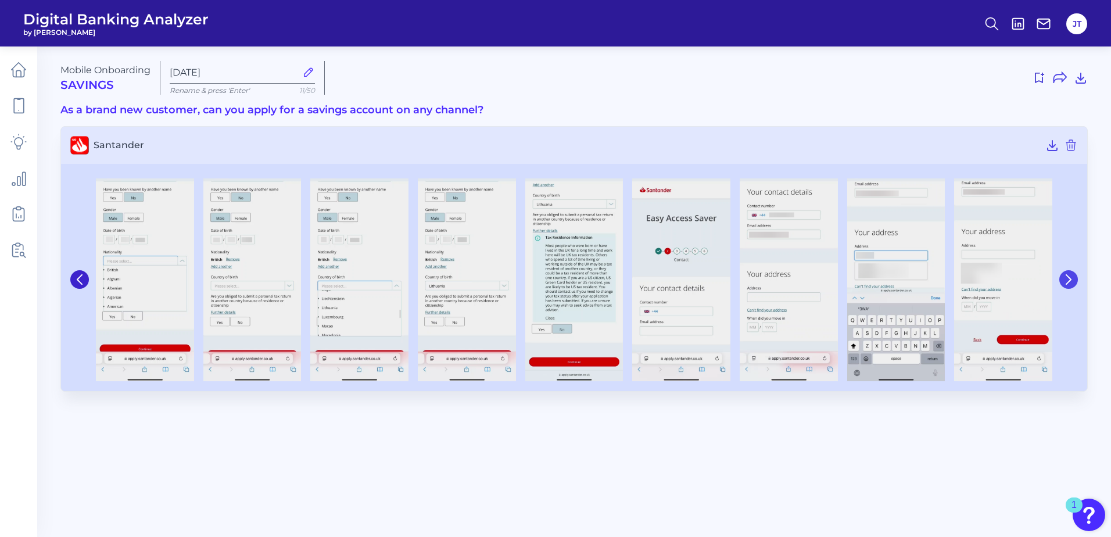
click at [1066, 286] on button at bounding box center [1068, 279] width 19 height 19
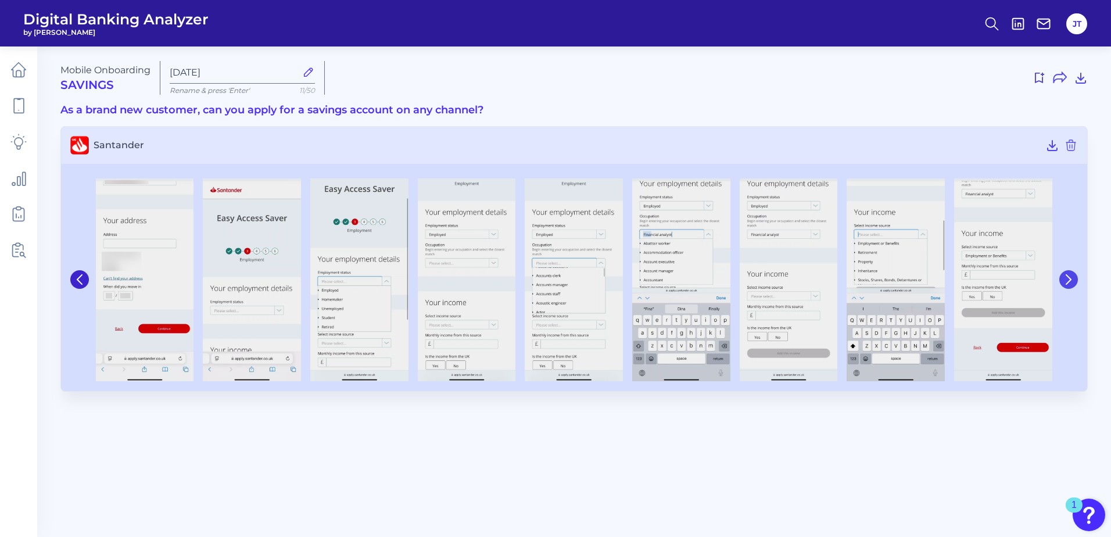
click at [1066, 286] on button at bounding box center [1068, 279] width 19 height 19
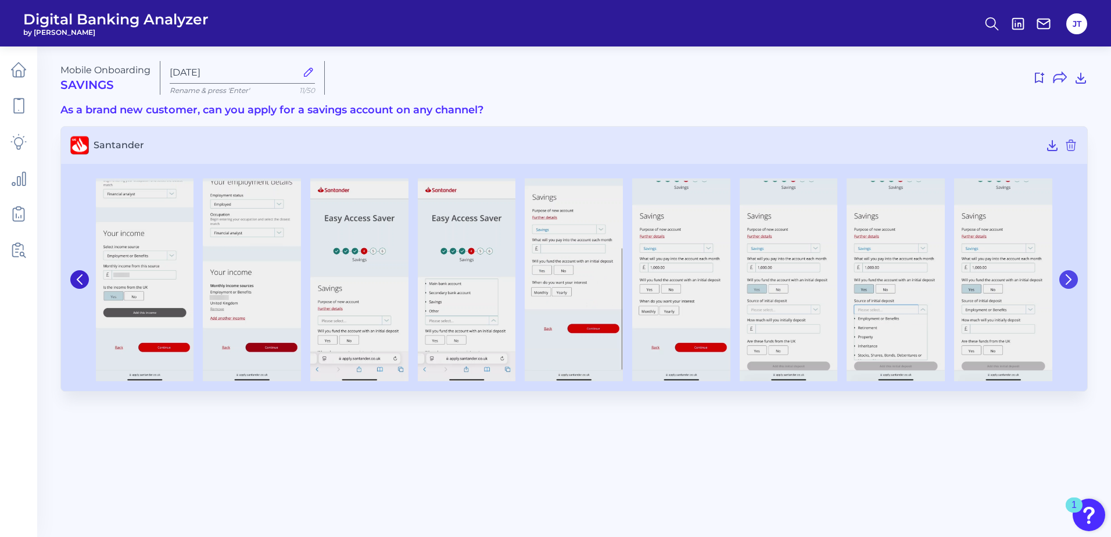
click at [1066, 286] on button at bounding box center [1068, 279] width 19 height 19
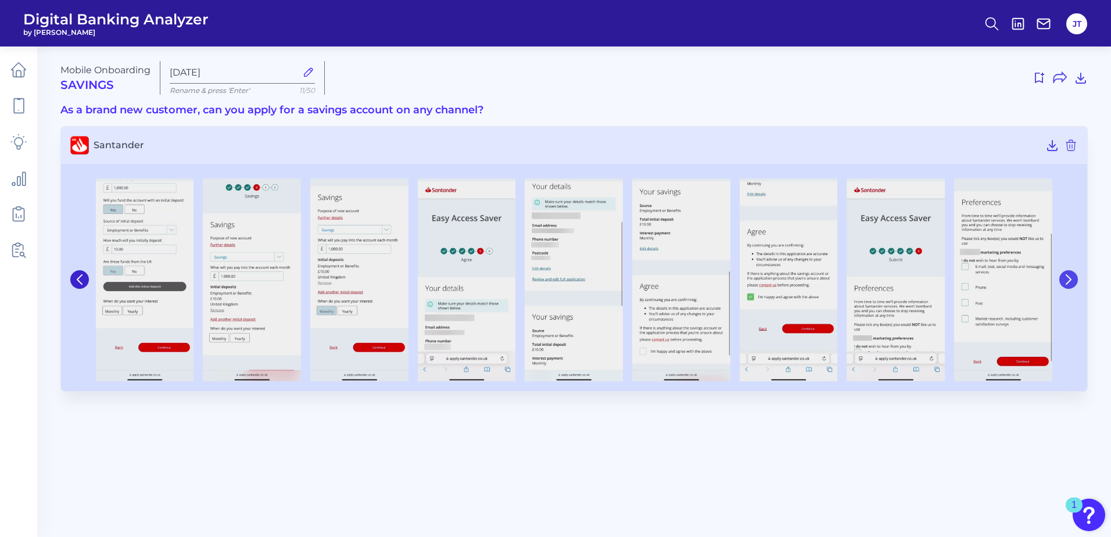
click at [1066, 286] on button at bounding box center [1068, 279] width 19 height 19
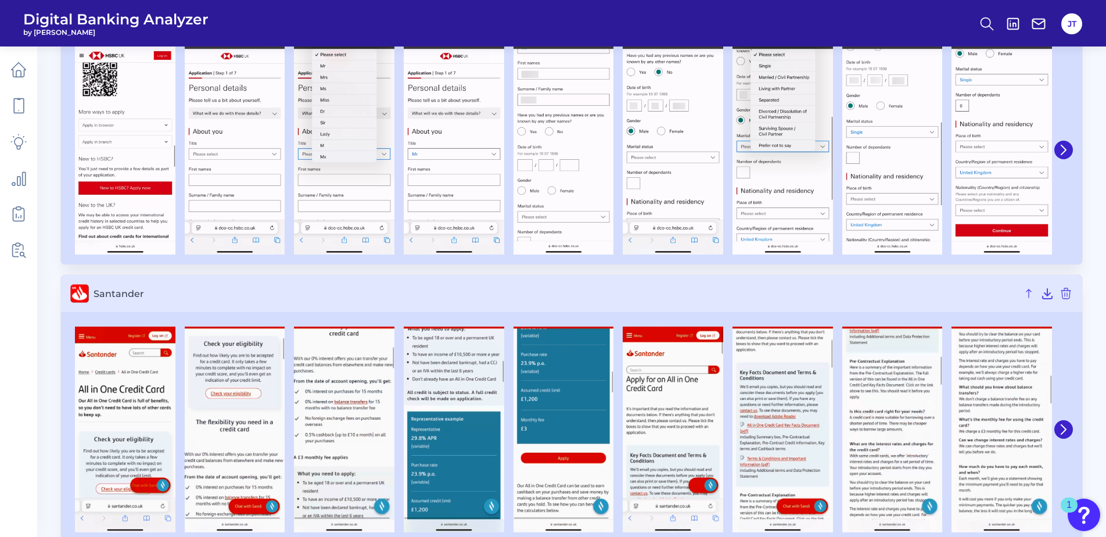
scroll to position [131, 0]
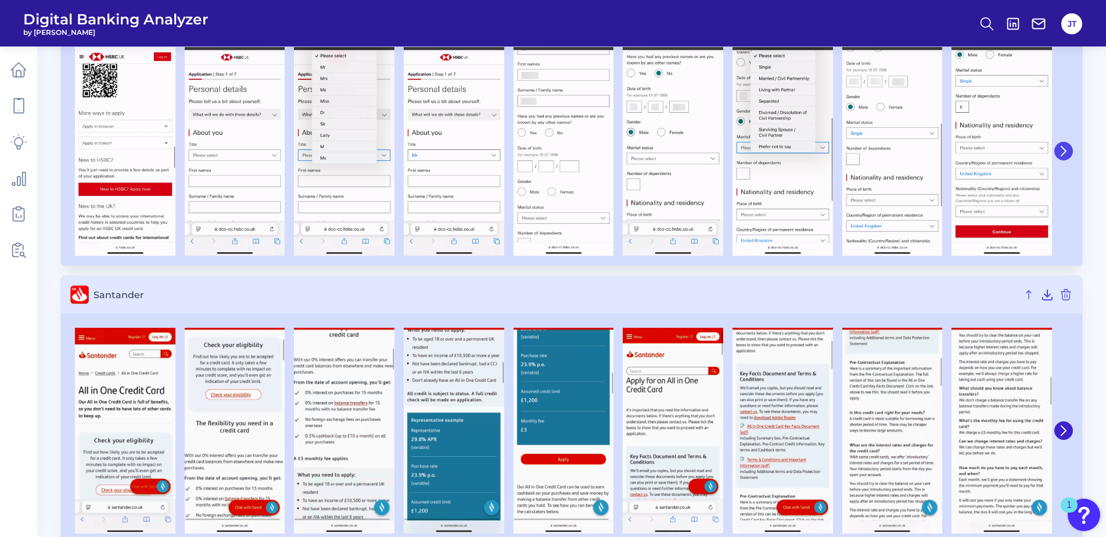
click at [1066, 155] on icon at bounding box center [1064, 151] width 10 height 10
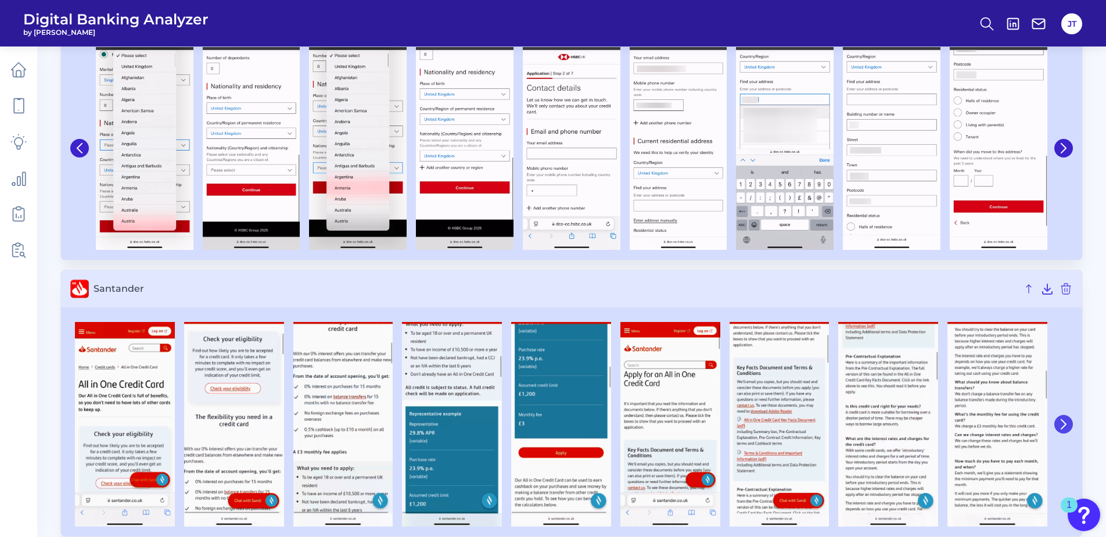
click at [1063, 426] on icon at bounding box center [1064, 424] width 10 height 10
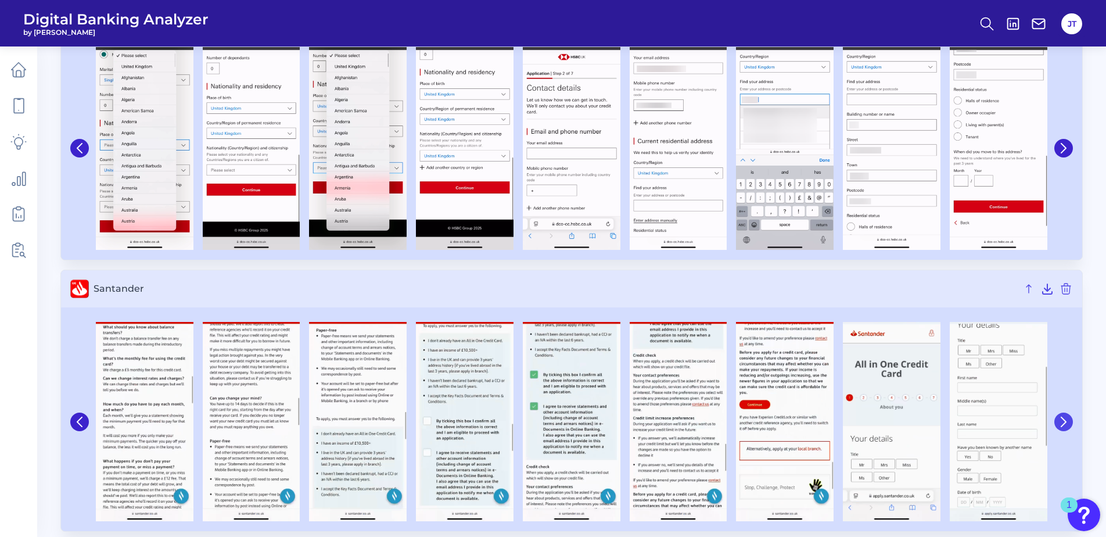
click at [1063, 426] on icon at bounding box center [1064, 422] width 10 height 10
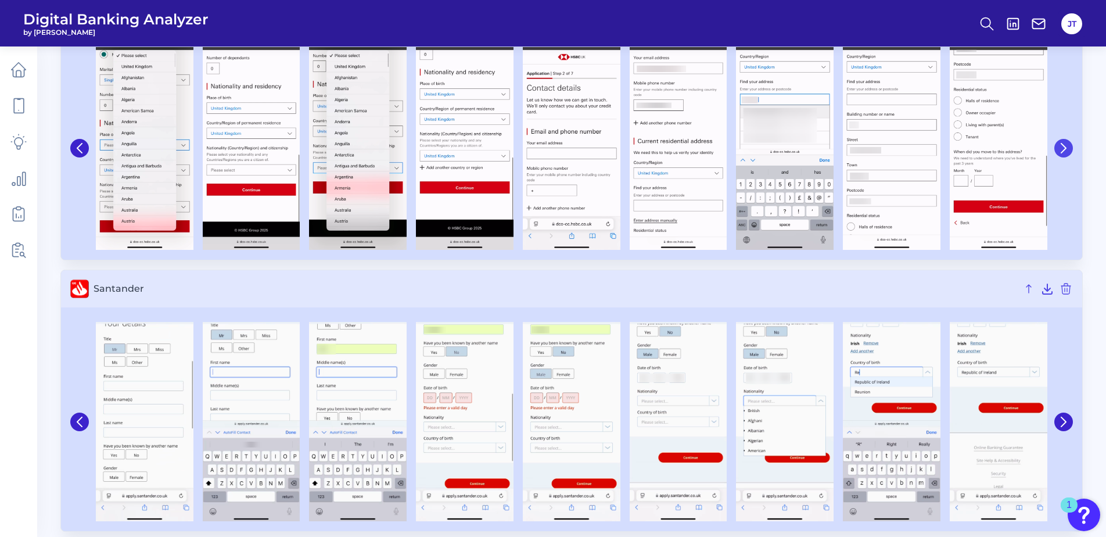
click at [1061, 149] on icon at bounding box center [1064, 148] width 10 height 10
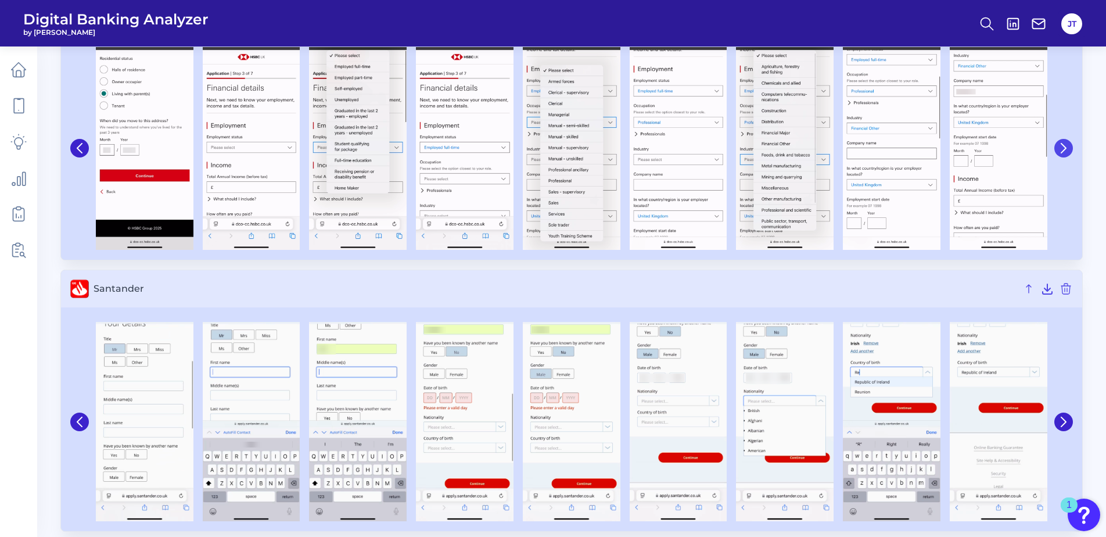
click at [1061, 149] on icon at bounding box center [1064, 148] width 10 height 10
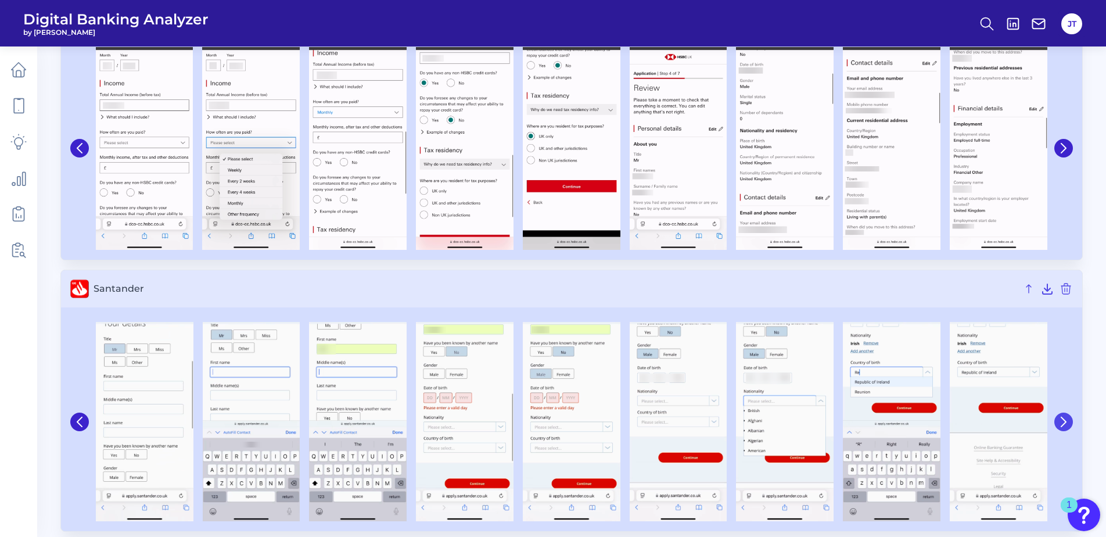
click at [1068, 418] on icon at bounding box center [1064, 422] width 10 height 10
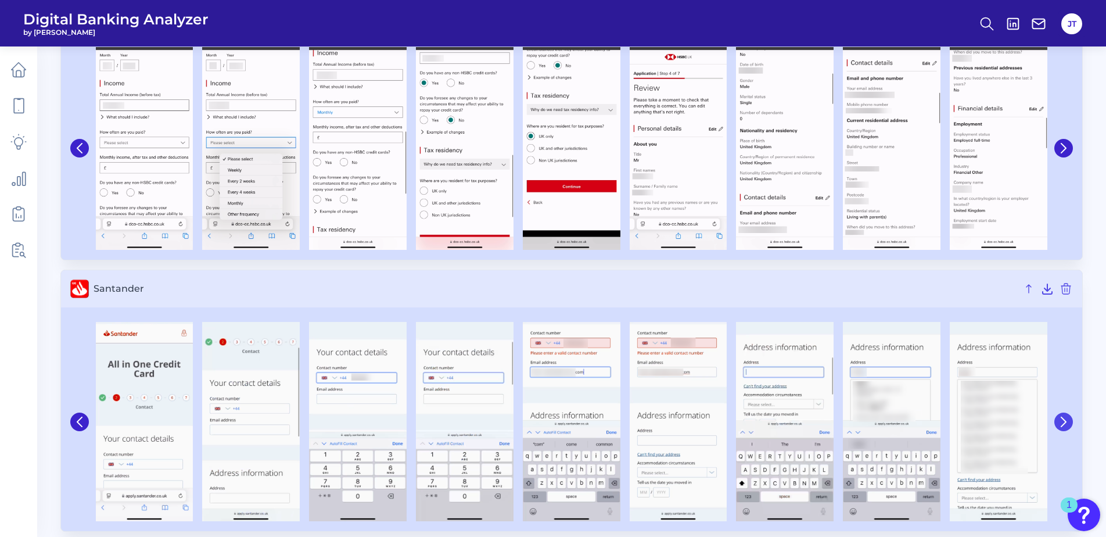
click at [1068, 418] on icon at bounding box center [1064, 422] width 10 height 10
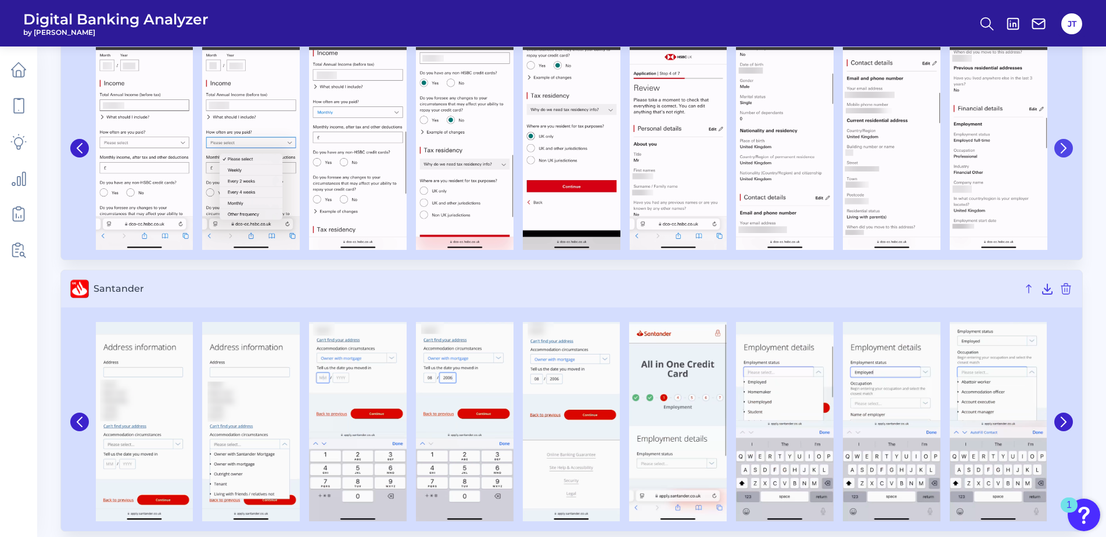
click at [1067, 152] on icon at bounding box center [1064, 148] width 10 height 10
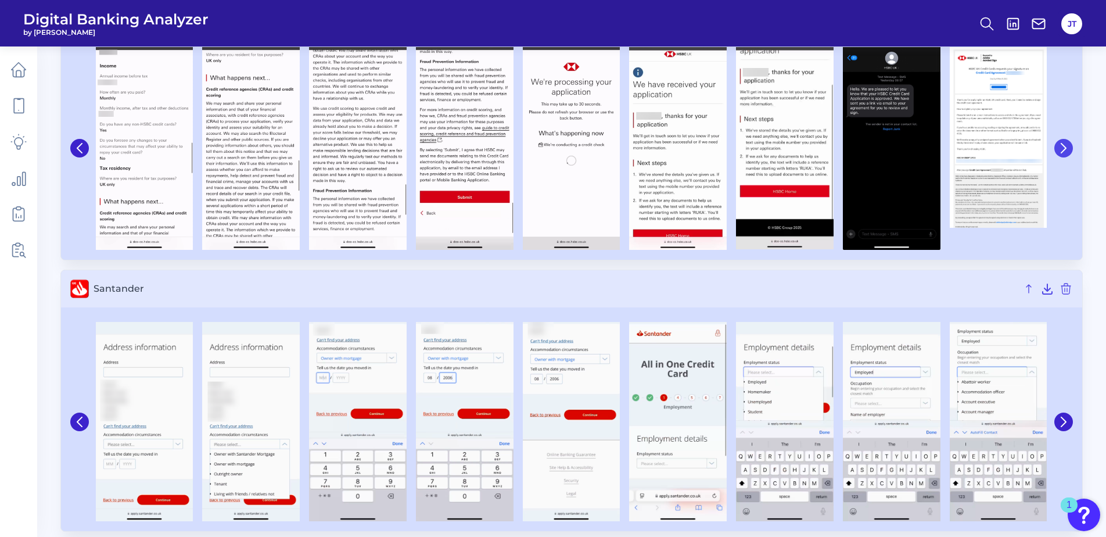
click at [1067, 152] on icon at bounding box center [1064, 148] width 10 height 10
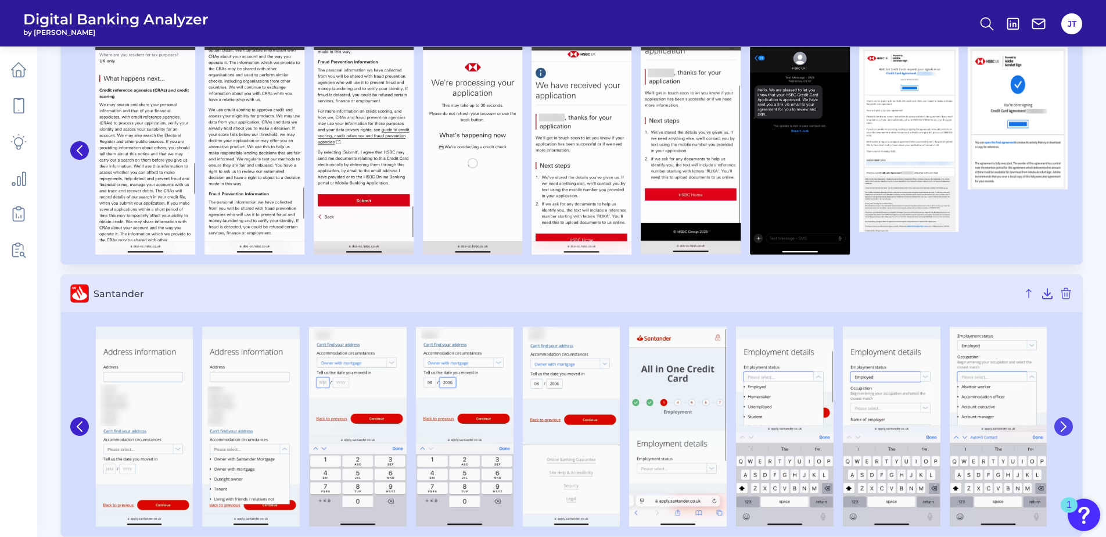
click at [1068, 428] on icon at bounding box center [1064, 426] width 10 height 10
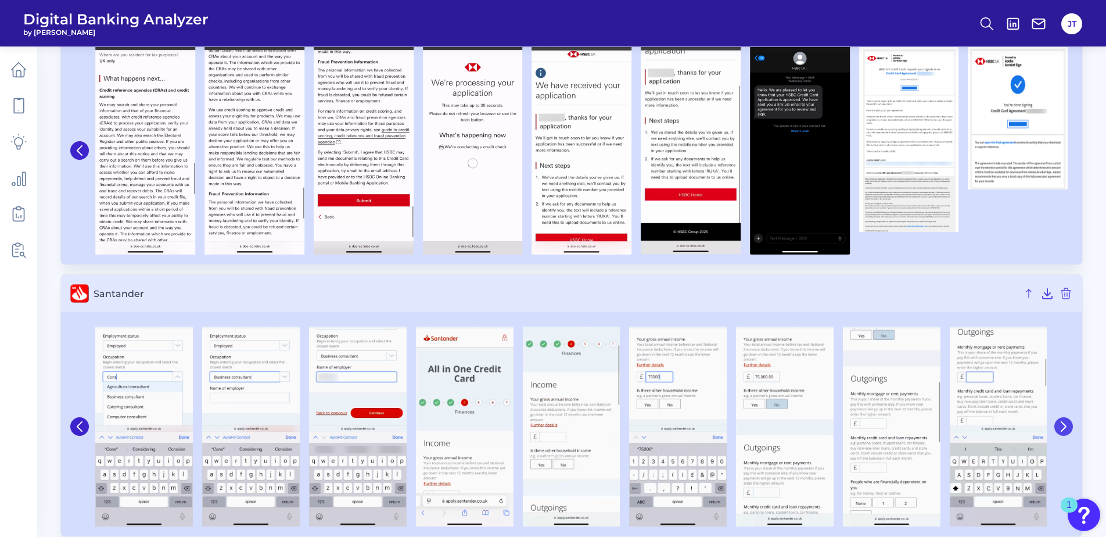
click at [1068, 428] on icon at bounding box center [1064, 426] width 10 height 10
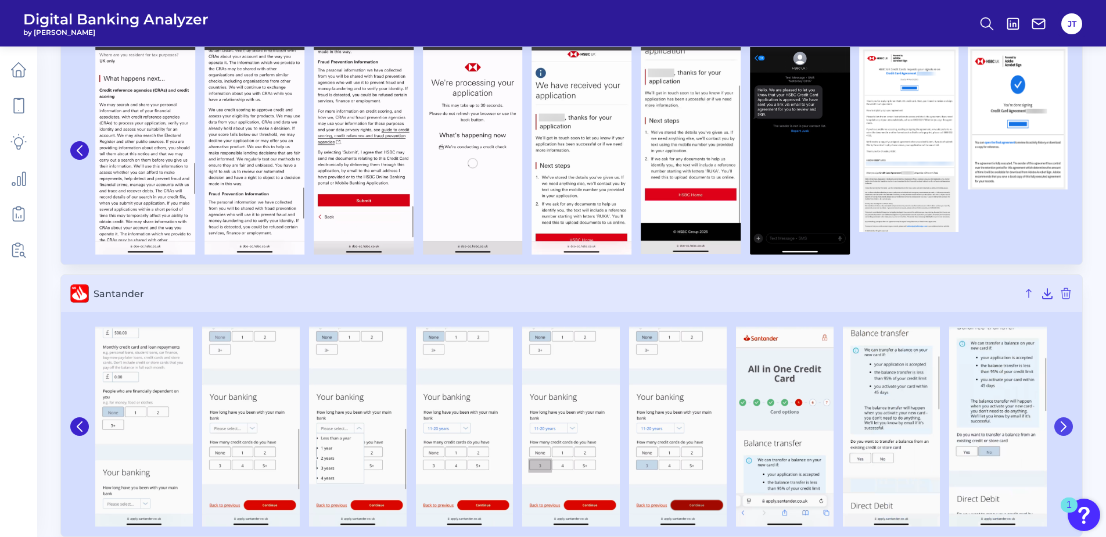
click at [1068, 428] on icon at bounding box center [1064, 426] width 10 height 10
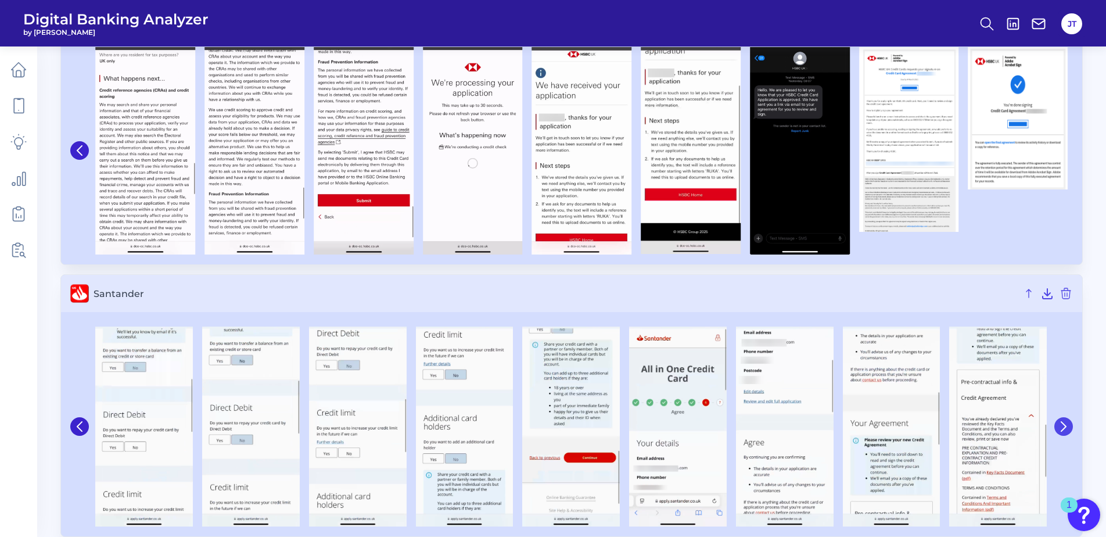
click at [1068, 428] on icon at bounding box center [1064, 426] width 10 height 10
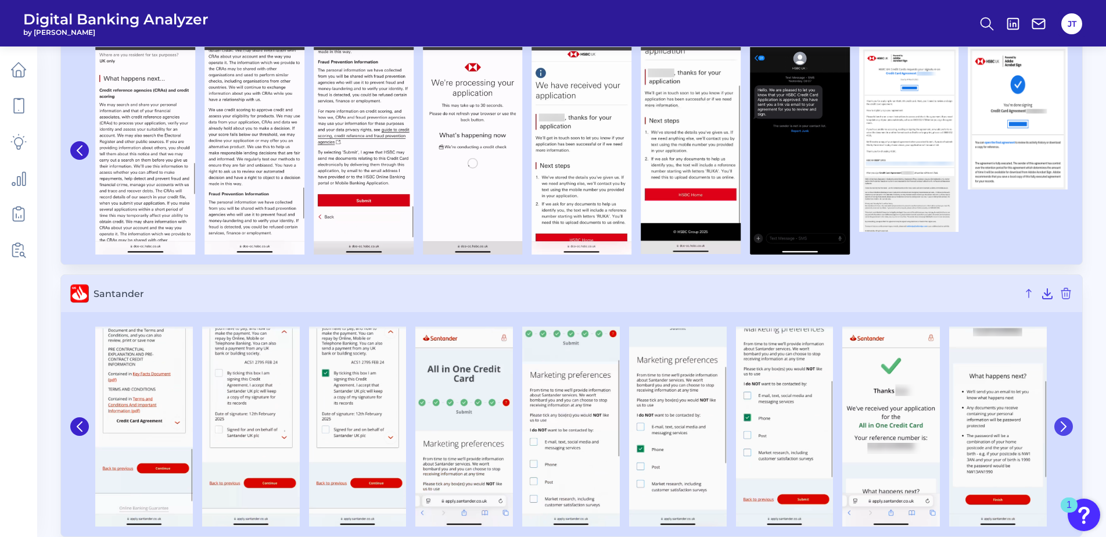
click at [1068, 428] on icon at bounding box center [1064, 426] width 10 height 10
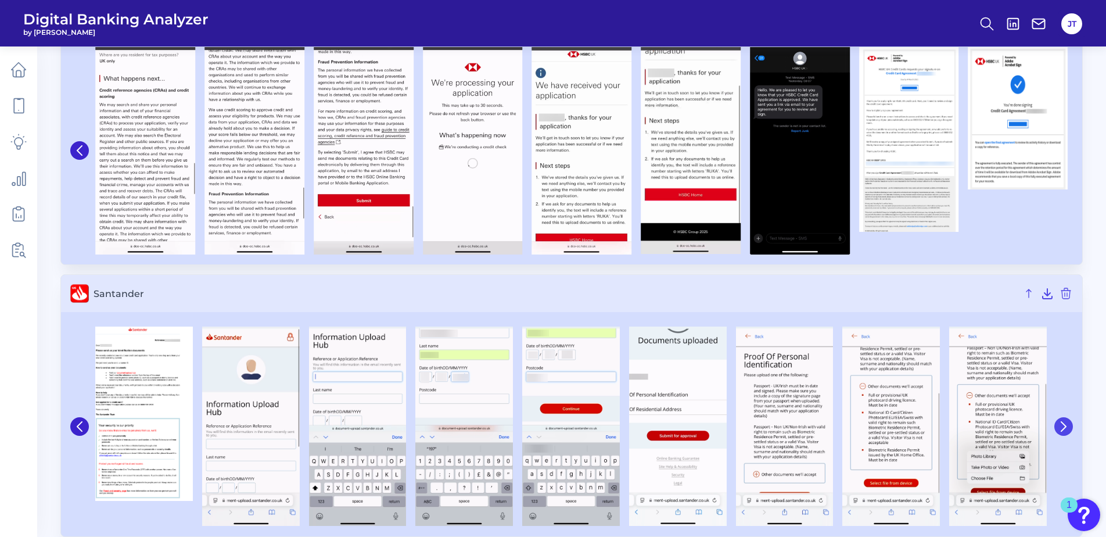
click at [1068, 428] on icon at bounding box center [1064, 426] width 10 height 10
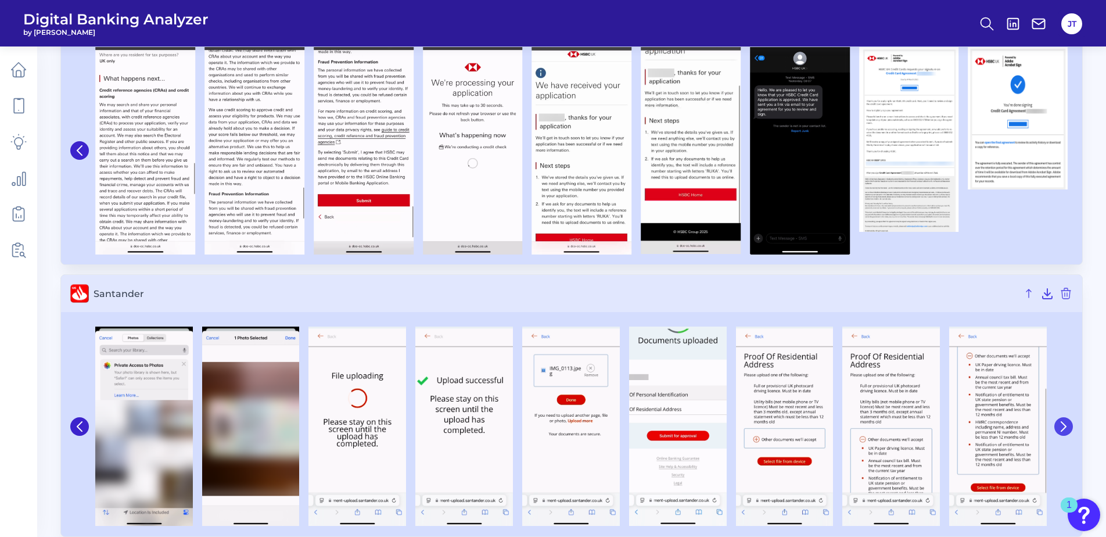
click at [1068, 428] on icon at bounding box center [1064, 426] width 10 height 10
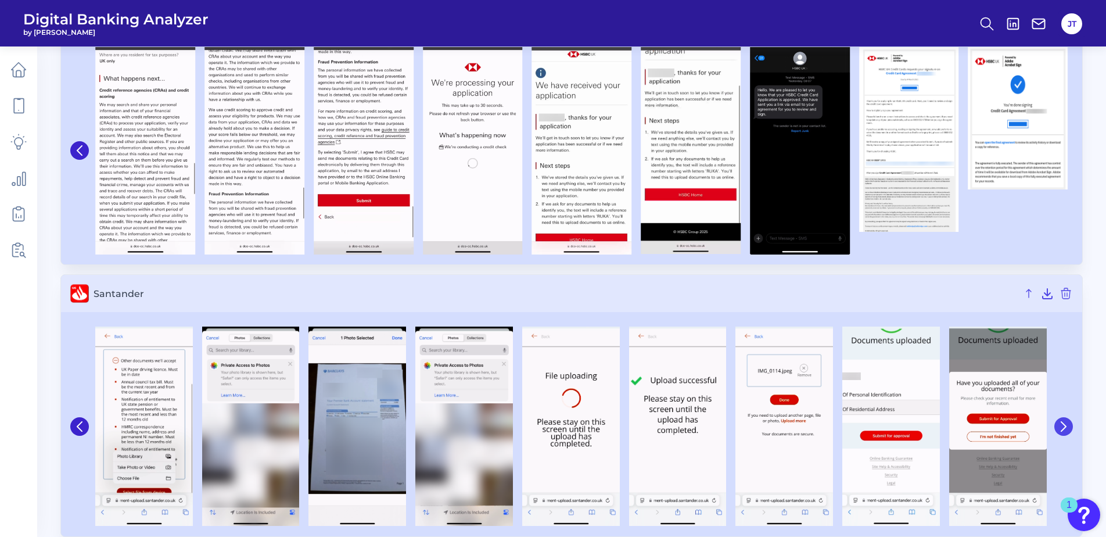
click at [1068, 428] on icon at bounding box center [1064, 426] width 10 height 10
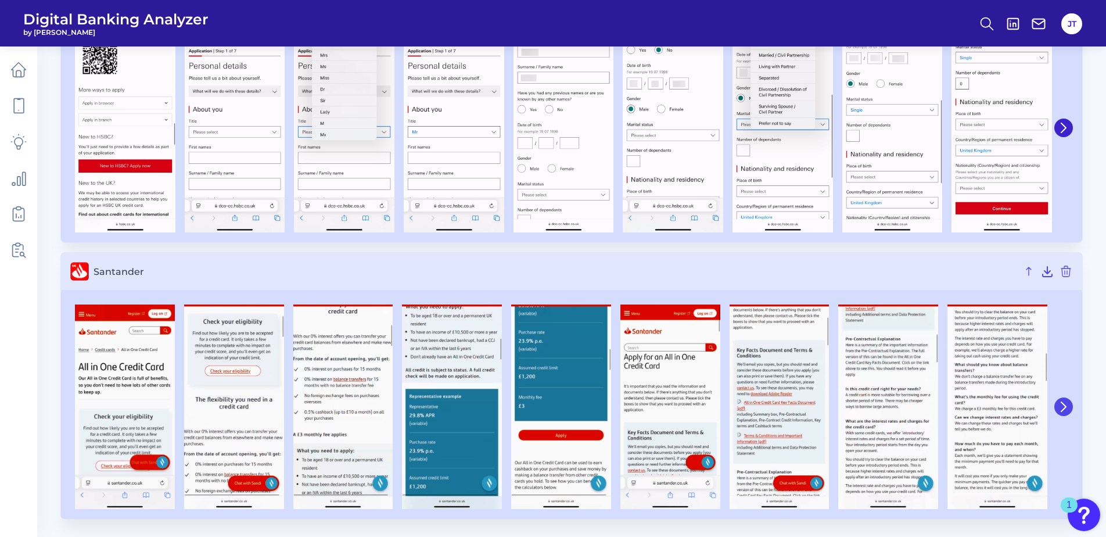
scroll to position [150, 0]
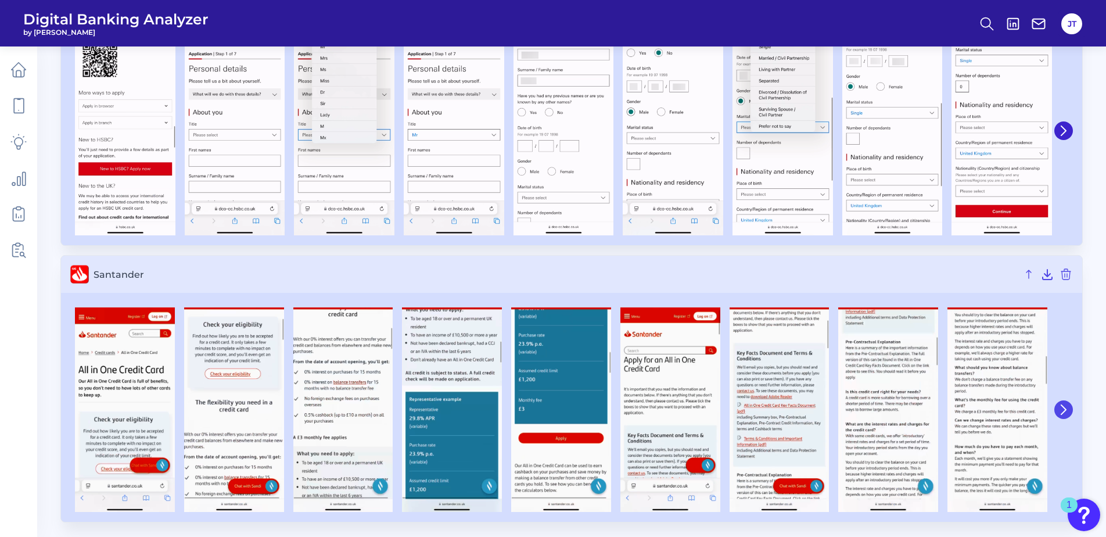
click at [1064, 407] on icon at bounding box center [1064, 409] width 10 height 10
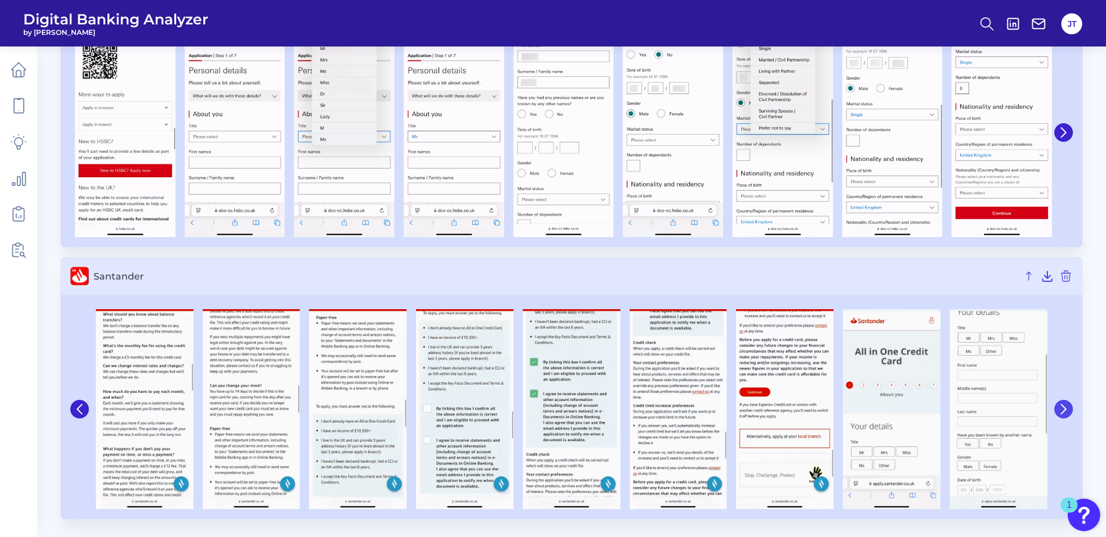
click at [1064, 407] on icon at bounding box center [1063, 408] width 5 height 9
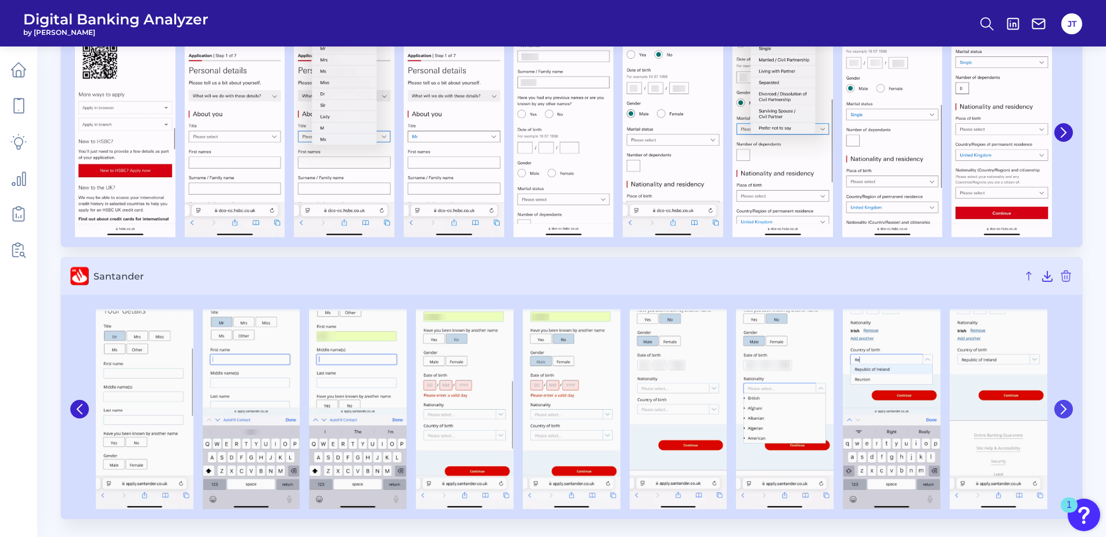
click at [1064, 407] on icon at bounding box center [1063, 408] width 5 height 9
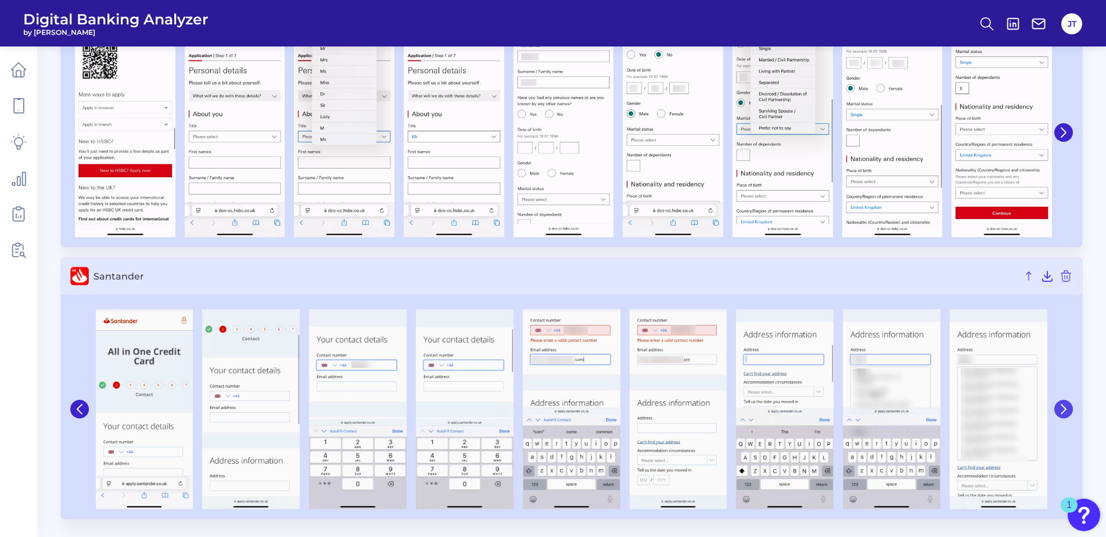
click at [1064, 407] on icon at bounding box center [1063, 408] width 5 height 9
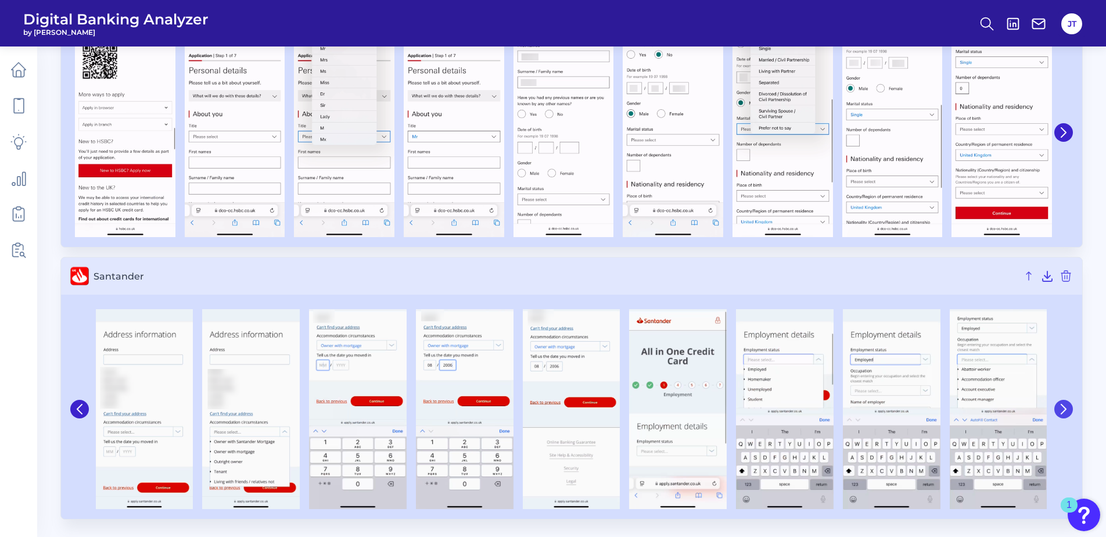
click at [1064, 407] on icon at bounding box center [1063, 408] width 5 height 9
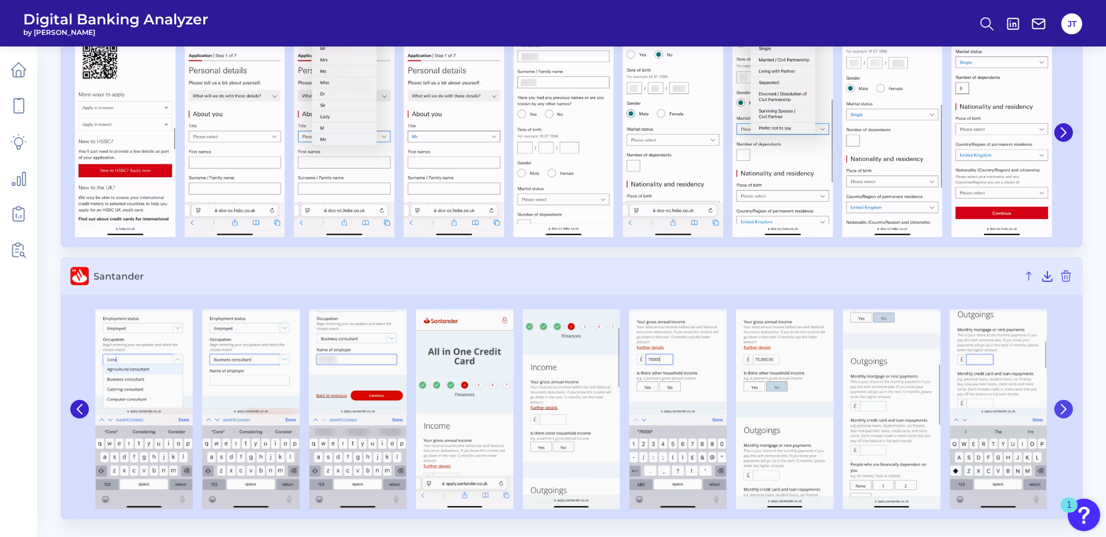
click at [1064, 407] on icon at bounding box center [1063, 408] width 5 height 9
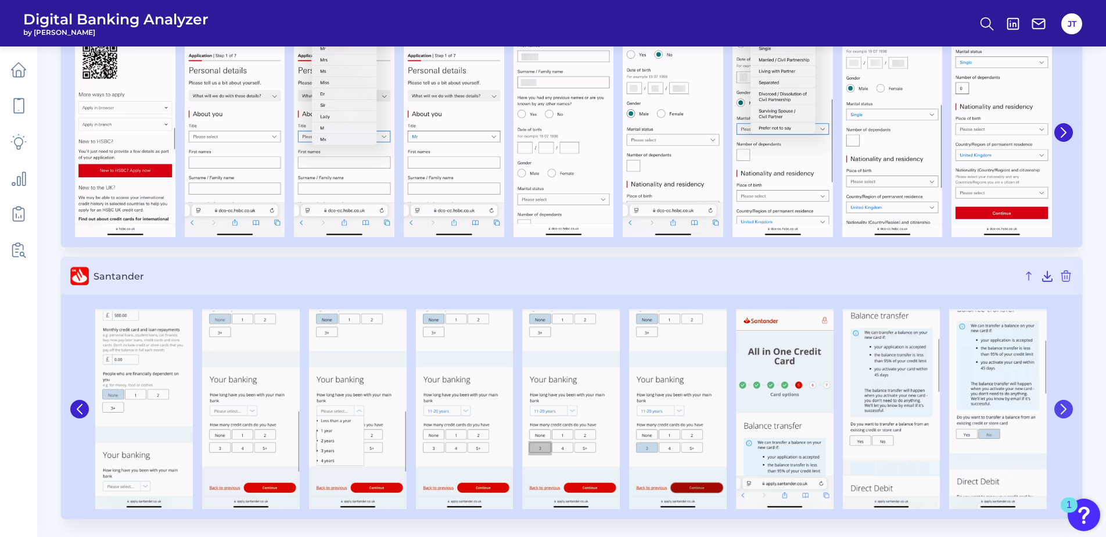
click at [1064, 407] on icon at bounding box center [1063, 408] width 5 height 9
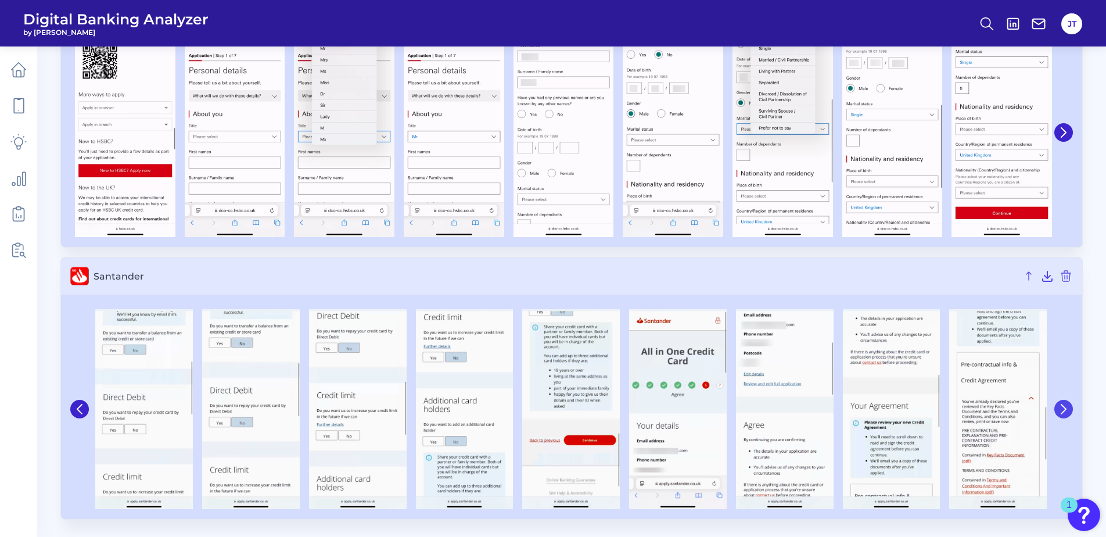
click at [1064, 407] on icon at bounding box center [1063, 408] width 5 height 9
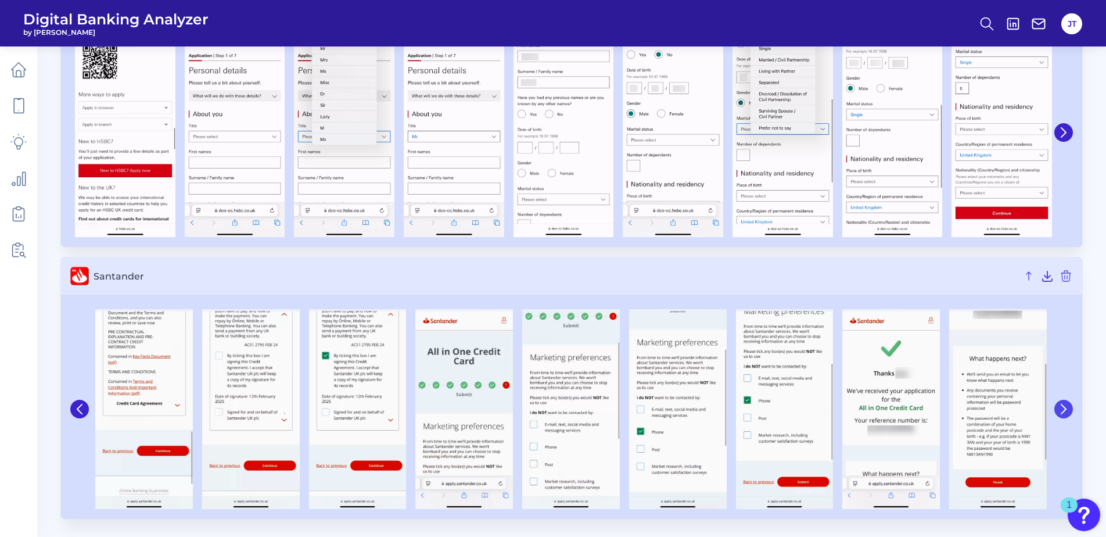
click at [1064, 407] on icon at bounding box center [1063, 408] width 5 height 9
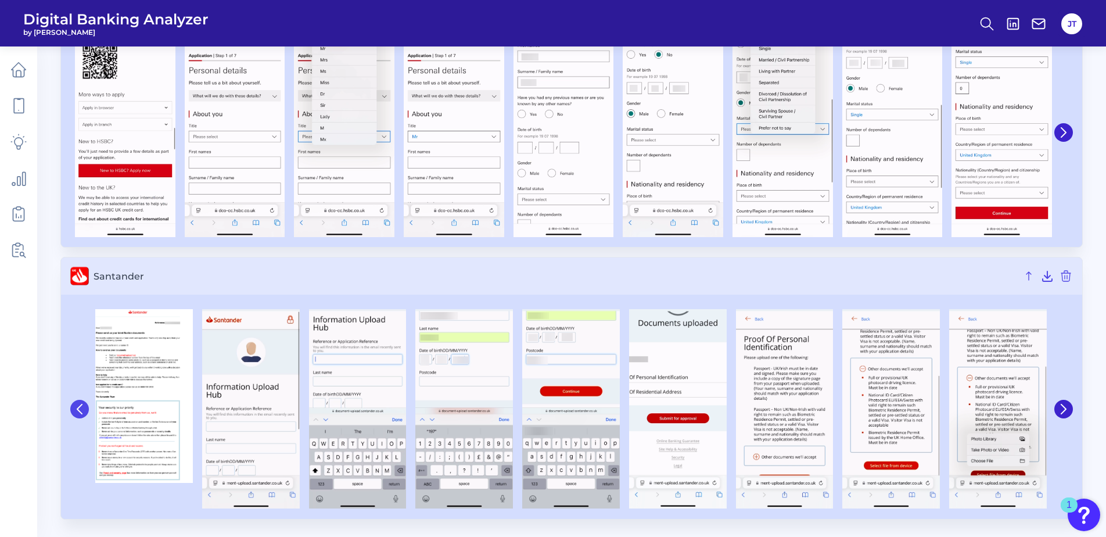
click at [81, 407] on icon at bounding box center [79, 409] width 10 height 10
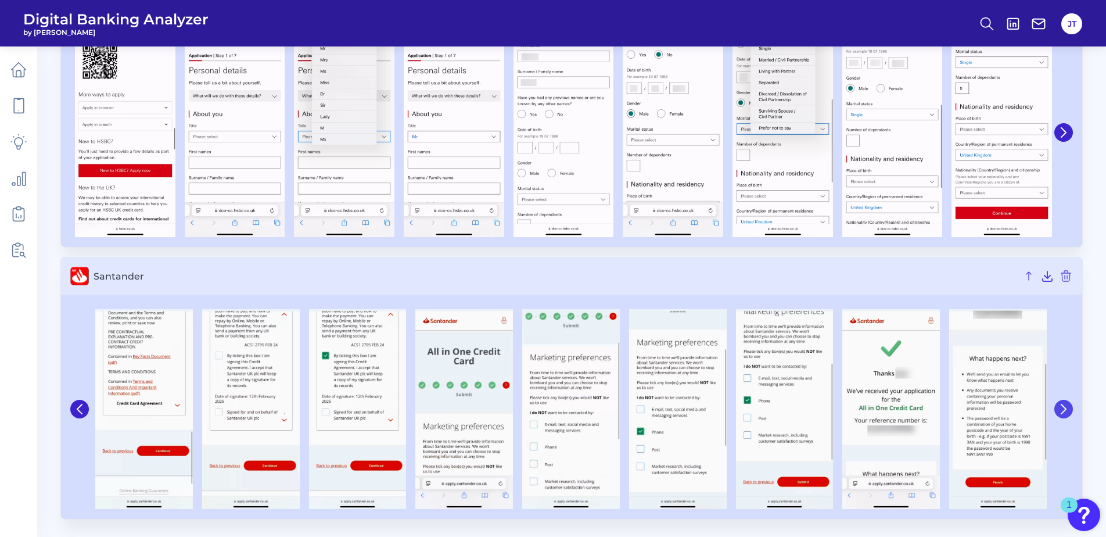
click at [1064, 413] on icon at bounding box center [1064, 409] width 10 height 10
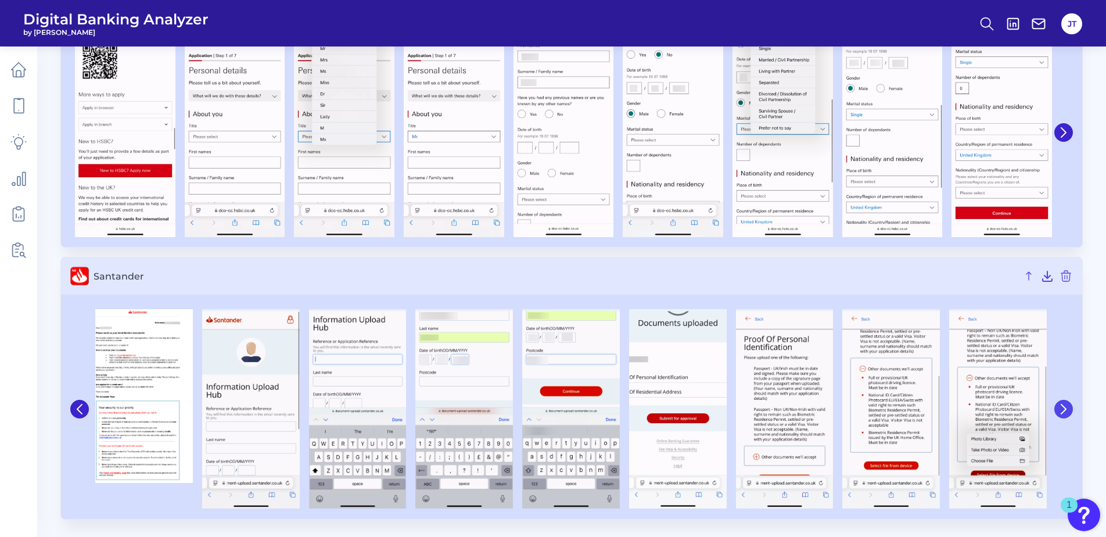
click at [1064, 413] on icon at bounding box center [1064, 409] width 10 height 10
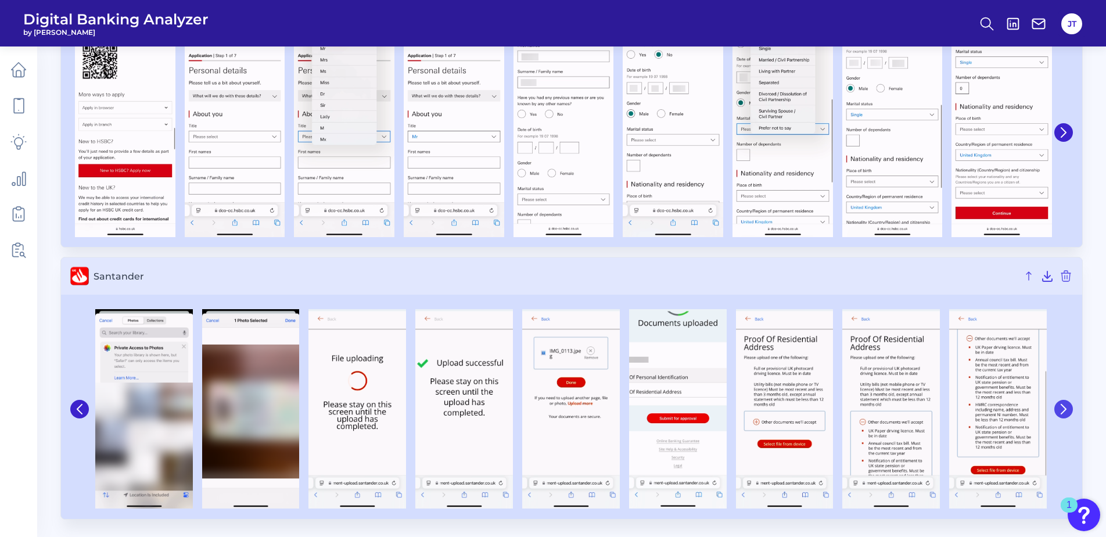
click at [1064, 413] on icon at bounding box center [1064, 409] width 10 height 10
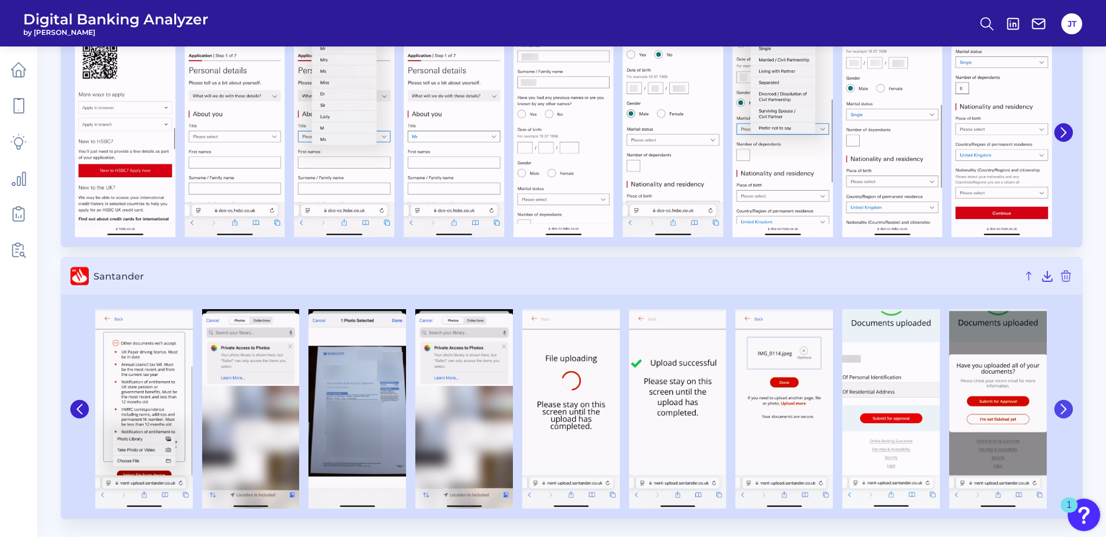
click at [1064, 413] on icon at bounding box center [1064, 409] width 10 height 10
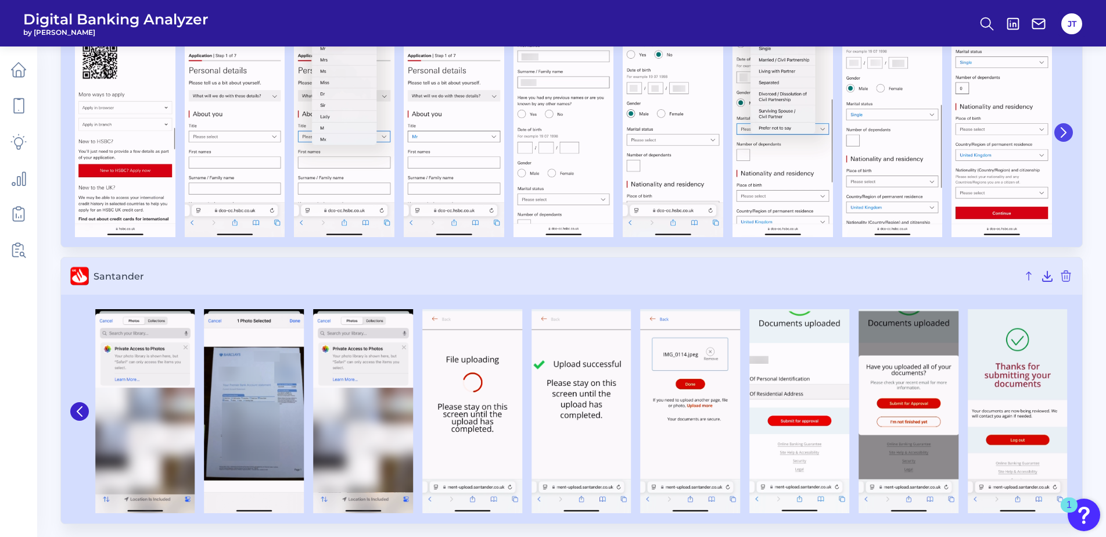
click at [1065, 136] on icon at bounding box center [1064, 132] width 10 height 10
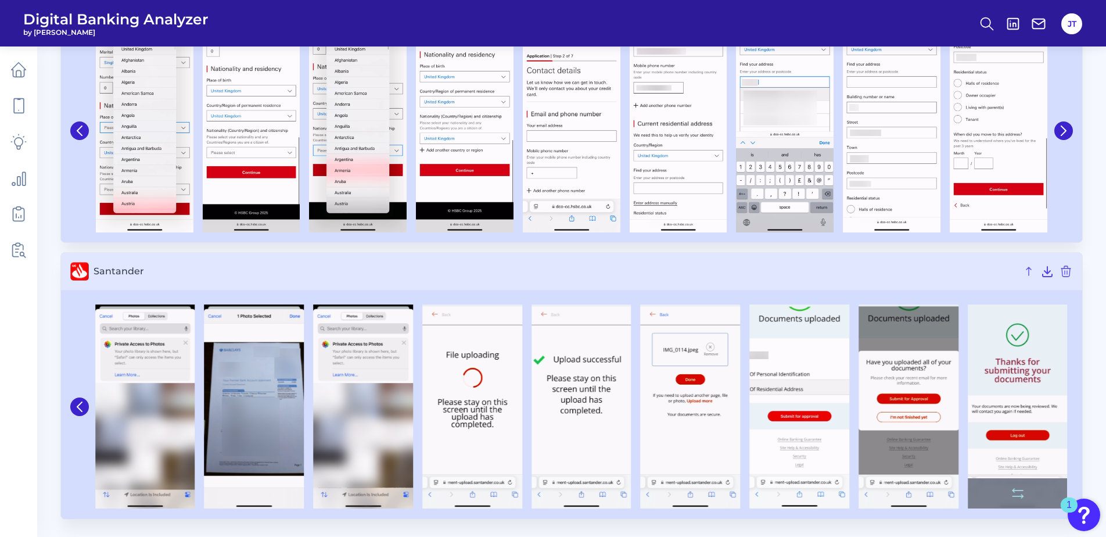
scroll to position [33, 0]
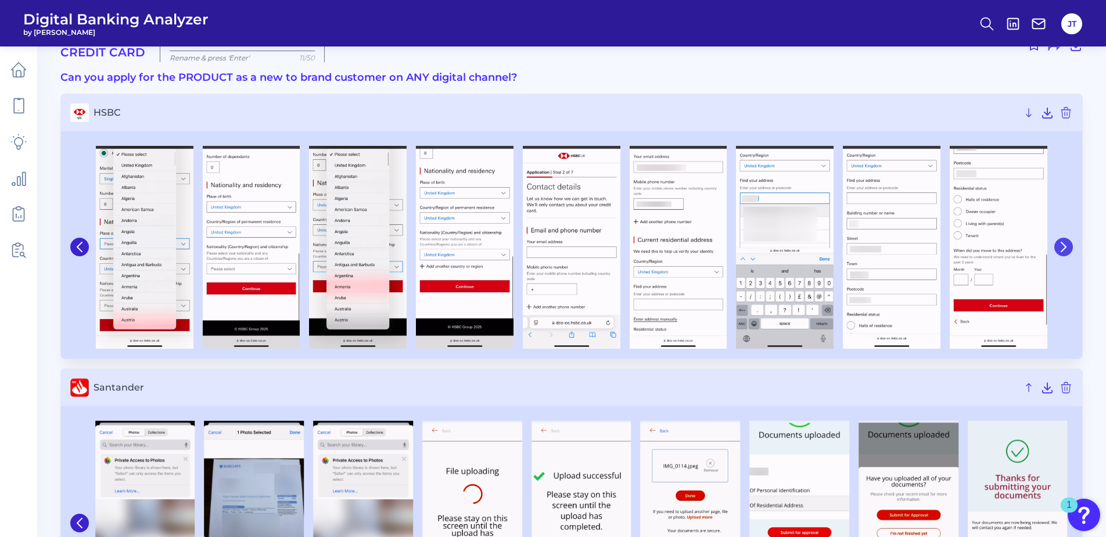
click at [1070, 250] on button at bounding box center [1064, 247] width 19 height 19
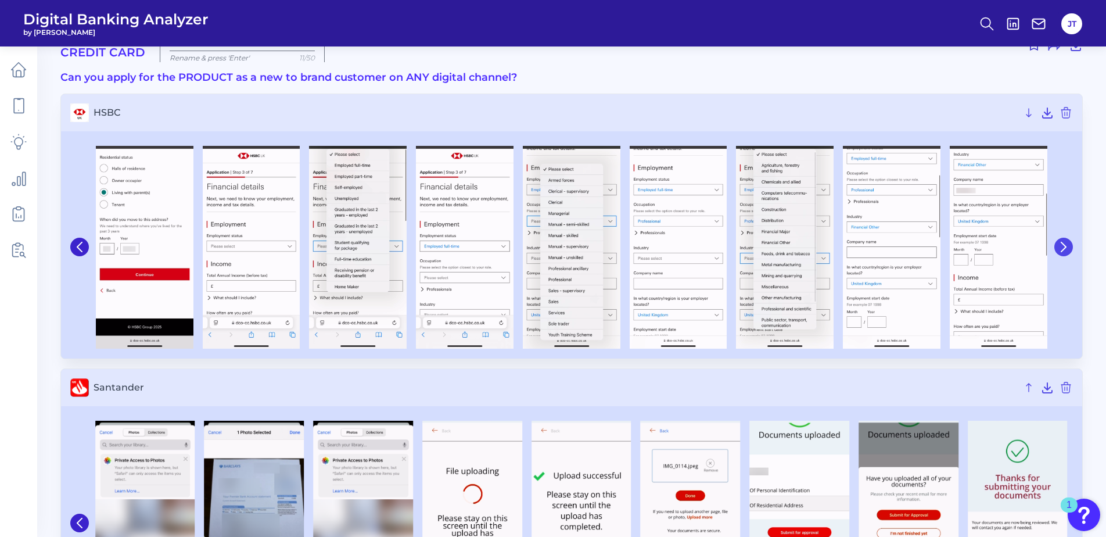
click at [1070, 250] on button at bounding box center [1064, 247] width 19 height 19
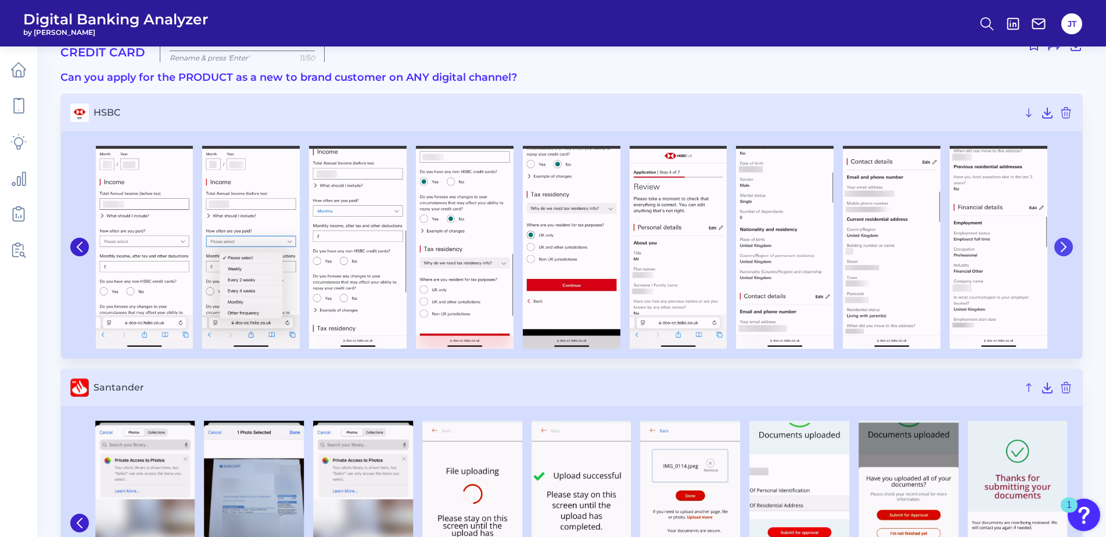
click at [1070, 250] on button at bounding box center [1064, 247] width 19 height 19
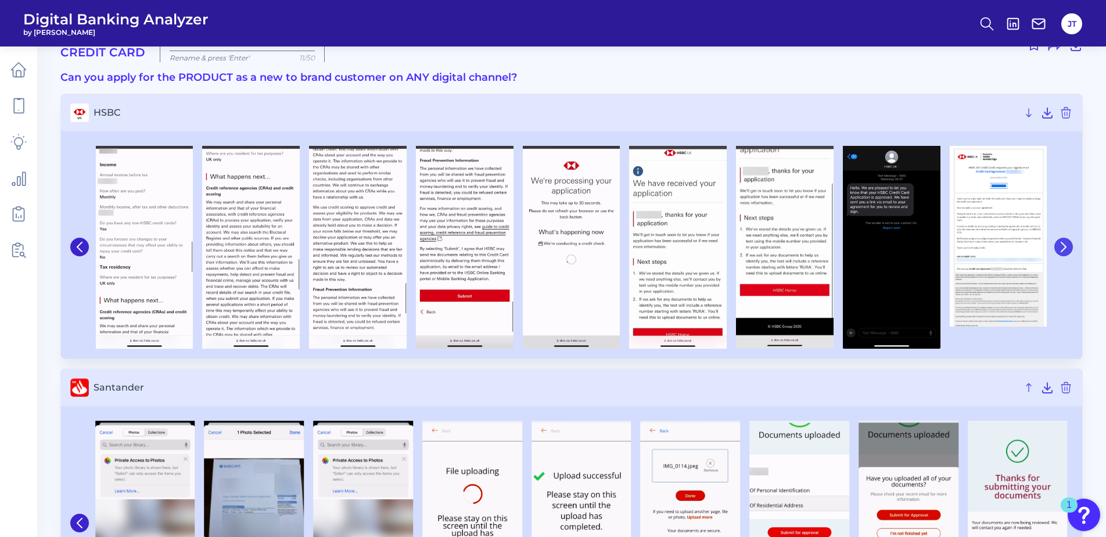
click at [1070, 250] on button at bounding box center [1064, 247] width 19 height 19
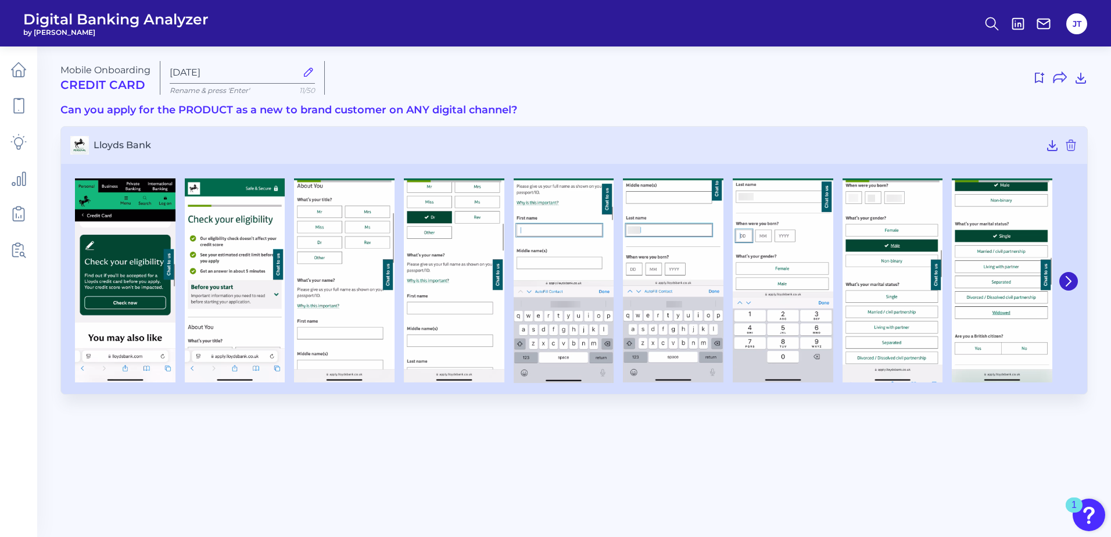
click at [838, 456] on main "Mobile Onboarding Credit Card [DATE] Rename & press 'Enter' 11/50 Can you apply…" at bounding box center [555, 268] width 1111 height 537
click at [898, 374] on icon at bounding box center [892, 367] width 14 height 14
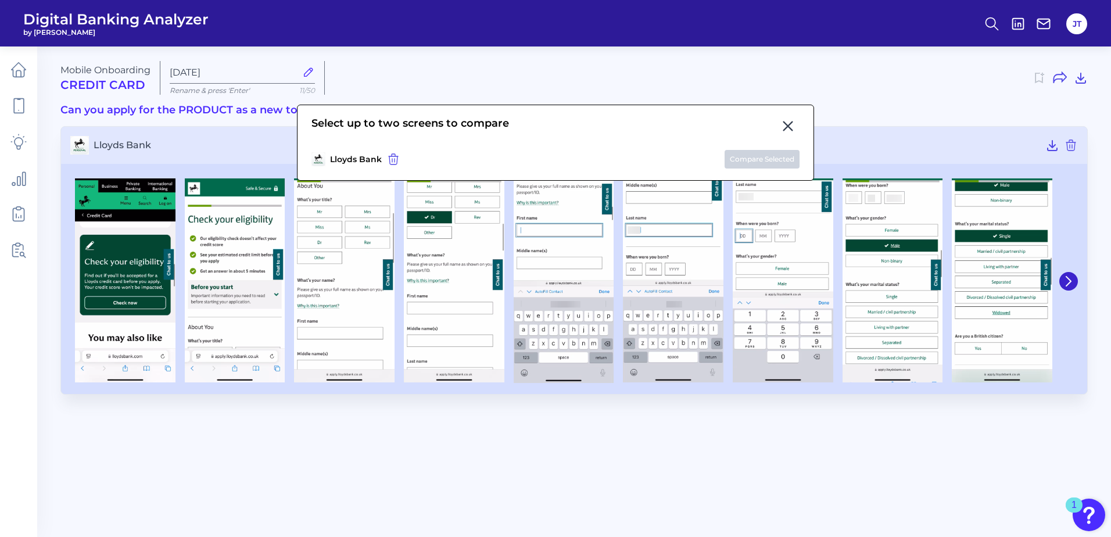
click at [790, 119] on icon at bounding box center [788, 126] width 14 height 14
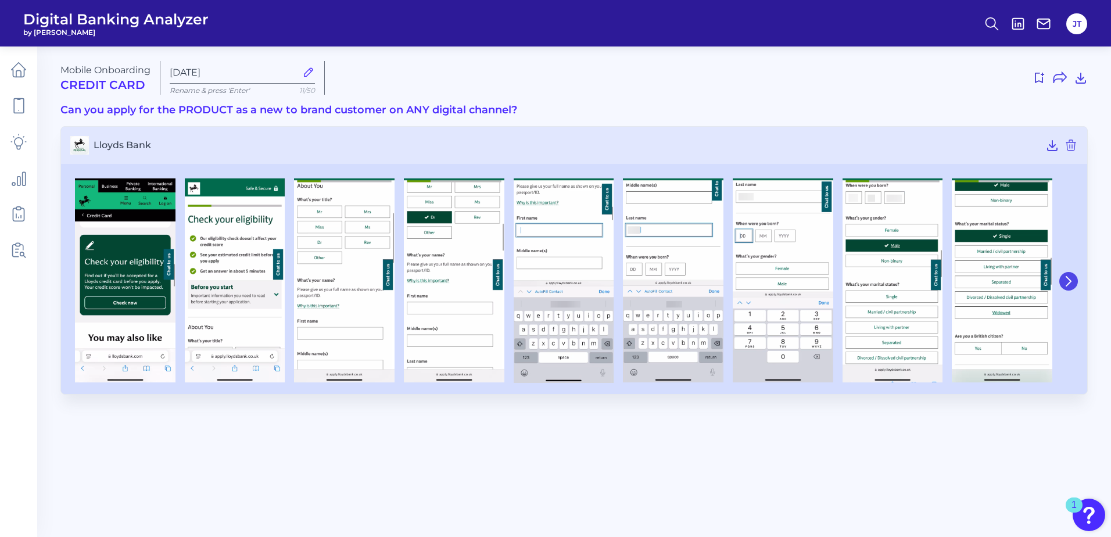
click at [1065, 281] on icon at bounding box center [1068, 281] width 10 height 10
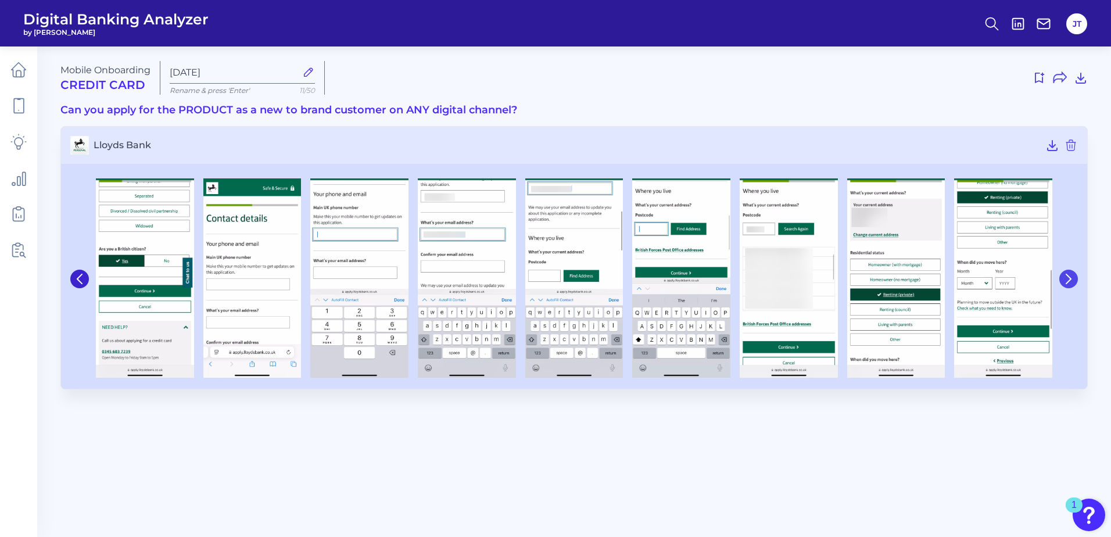
click at [1065, 281] on icon at bounding box center [1068, 279] width 10 height 10
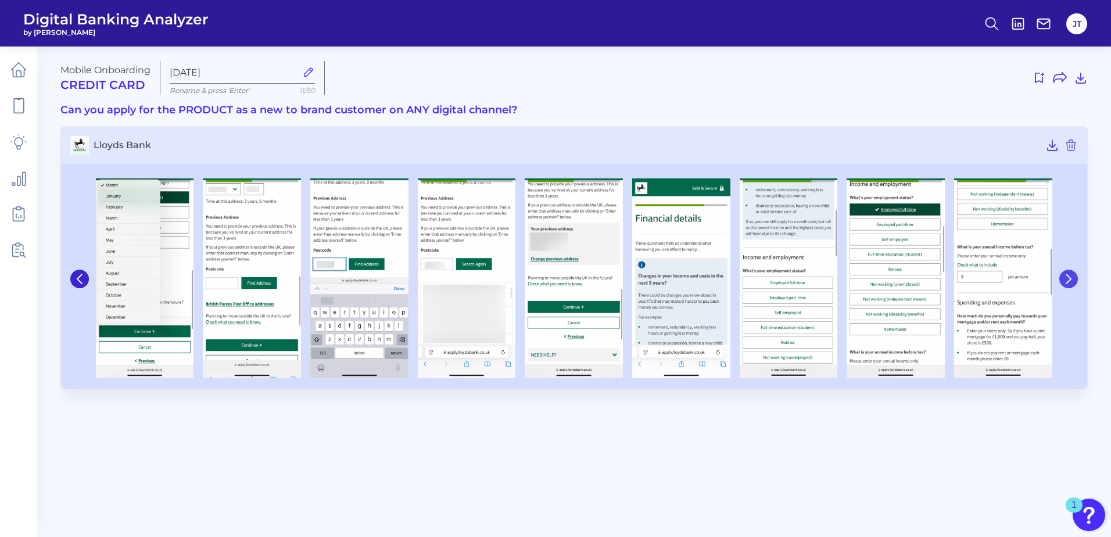
click at [1065, 281] on icon at bounding box center [1068, 279] width 10 height 10
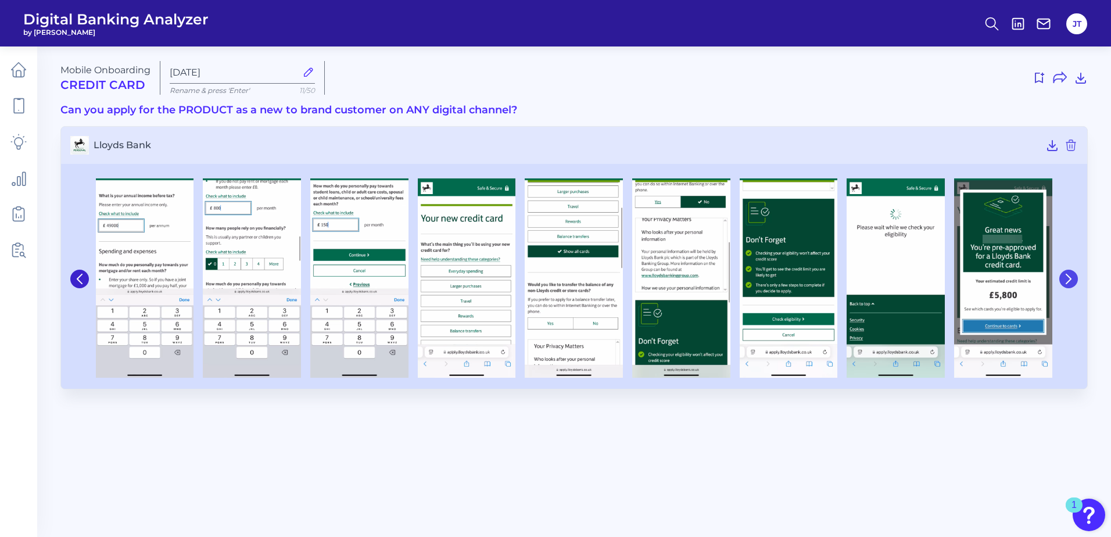
click at [1065, 281] on icon at bounding box center [1068, 279] width 10 height 10
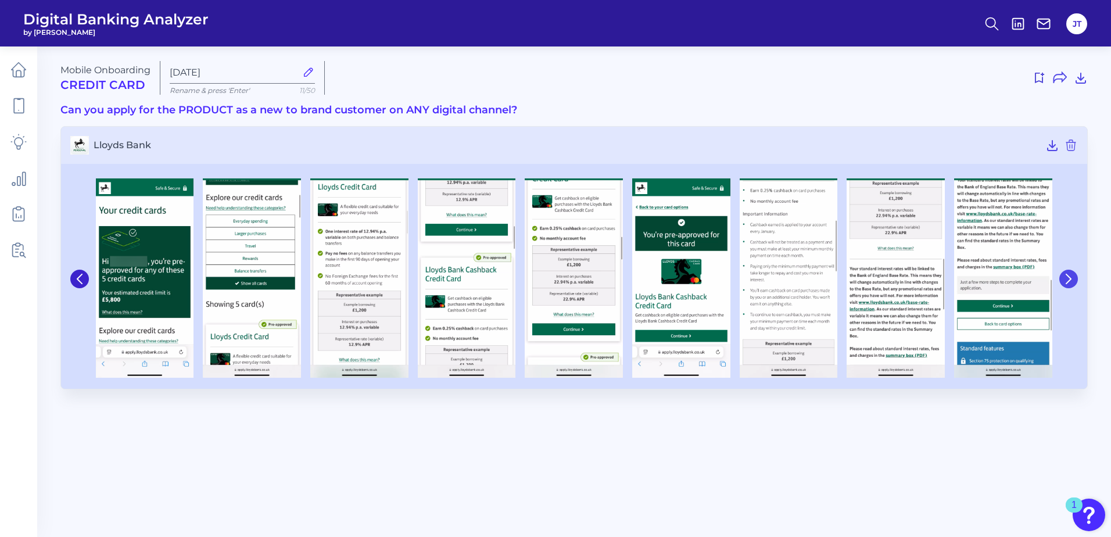
click at [1065, 281] on icon at bounding box center [1068, 279] width 10 height 10
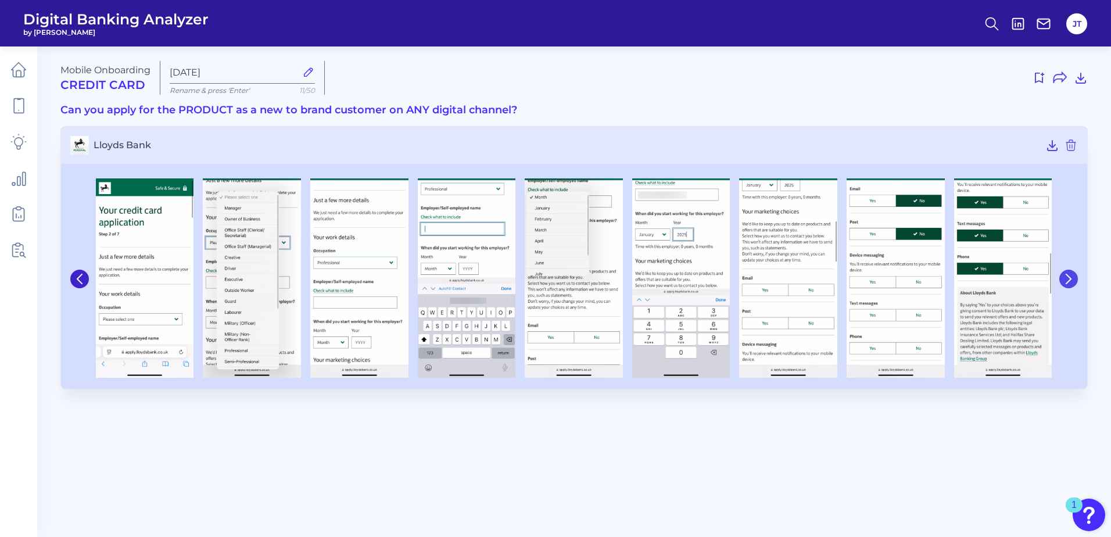
click at [1065, 281] on icon at bounding box center [1068, 279] width 10 height 10
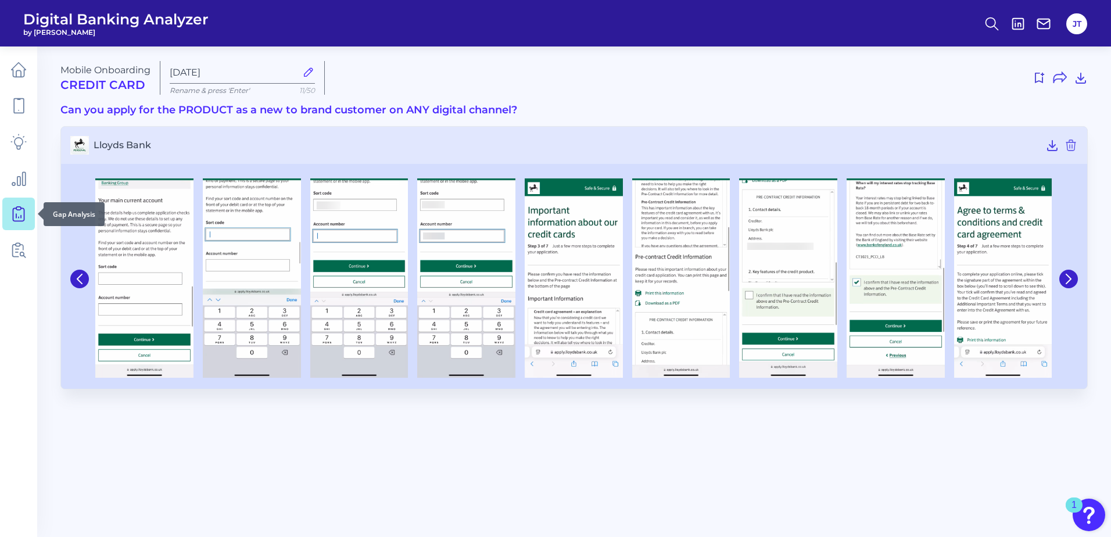
click at [12, 216] on icon at bounding box center [18, 214] width 16 height 16
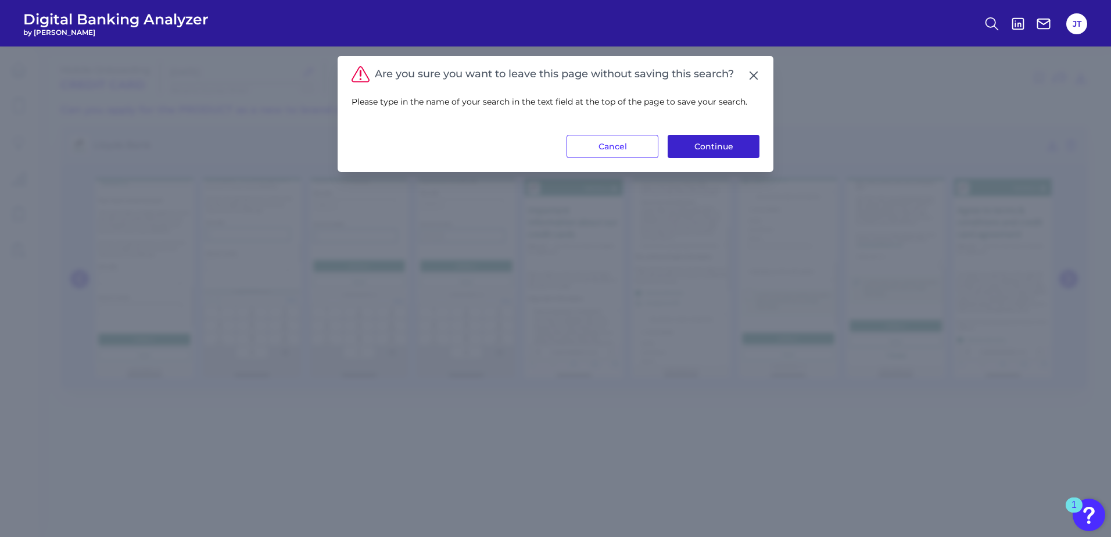
click at [702, 149] on button "Continue" at bounding box center [714, 146] width 92 height 23
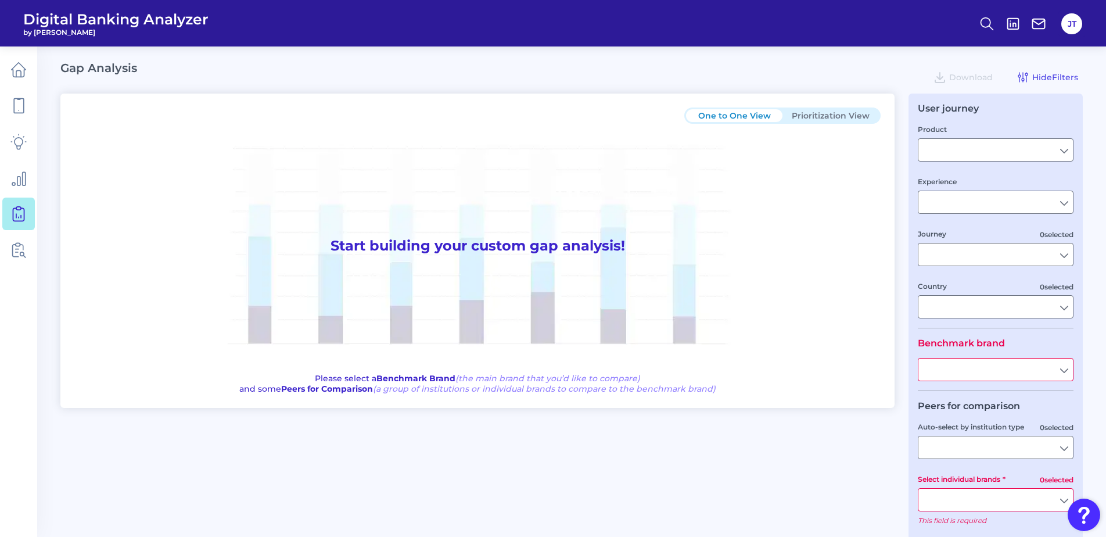
type input "Checking / Current Account"
type input "Mobile Servicing"
type input "Pre-Login Area, New Customer Onboarding, Login & Authentication, Accounts and t…"
type input "[GEOGRAPHIC_DATA]"
type input "All Select individual brands"
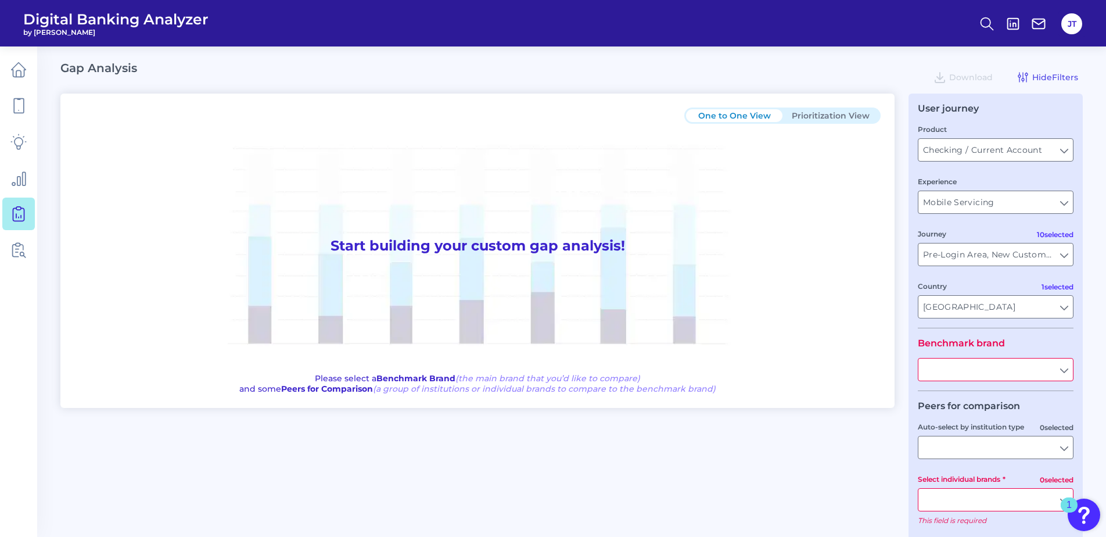
type input "All Journeys"
type input "All Countries"
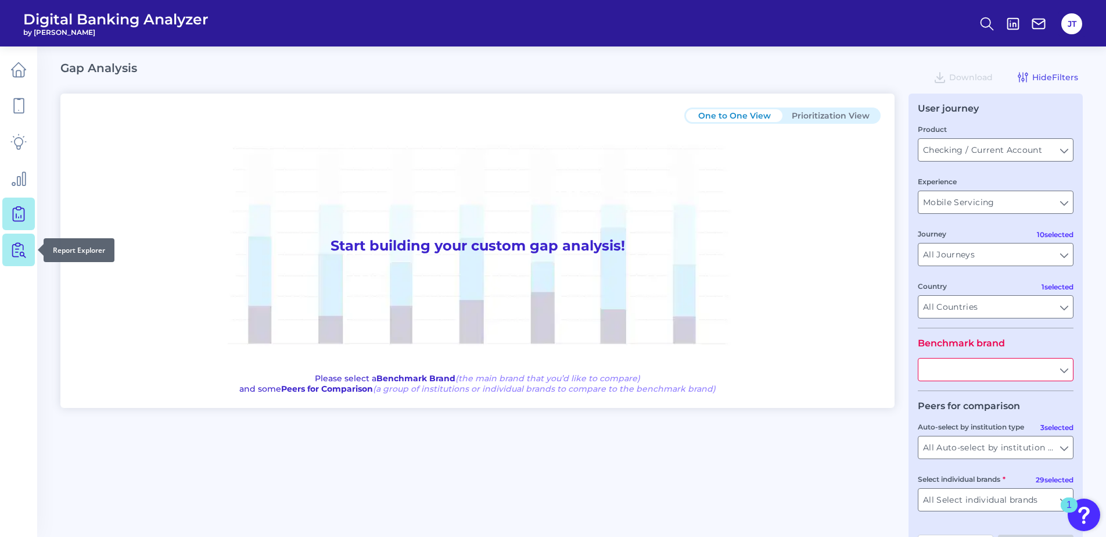
click at [10, 250] on link at bounding box center [18, 250] width 33 height 33
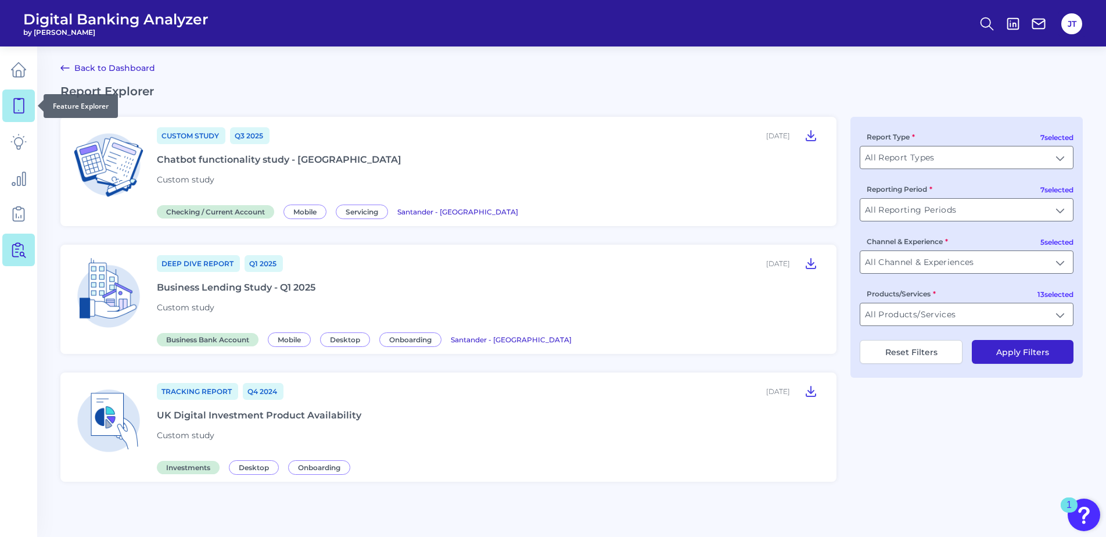
click at [27, 105] on link at bounding box center [18, 105] width 33 height 33
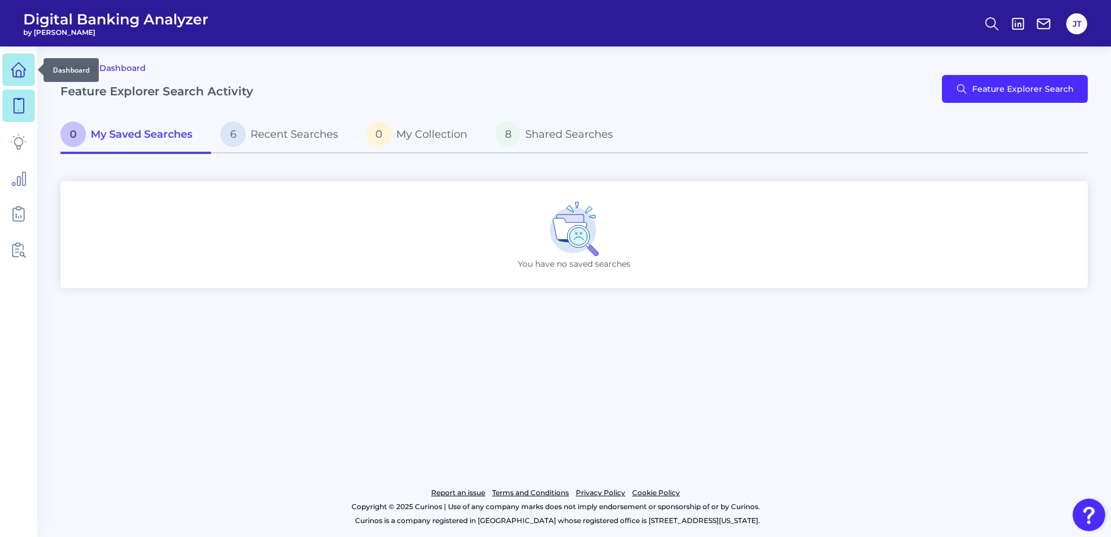
click at [17, 63] on icon at bounding box center [18, 70] width 16 height 16
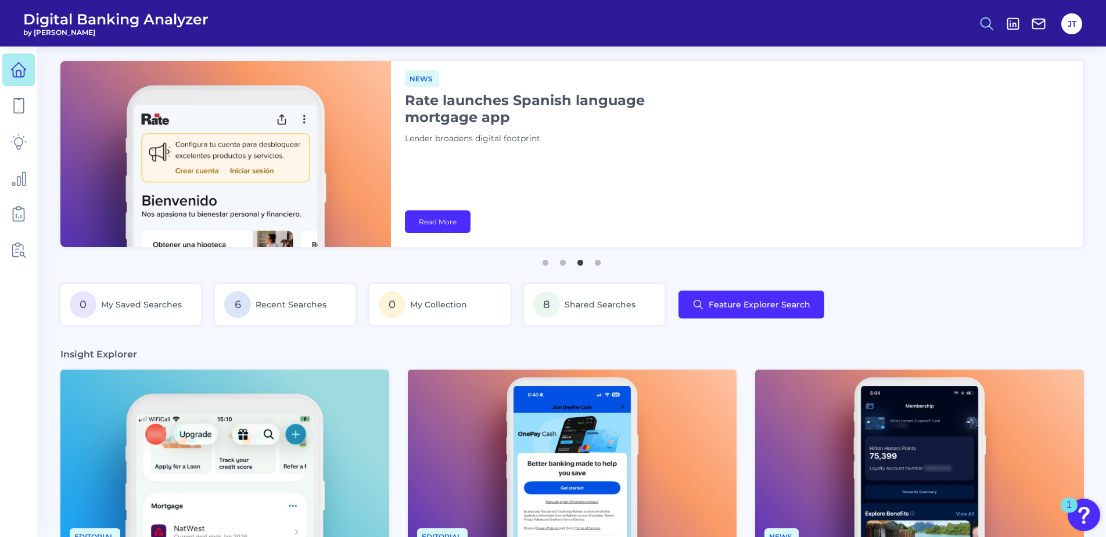
click at [982, 25] on circle at bounding box center [985, 21] width 9 height 9
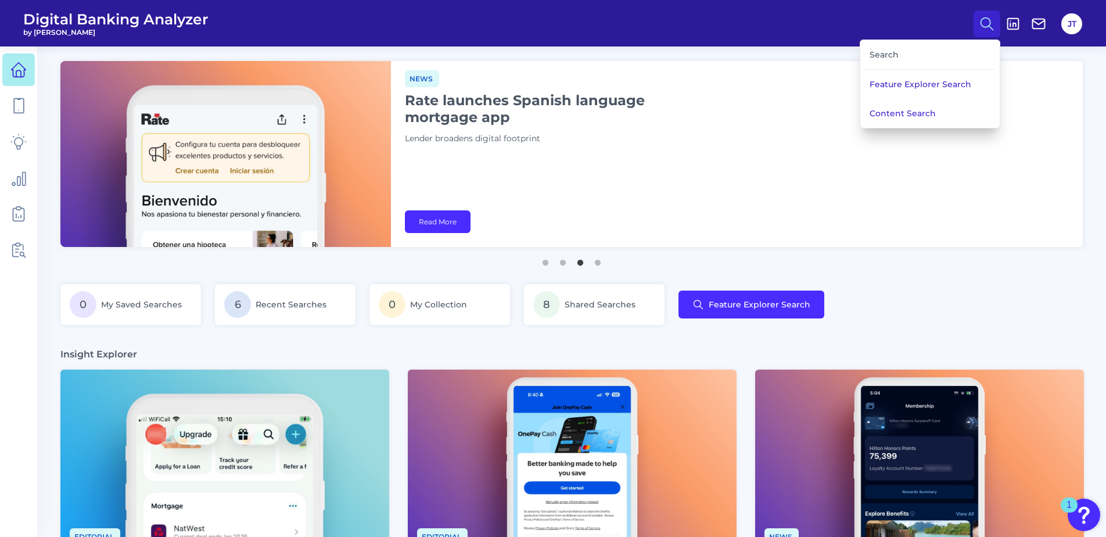
click at [908, 47] on div "Search" at bounding box center [930, 55] width 130 height 30
click at [895, 58] on div "Search" at bounding box center [930, 55] width 130 height 30
click at [884, 55] on div "Search" at bounding box center [930, 55] width 130 height 30
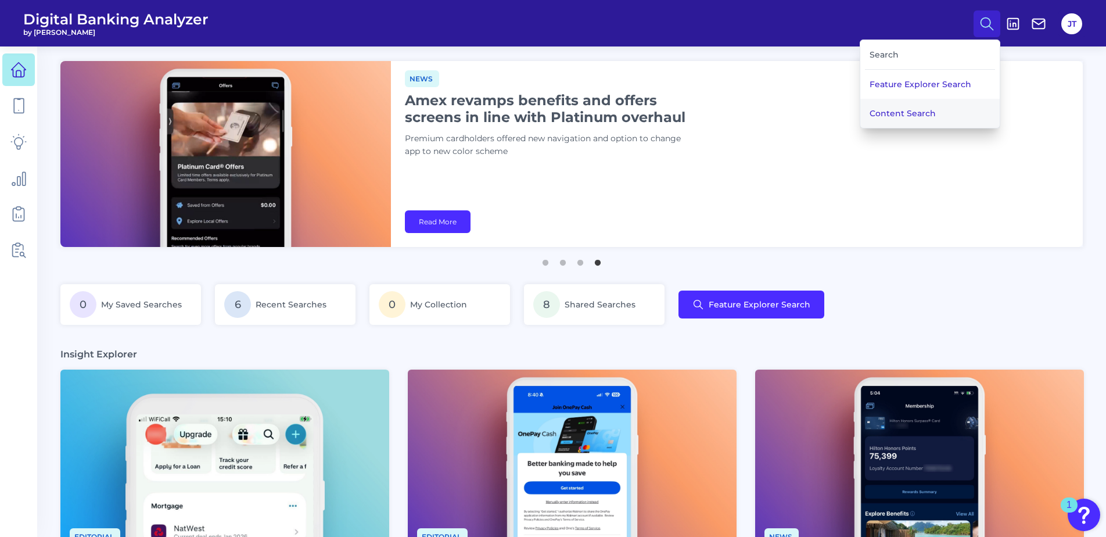
click at [891, 114] on button "Content Search" at bounding box center [929, 113] width 139 height 29
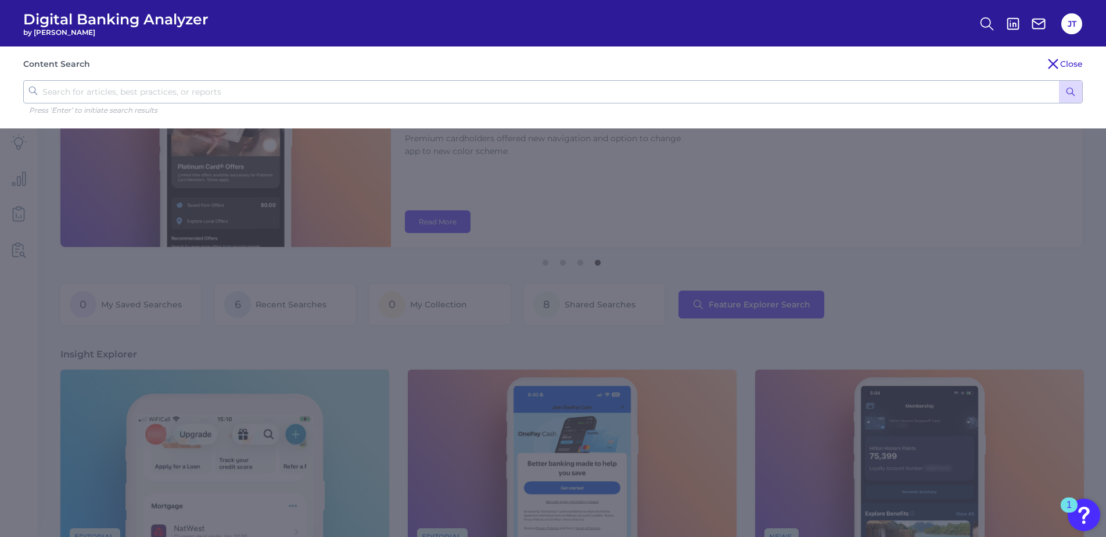
click at [641, 89] on input "text" at bounding box center [553, 91] width 1060 height 23
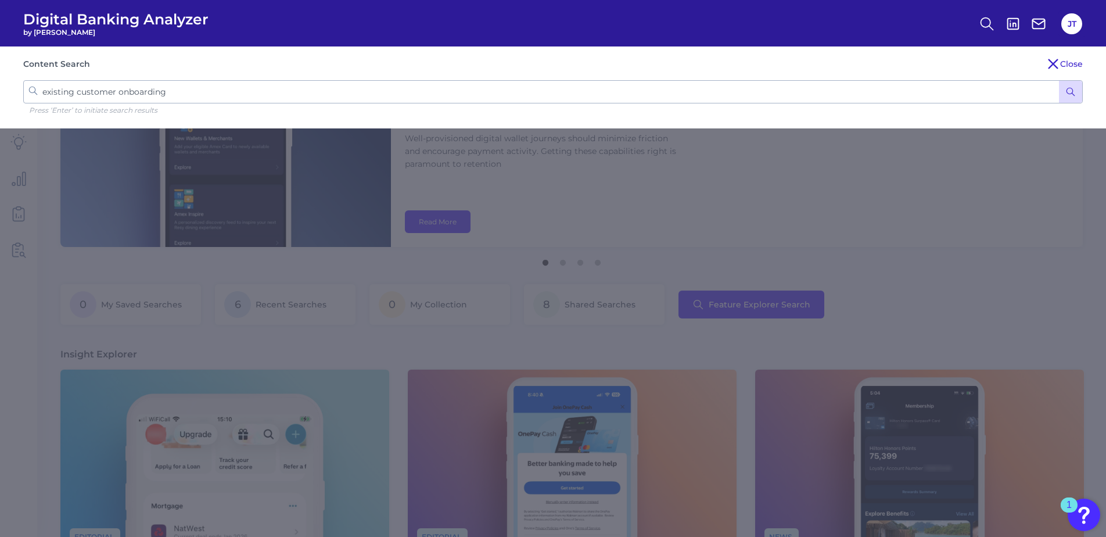
type input "existing customer onboarding"
click at [1059, 81] on button "submit" at bounding box center [1070, 92] width 23 height 22
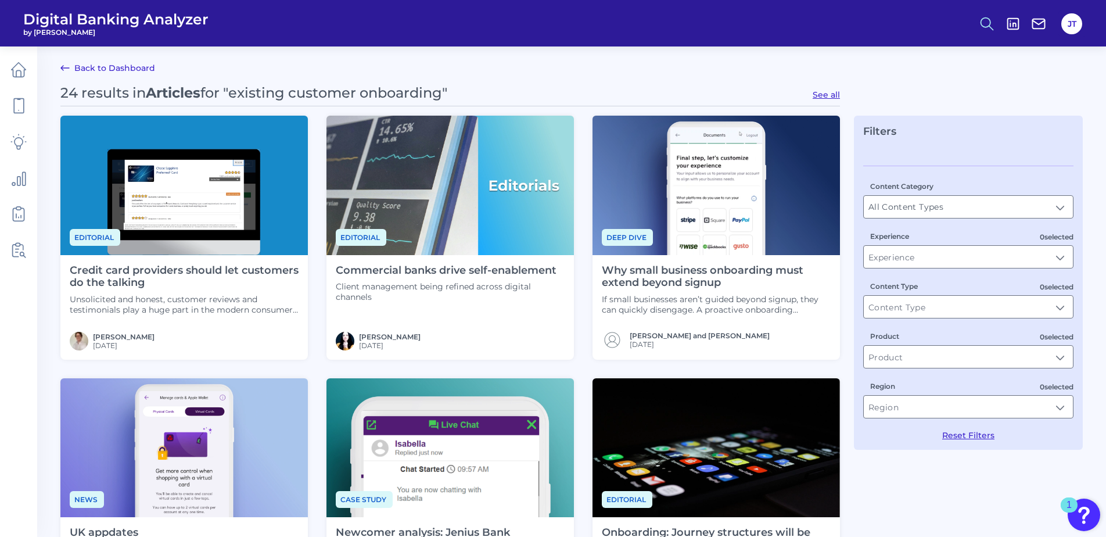
click at [983, 23] on icon at bounding box center [987, 24] width 16 height 16
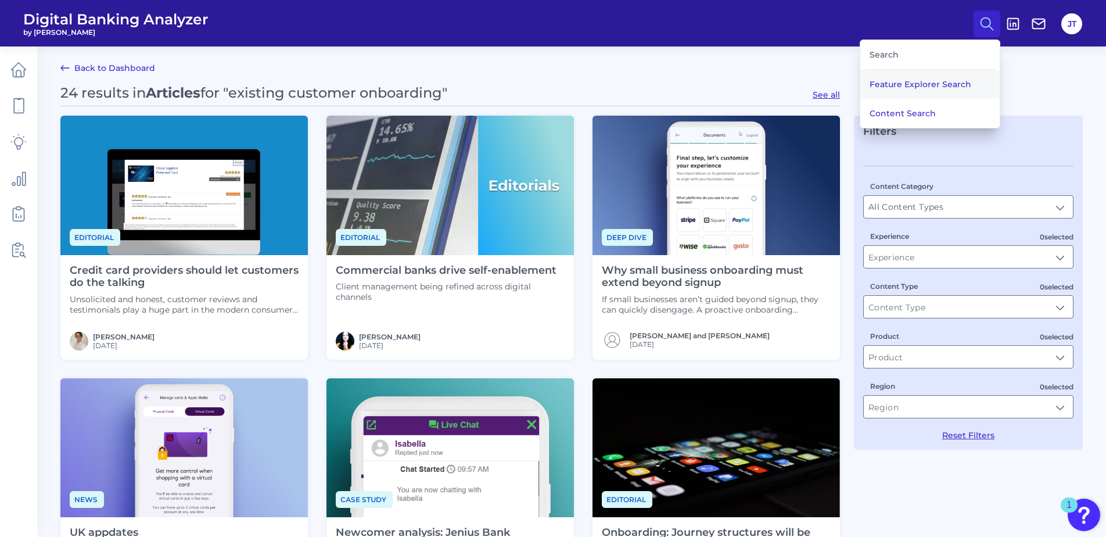
click at [967, 83] on button "Feature Explorer Search" at bounding box center [929, 84] width 139 height 29
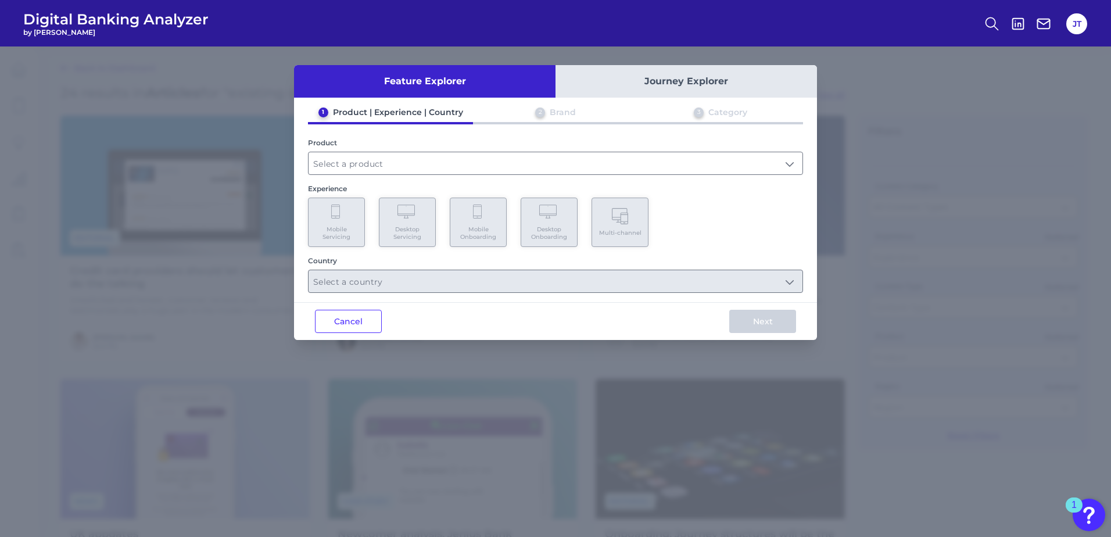
click at [628, 72] on button "Journey Explorer" at bounding box center [685, 81] width 261 height 33
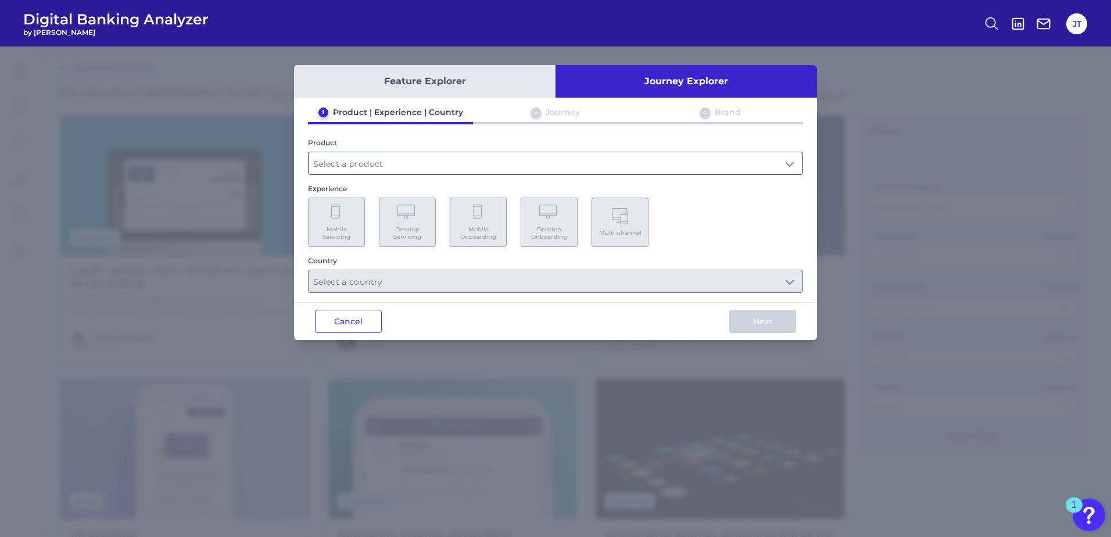
click at [467, 153] on input "text" at bounding box center [556, 163] width 494 height 22
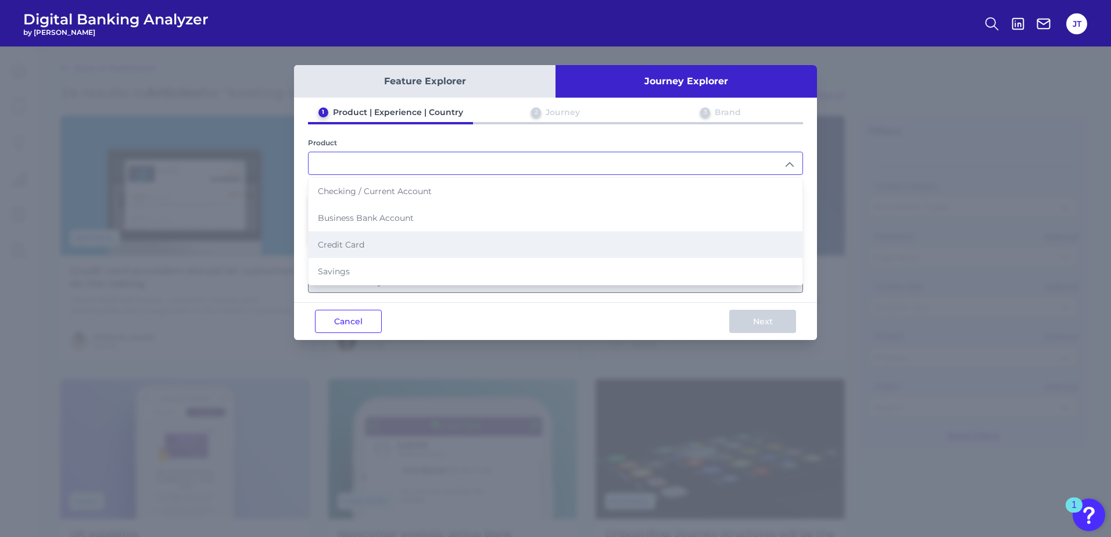
click at [390, 238] on li "Credit Card" at bounding box center [556, 244] width 494 height 27
type input "Credit Card"
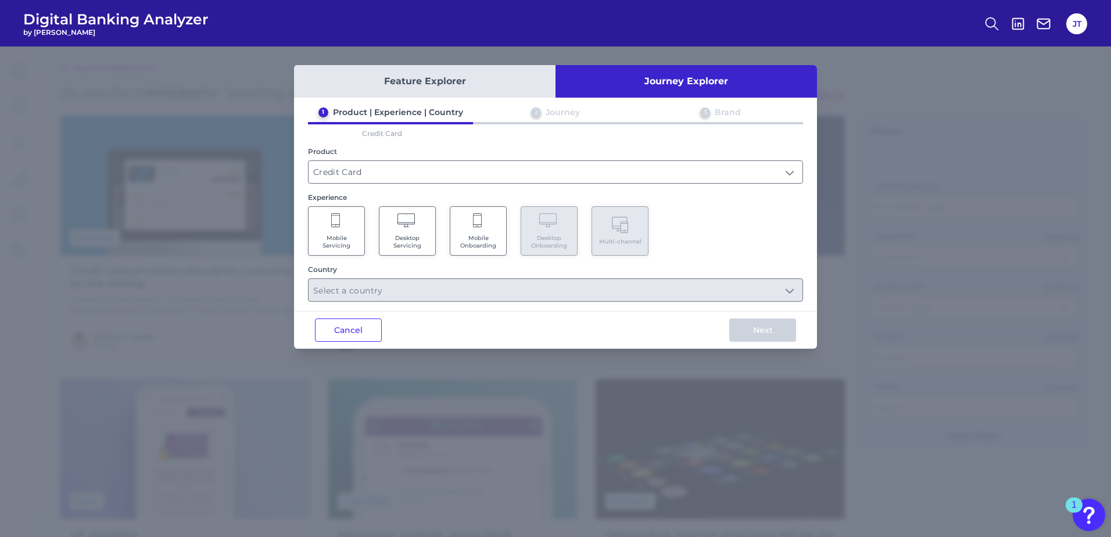
click at [482, 231] on Onboarding "Mobile Onboarding" at bounding box center [478, 230] width 57 height 49
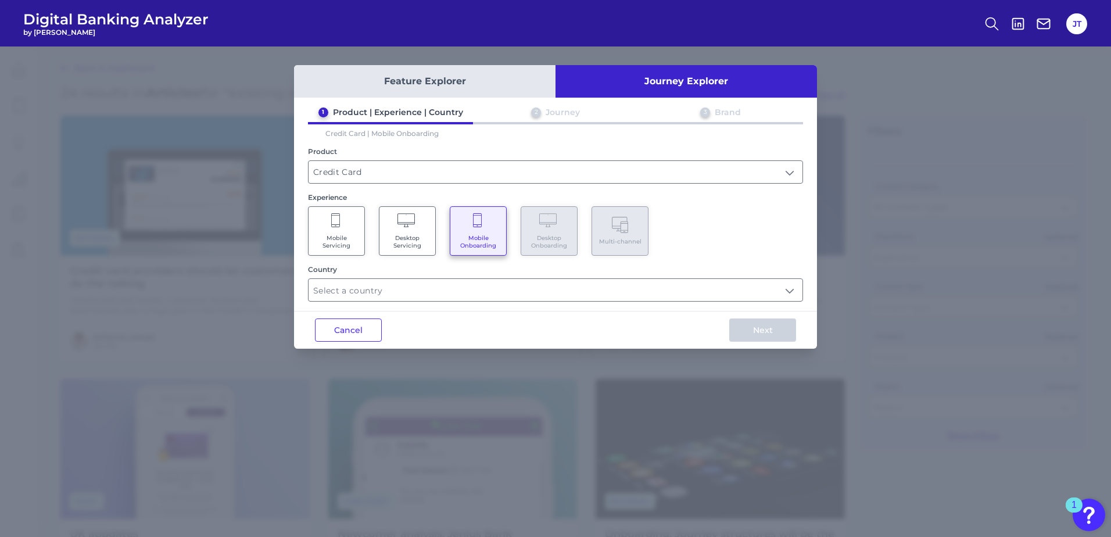
click at [464, 302] on div "Feature Explorer Journey Explorer 1 Product | Experience | Country 2 Journey 3 …" at bounding box center [555, 207] width 523 height 284
click at [464, 292] on input "text" at bounding box center [556, 290] width 494 height 22
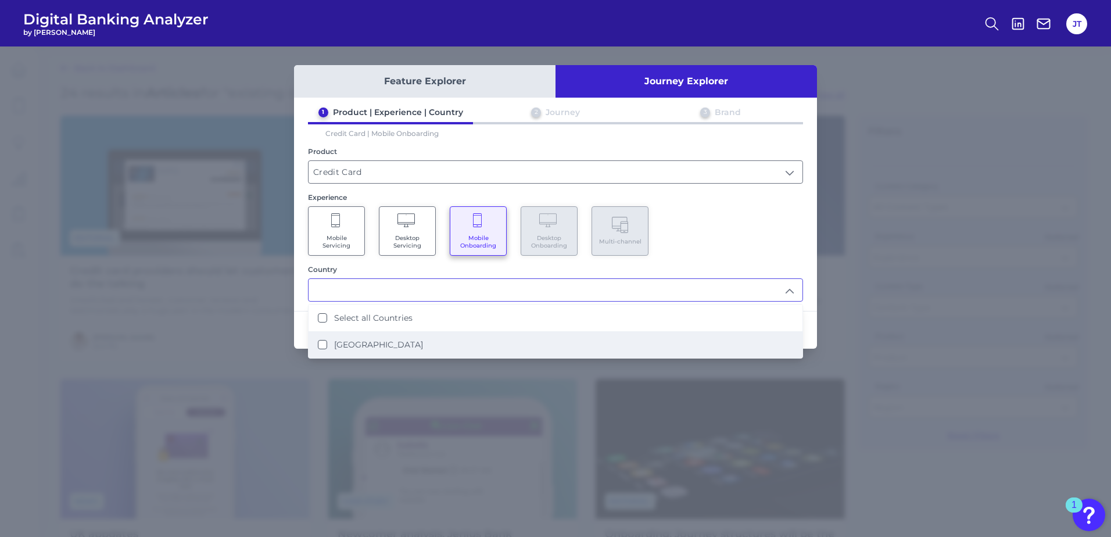
click at [402, 343] on label "[GEOGRAPHIC_DATA]" at bounding box center [378, 344] width 89 height 10
type input "Select all Countries"
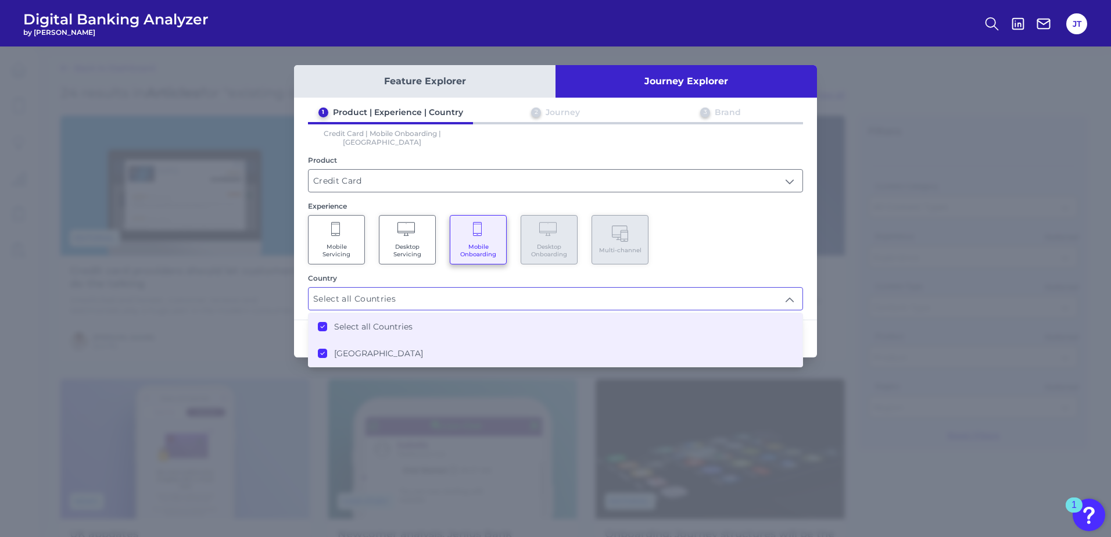
scroll to position [1, 0]
click at [756, 261] on div "1 Product | Experience | Country 2 Journey 3 Brand Credit Card | Mobile Onboard…" at bounding box center [555, 208] width 523 height 203
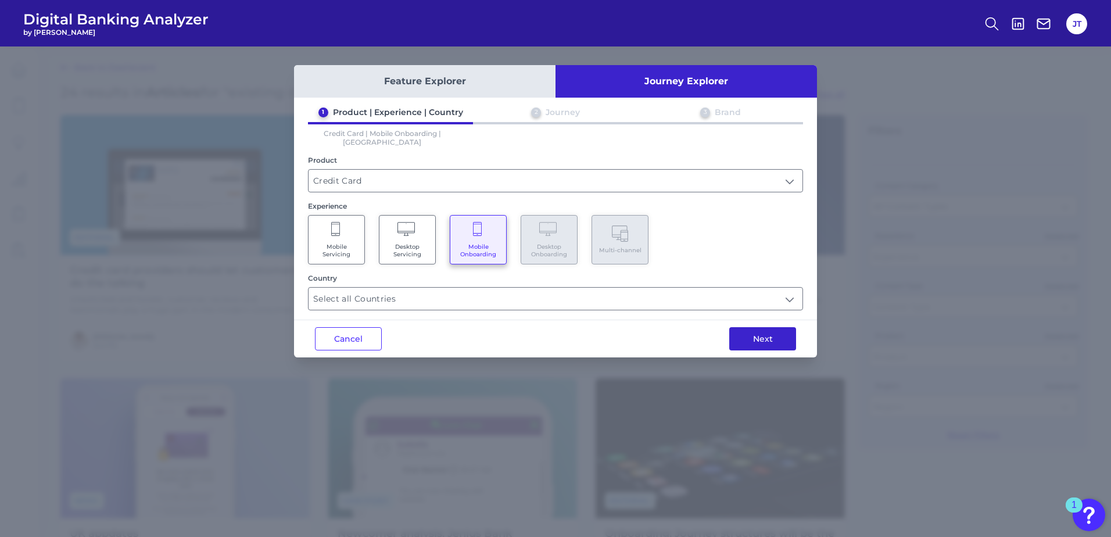
click at [776, 332] on button "Next" at bounding box center [762, 338] width 67 height 23
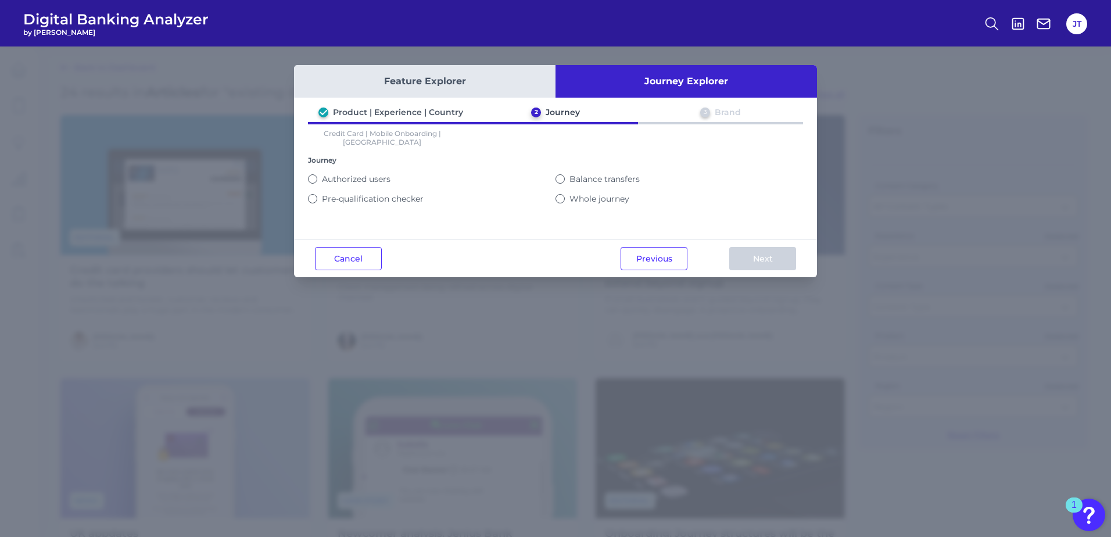
click at [314, 174] on button "Authorized users" at bounding box center [312, 178] width 9 height 9
click at [562, 195] on div "Whole journey" at bounding box center [679, 198] width 248 height 10
click at [561, 194] on button "Whole journey" at bounding box center [559, 198] width 9 height 9
click at [768, 259] on button "Next" at bounding box center [762, 258] width 67 height 23
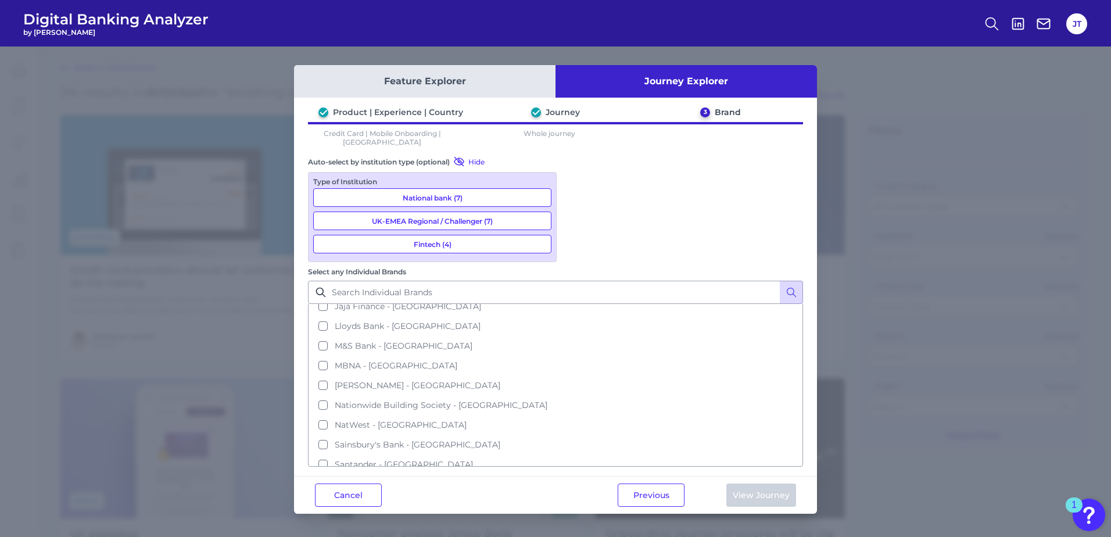
scroll to position [174, 0]
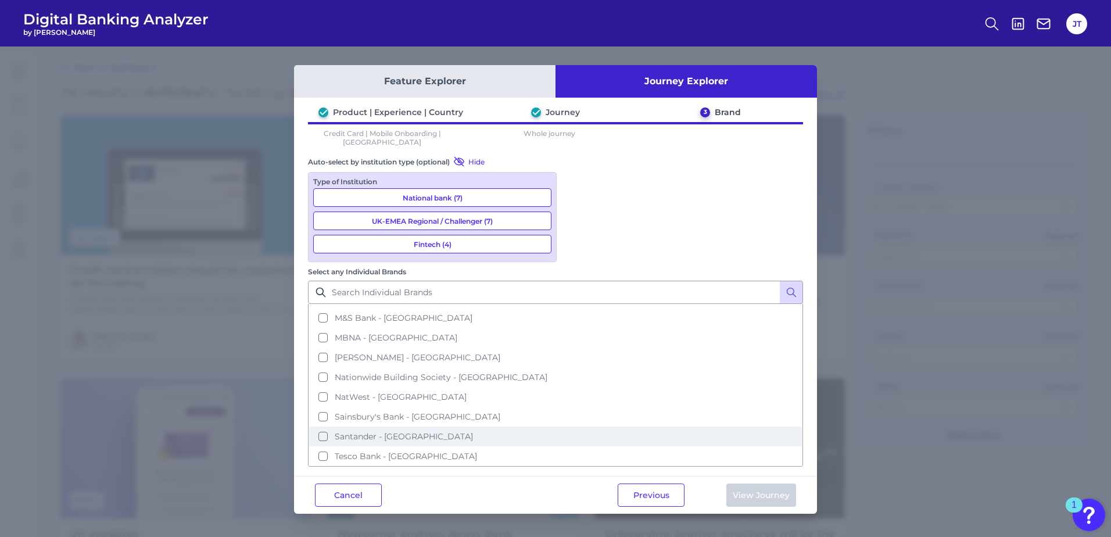
click at [574, 426] on button "Santander - [GEOGRAPHIC_DATA]" at bounding box center [555, 436] width 493 height 20
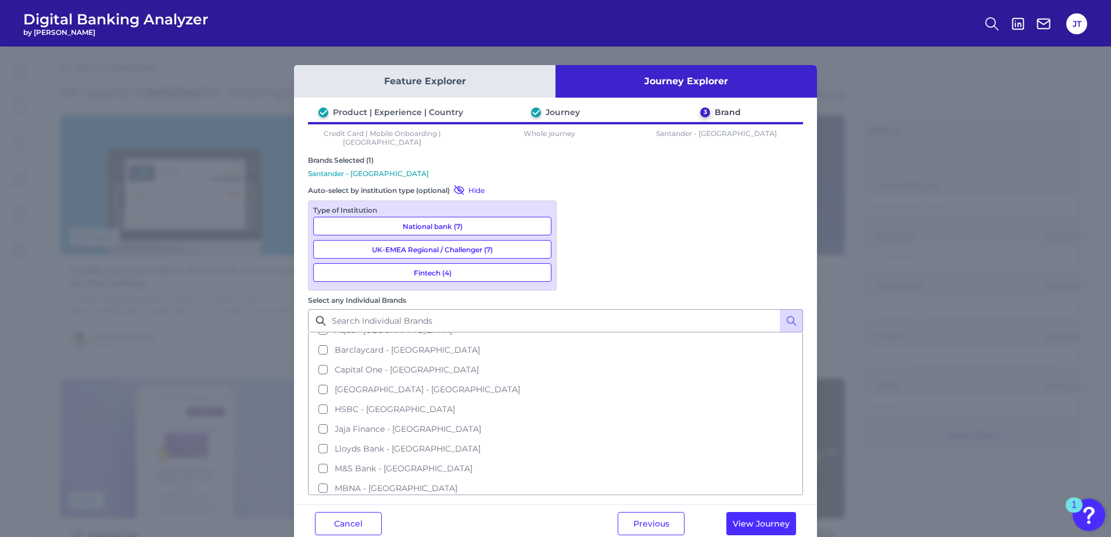
scroll to position [40, 0]
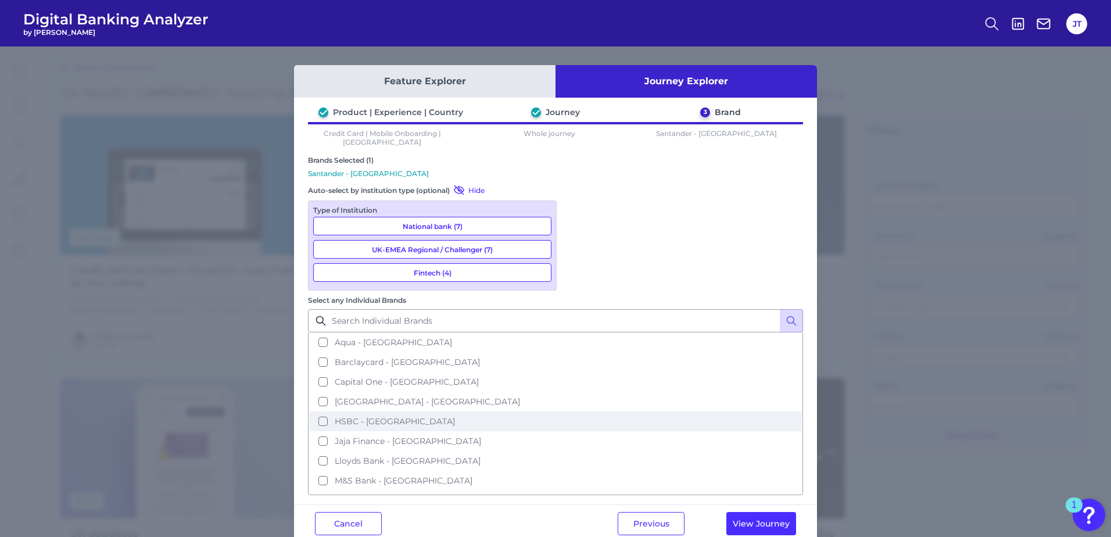
click at [579, 411] on button "HSBC - [GEOGRAPHIC_DATA]" at bounding box center [555, 421] width 493 height 20
click at [761, 512] on button "View Journey" at bounding box center [761, 523] width 70 height 23
